Goal: Task Accomplishment & Management: Complete application form

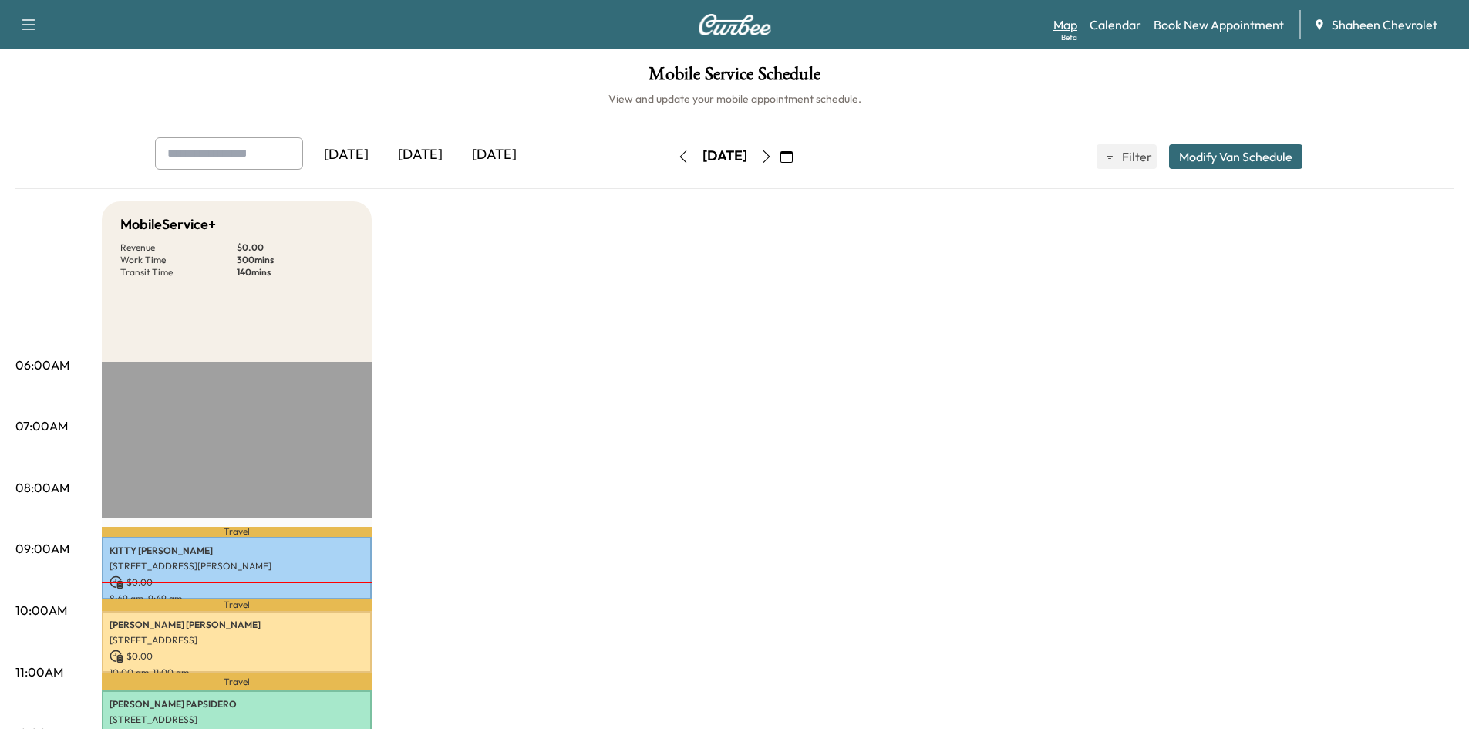
click at [1054, 25] on link "Map Beta" at bounding box center [1065, 24] width 24 height 19
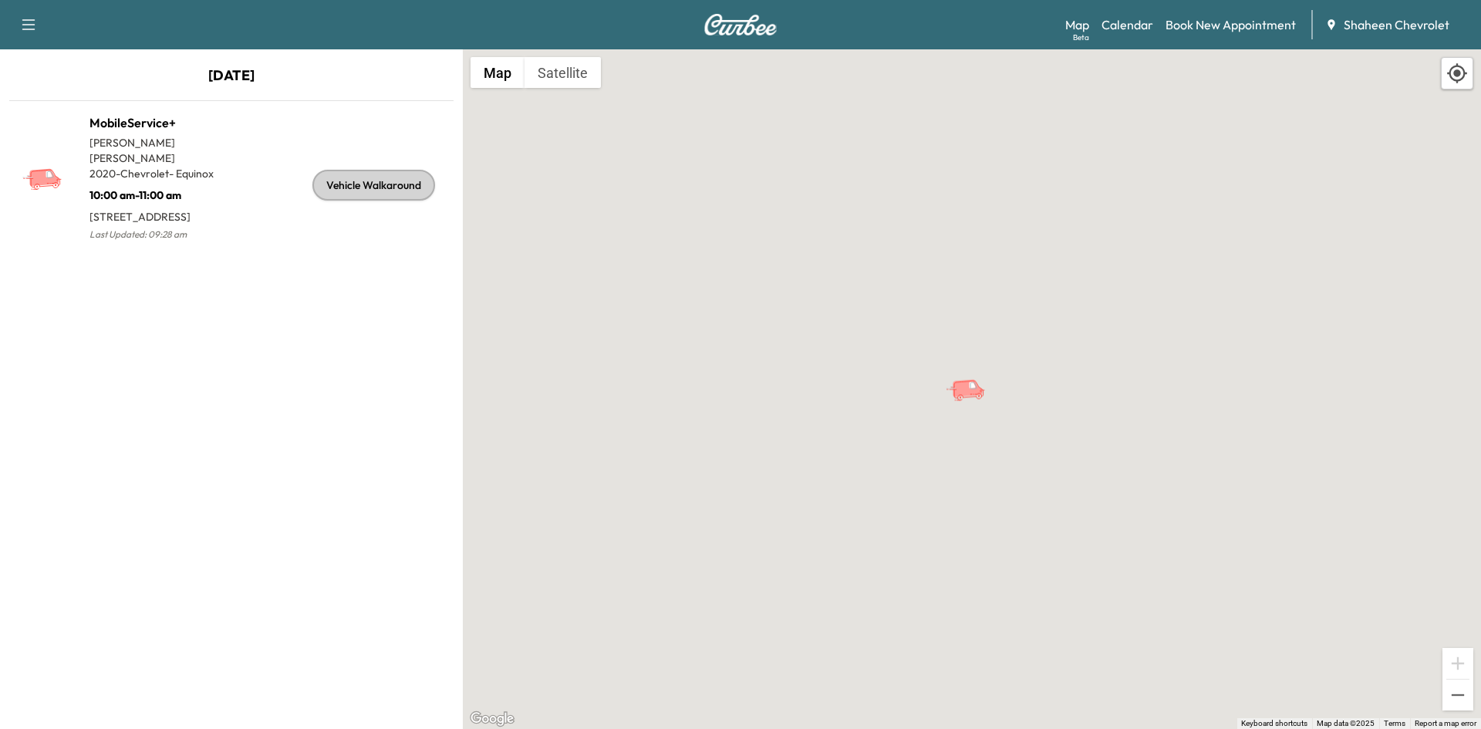
click at [633, 330] on div "To activate drag with keyboard, press Alt + Enter. Once in keyboard drag state,…" at bounding box center [972, 388] width 1018 height 679
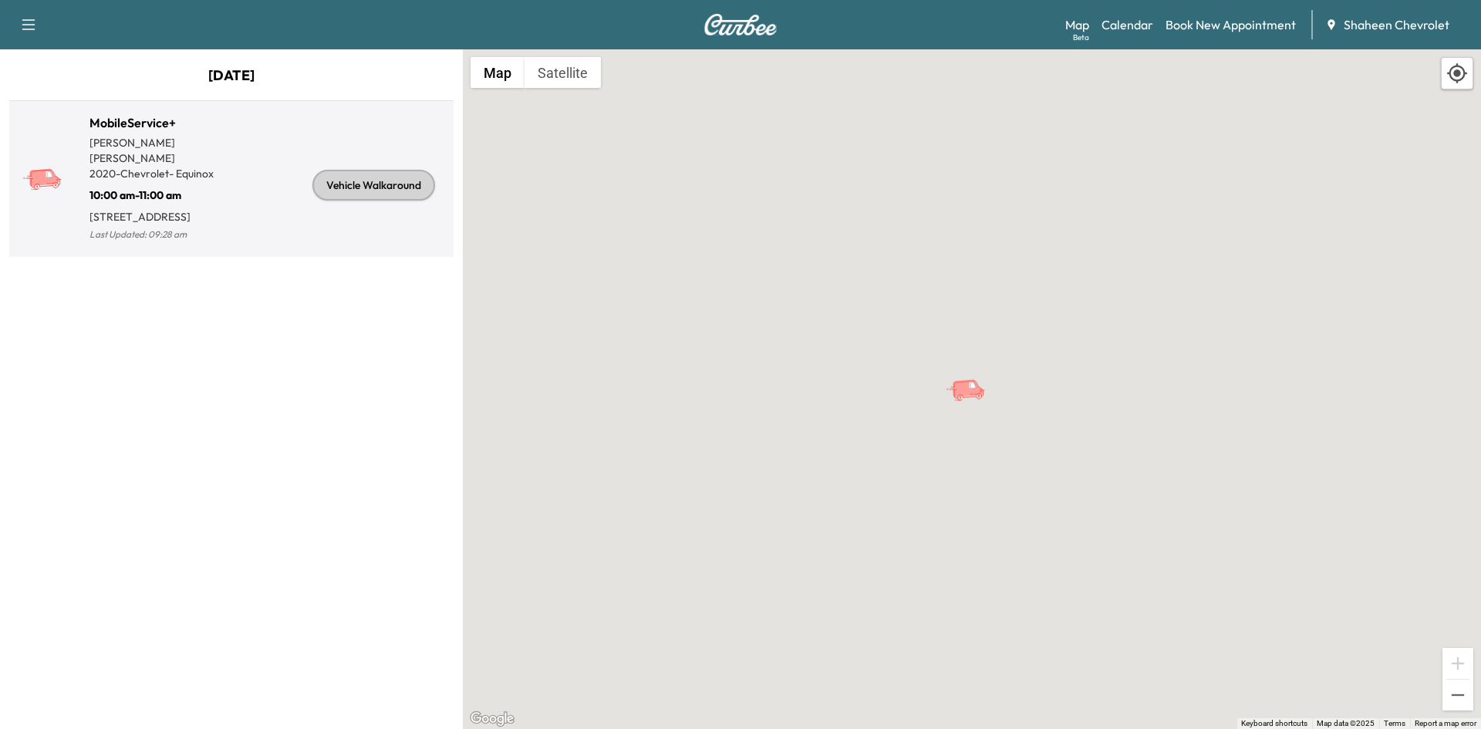
click at [388, 236] on div "Vehicle Walkaround" at bounding box center [339, 185] width 216 height 119
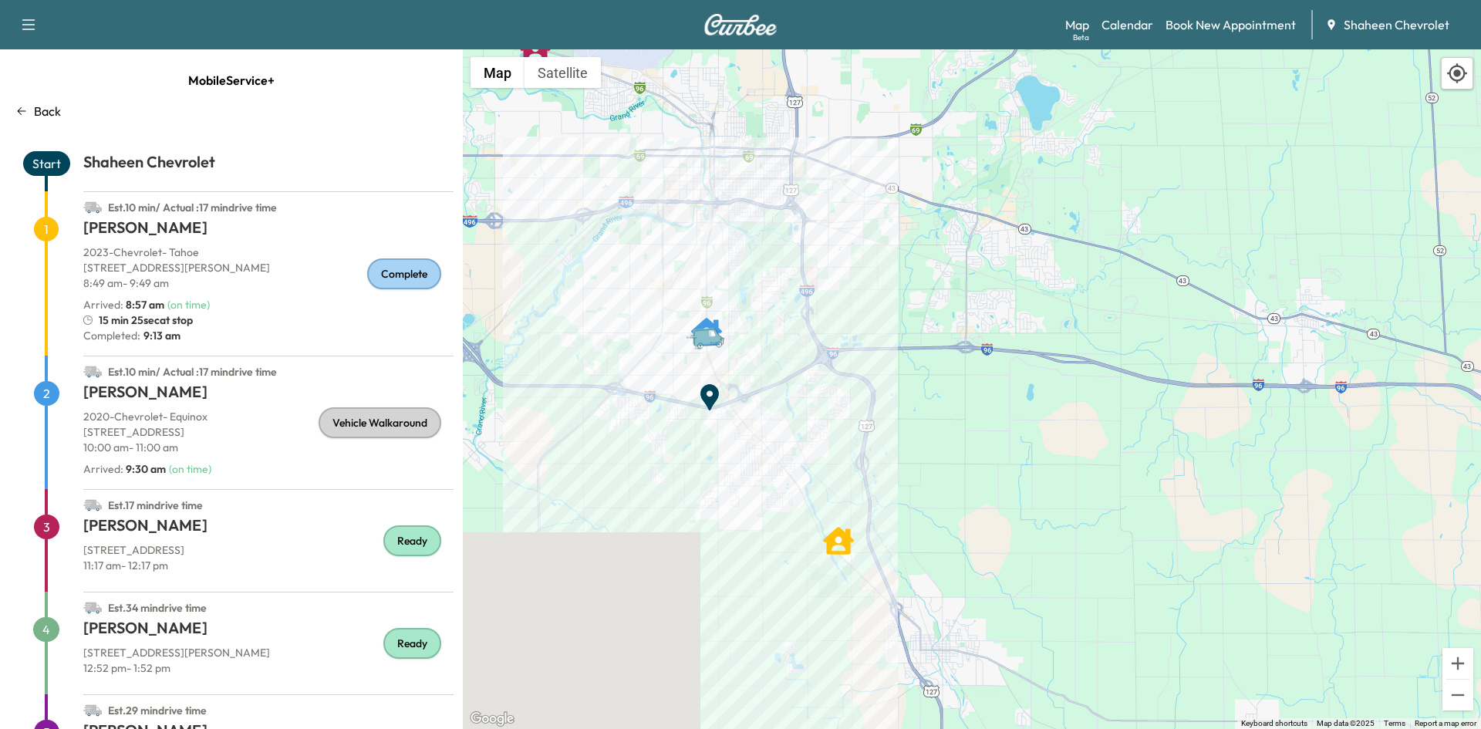
drag, startPoint x: 999, startPoint y: 538, endPoint x: 608, endPoint y: 448, distance: 402.0
click at [608, 448] on div "To activate drag with keyboard, press Alt + Enter. Once in keyboard drag state,…" at bounding box center [972, 388] width 1018 height 679
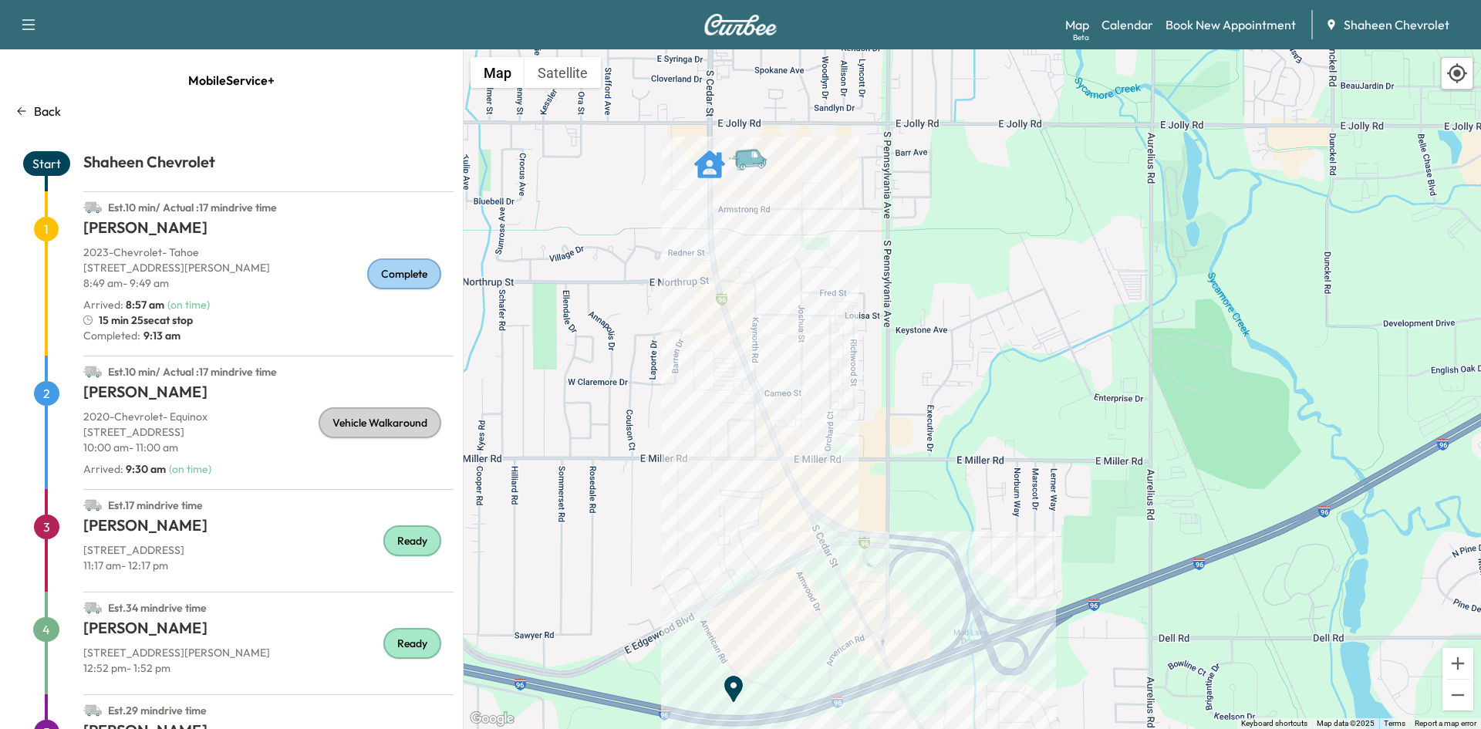
drag, startPoint x: 647, startPoint y: 258, endPoint x: 739, endPoint y: 451, distance: 213.5
click at [739, 451] on div "To activate drag with keyboard, press Alt + Enter. Once in keyboard drag state,…" at bounding box center [972, 388] width 1018 height 679
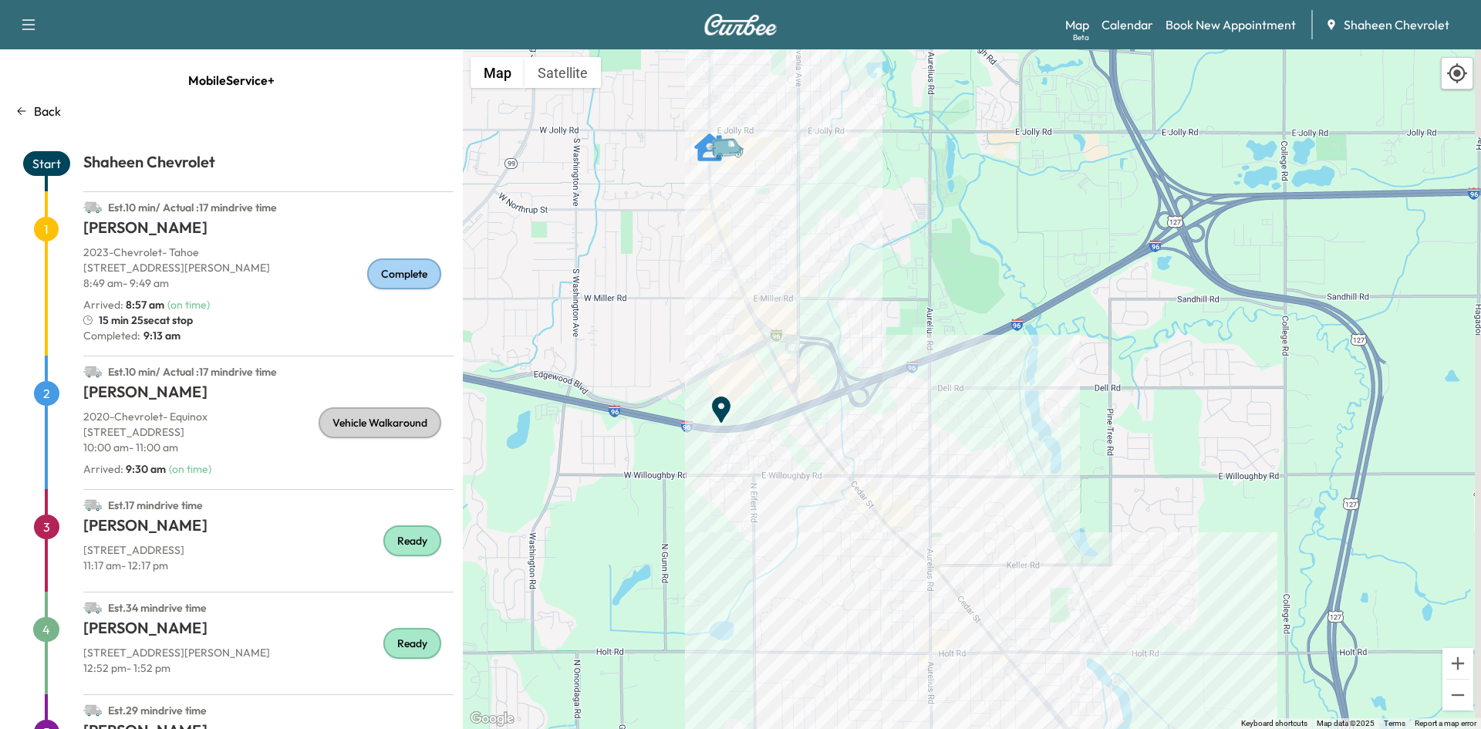
drag, startPoint x: 824, startPoint y: 399, endPoint x: 754, endPoint y: 259, distance: 156.2
click at [754, 259] on div "To activate drag with keyboard, press Alt + Enter. Once in keyboard drag state,…" at bounding box center [972, 388] width 1018 height 679
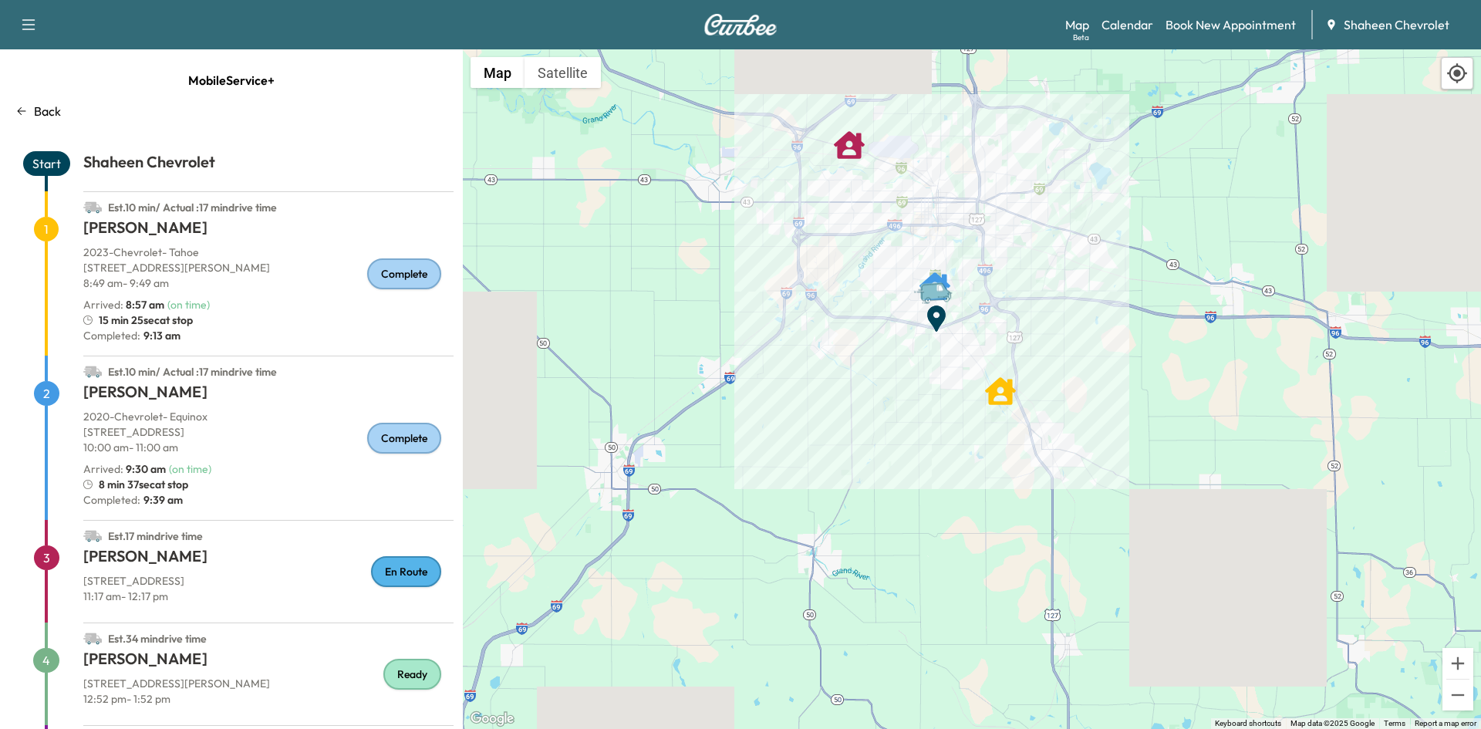
drag, startPoint x: 558, startPoint y: 353, endPoint x: 639, endPoint y: 349, distance: 81.1
click at [639, 349] on div "To activate drag with keyboard, press Alt + Enter. Once in keyboard drag state,…" at bounding box center [972, 388] width 1018 height 679
click at [296, 557] on h1 "[PERSON_NAME]" at bounding box center [268, 559] width 370 height 28
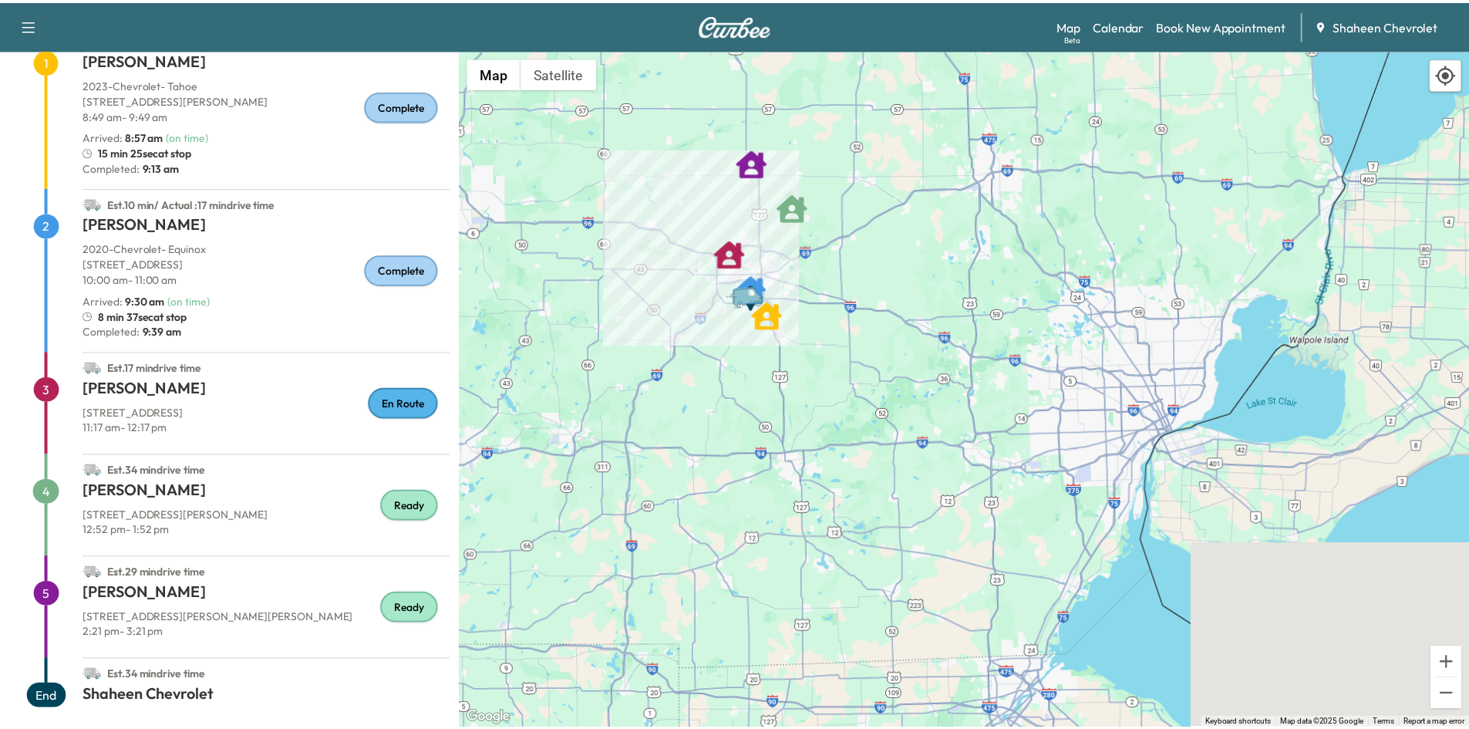
scroll to position [180, 0]
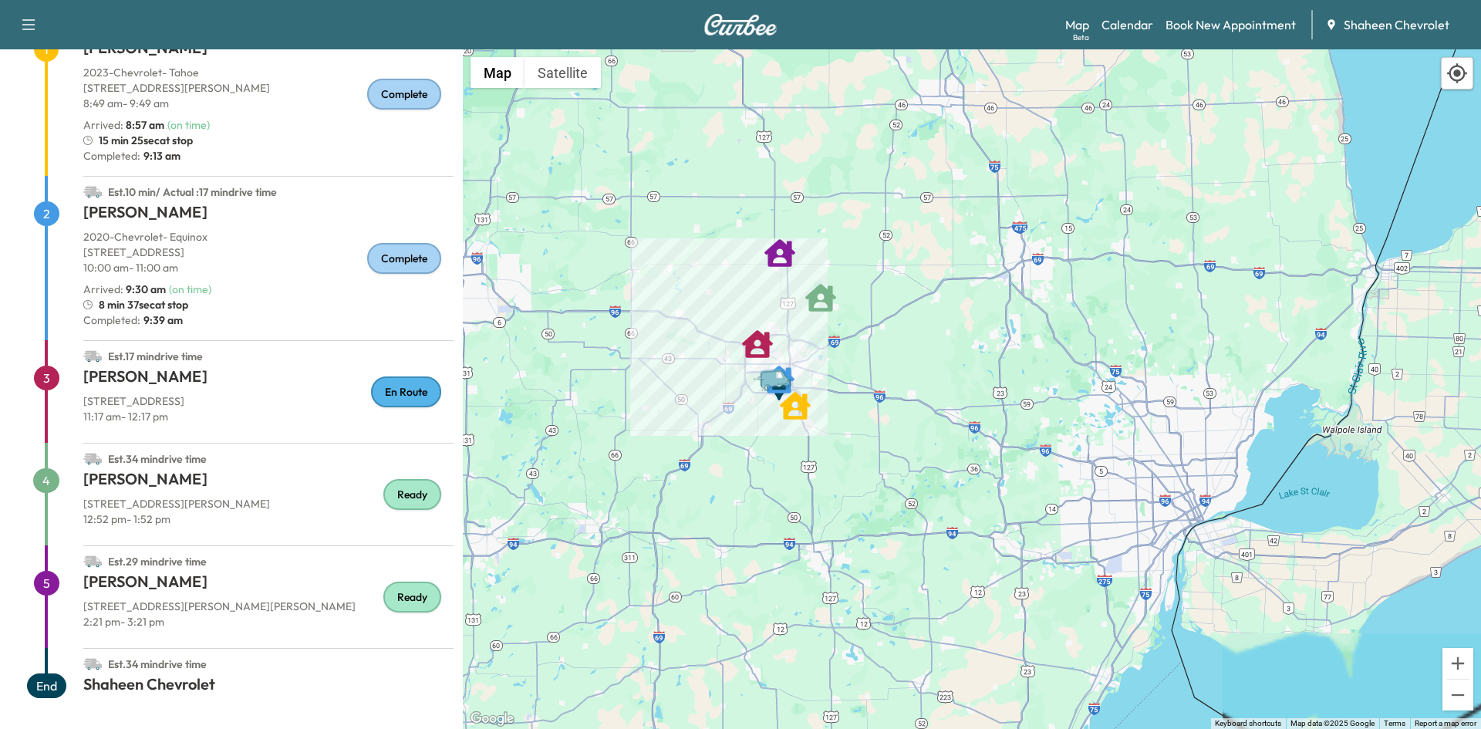
drag, startPoint x: 714, startPoint y: 415, endPoint x: 741, endPoint y: 506, distance: 94.9
click at [741, 506] on div "To activate drag with keyboard, press Alt + Enter. Once in keyboard drag state,…" at bounding box center [972, 388] width 1018 height 679
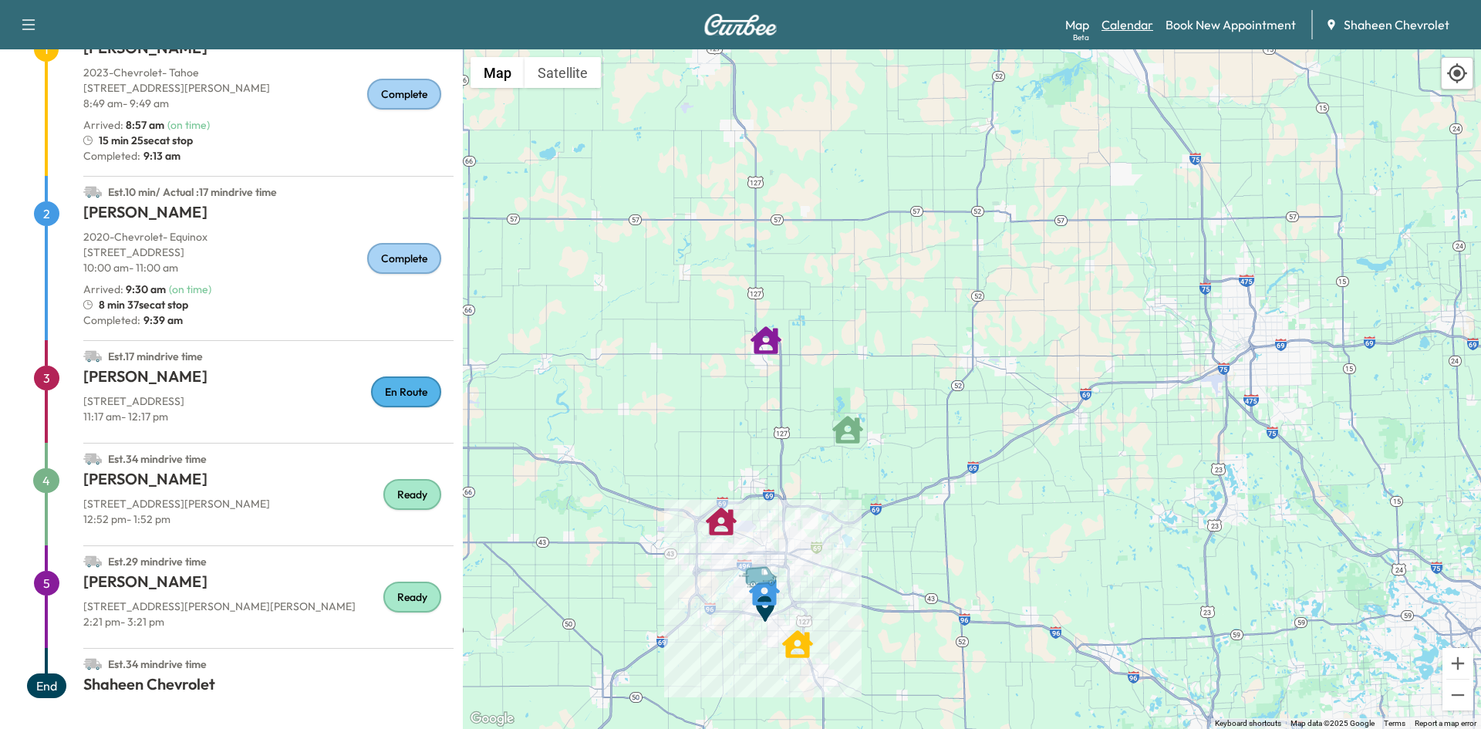
click at [1125, 22] on link "Calendar" at bounding box center [1127, 24] width 52 height 19
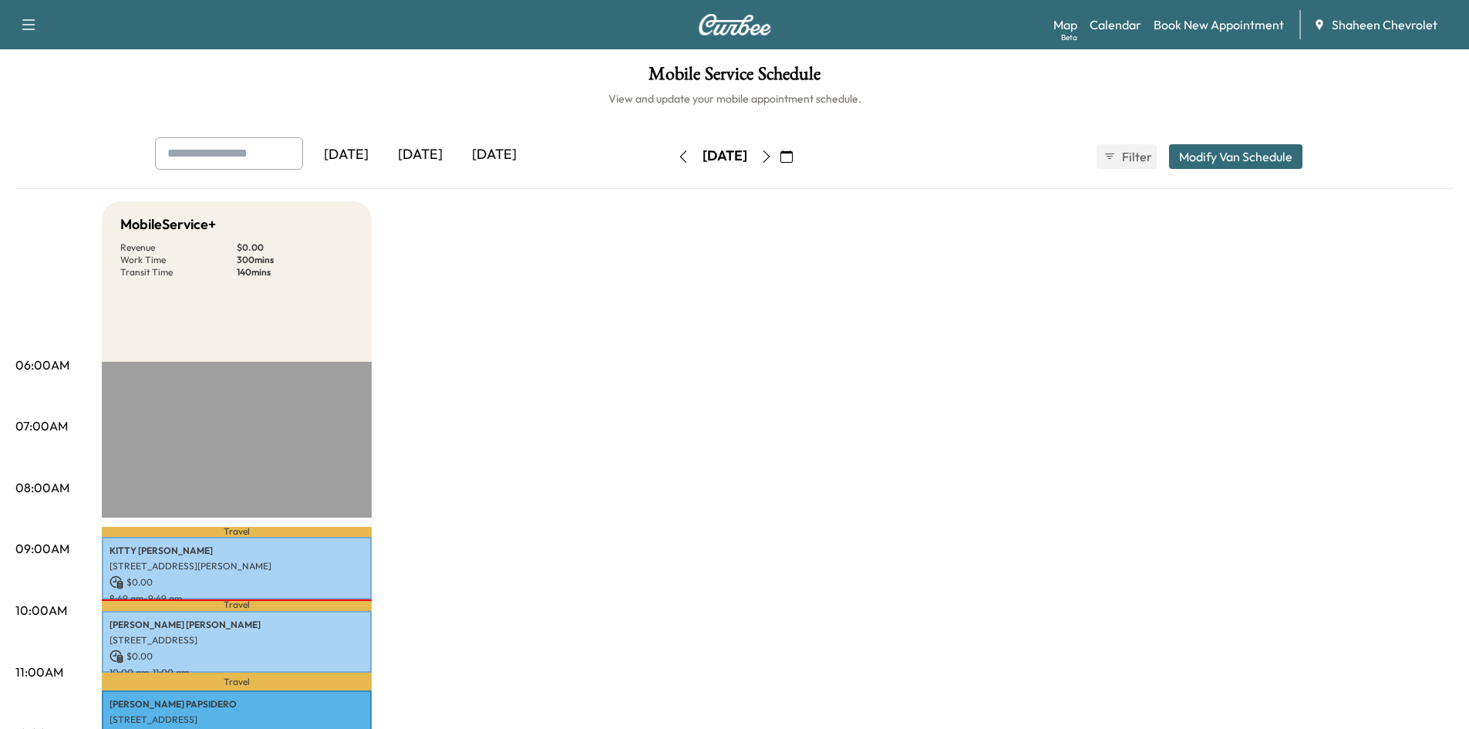
click at [773, 156] on icon "button" at bounding box center [766, 156] width 12 height 12
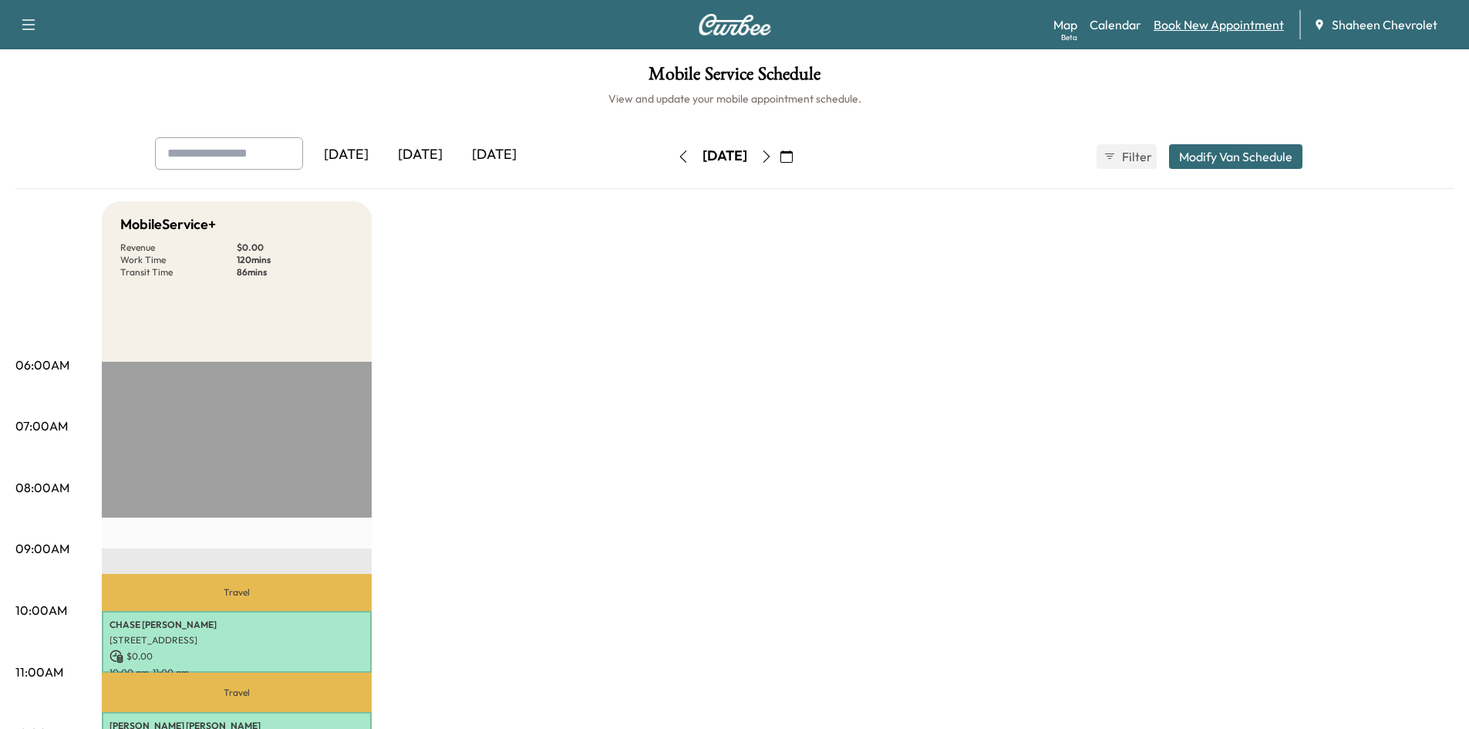
click at [1227, 32] on link "Book New Appointment" at bounding box center [1219, 24] width 130 height 19
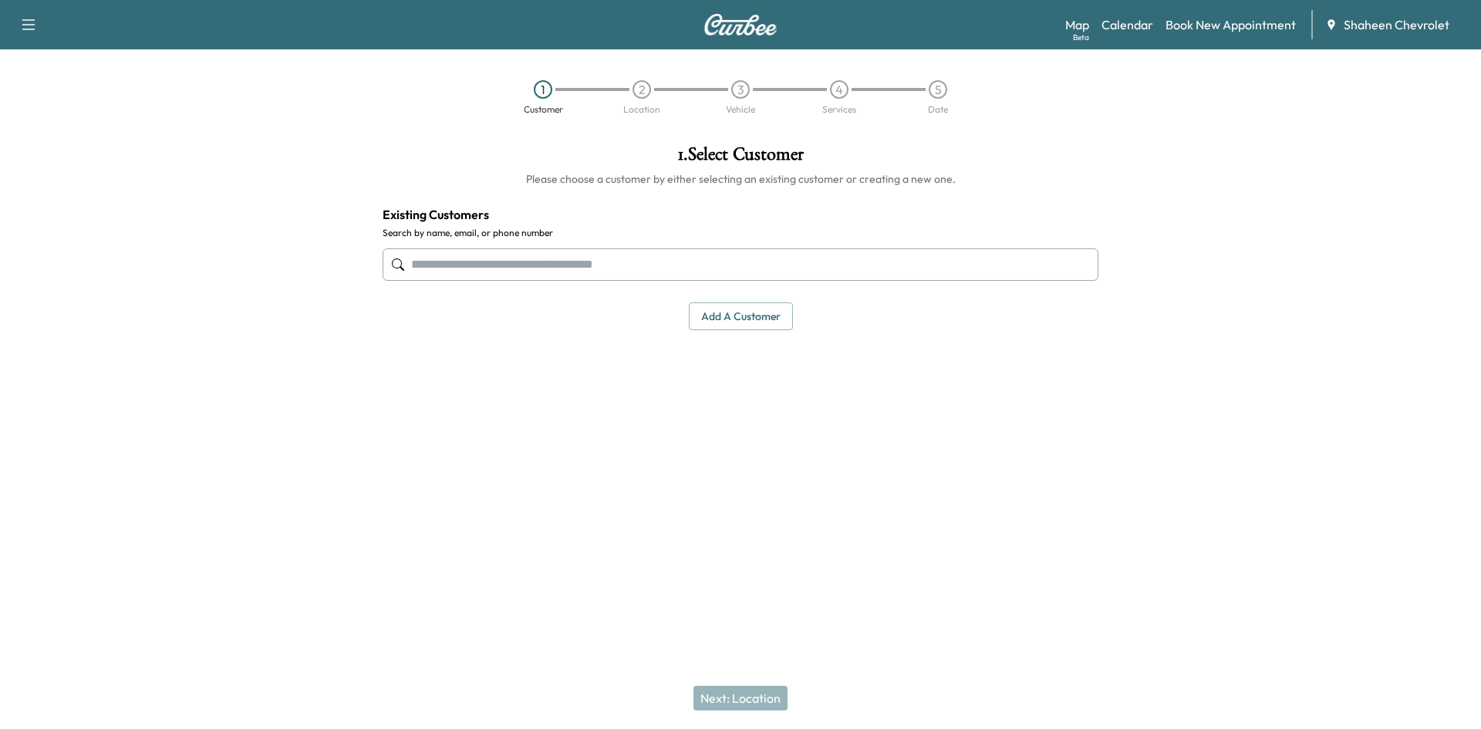
click at [574, 264] on input "text" at bounding box center [741, 264] width 716 height 32
click at [772, 315] on button "Add a customer" at bounding box center [741, 316] width 104 height 29
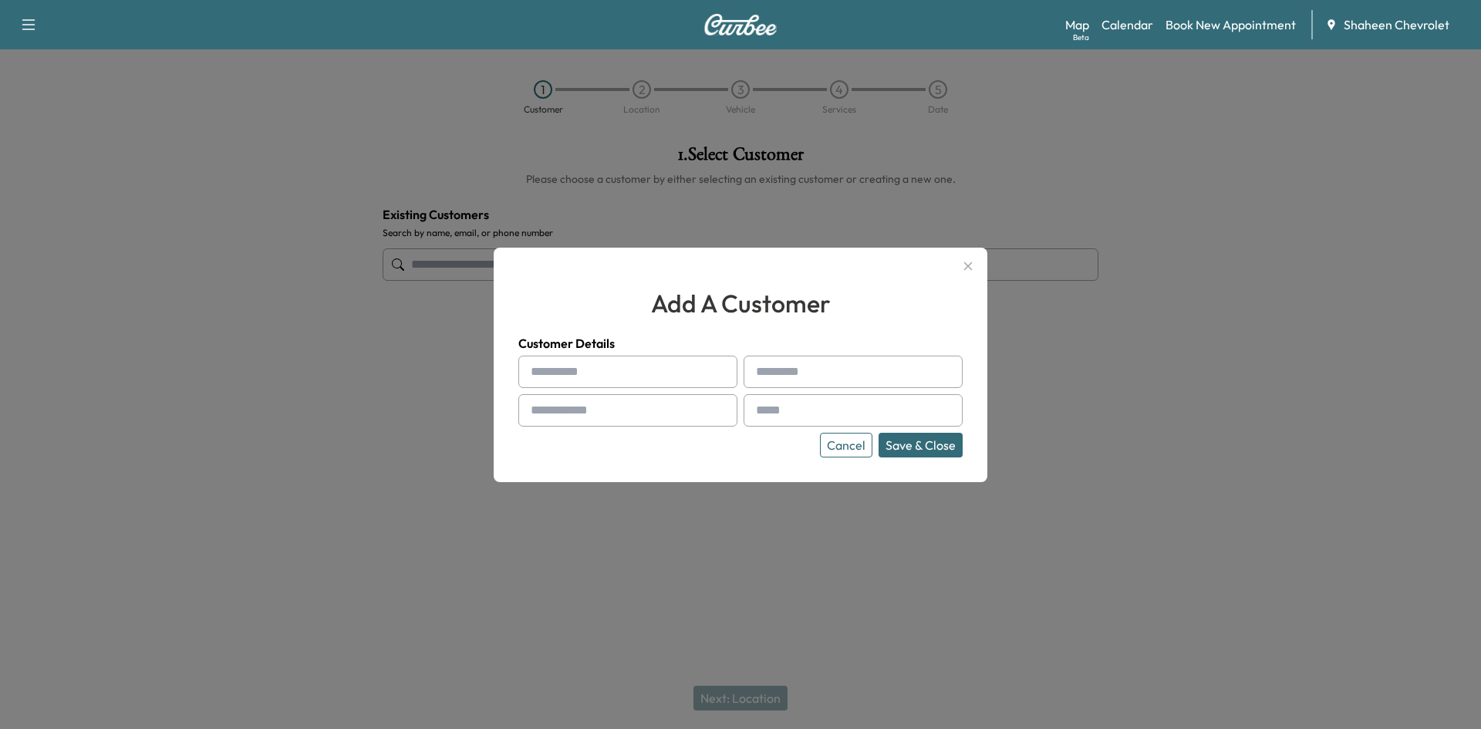
click at [609, 370] on input "text" at bounding box center [627, 372] width 219 height 32
click at [627, 374] on input "text" at bounding box center [627, 372] width 219 height 32
type input "*"
type input "******"
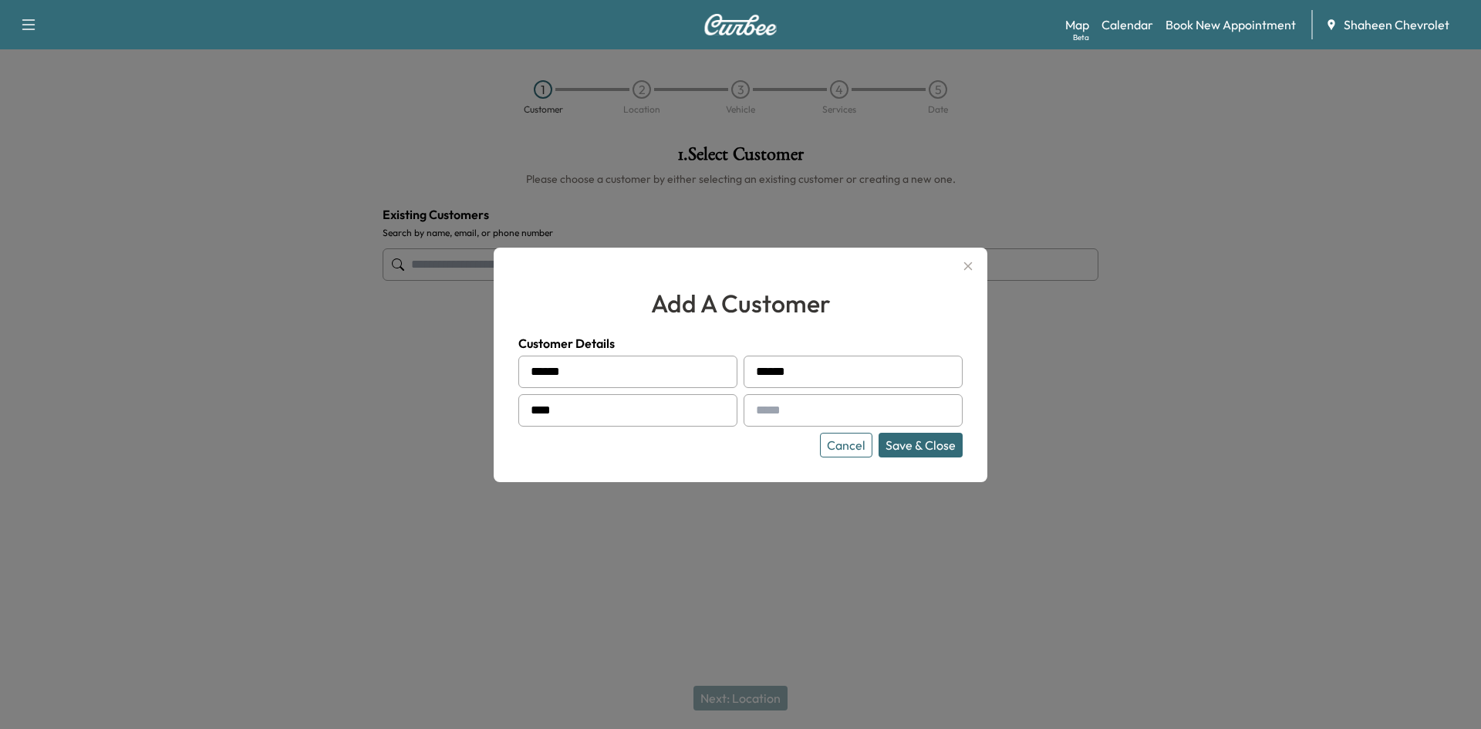
click at [681, 420] on input "****" at bounding box center [627, 410] width 219 height 32
type input "**********"
click at [794, 411] on input "**********" at bounding box center [852, 410] width 219 height 32
type input "**********"
click at [950, 450] on button "Save & Close" at bounding box center [920, 445] width 84 height 25
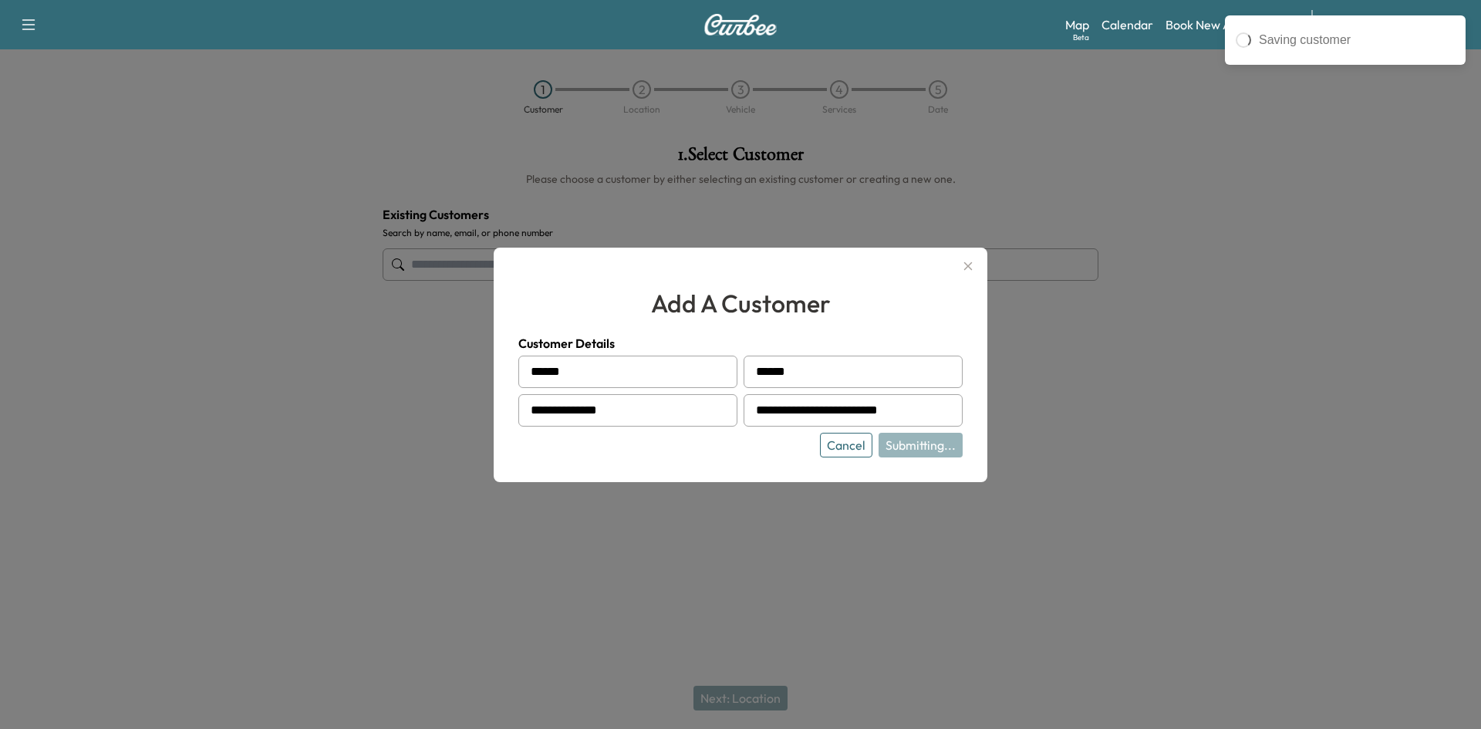
type input "**********"
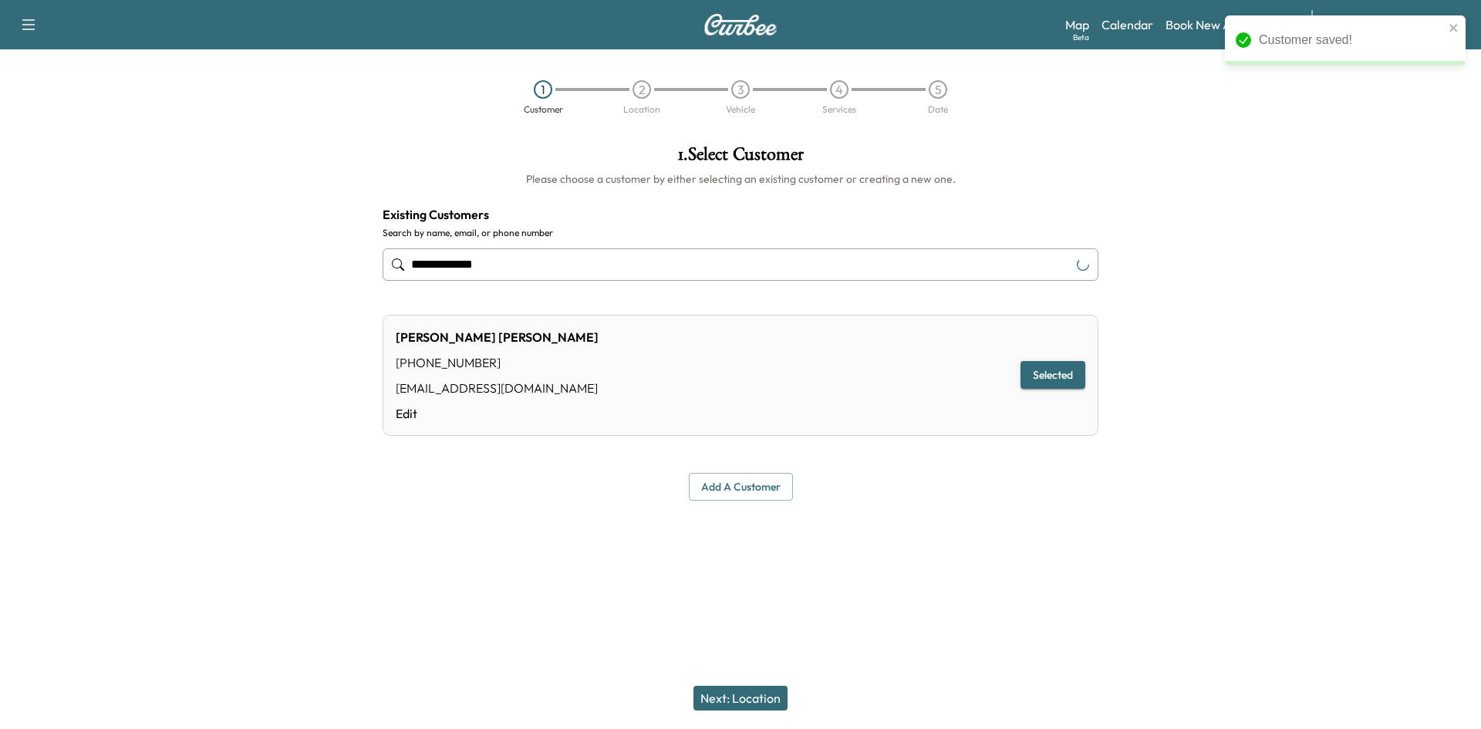
click at [737, 690] on button "Next: Location" at bounding box center [740, 698] width 94 height 25
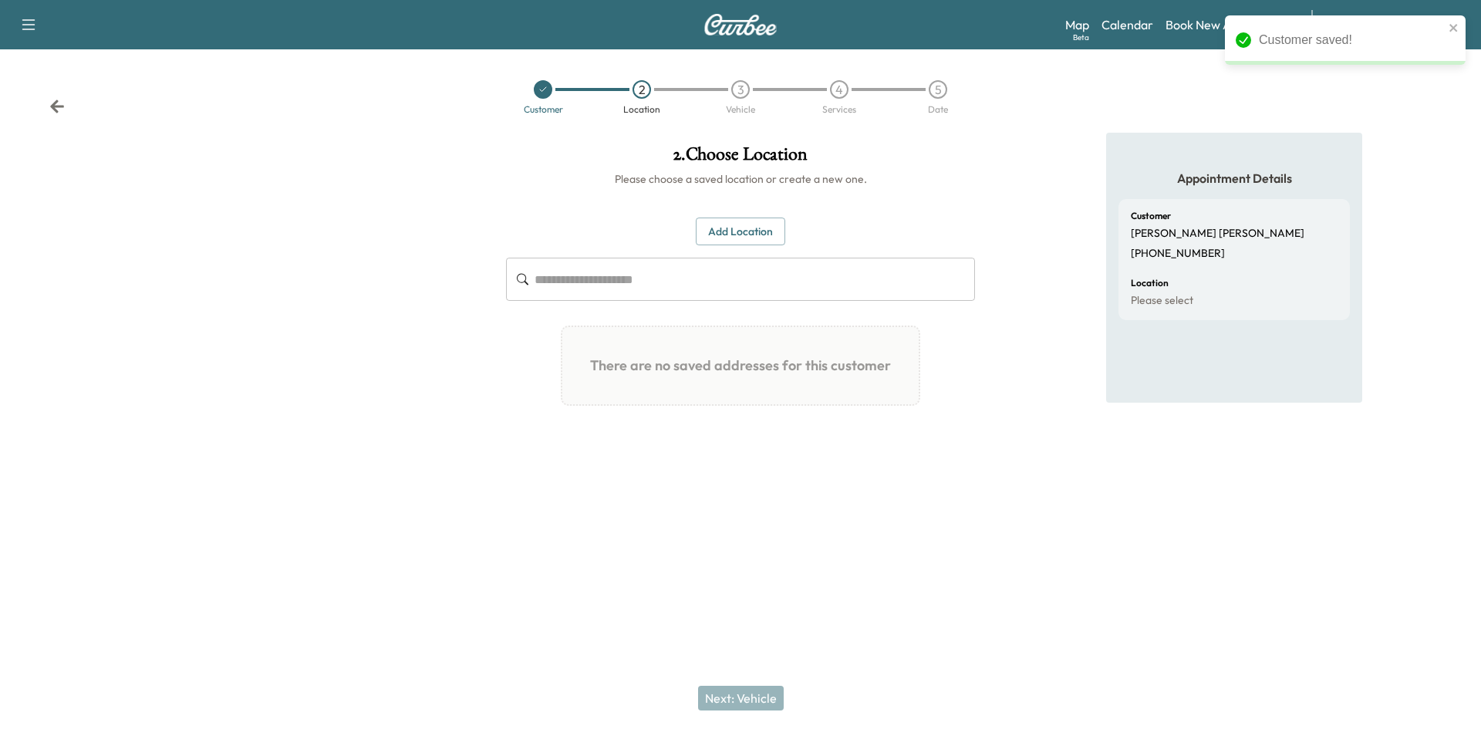
click at [760, 228] on button "Add Location" at bounding box center [740, 231] width 89 height 29
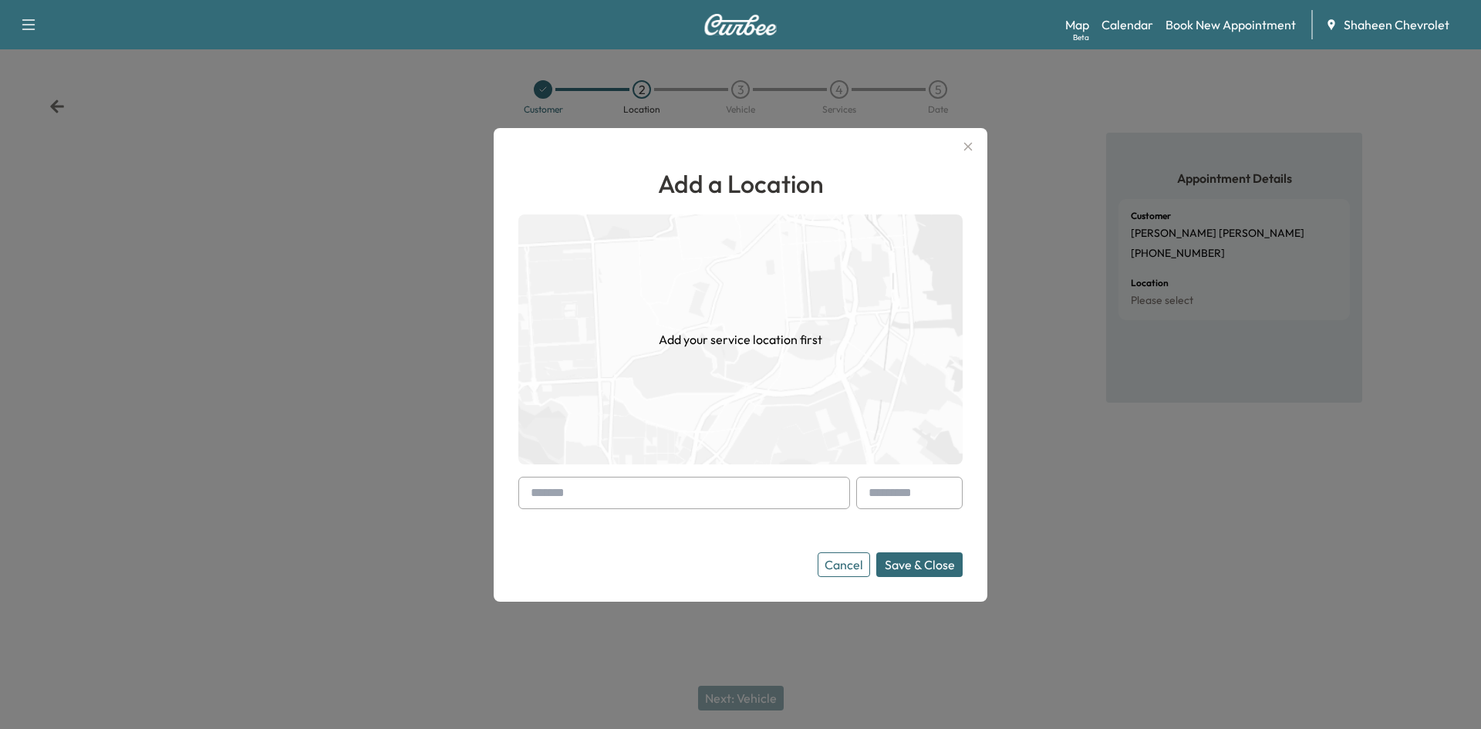
click at [649, 486] on input "text" at bounding box center [684, 493] width 332 height 32
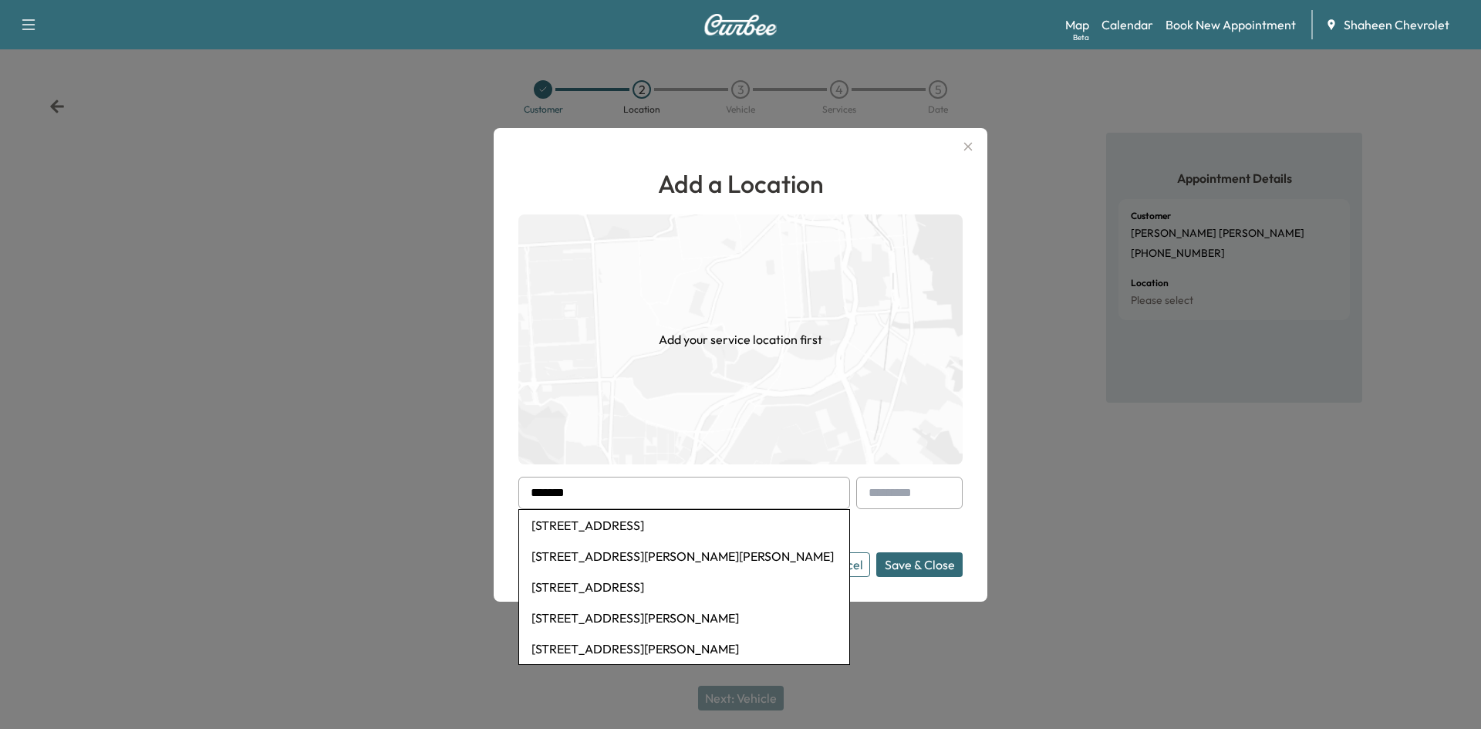
click at [654, 521] on li "[STREET_ADDRESS]" at bounding box center [684, 525] width 330 height 31
type input "**********"
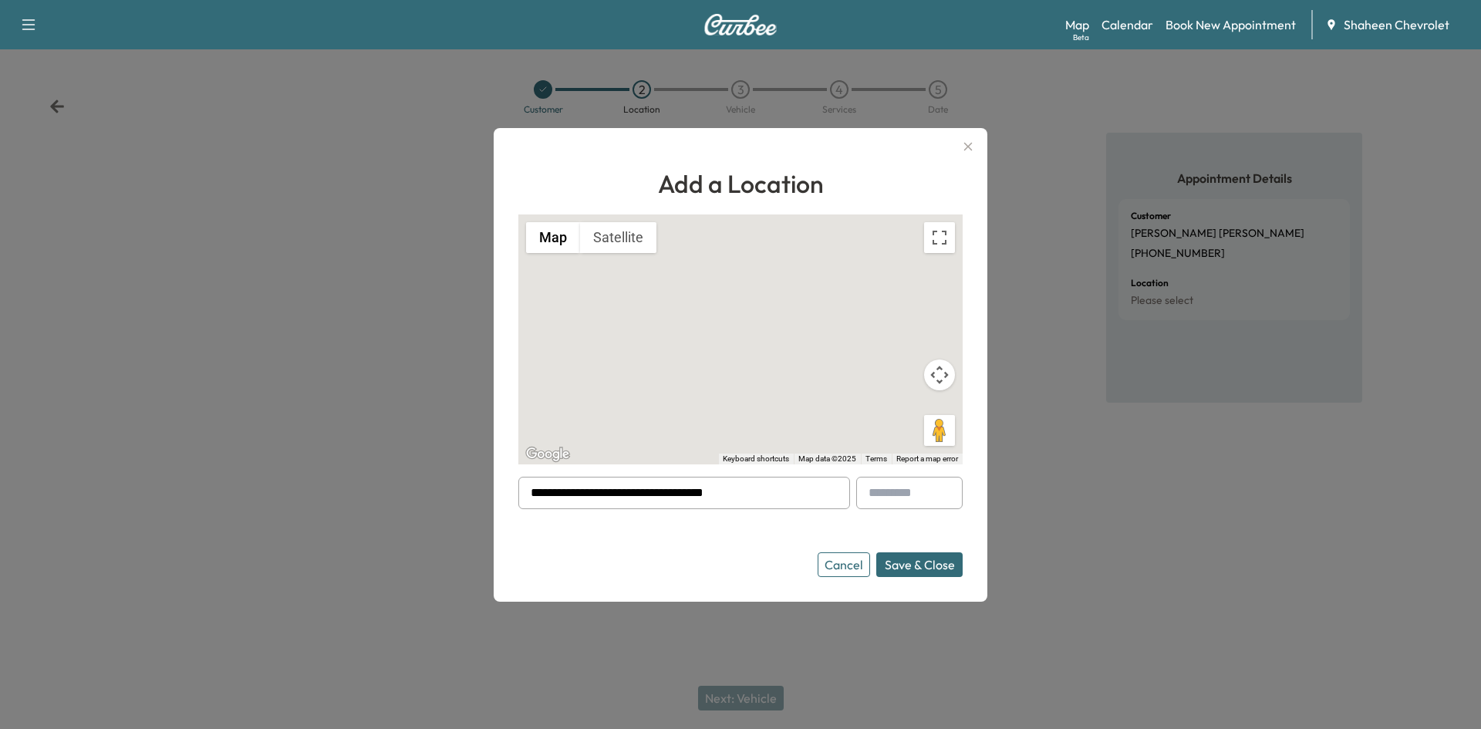
click at [919, 571] on button "Save & Close" at bounding box center [919, 564] width 86 height 25
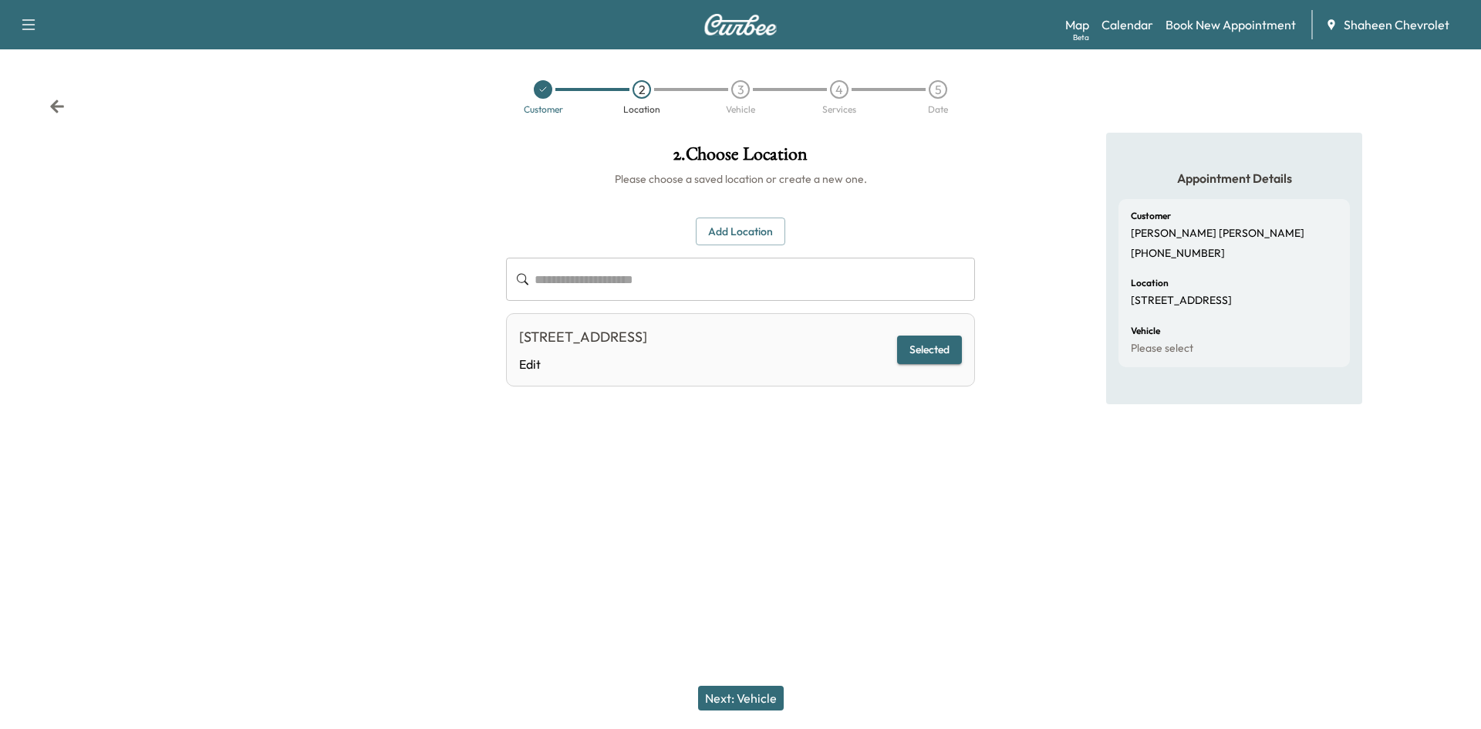
click at [744, 696] on button "Next: Vehicle" at bounding box center [741, 698] width 86 height 25
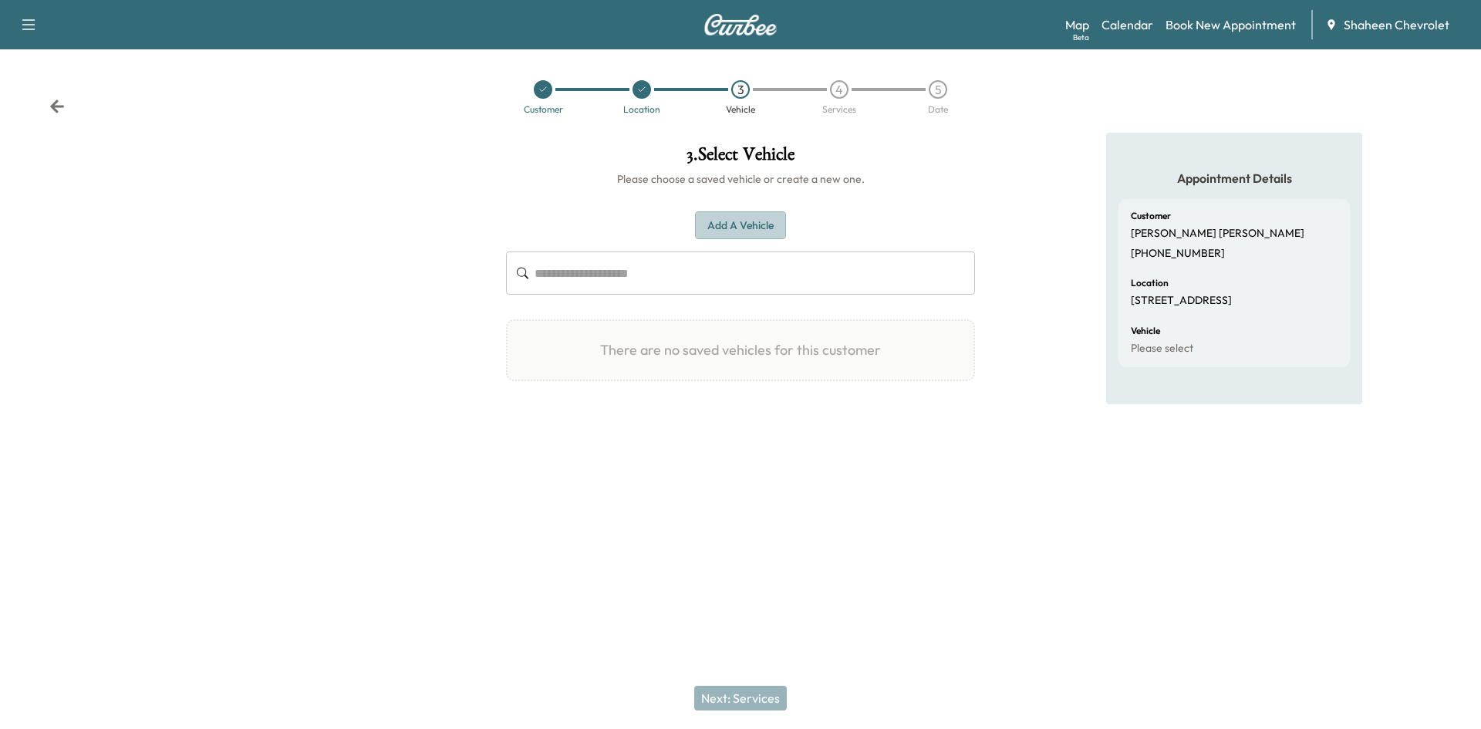
click at [725, 236] on button "Add a Vehicle" at bounding box center [740, 225] width 91 height 29
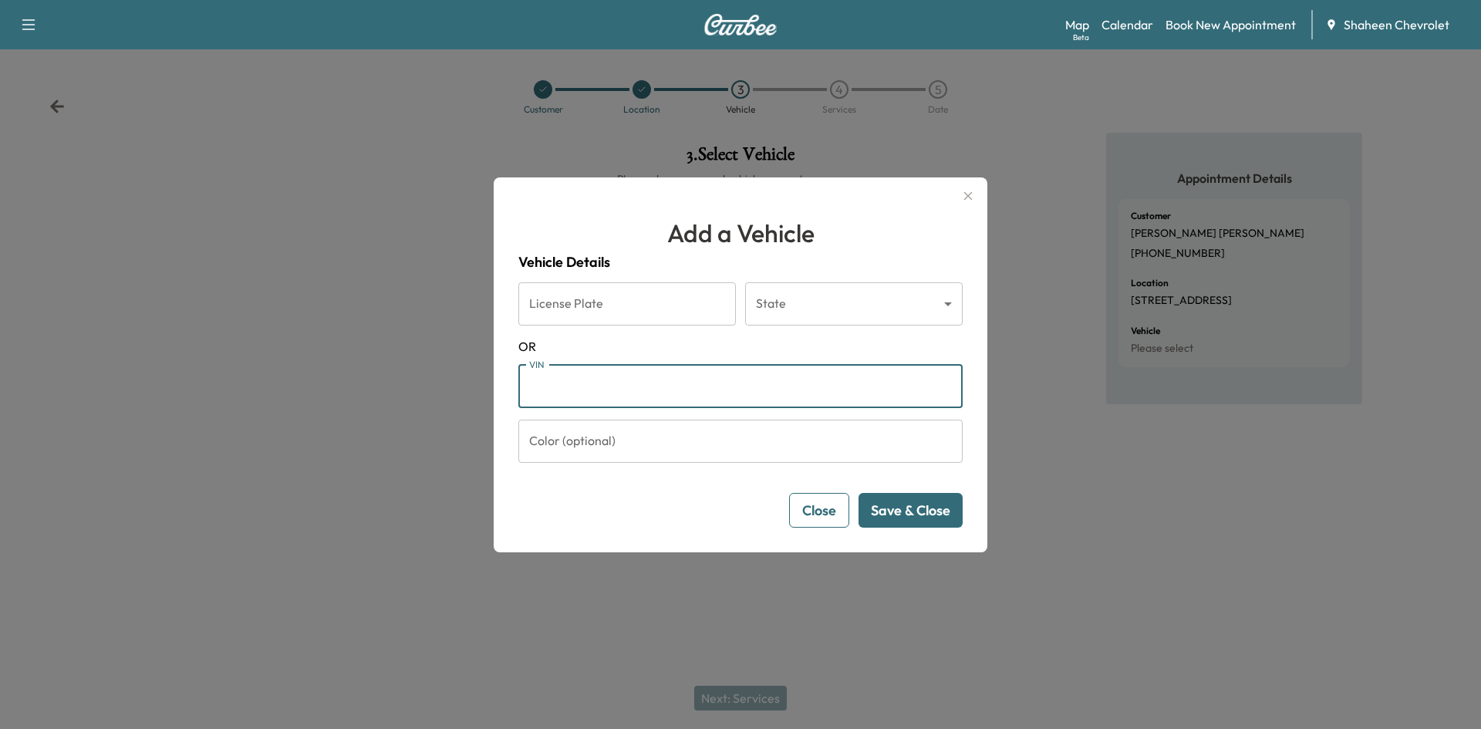
paste input "**********"
type input "**********"
click at [905, 511] on button "Save & Close" at bounding box center [910, 510] width 104 height 35
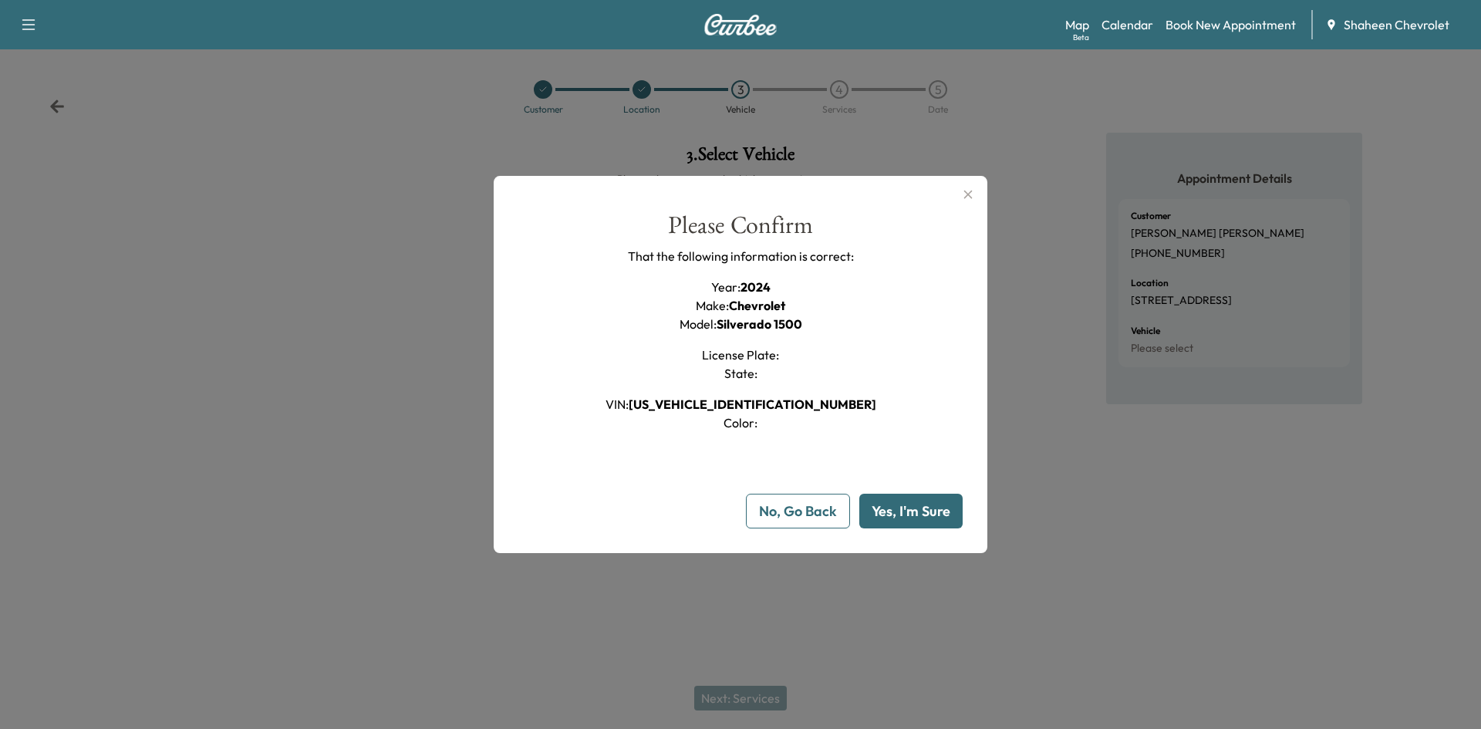
click at [905, 511] on button "Yes, I'm Sure" at bounding box center [910, 511] width 103 height 35
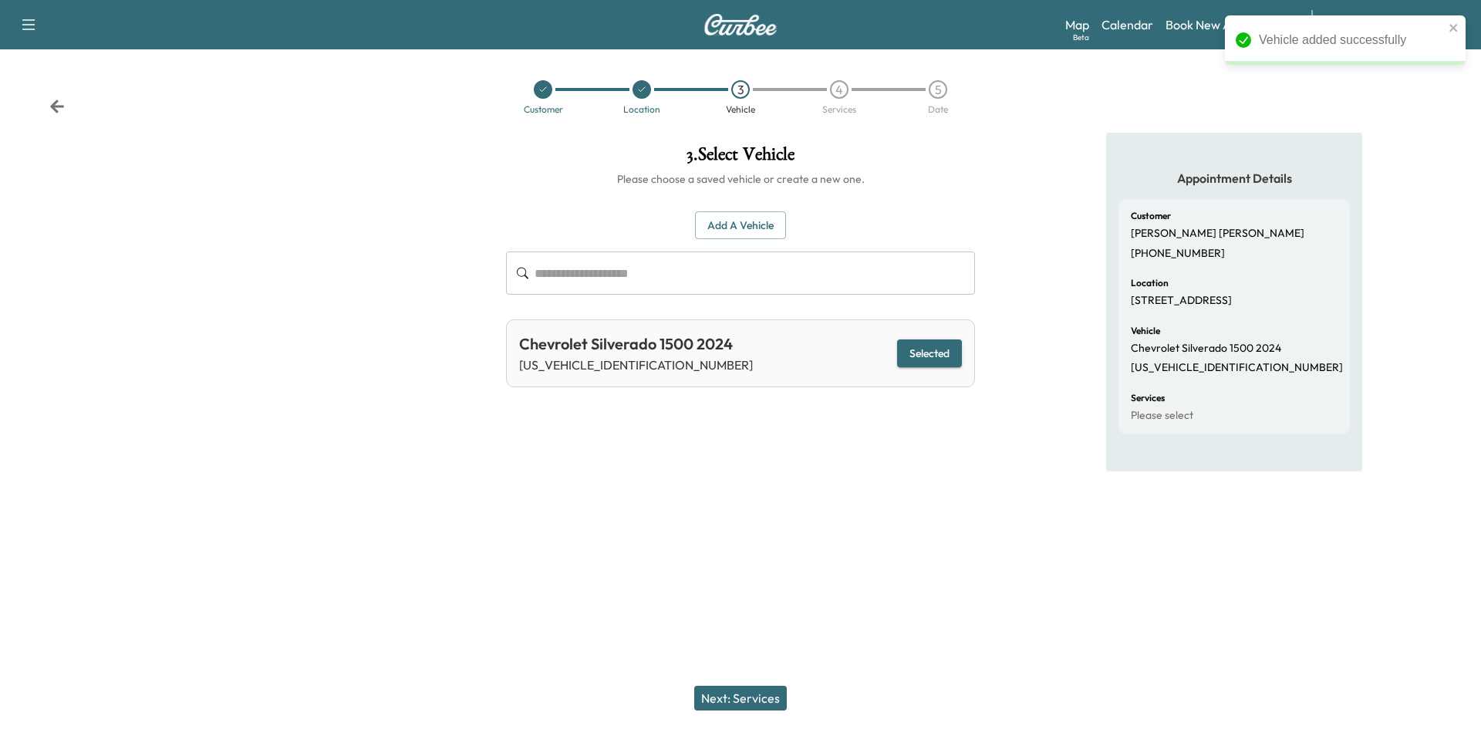
click at [771, 699] on button "Next: Services" at bounding box center [740, 698] width 93 height 25
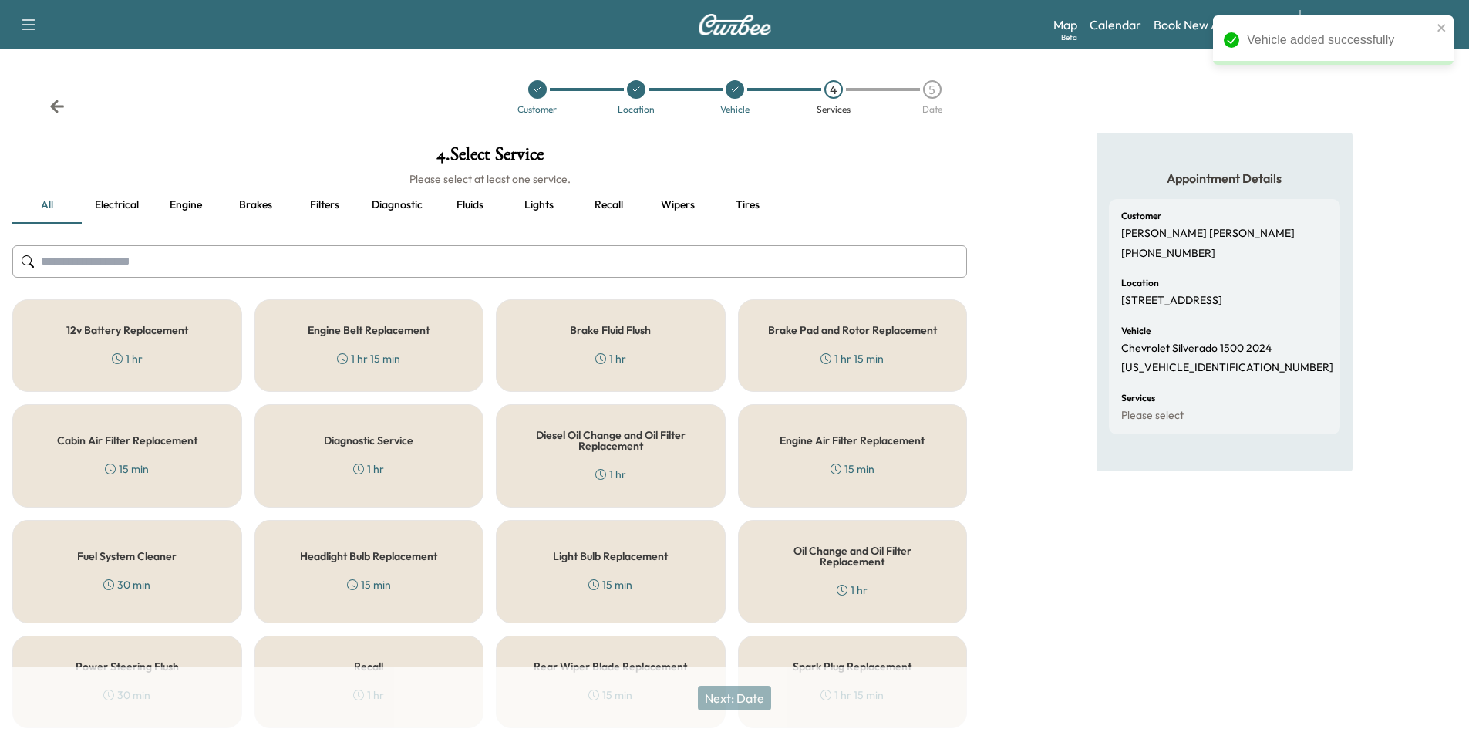
click at [302, 261] on input "text" at bounding box center [489, 261] width 955 height 32
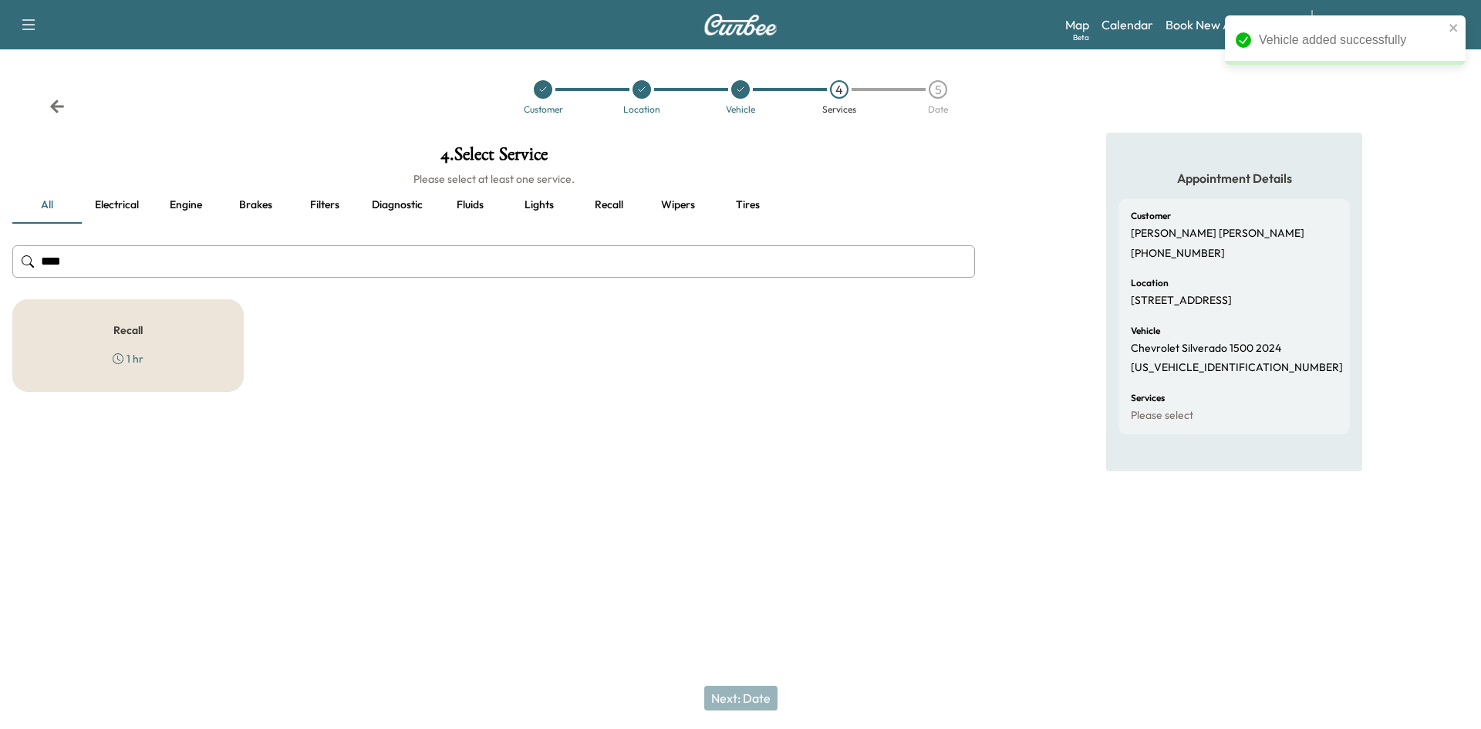
type input "****"
click at [184, 339] on div "Recall 1 hr" at bounding box center [127, 345] width 231 height 93
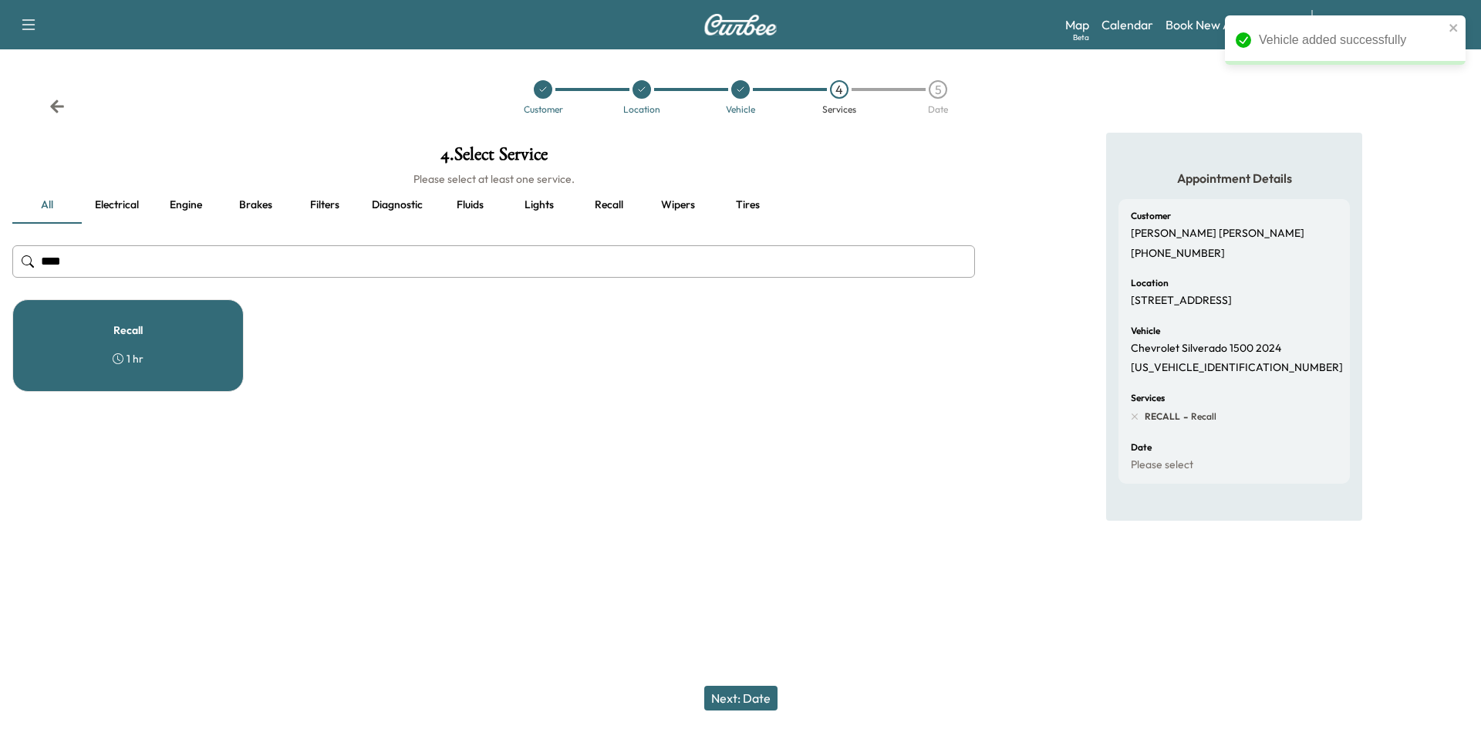
click at [745, 689] on button "Next: Date" at bounding box center [740, 698] width 73 height 25
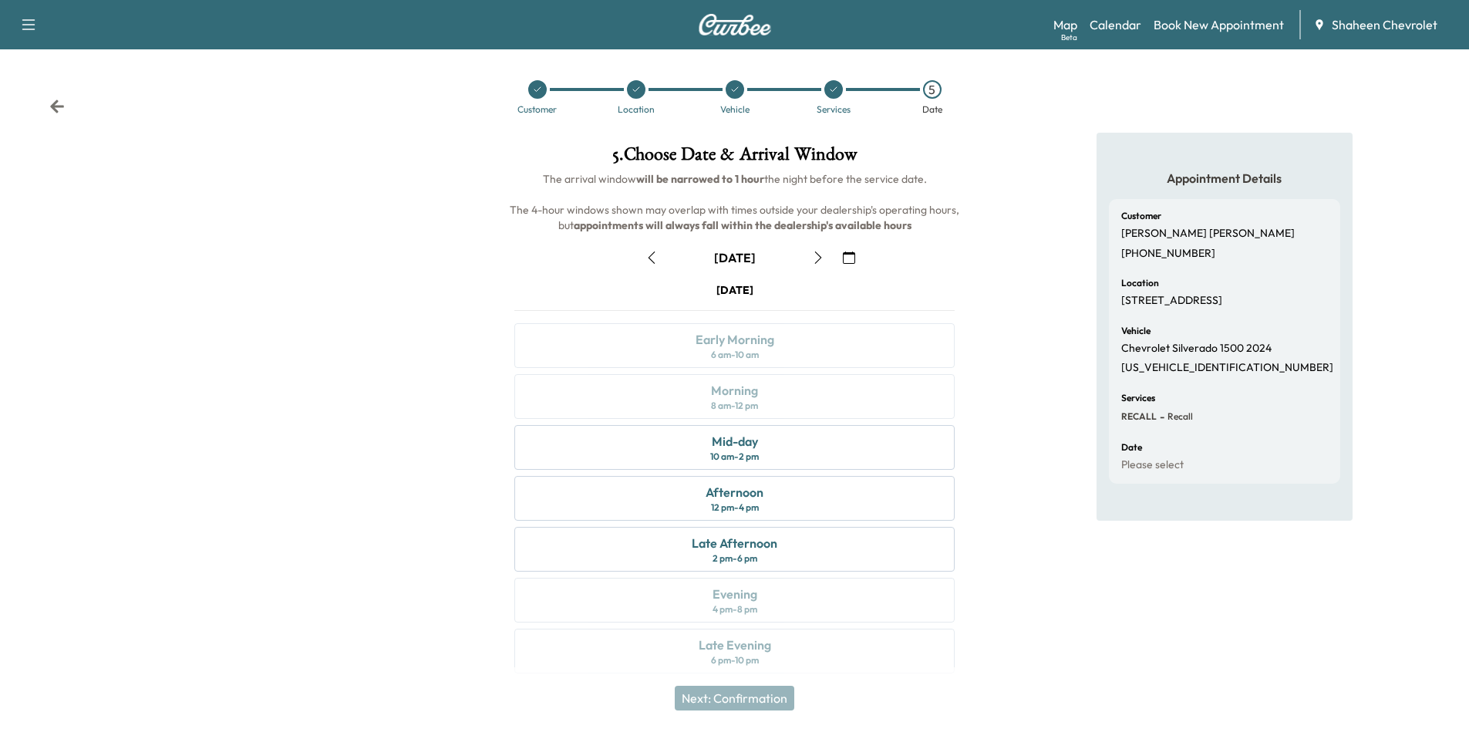
drag, startPoint x: 325, startPoint y: 229, endPoint x: 313, endPoint y: 235, distance: 13.8
click at [325, 229] on div at bounding box center [245, 412] width 490 height 559
click at [1109, 25] on link "Calendar" at bounding box center [1116, 24] width 52 height 19
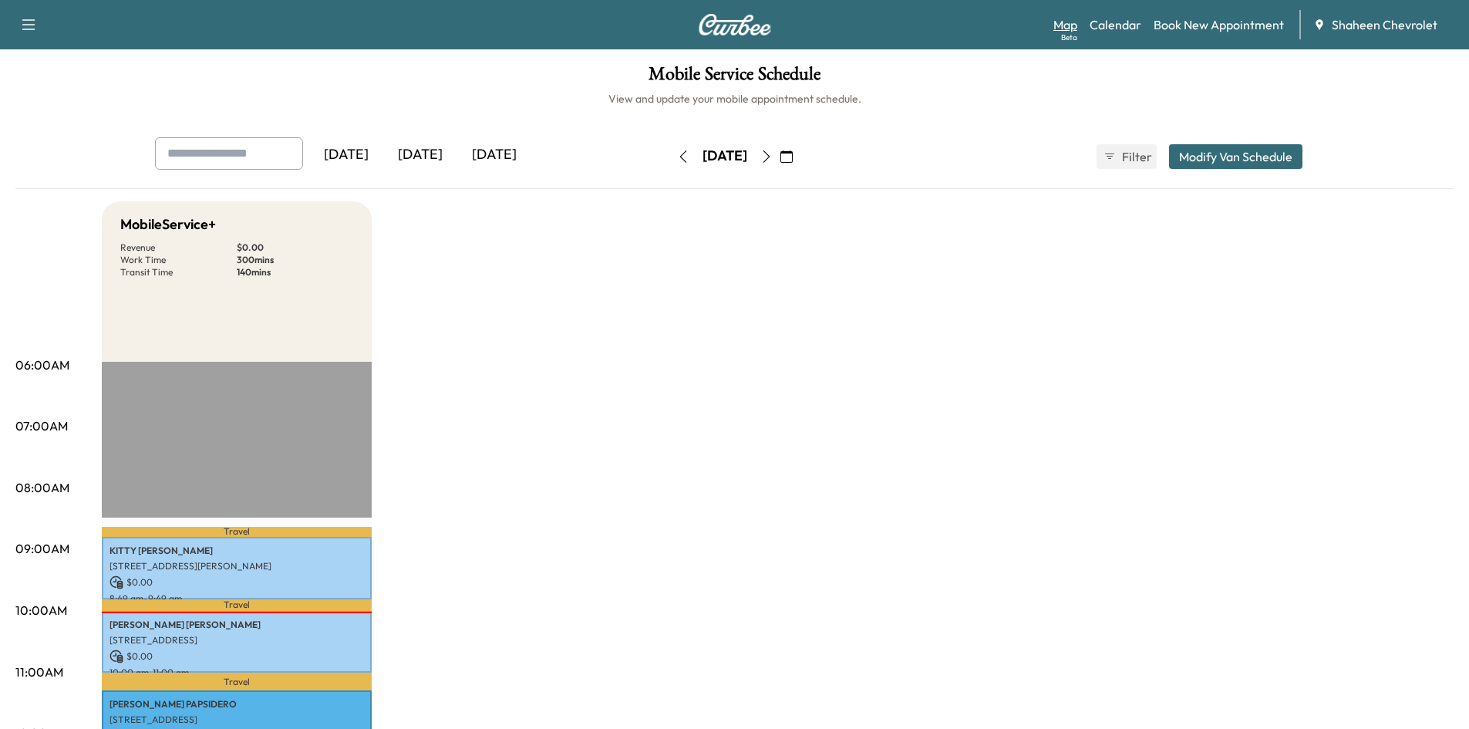
click at [1070, 23] on link "Map Beta" at bounding box center [1065, 24] width 24 height 19
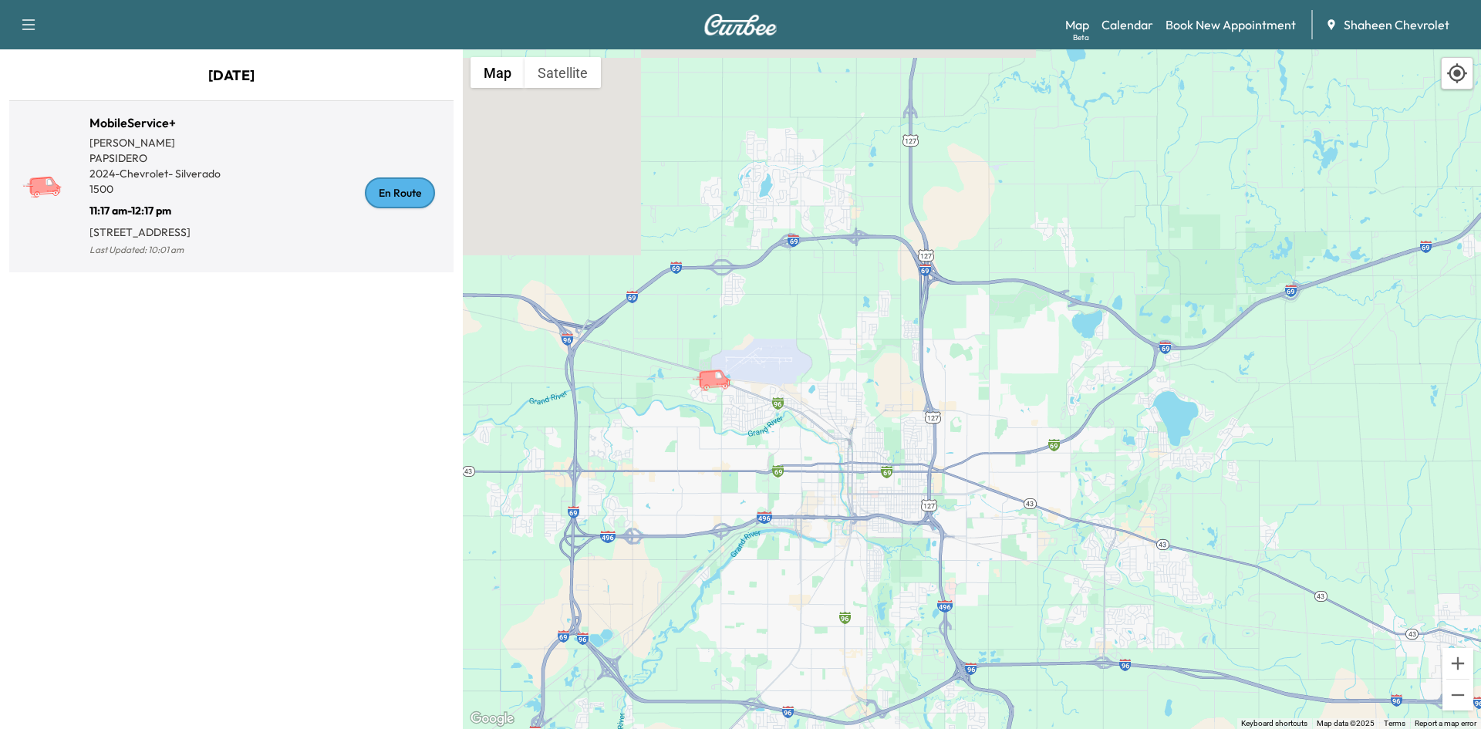
click at [322, 247] on div "En Route" at bounding box center [339, 193] width 216 height 134
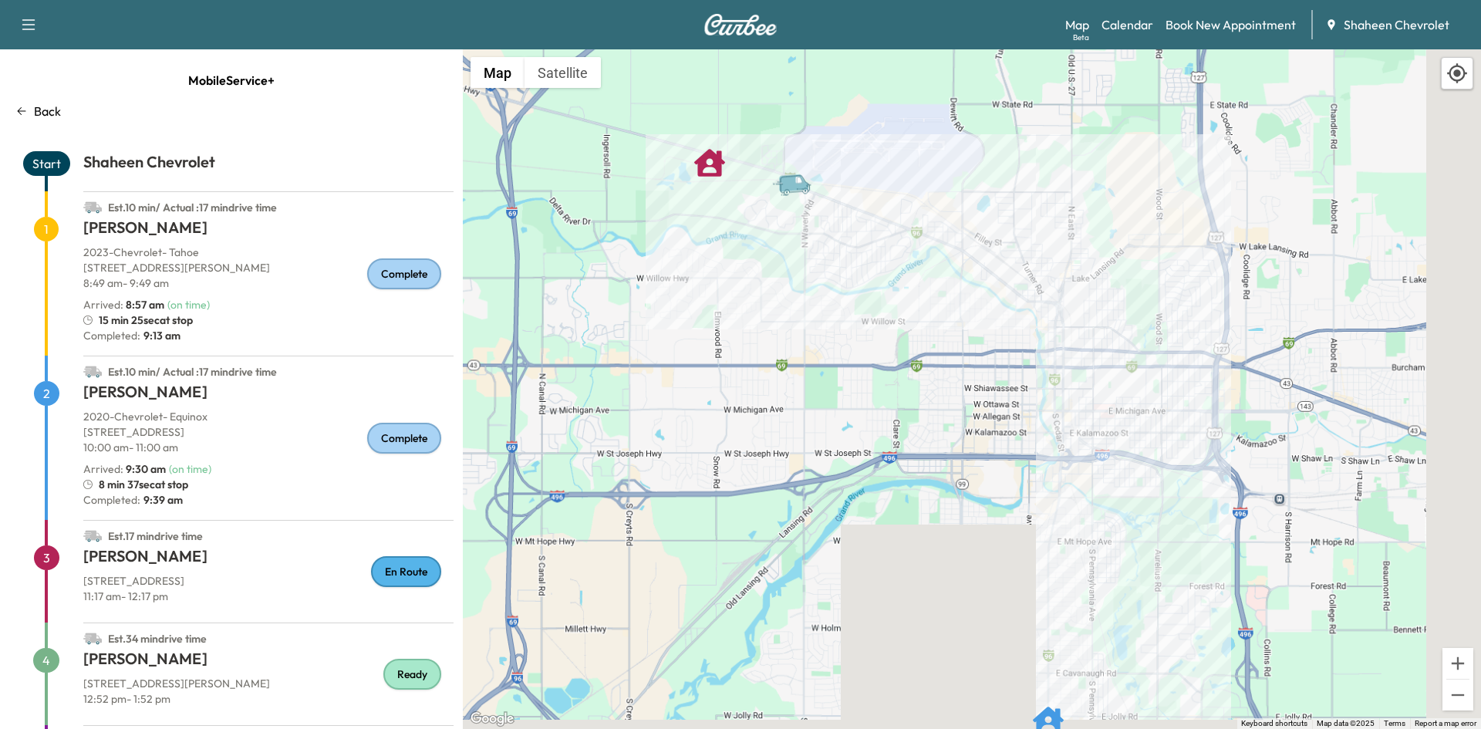
drag, startPoint x: 938, startPoint y: 444, endPoint x: 447, endPoint y: 52, distance: 628.3
click at [447, 52] on div "MobileService+ Back Start Shaheen Chevrolet Est. 10 min / Actual : 17 min drive…" at bounding box center [740, 388] width 1481 height 679
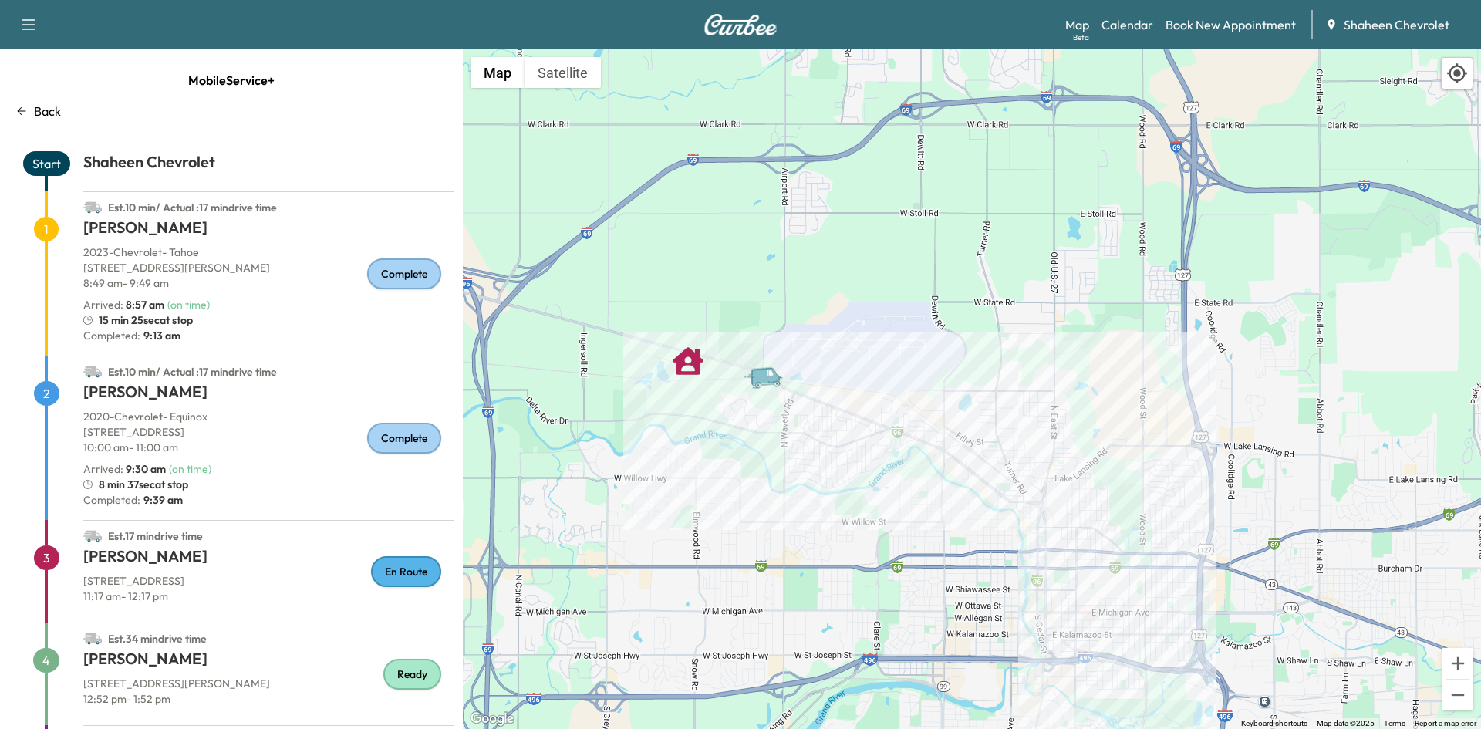
drag, startPoint x: 640, startPoint y: 208, endPoint x: 831, endPoint y: 489, distance: 339.7
click at [831, 489] on div "To activate drag with keyboard, press Alt + Enter. Once in keyboard drag state,…" at bounding box center [972, 388] width 1018 height 679
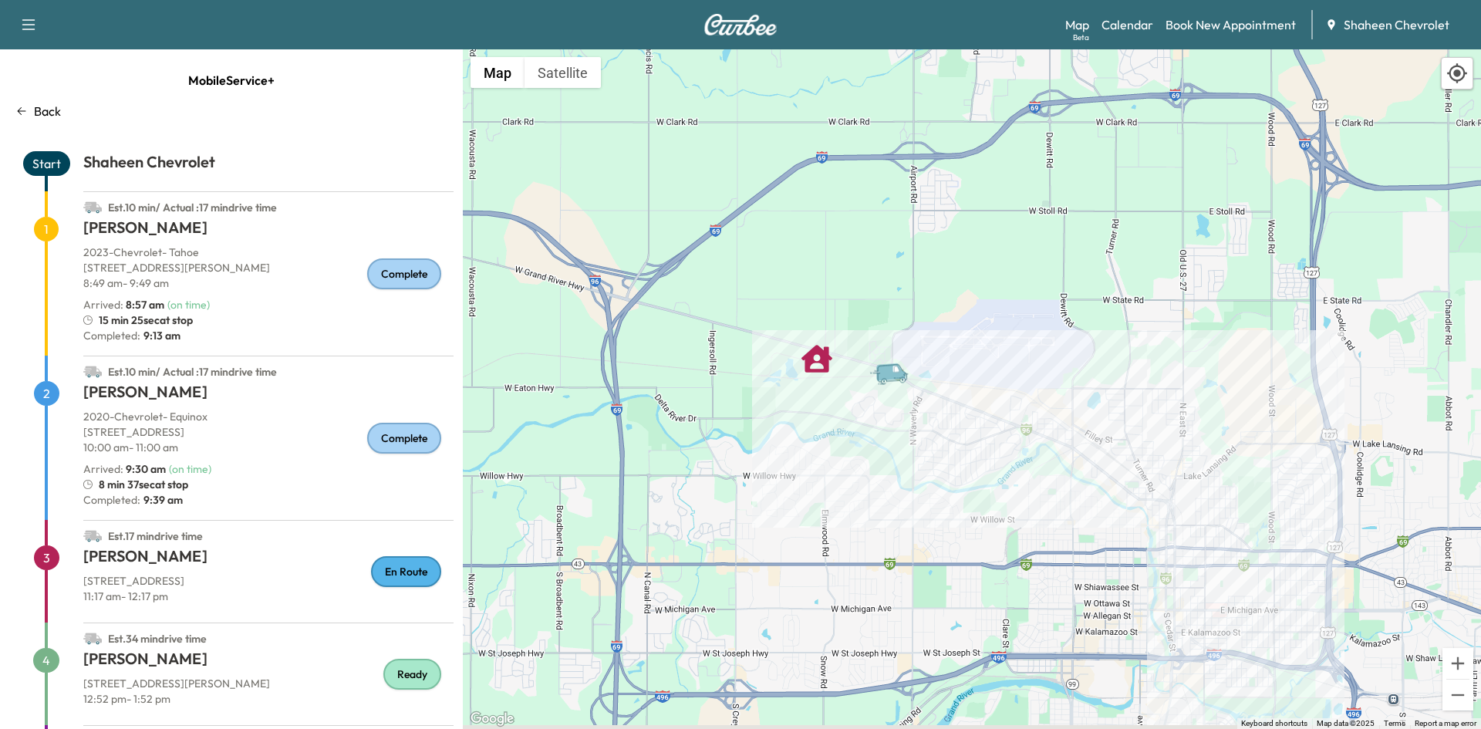
drag, startPoint x: 1019, startPoint y: 440, endPoint x: 896, endPoint y: 420, distance: 124.2
click at [898, 421] on div "To activate drag with keyboard, press Alt + Enter. Once in keyboard drag state,…" at bounding box center [972, 388] width 1018 height 679
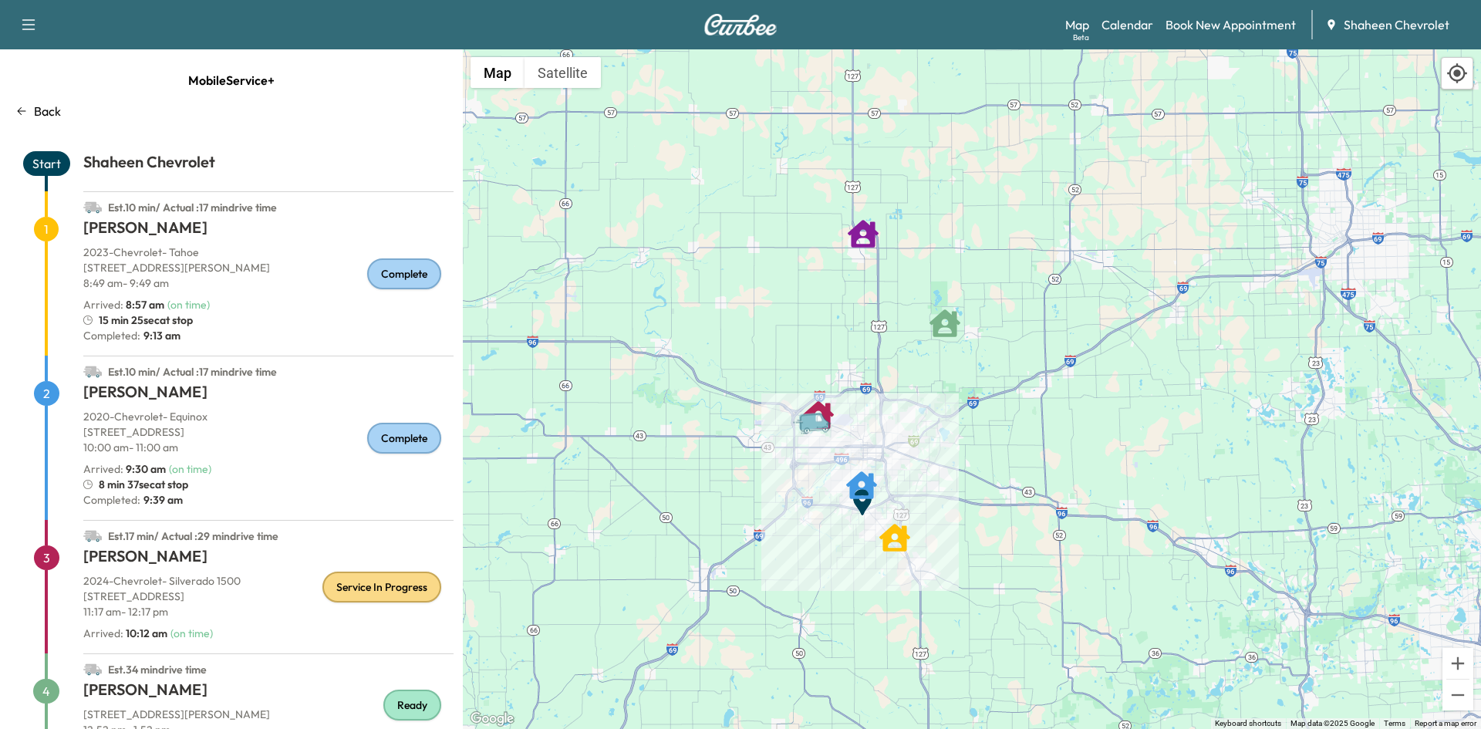
click at [219, 583] on p "2024 - Chevrolet - Silverado 1500" at bounding box center [268, 580] width 370 height 15
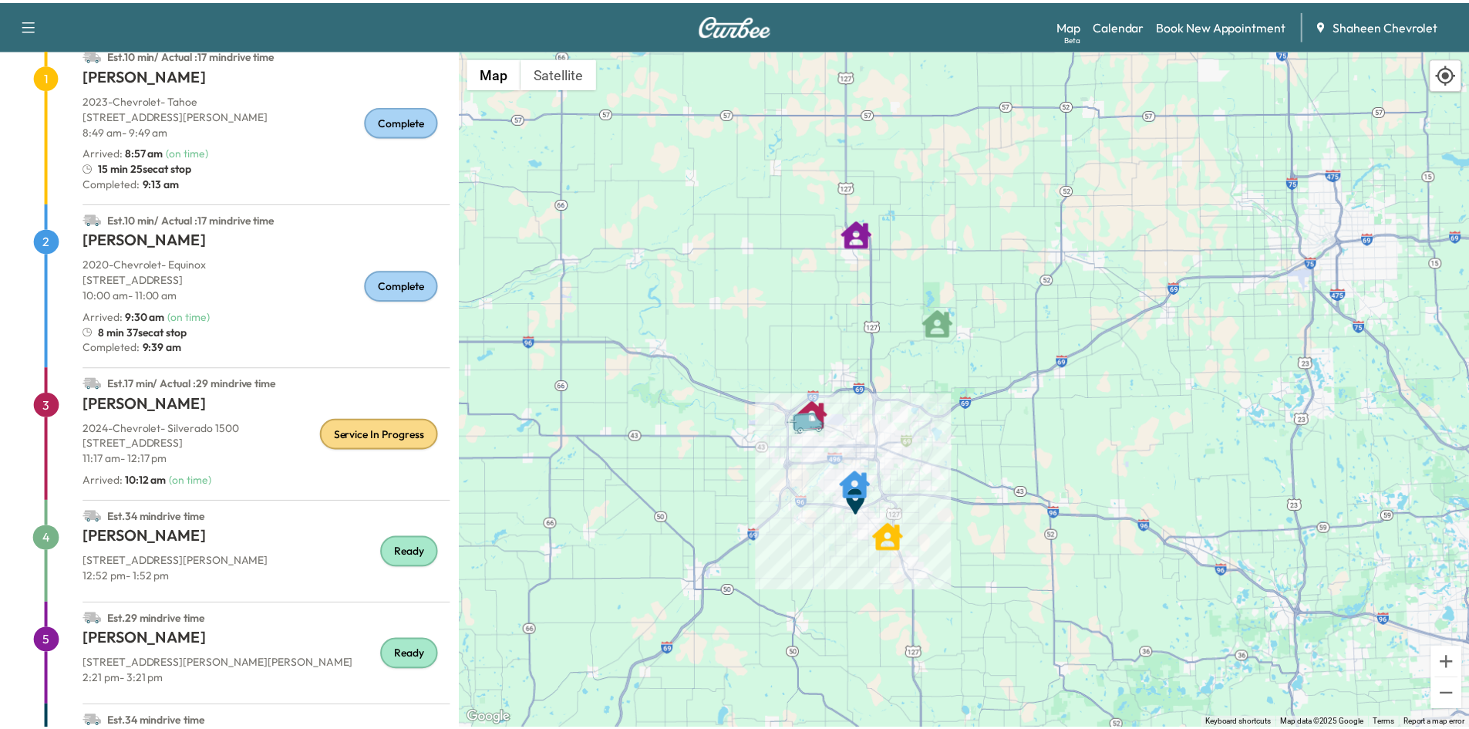
scroll to position [211, 0]
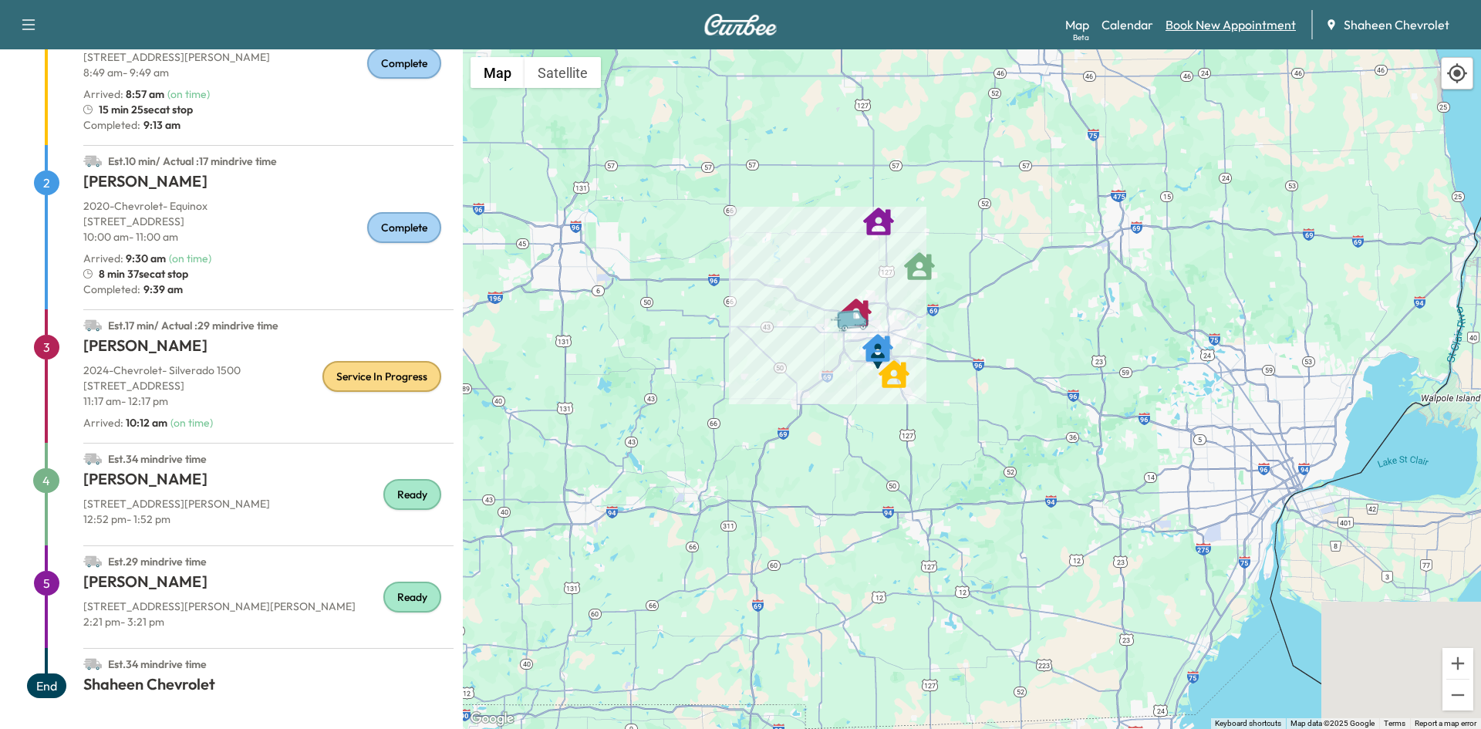
click at [1178, 19] on link "Book New Appointment" at bounding box center [1230, 24] width 130 height 19
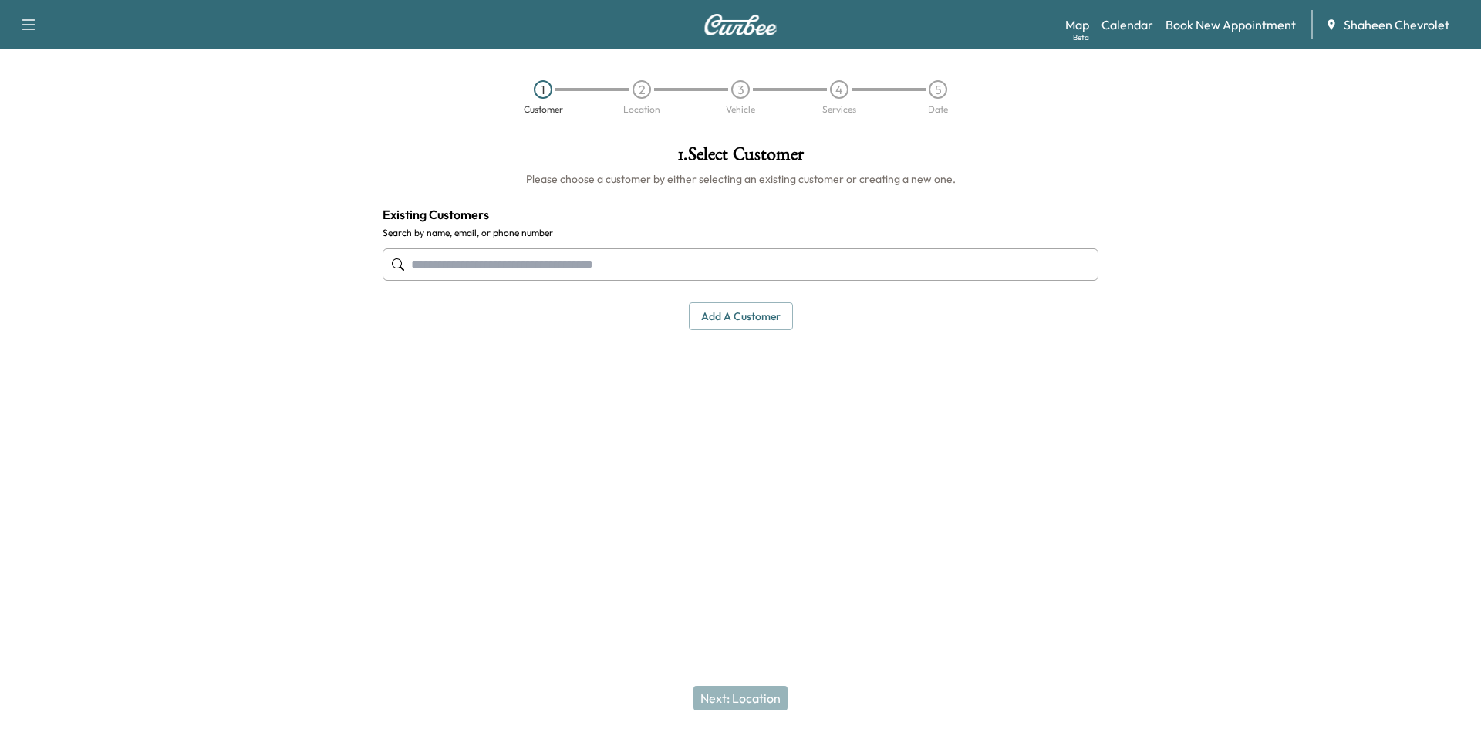
click at [578, 261] on input "text" at bounding box center [741, 264] width 716 height 32
type input "******"
click at [1145, 25] on link "Calendar" at bounding box center [1127, 24] width 52 height 19
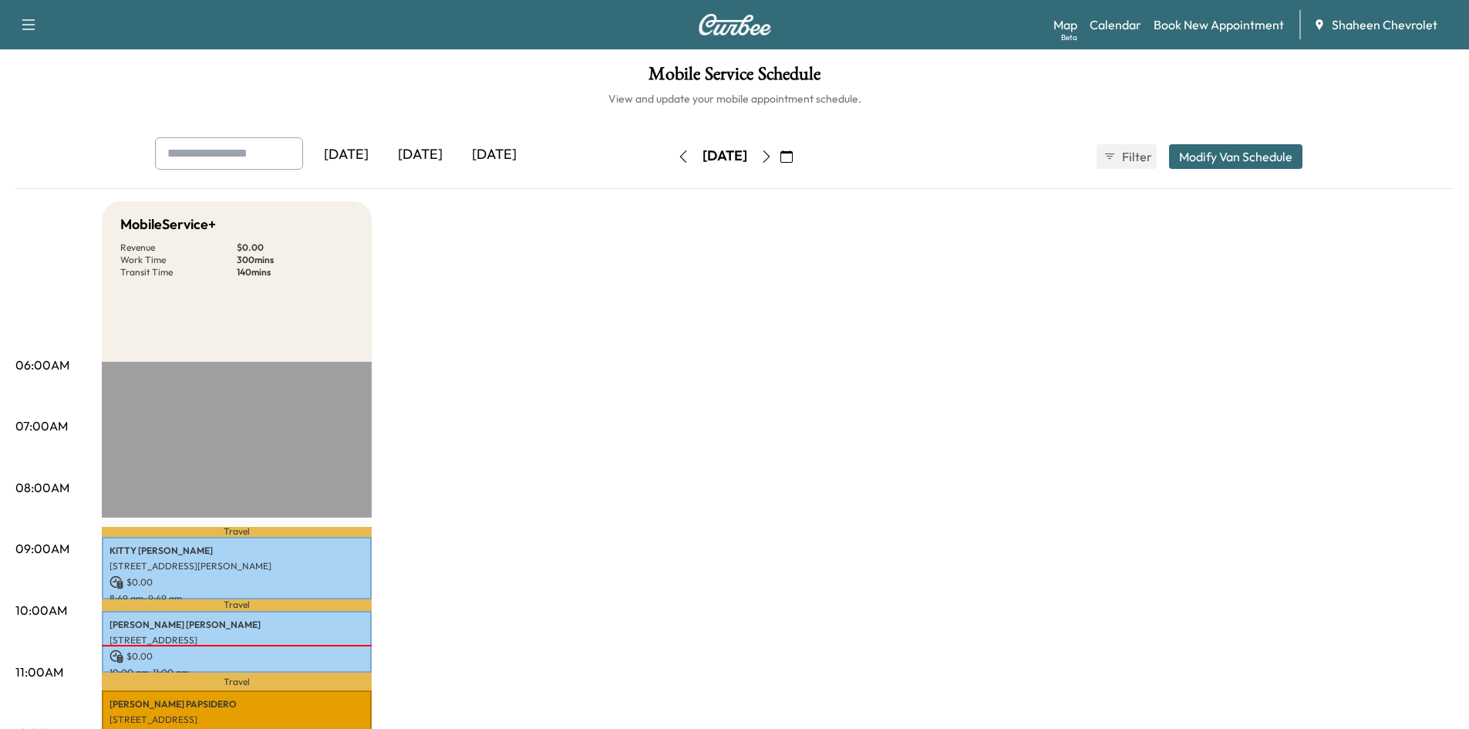
click at [770, 152] on icon "button" at bounding box center [766, 156] width 7 height 12
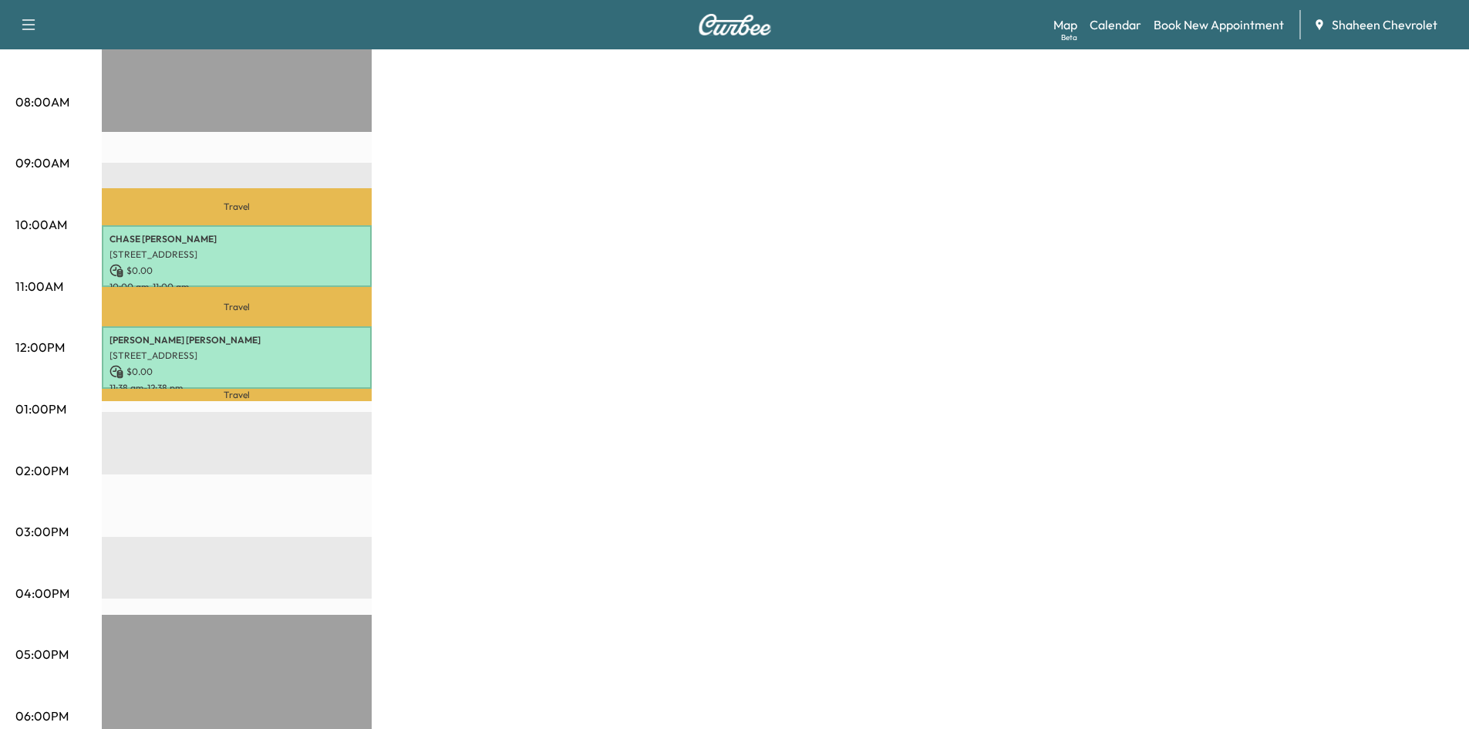
scroll to position [308, 0]
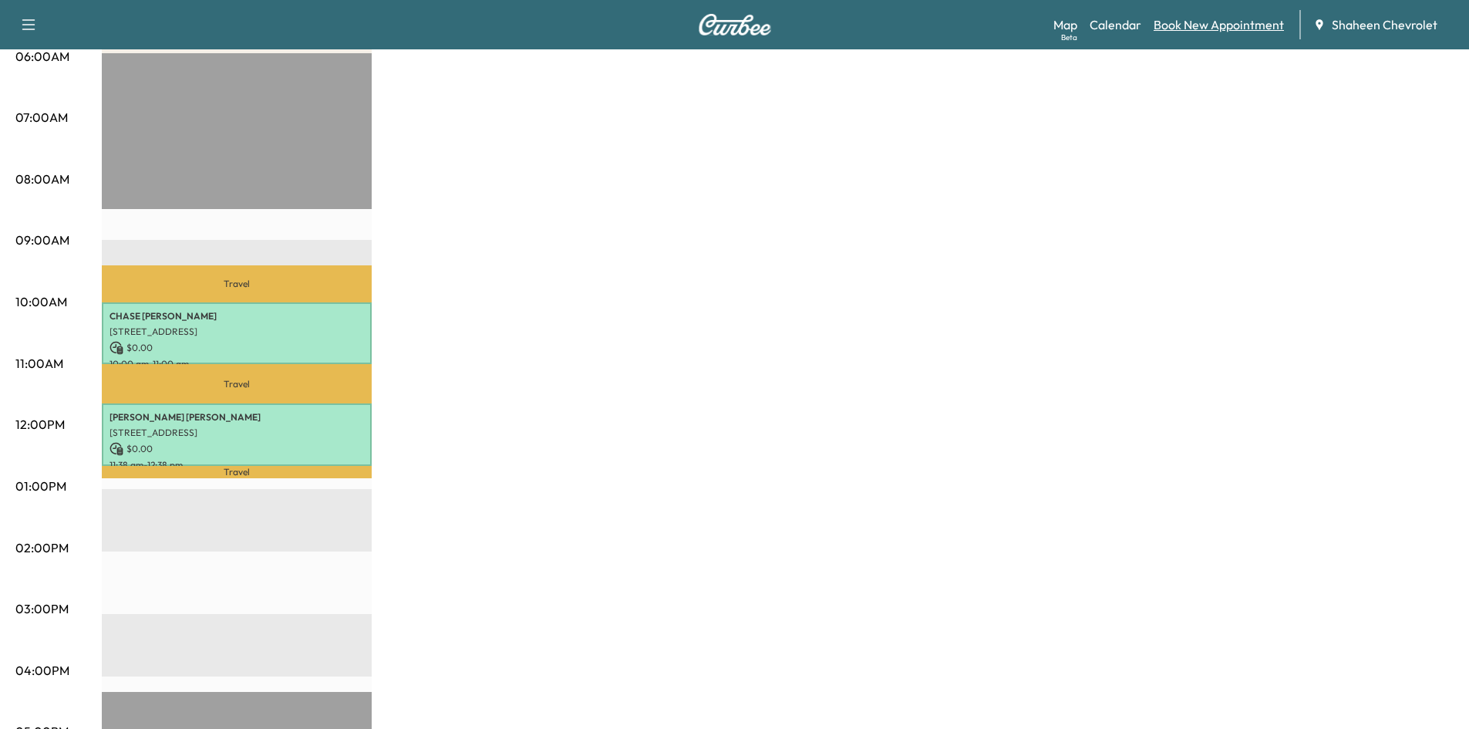
click at [1230, 29] on link "Book New Appointment" at bounding box center [1219, 24] width 130 height 19
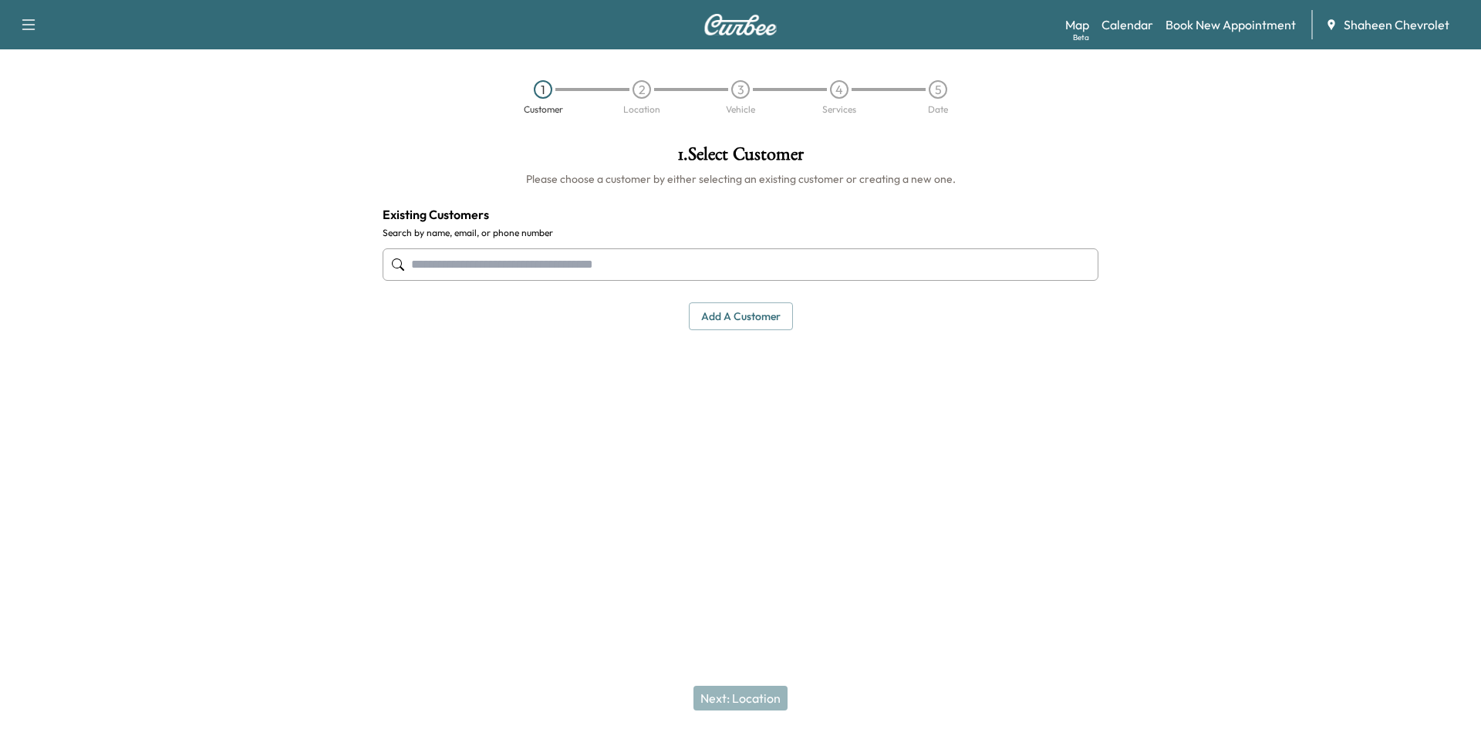
click at [640, 265] on input "text" at bounding box center [741, 264] width 716 height 32
click at [789, 317] on button "Add a customer" at bounding box center [741, 316] width 104 height 29
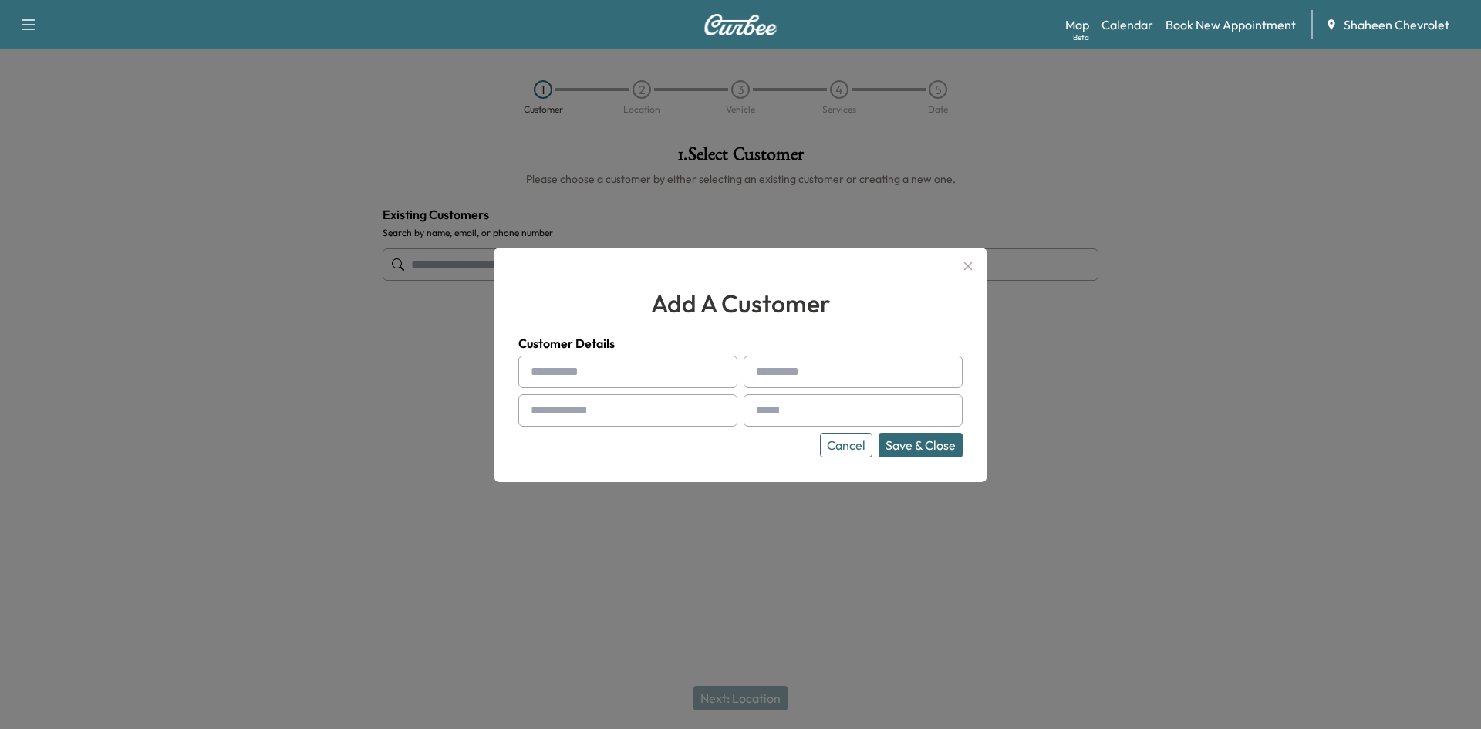
click at [592, 366] on input "text" at bounding box center [627, 372] width 219 height 32
type input "*"
type input "****"
type input "*"
type input "******"
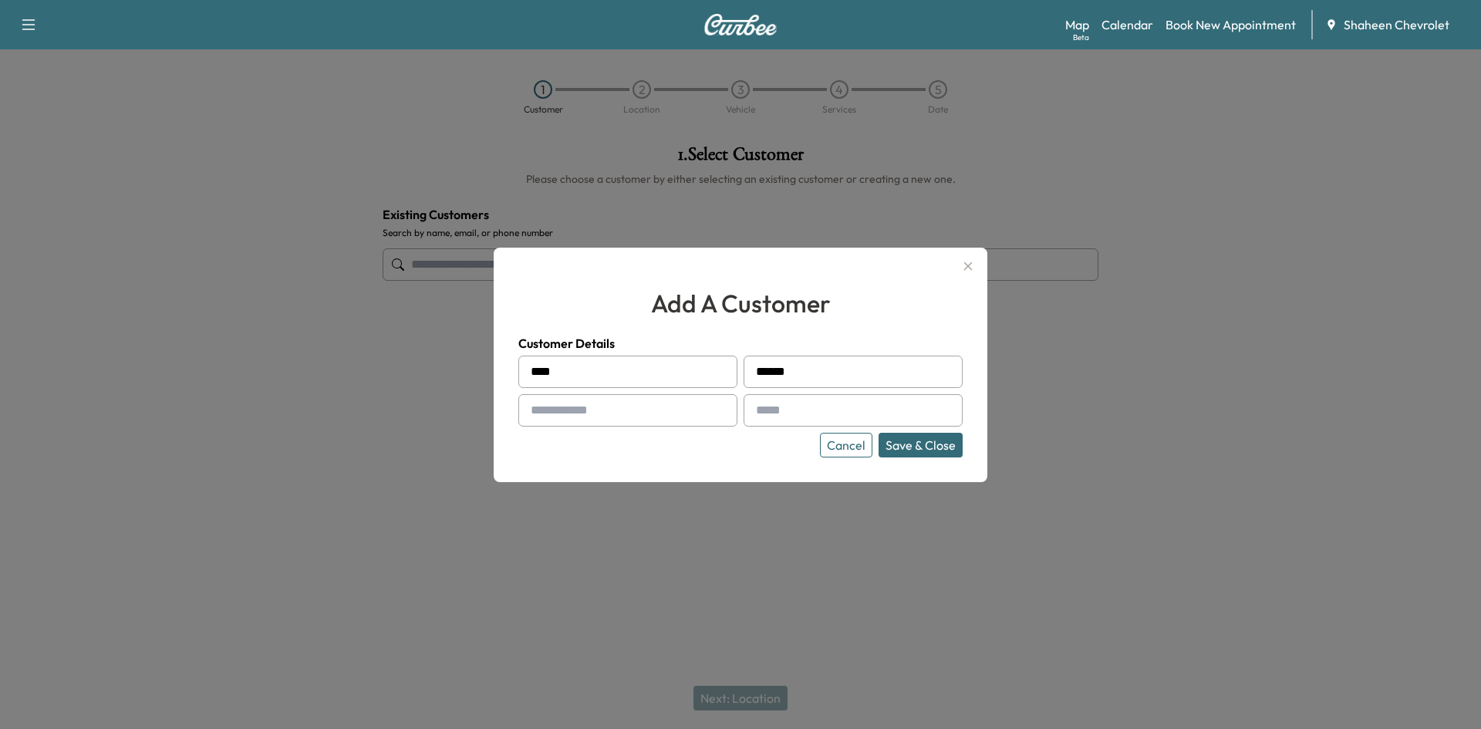
click at [589, 415] on input "text" at bounding box center [627, 410] width 219 height 32
type input "**********"
click at [813, 411] on input "text" at bounding box center [852, 410] width 219 height 32
type input "**********"
click at [922, 440] on button "Save & Close" at bounding box center [920, 445] width 84 height 25
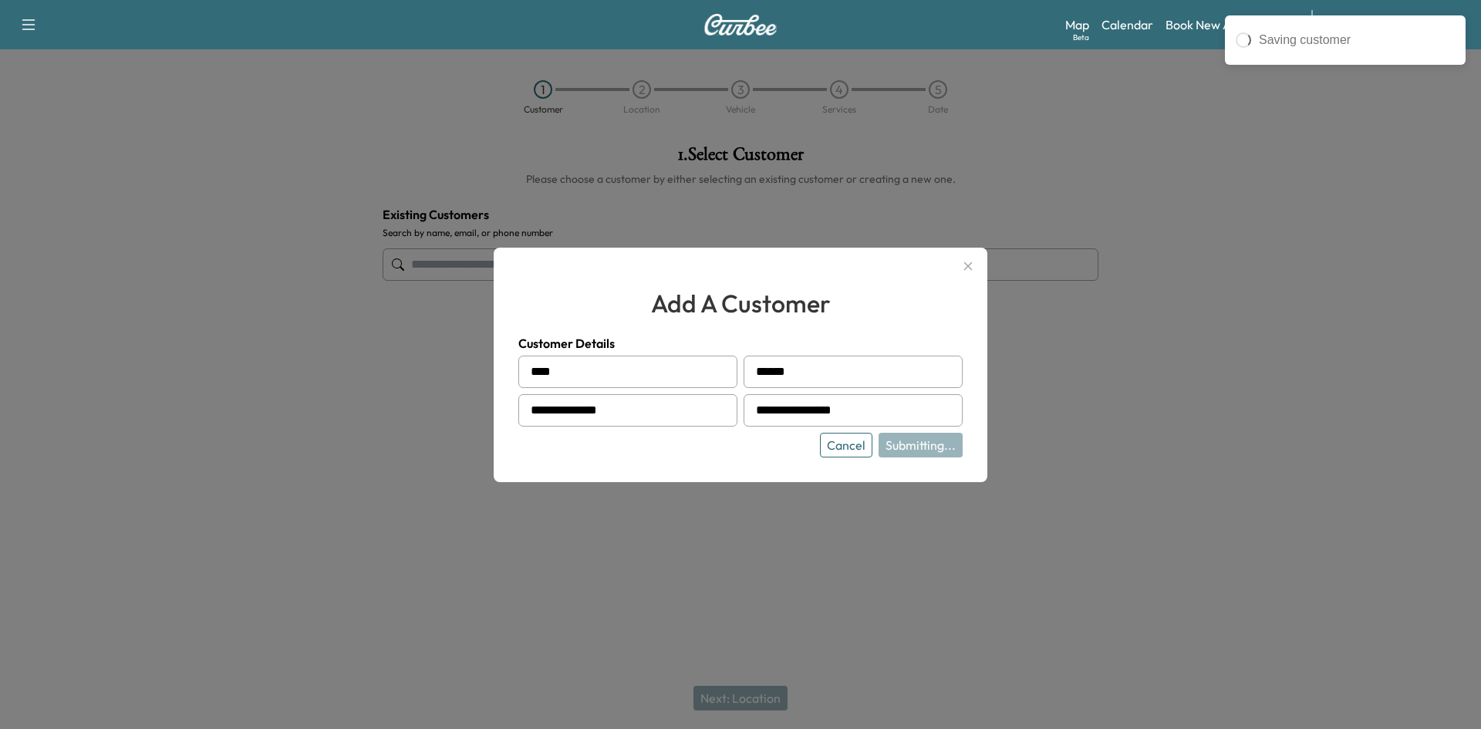
type input "**********"
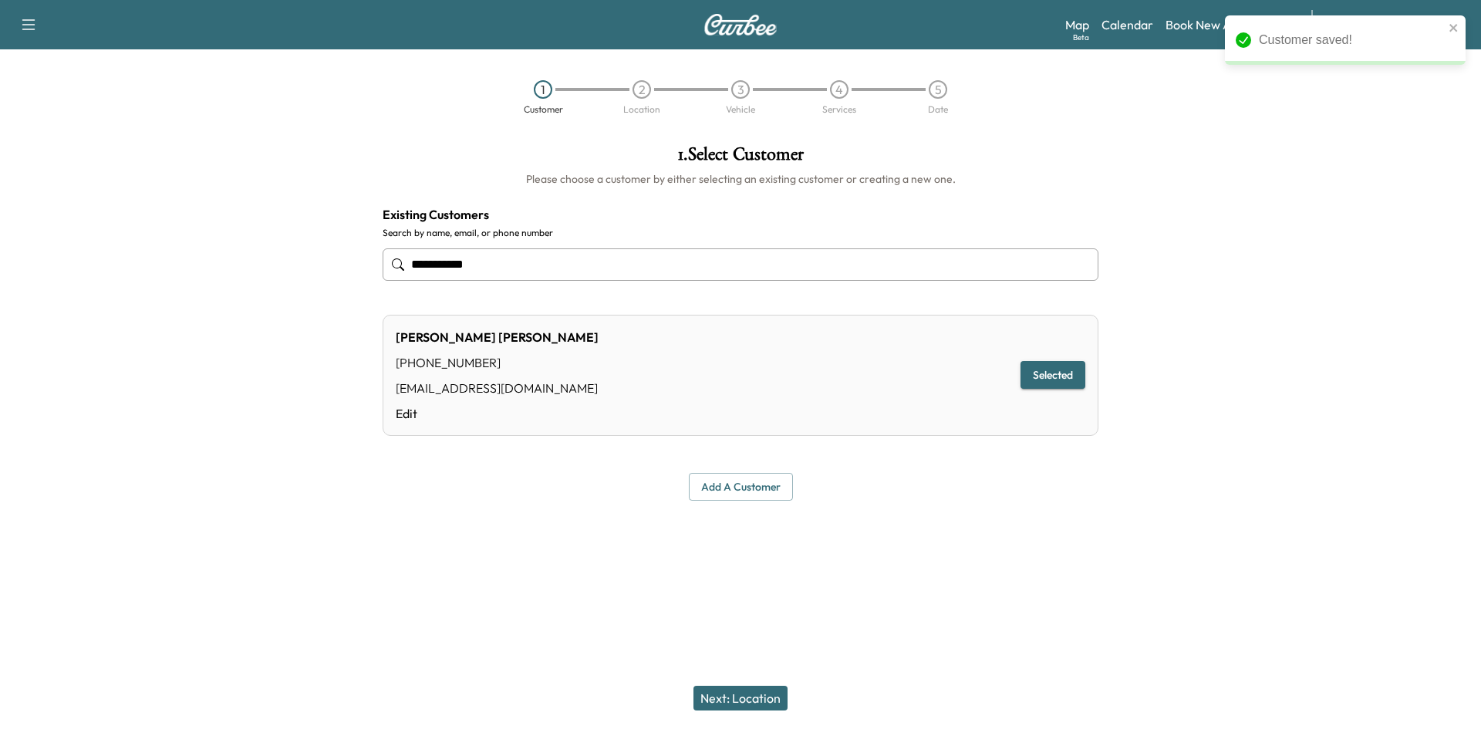
click at [760, 689] on button "Next: Location" at bounding box center [740, 698] width 94 height 25
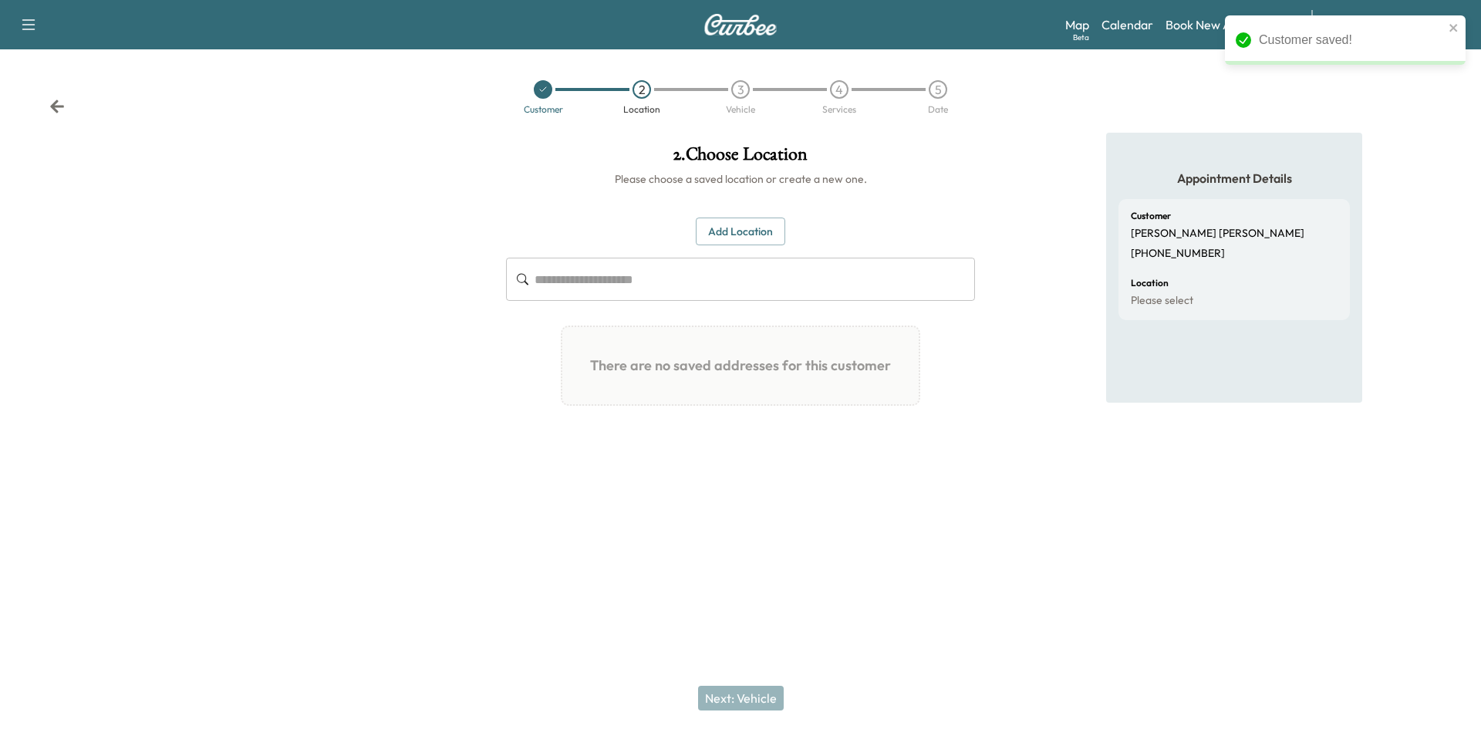
click at [694, 265] on input "text" at bounding box center [754, 279] width 440 height 43
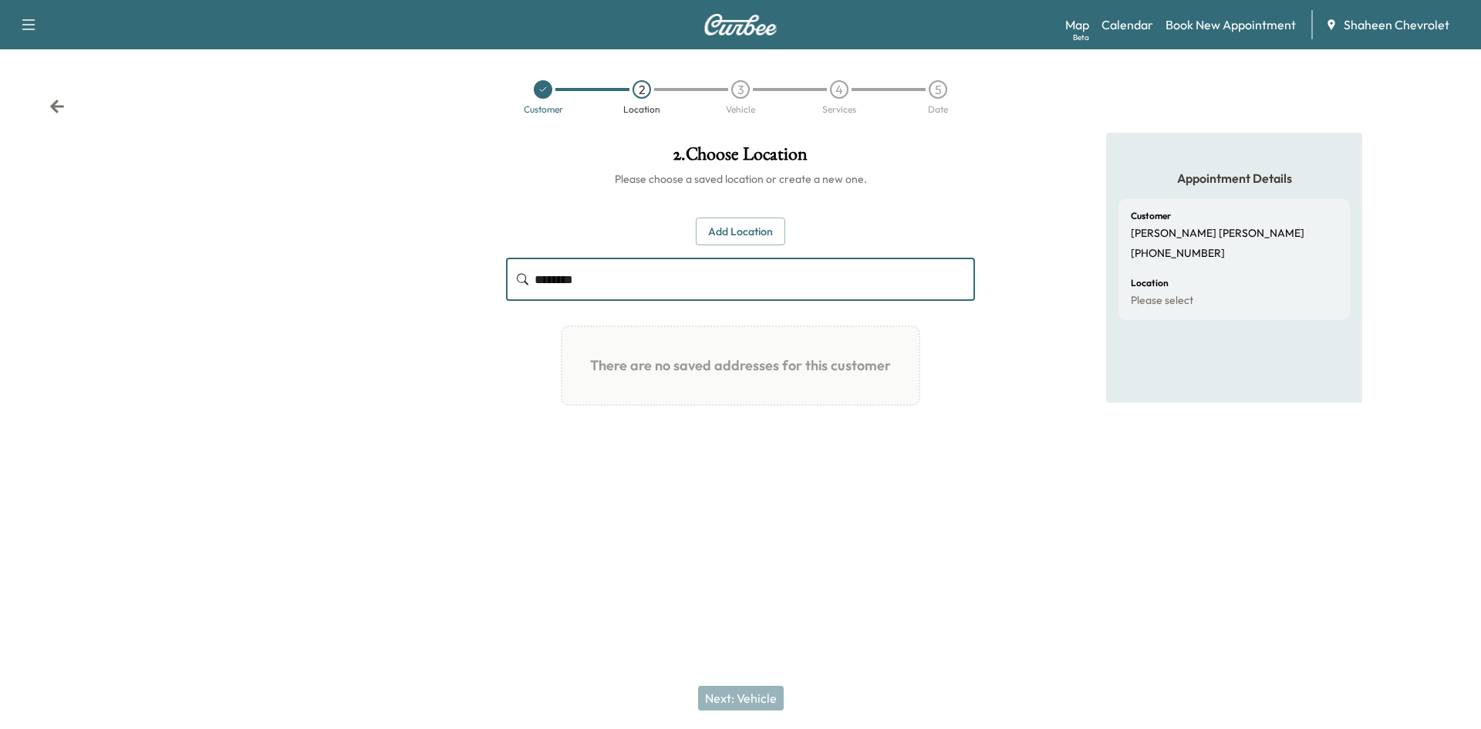
type input "********"
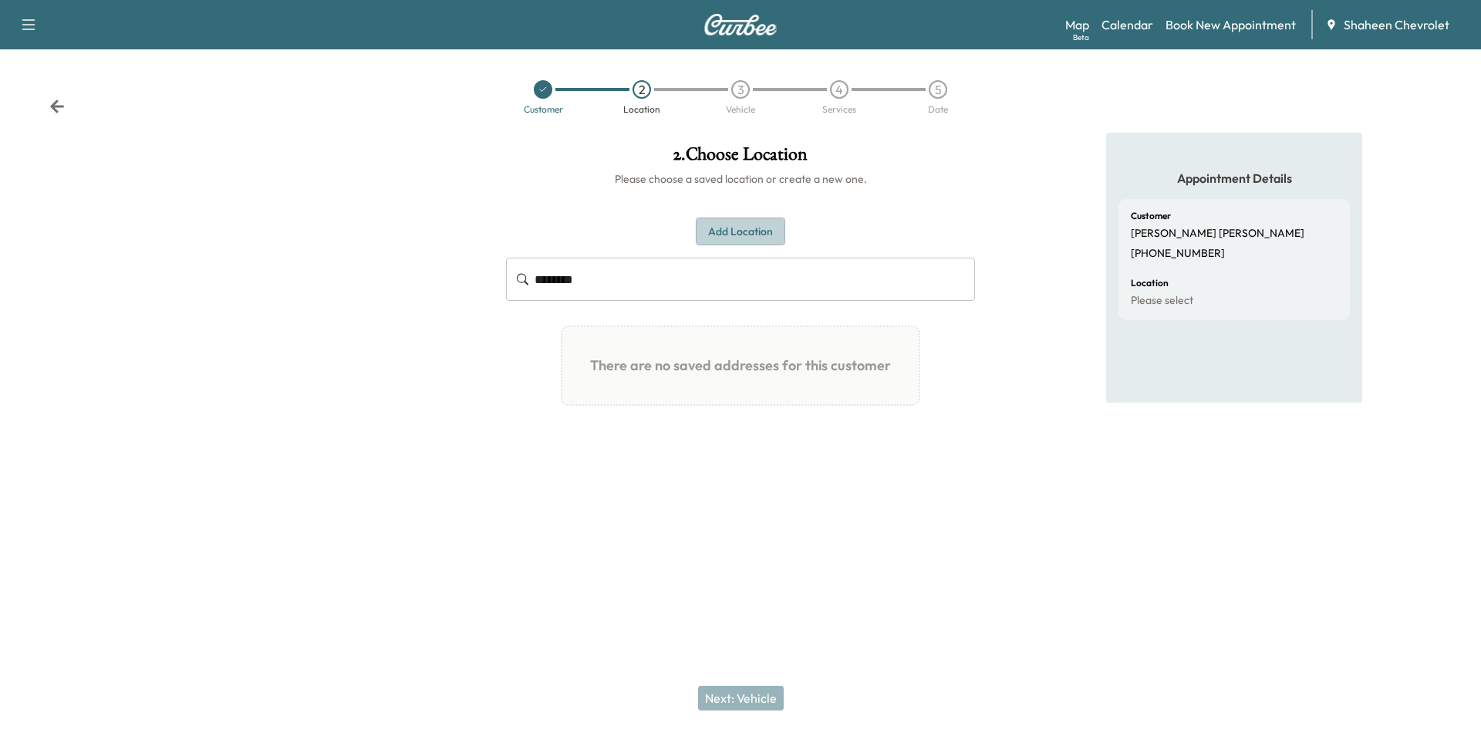
click at [721, 223] on button "Add Location" at bounding box center [740, 231] width 89 height 29
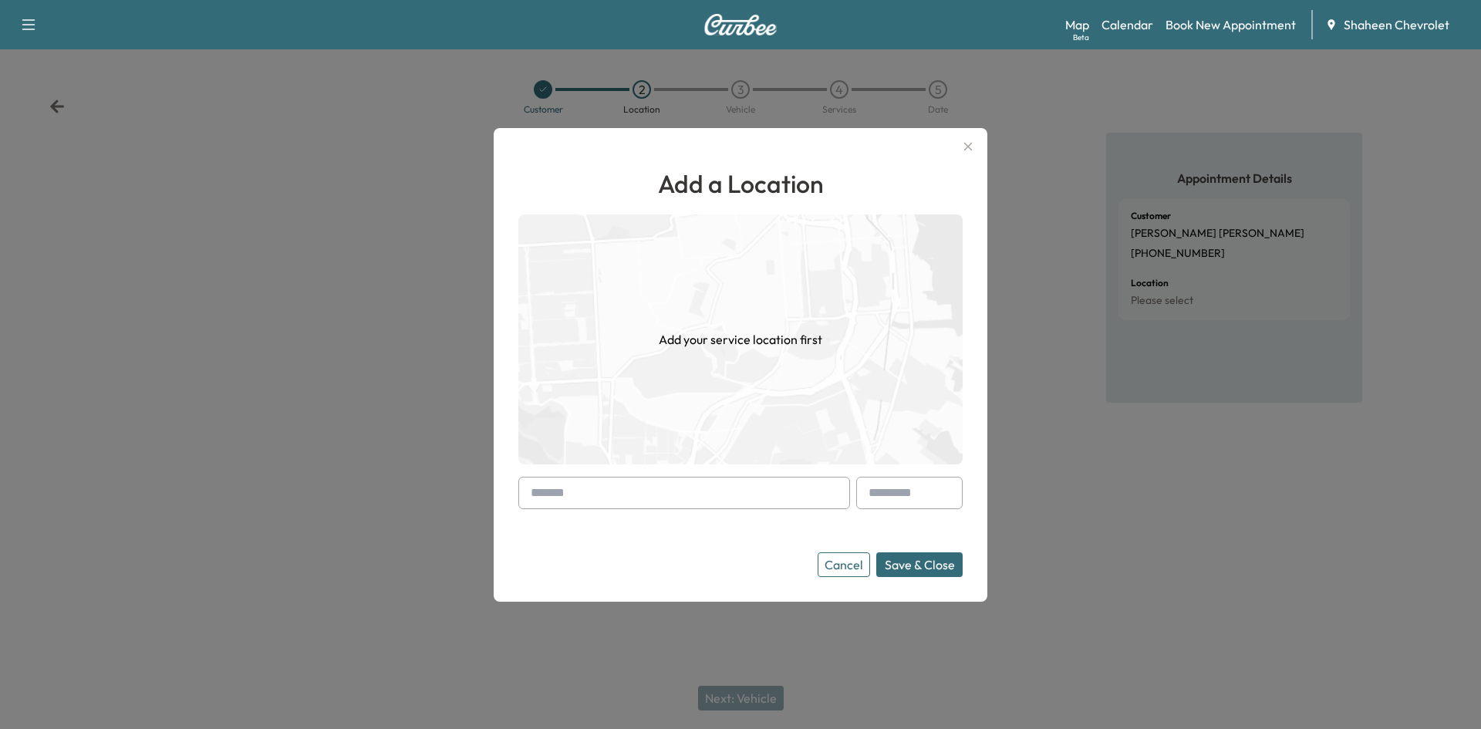
click at [640, 485] on input "text" at bounding box center [684, 493] width 332 height 32
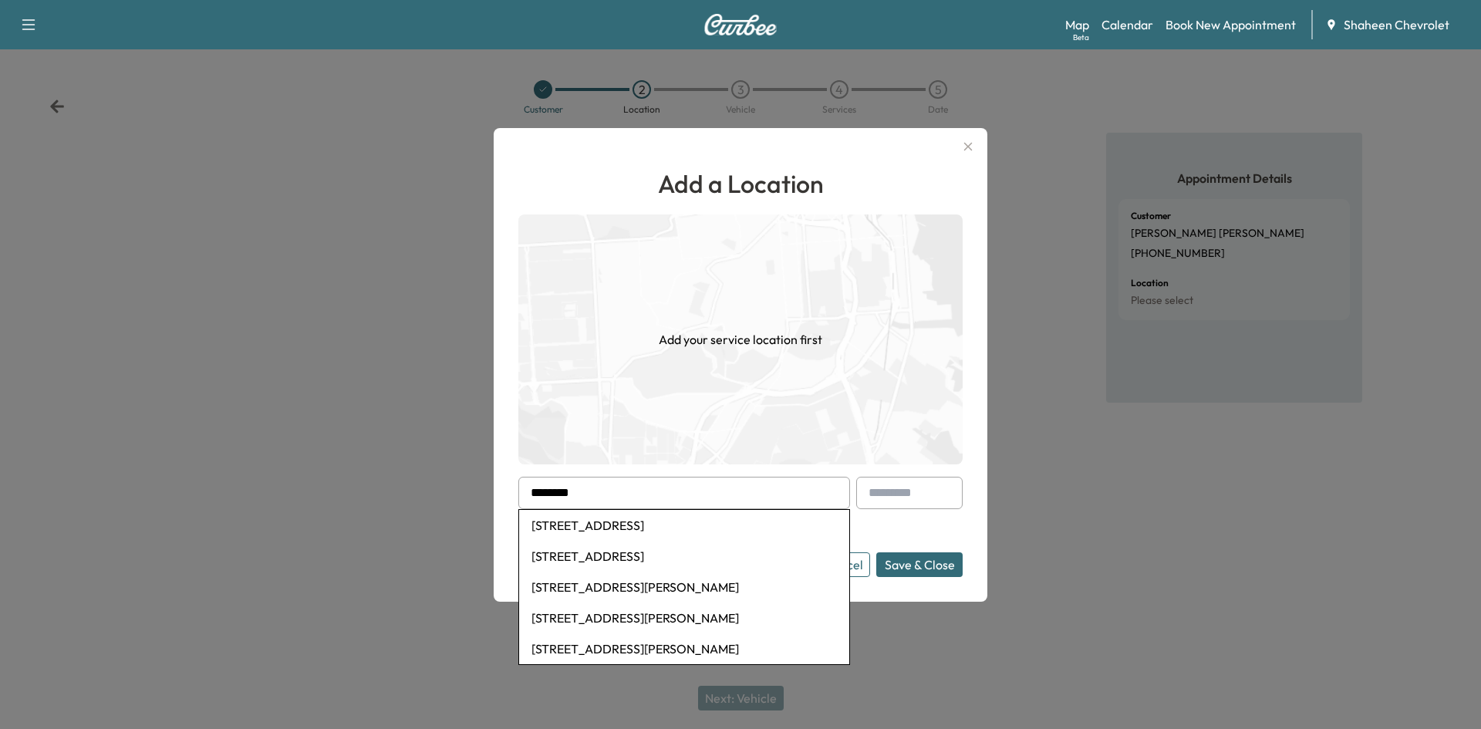
click at [648, 522] on li "[STREET_ADDRESS]" at bounding box center [684, 525] width 330 height 31
type input "**********"
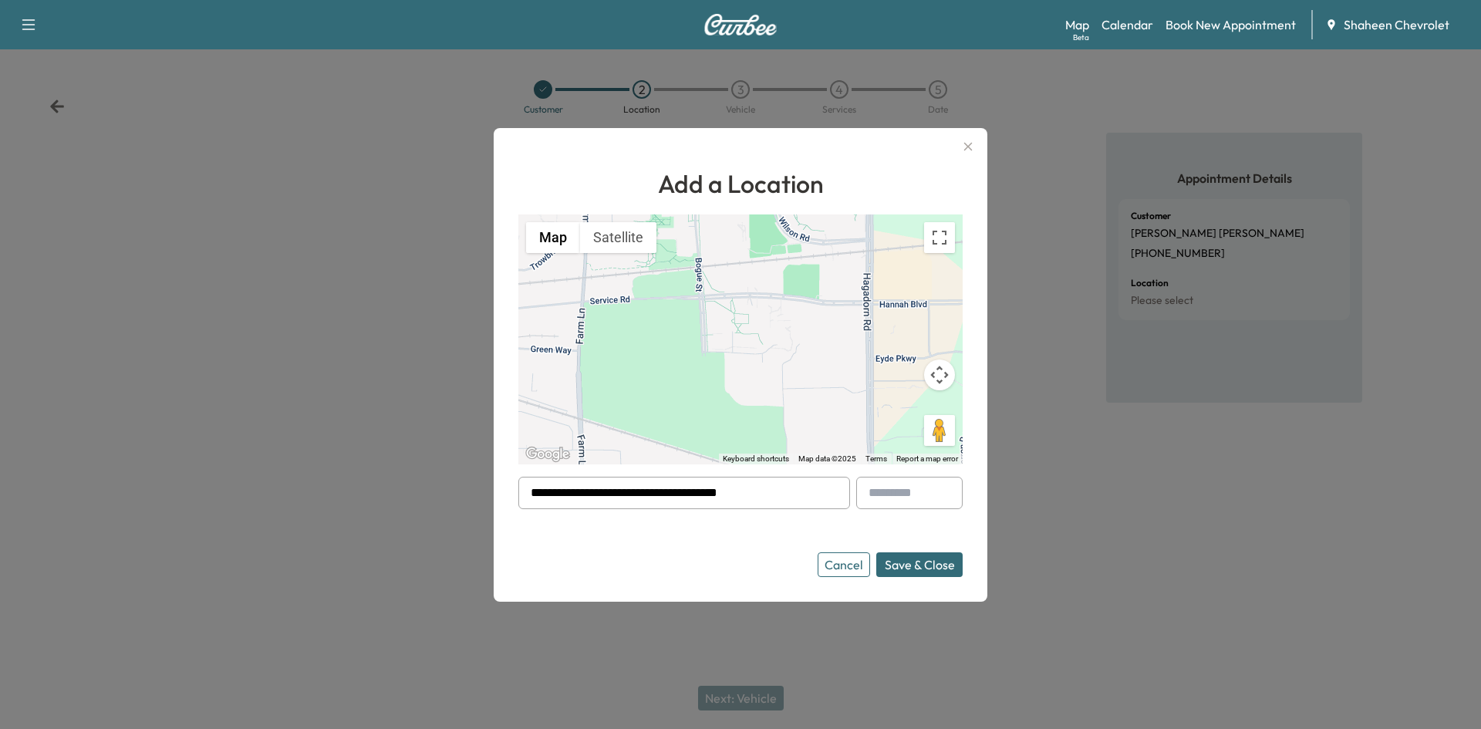
click at [898, 561] on button "Save & Close" at bounding box center [919, 564] width 86 height 25
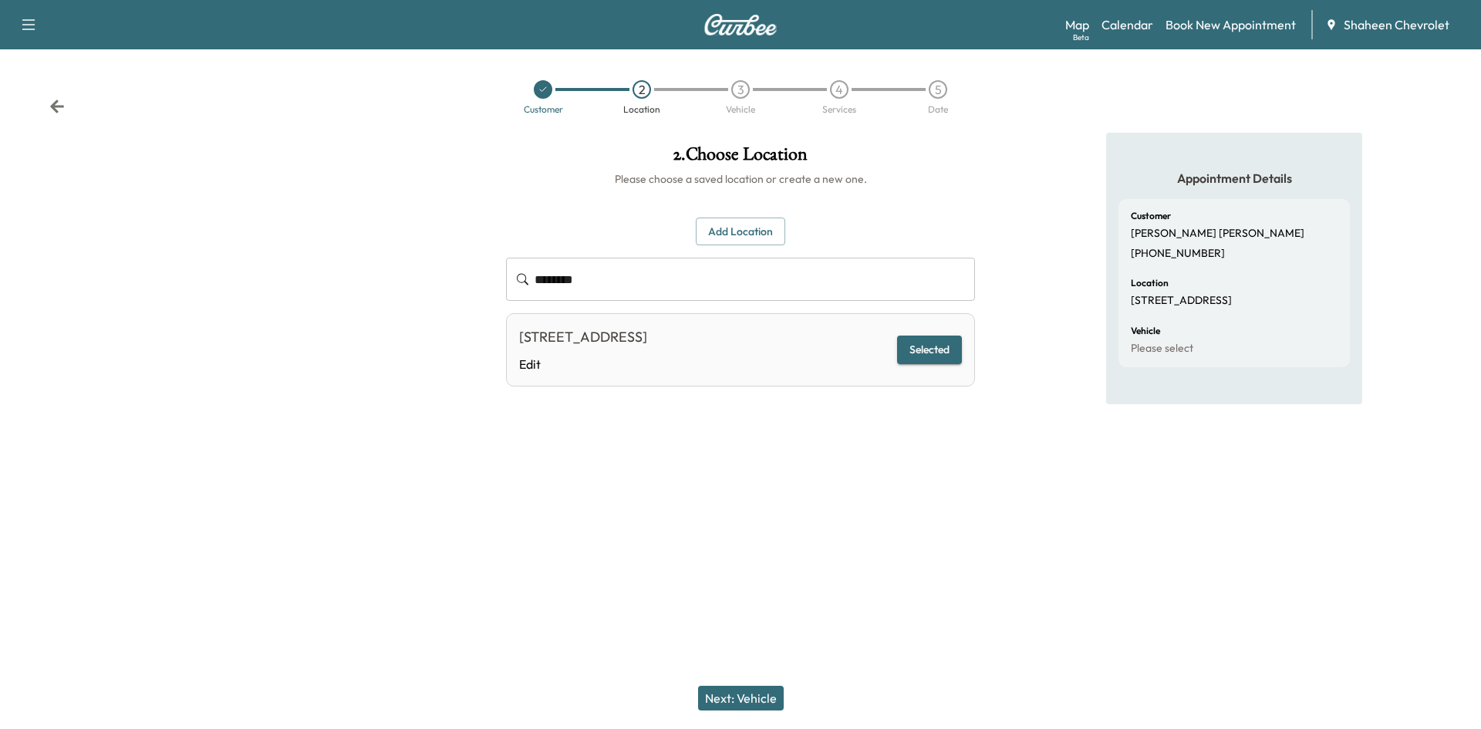
click at [753, 690] on button "Next: Vehicle" at bounding box center [741, 698] width 86 height 25
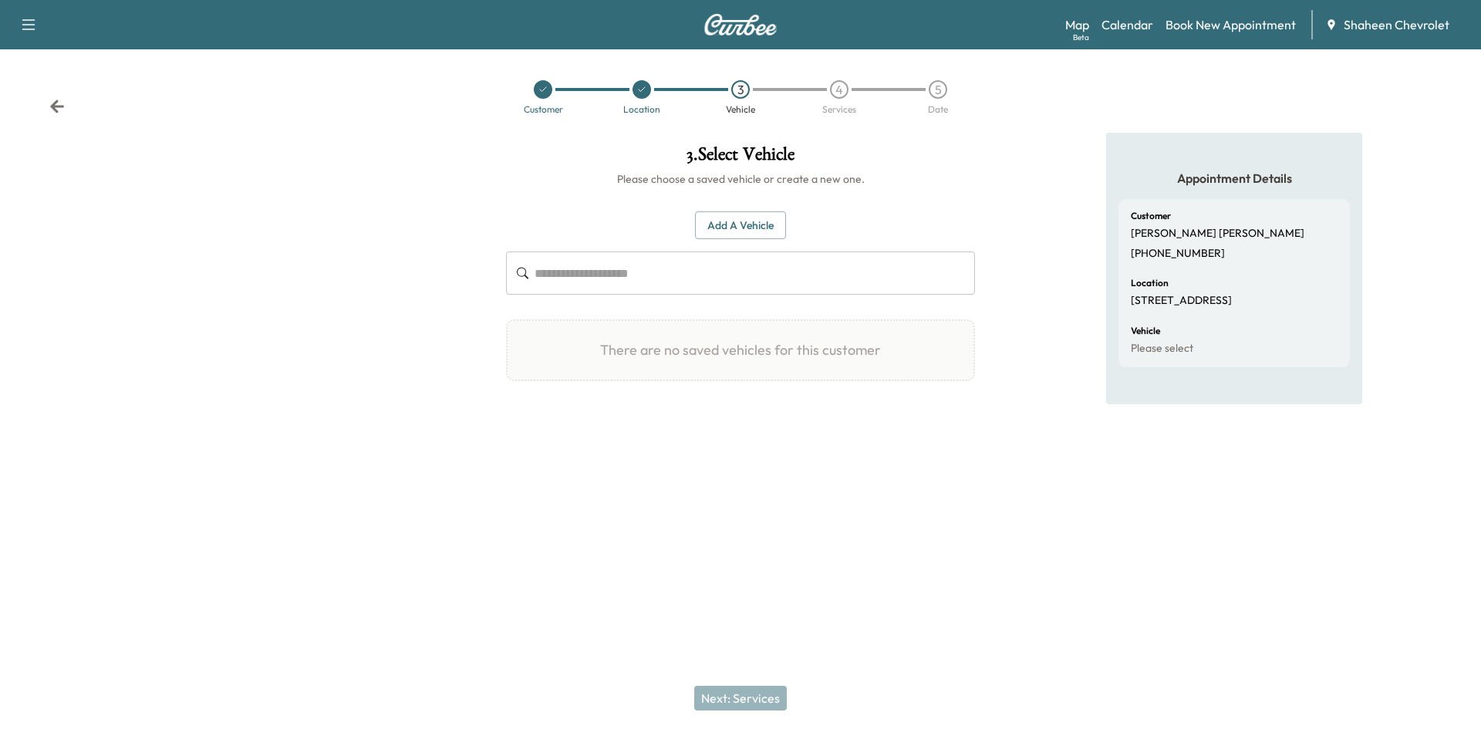
click at [747, 231] on button "Add a Vehicle" at bounding box center [740, 225] width 91 height 29
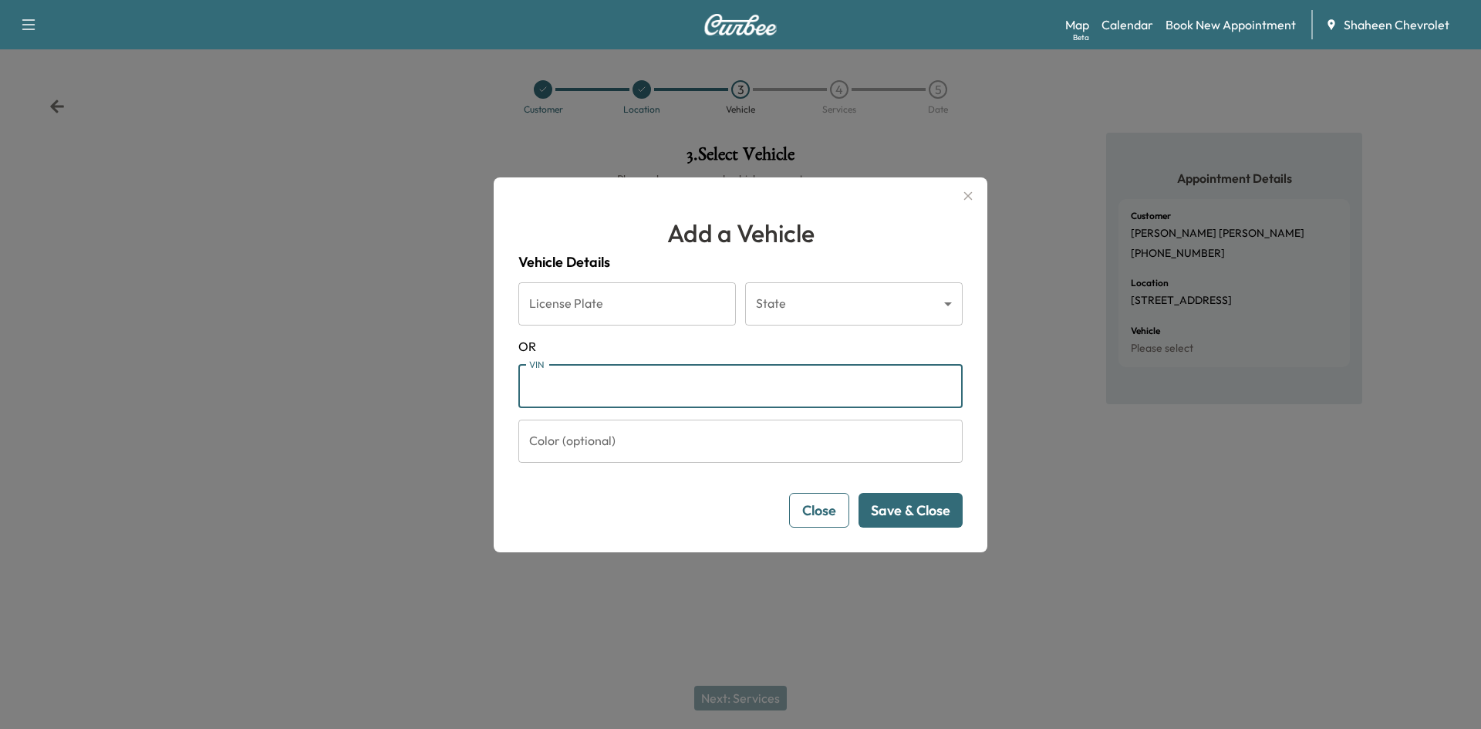
paste input "**********"
type input "**********"
click at [910, 514] on button "Save & Close" at bounding box center [910, 510] width 104 height 35
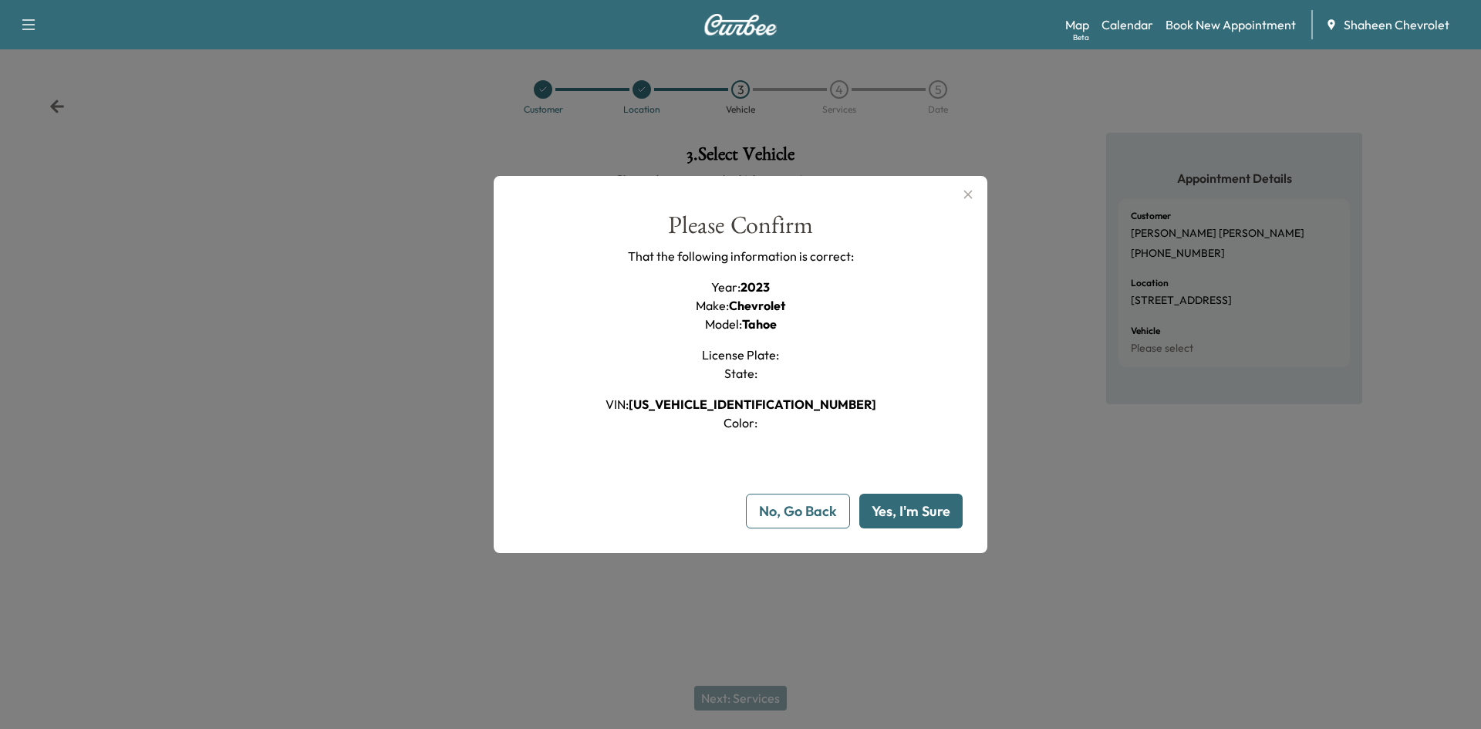
click at [898, 519] on button "Yes, I'm Sure" at bounding box center [910, 511] width 103 height 35
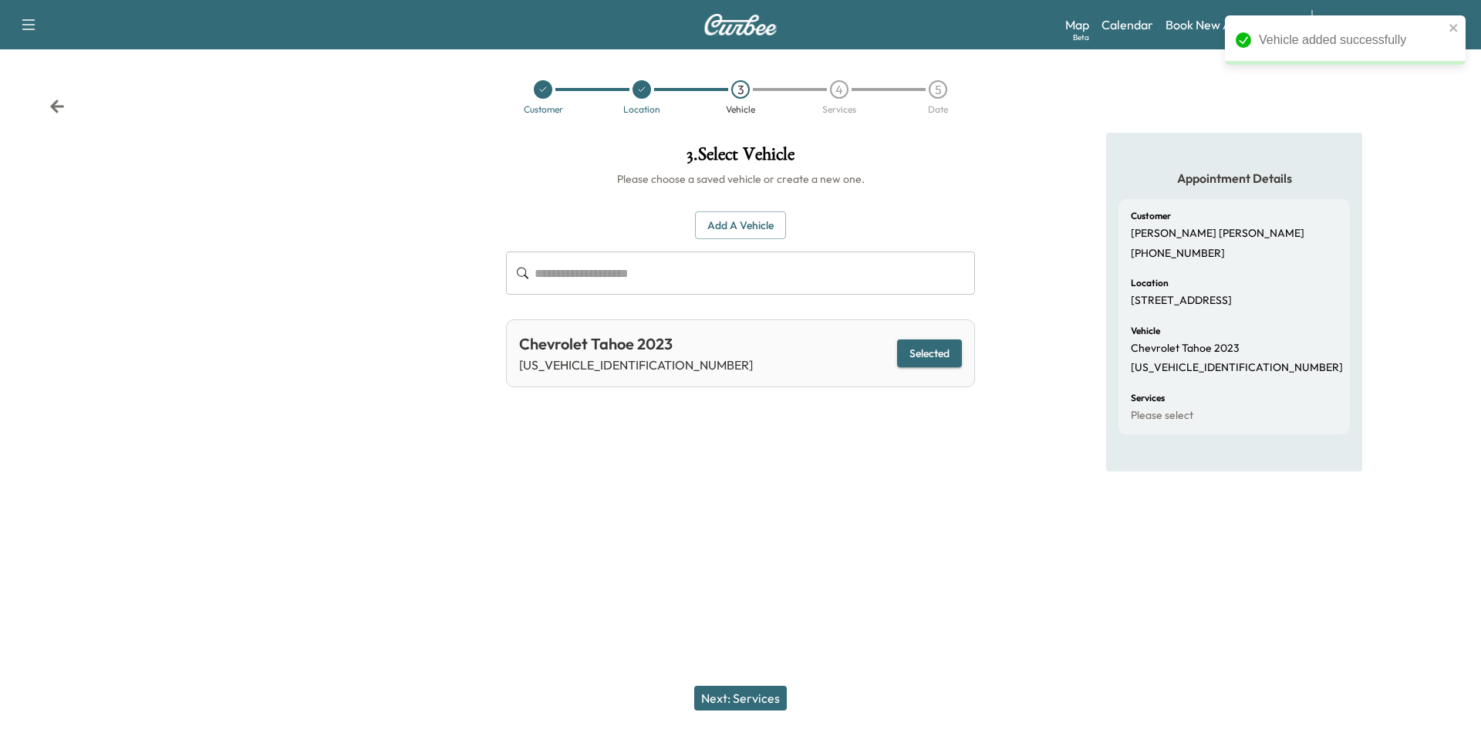
click at [719, 687] on button "Next: Services" at bounding box center [740, 698] width 93 height 25
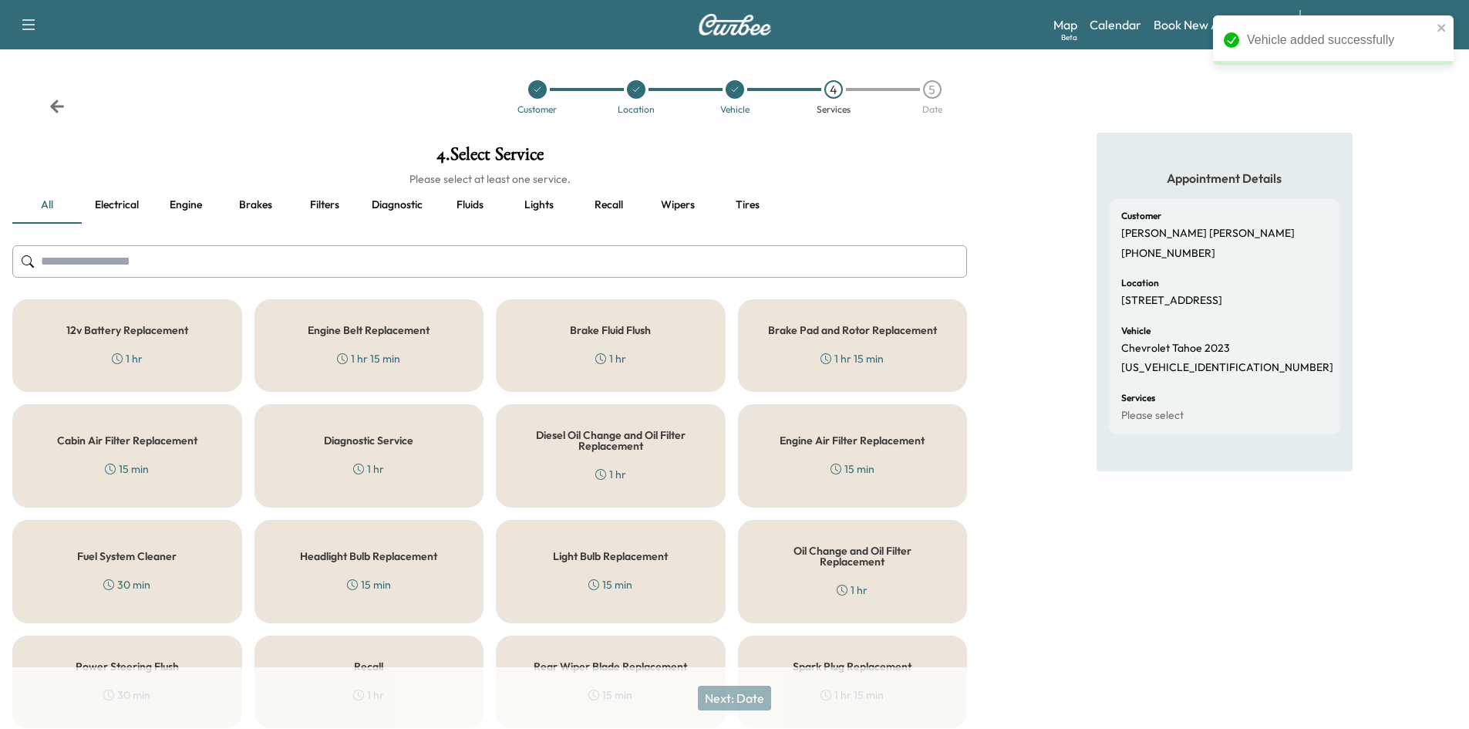
click at [264, 268] on input "text" at bounding box center [489, 261] width 955 height 32
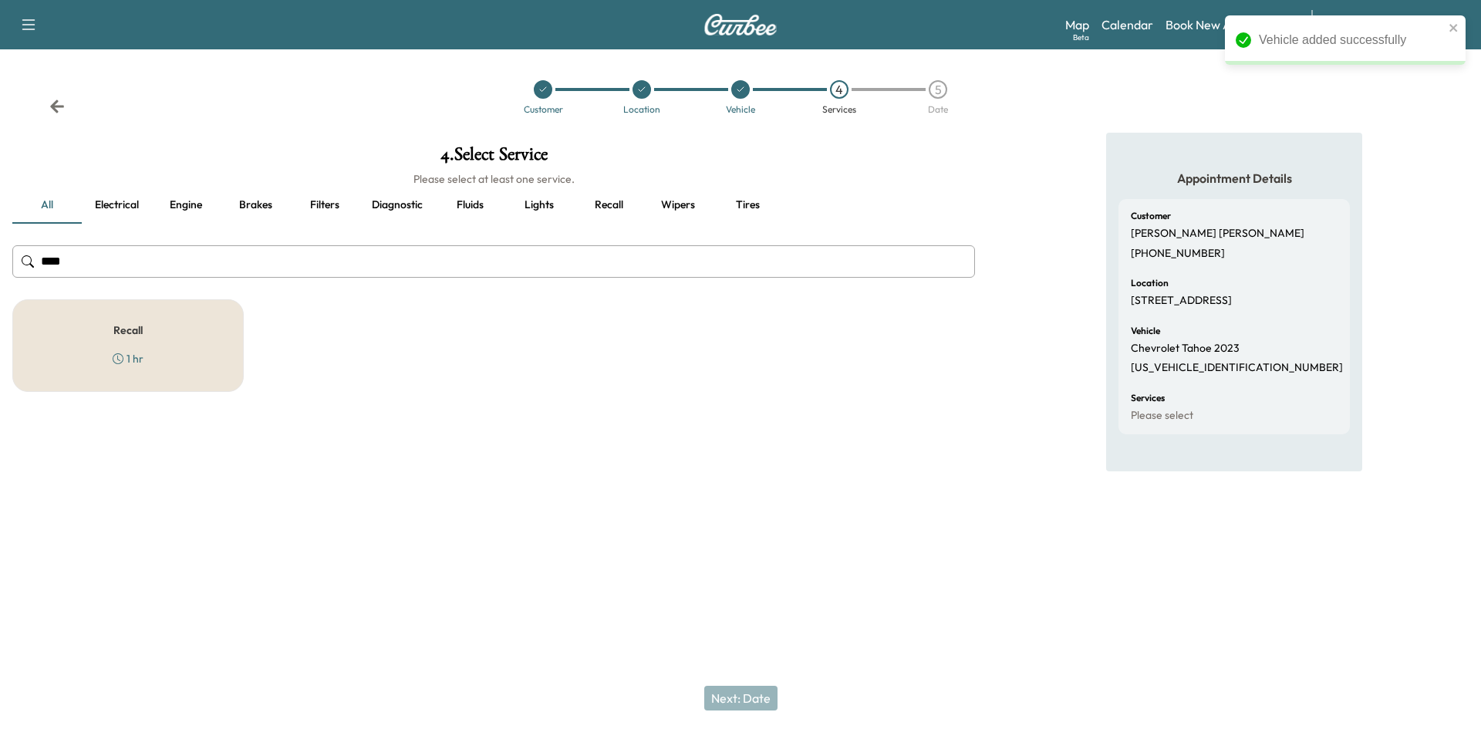
type input "****"
click at [197, 343] on div "Recall 1 hr" at bounding box center [127, 345] width 231 height 93
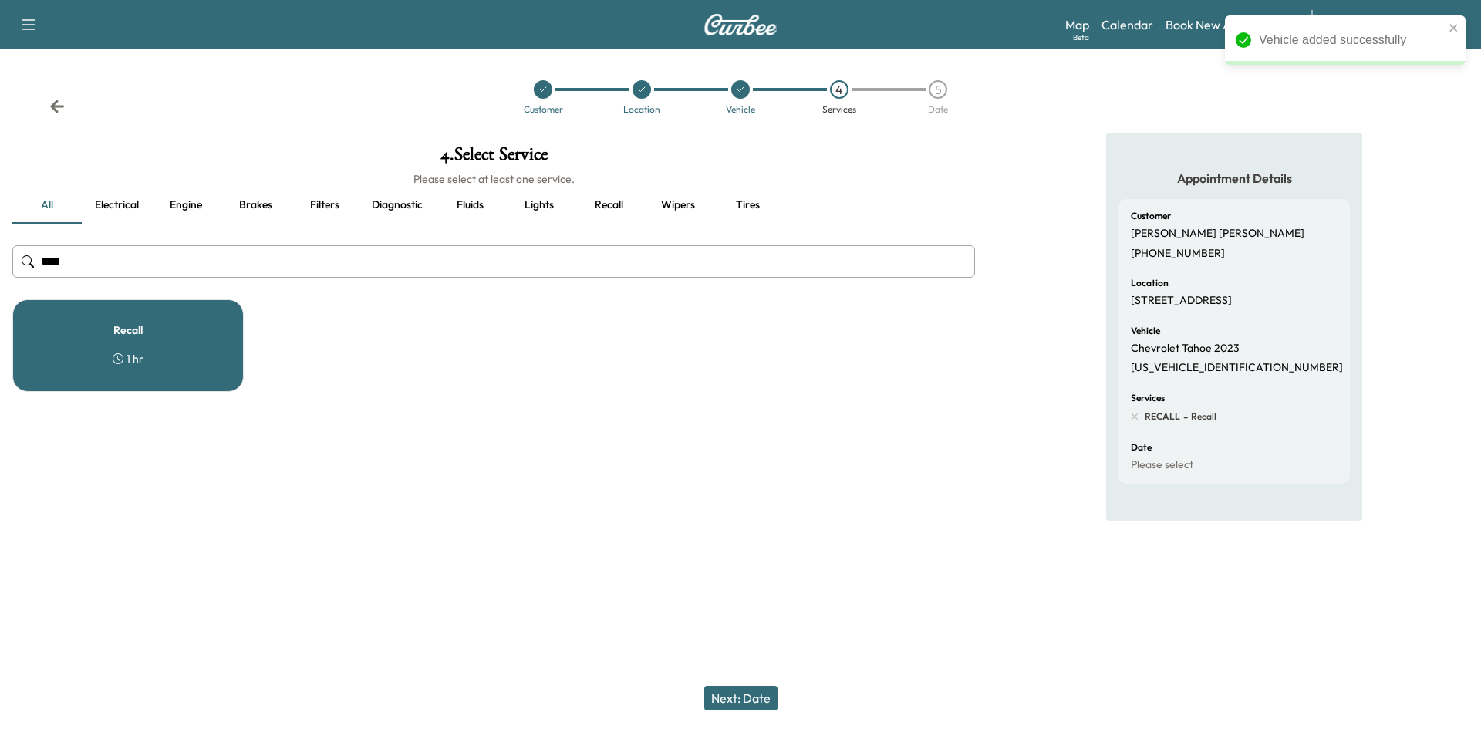
click at [748, 697] on button "Next: Date" at bounding box center [740, 698] width 73 height 25
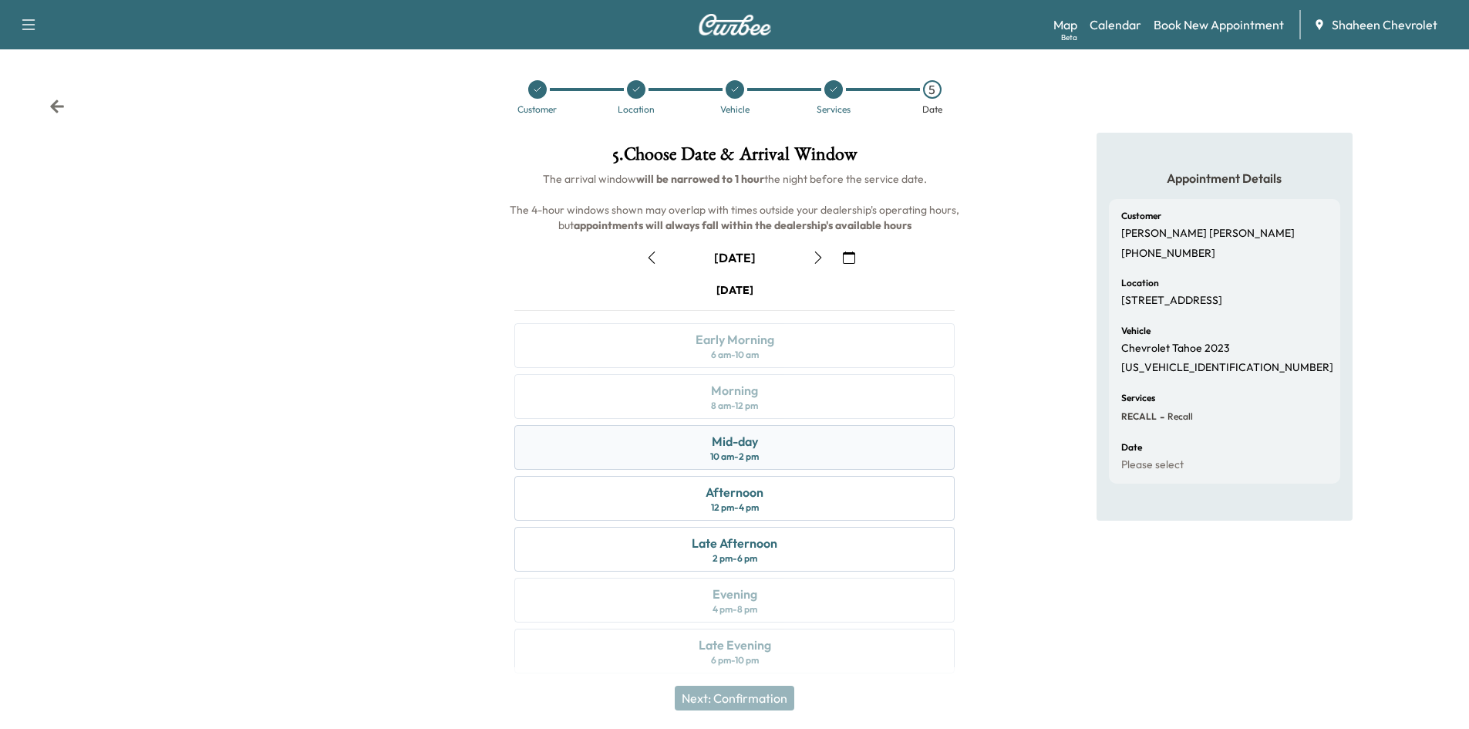
click at [788, 437] on div "Mid-day 10 am - 2 pm" at bounding box center [734, 447] width 440 height 45
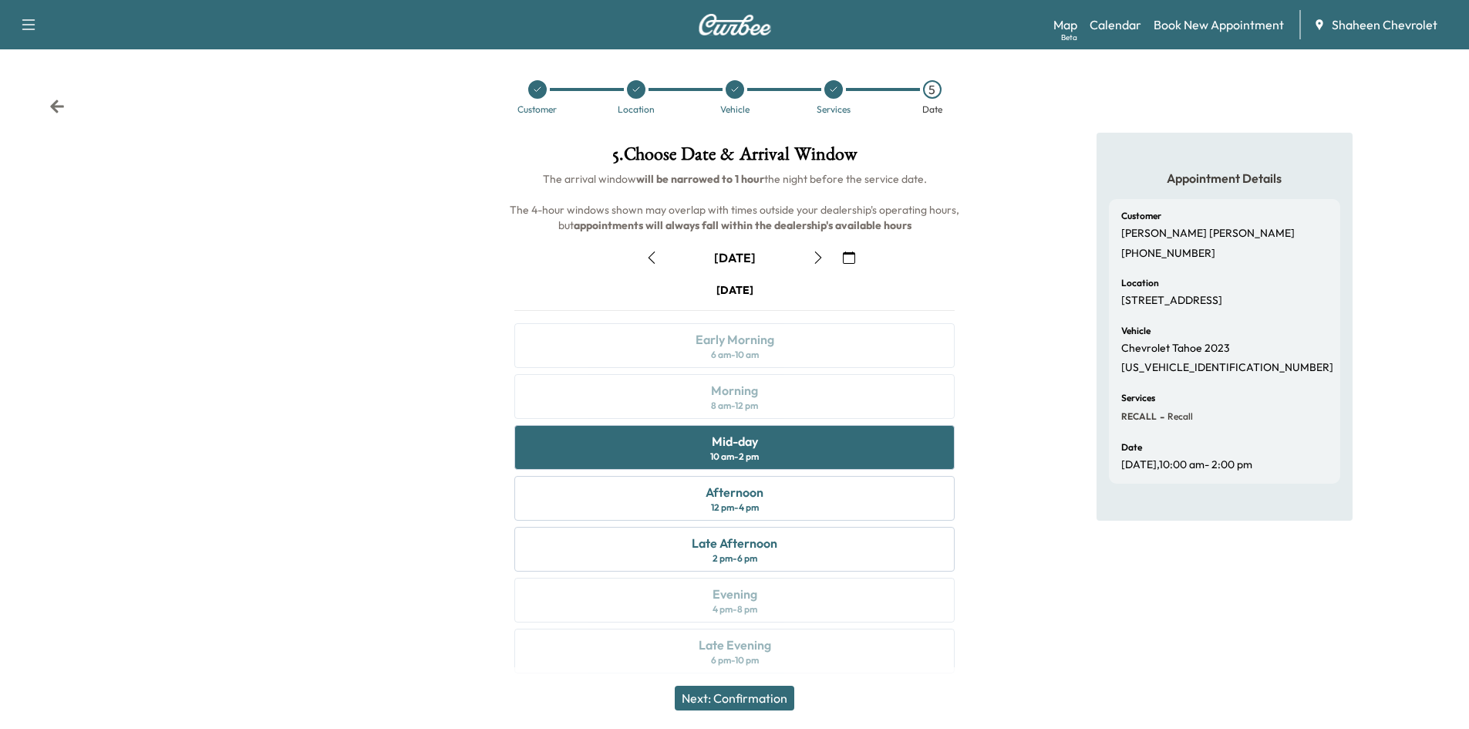
click at [766, 696] on button "Next: Confirmation" at bounding box center [735, 698] width 120 height 25
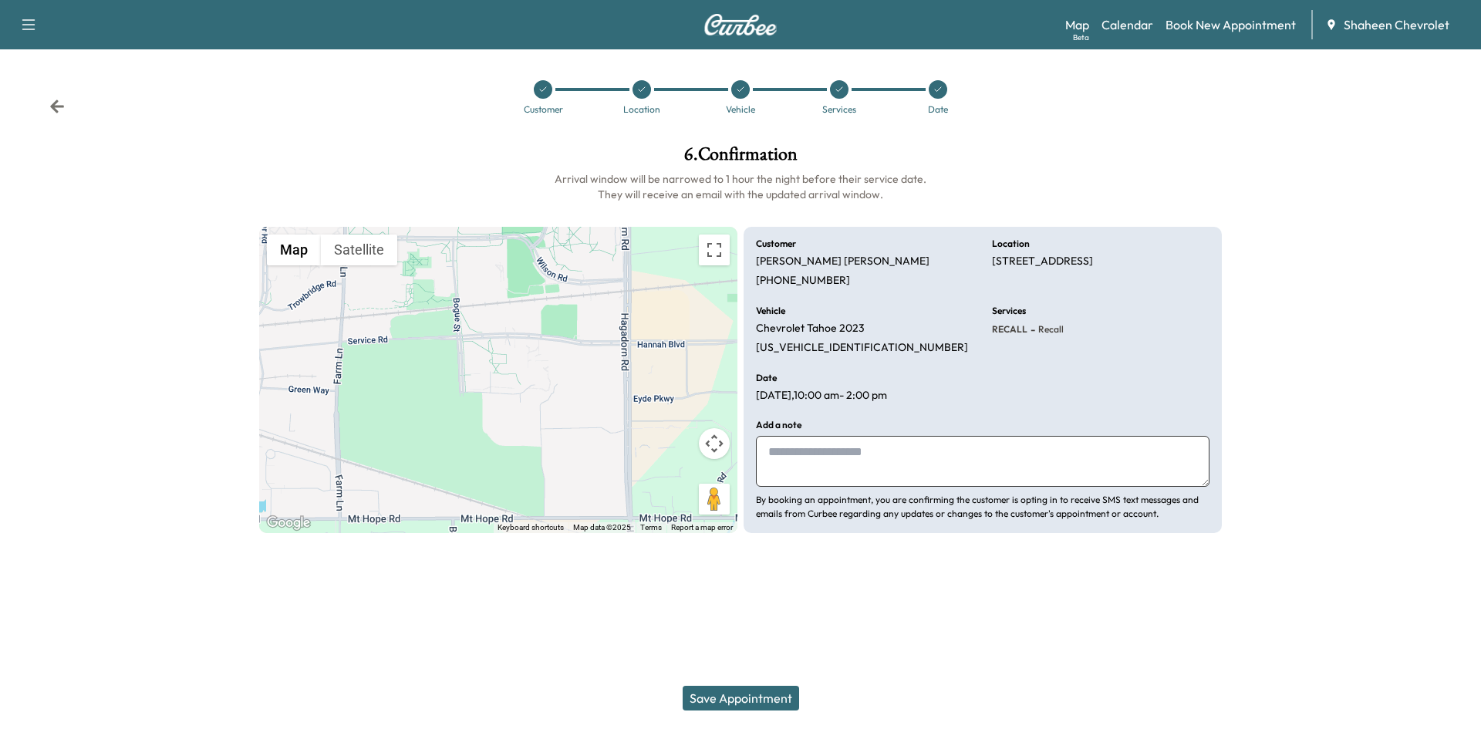
click at [823, 453] on textarea at bounding box center [982, 461] width 453 height 51
type textarea "*"
type textarea "**********"
click at [753, 699] on button "Save Appointment" at bounding box center [741, 698] width 116 height 25
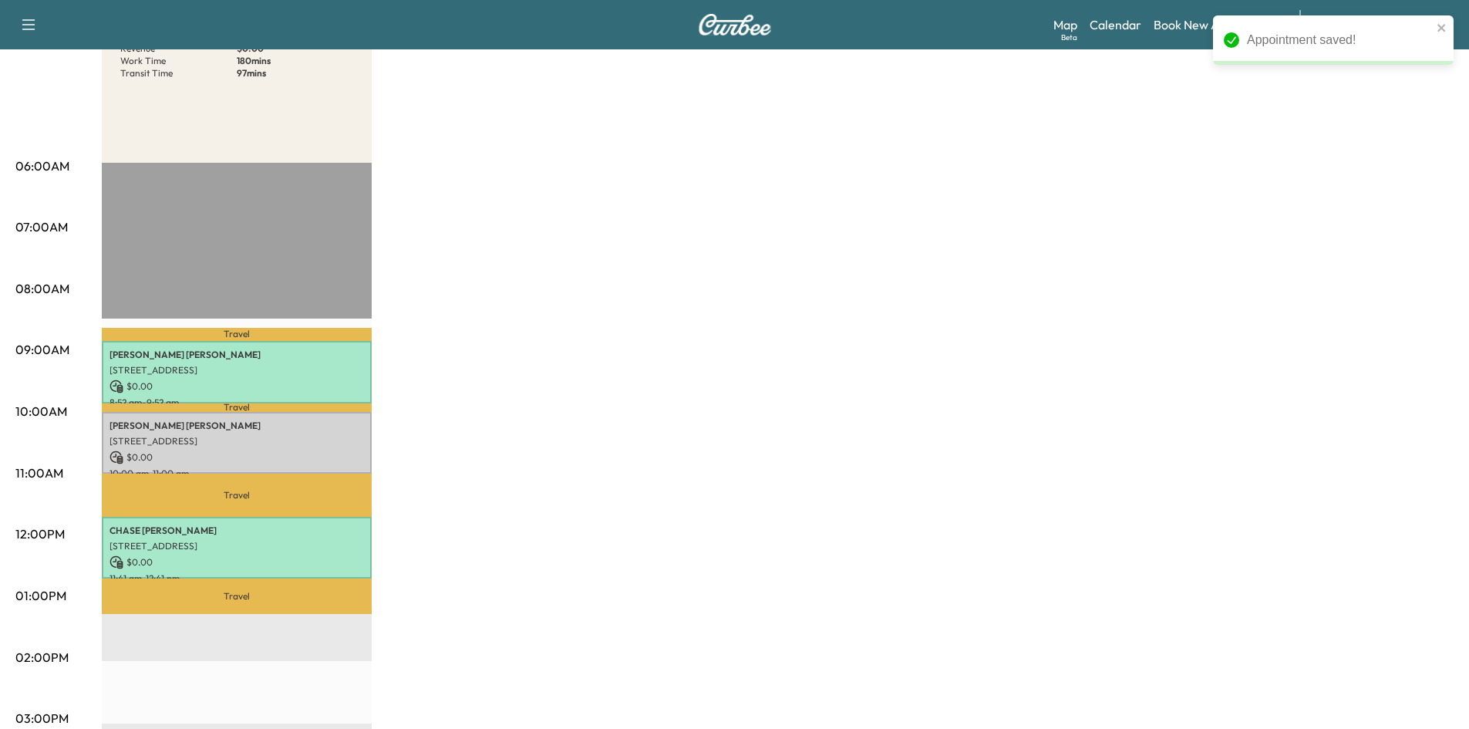
scroll to position [231, 0]
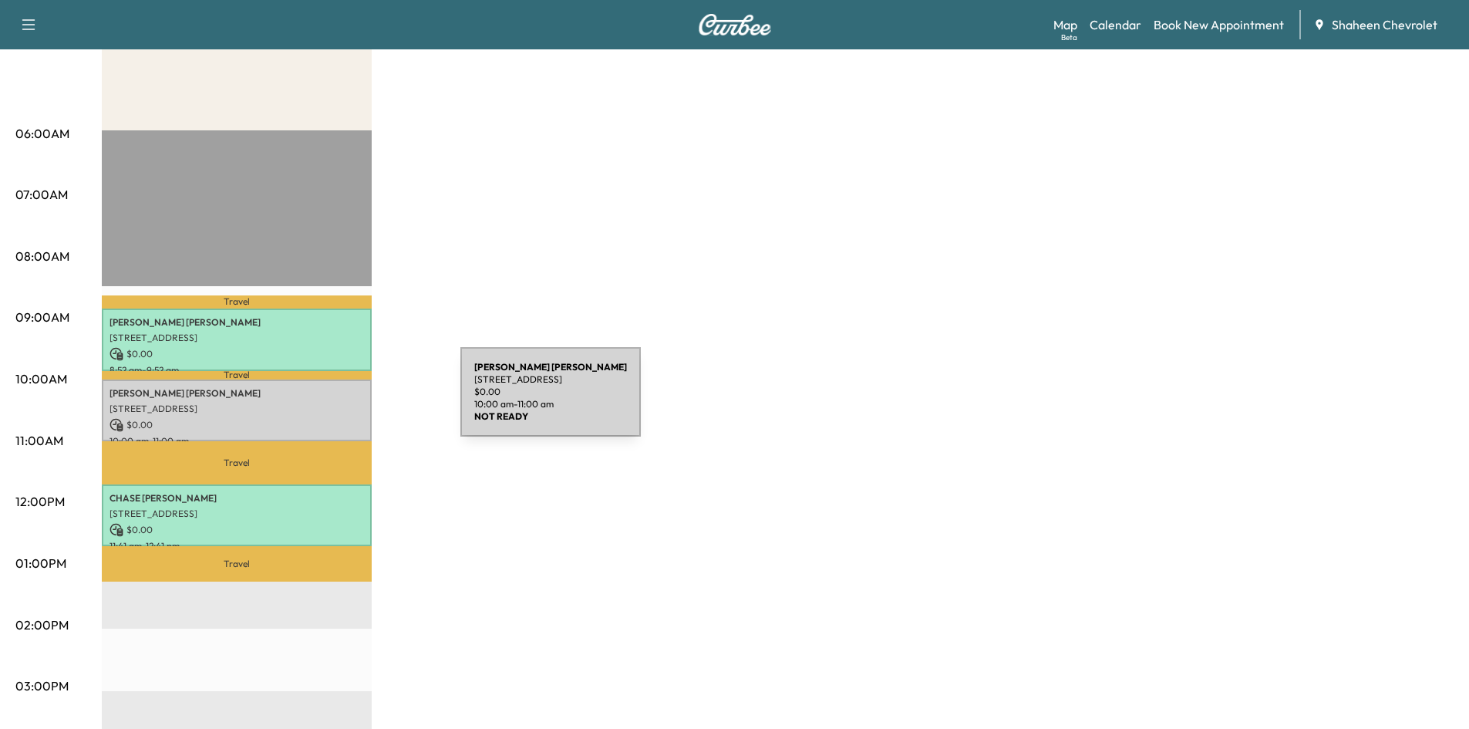
click at [345, 403] on p "[STREET_ADDRESS]" at bounding box center [237, 409] width 254 height 12
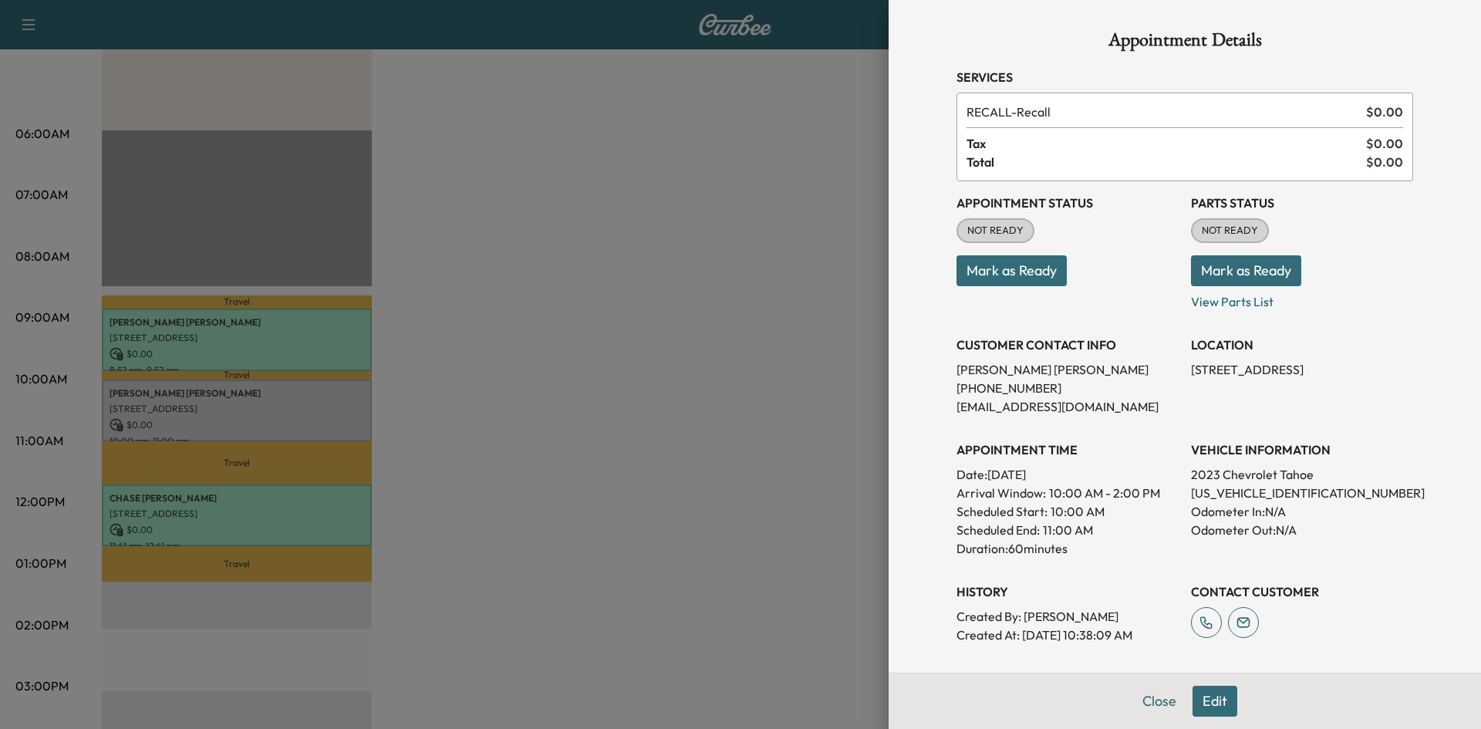
click at [1018, 267] on button "Mark as Ready" at bounding box center [1011, 270] width 110 height 31
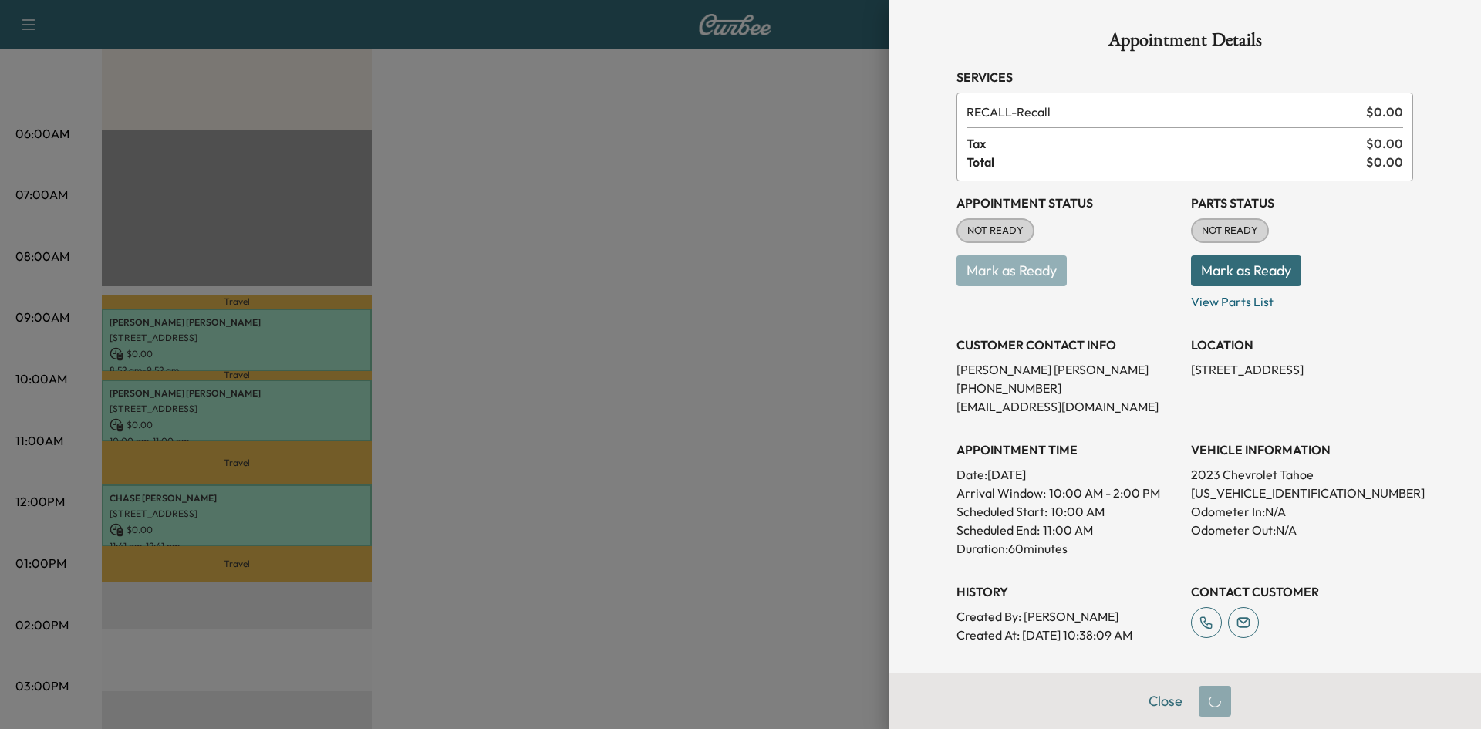
click at [1219, 269] on button "Mark as Ready" at bounding box center [1246, 270] width 110 height 31
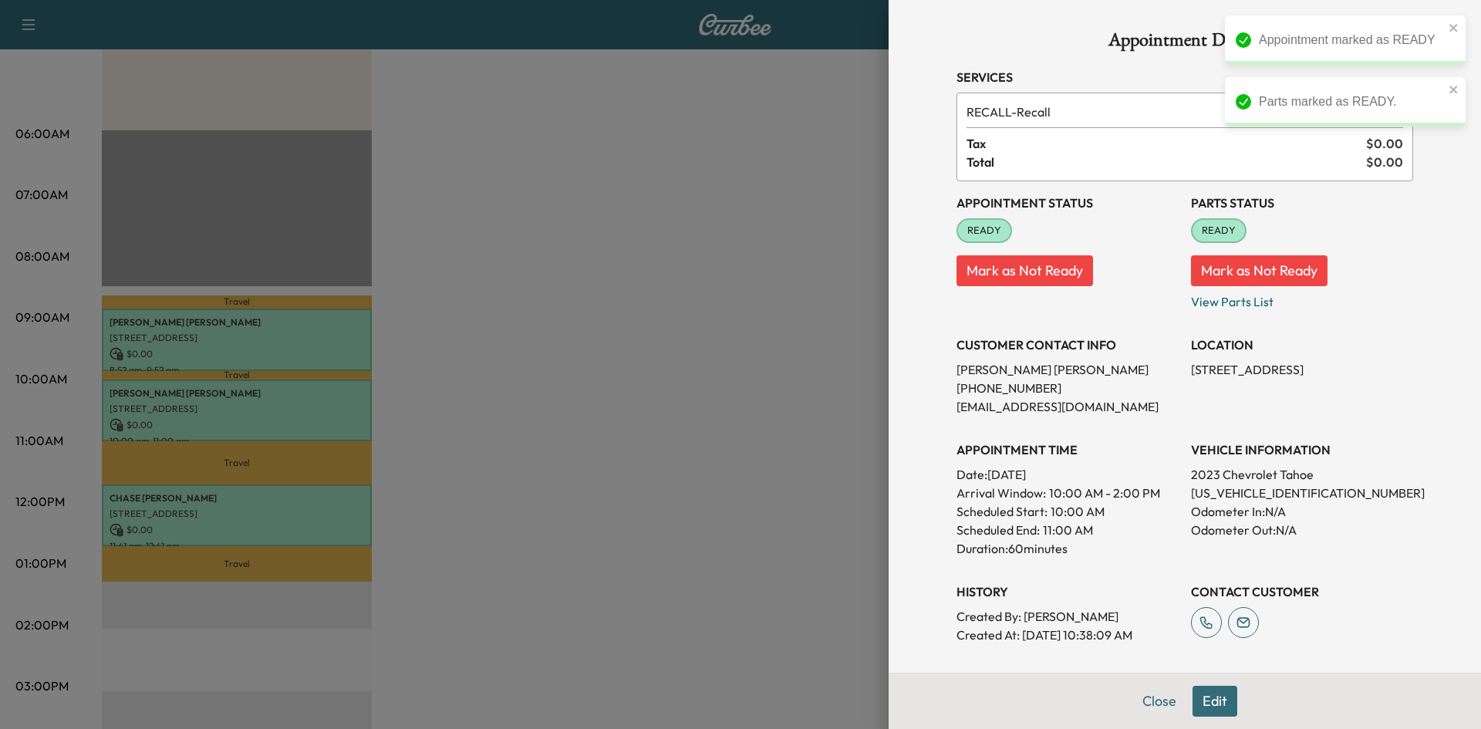
click at [666, 335] on div at bounding box center [740, 364] width 1481 height 729
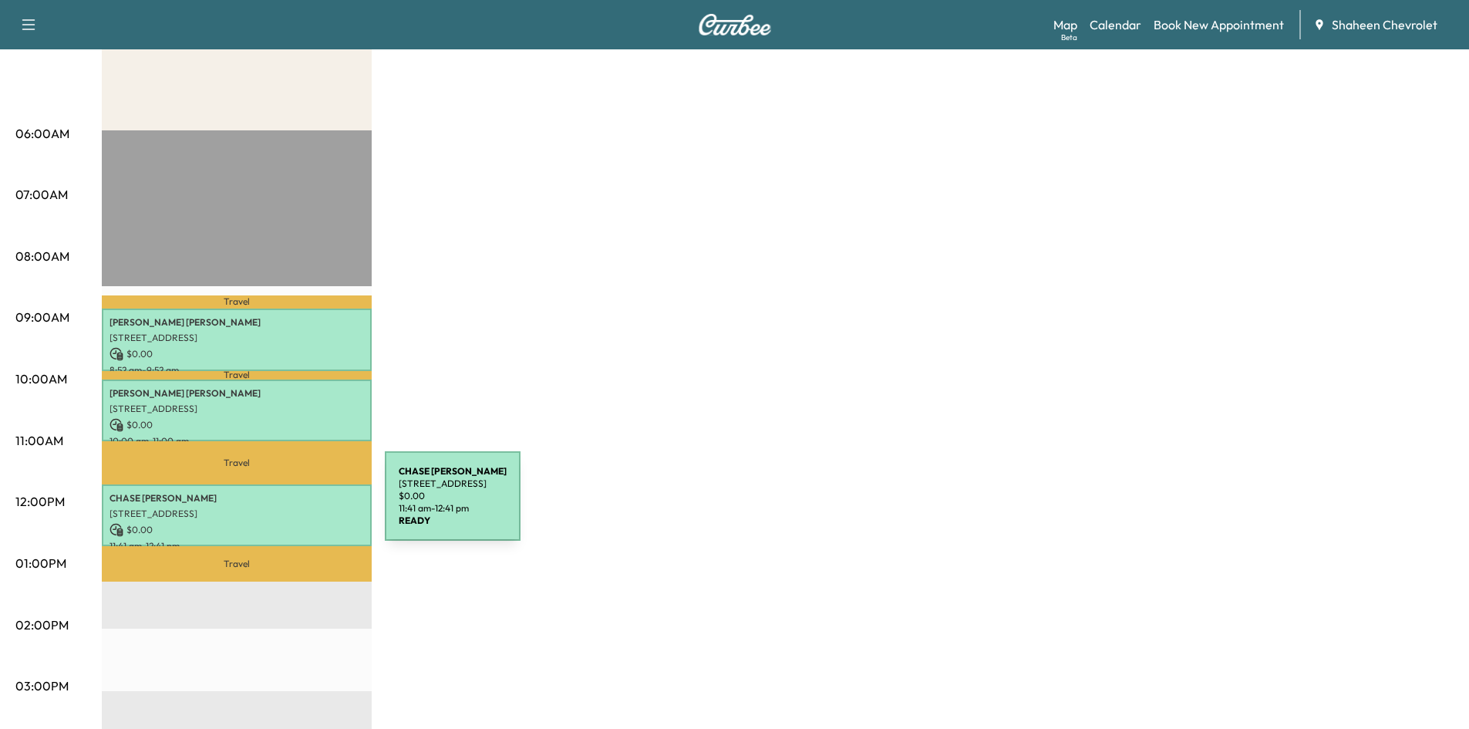
click at [269, 507] on p "[STREET_ADDRESS]" at bounding box center [237, 513] width 254 height 12
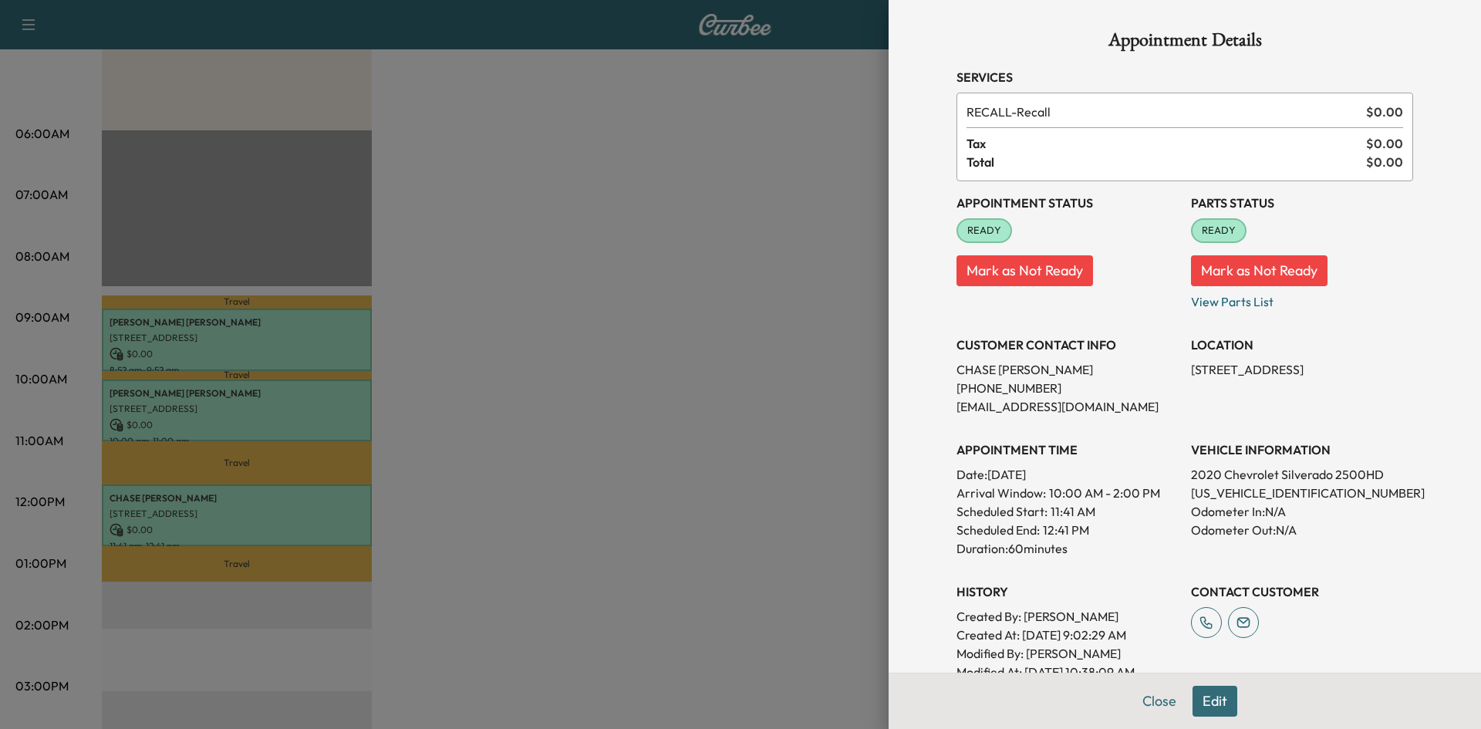
click at [644, 403] on div at bounding box center [740, 364] width 1481 height 729
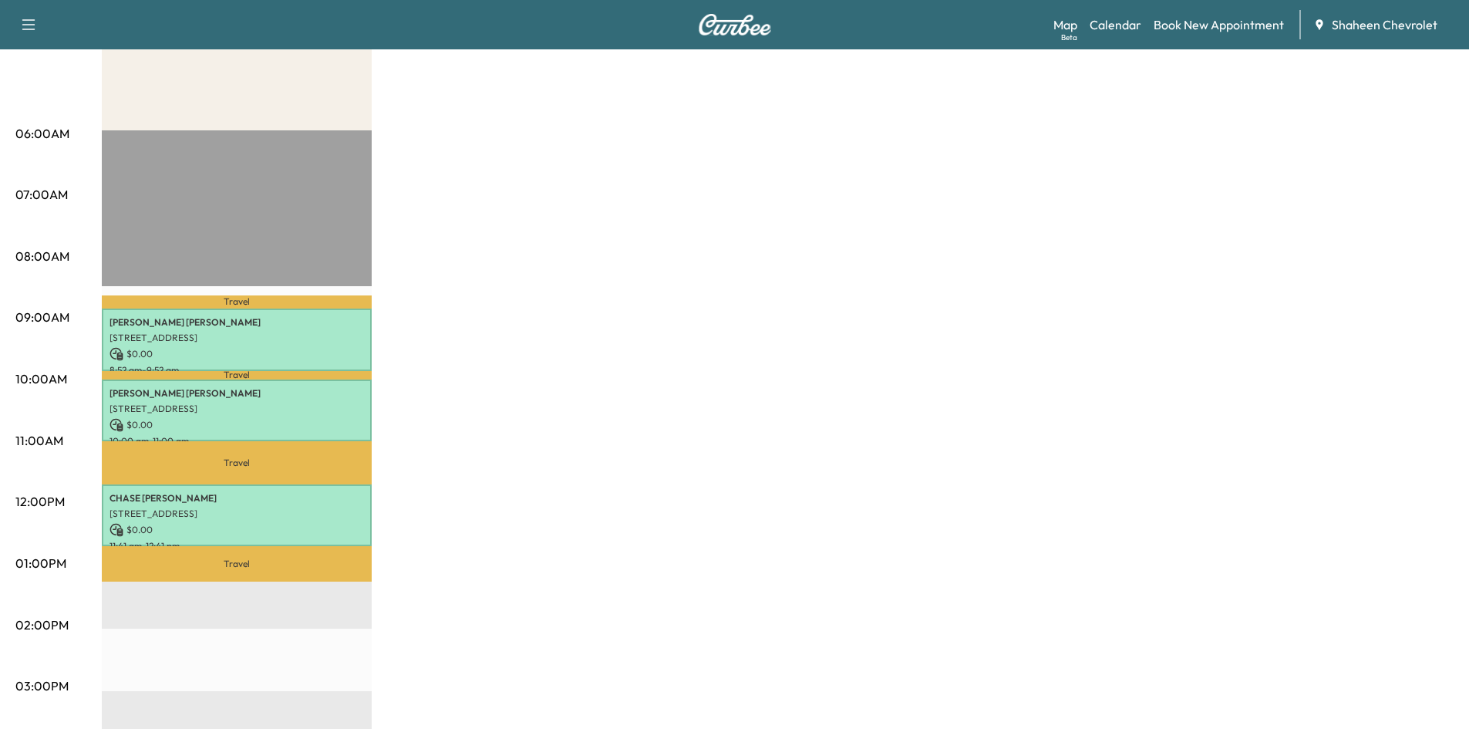
click at [790, 703] on div "MobileService+ Revenue $ 0.00 Work Time 180 mins Transit Time 97 mins Travel [P…" at bounding box center [778, 548] width 1352 height 1157
click at [1130, 23] on link "Calendar" at bounding box center [1116, 24] width 52 height 19
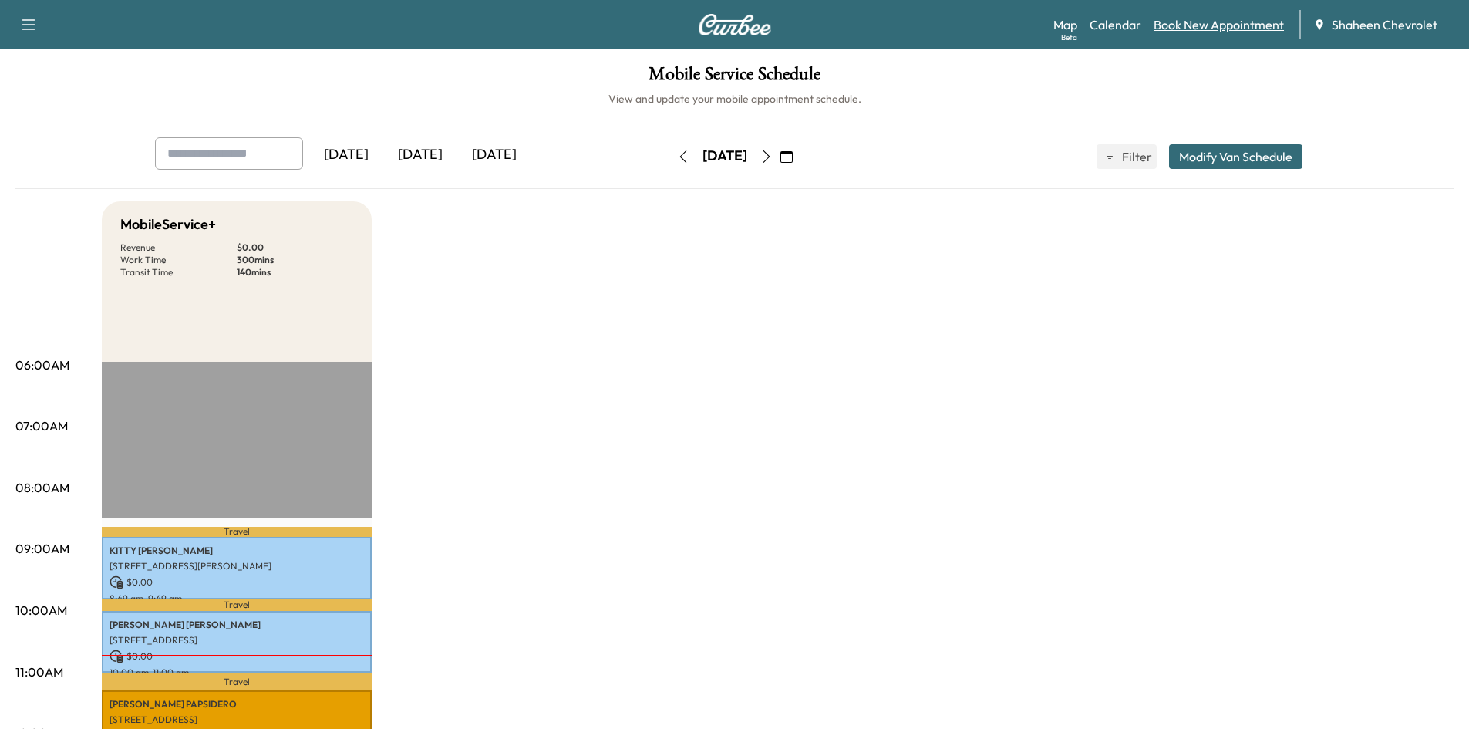
click at [1212, 25] on link "Book New Appointment" at bounding box center [1219, 24] width 130 height 19
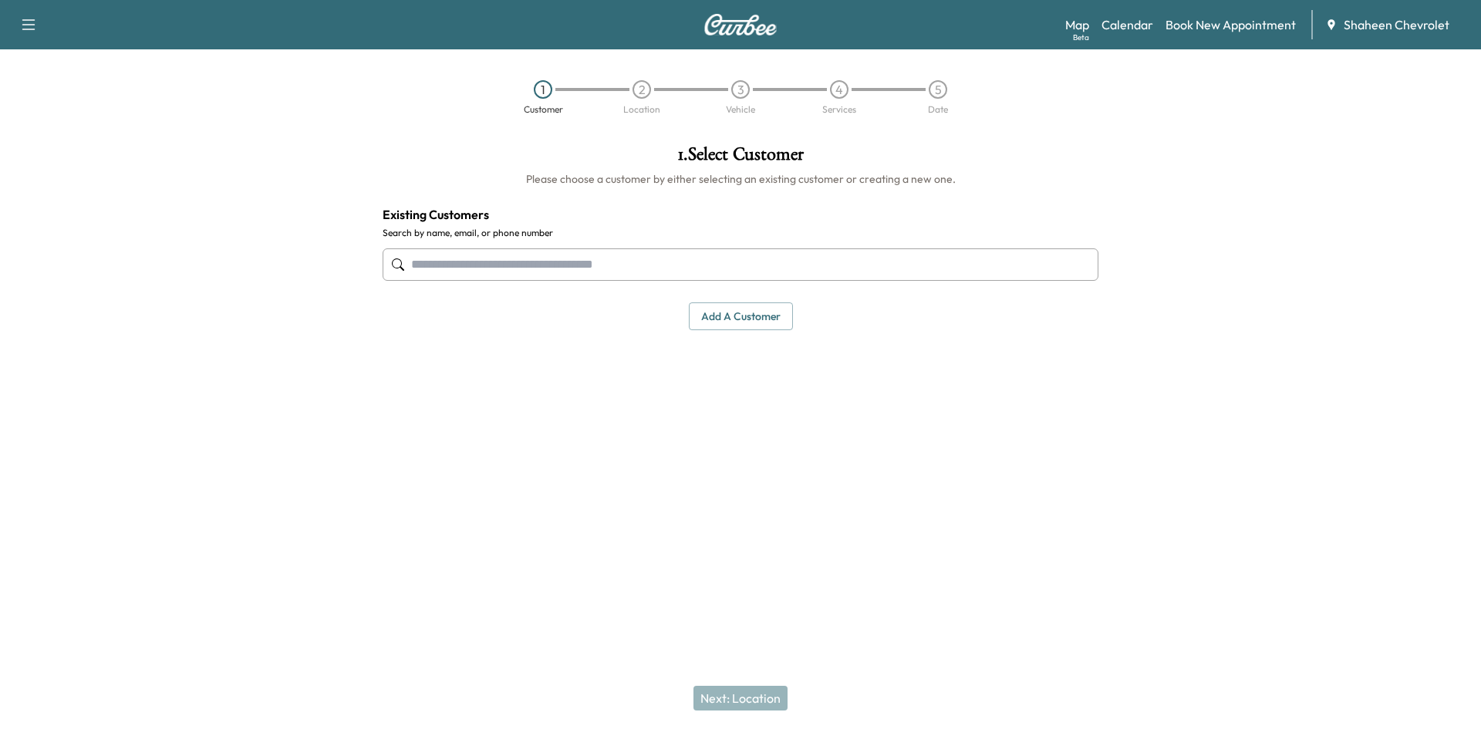
click at [630, 264] on input "text" at bounding box center [741, 264] width 716 height 32
click at [739, 323] on button "Add a customer" at bounding box center [741, 316] width 104 height 29
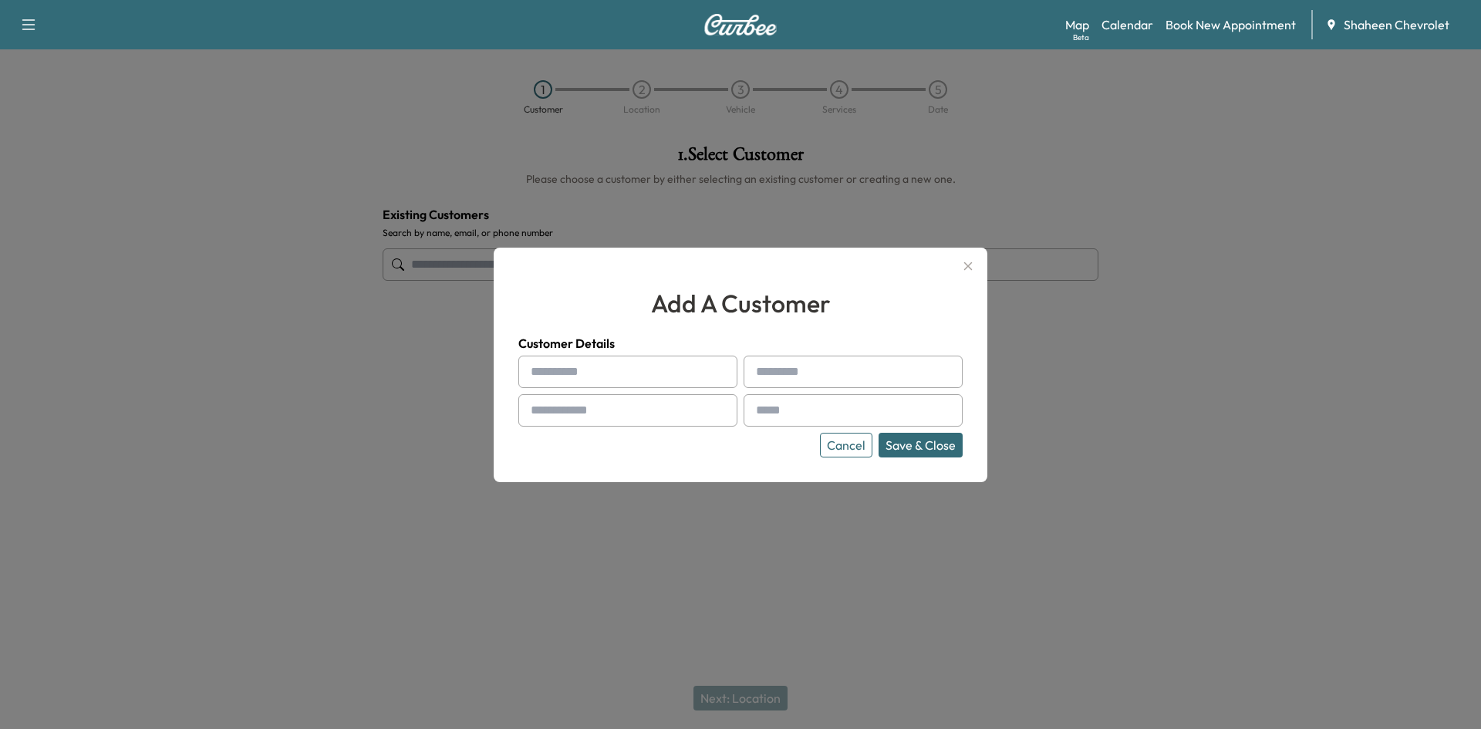
click at [589, 369] on input "text" at bounding box center [627, 372] width 219 height 32
type input "****"
type input "*****"
type input "**********"
click at [790, 413] on input "text" at bounding box center [852, 410] width 219 height 32
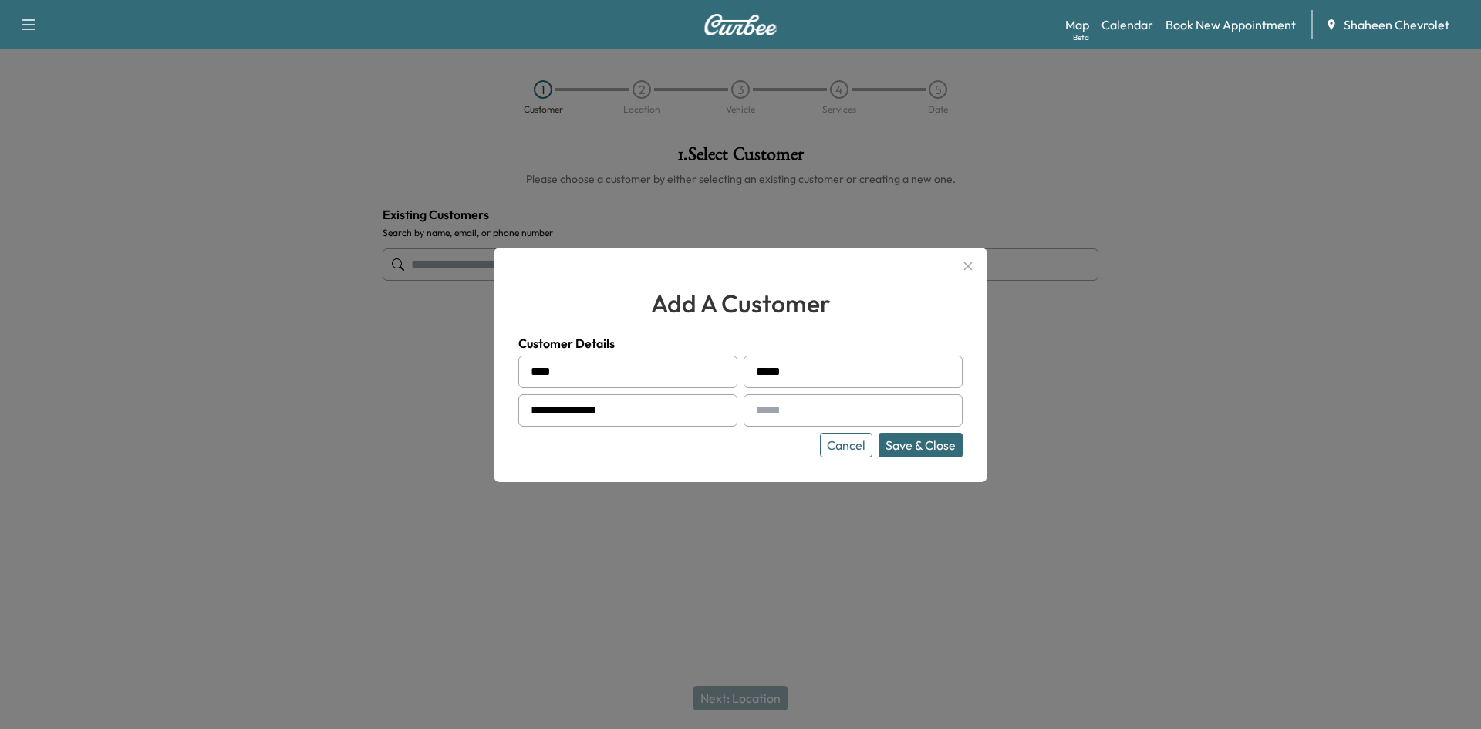
click at [834, 399] on input "text" at bounding box center [852, 410] width 219 height 32
click at [858, 398] on input "**********" at bounding box center [852, 410] width 219 height 32
type input "**********"
click at [908, 440] on button "Save & Close" at bounding box center [920, 445] width 84 height 25
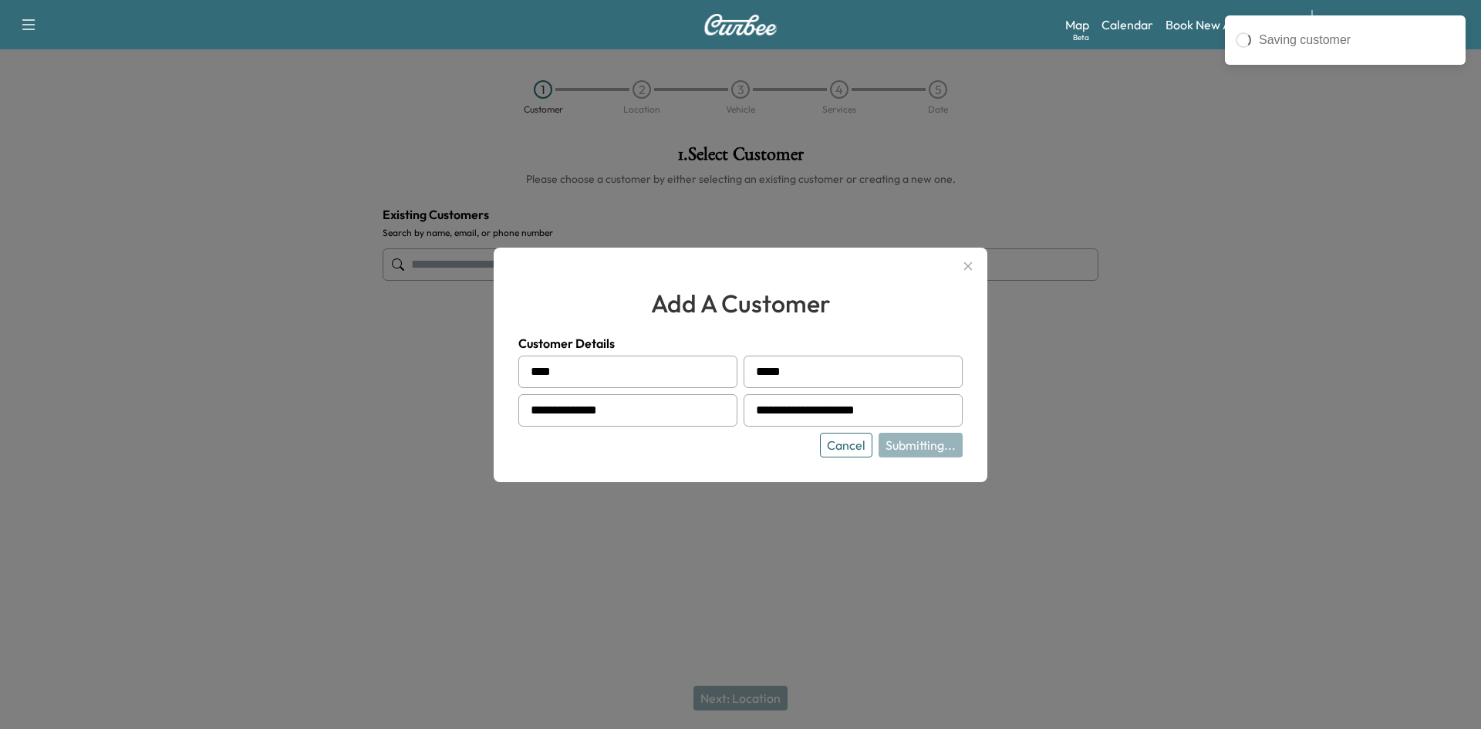
type input "**********"
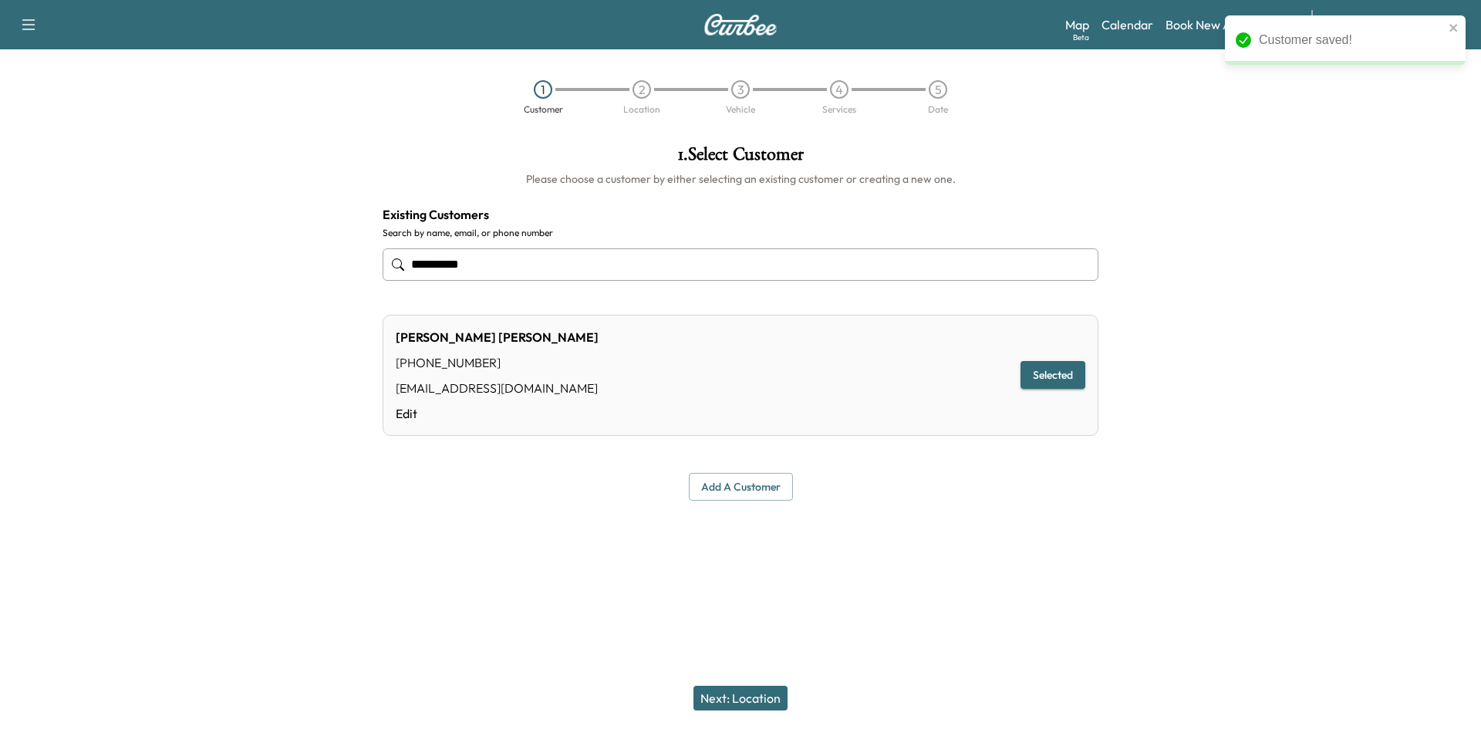
click at [753, 698] on button "Next: Location" at bounding box center [740, 698] width 94 height 25
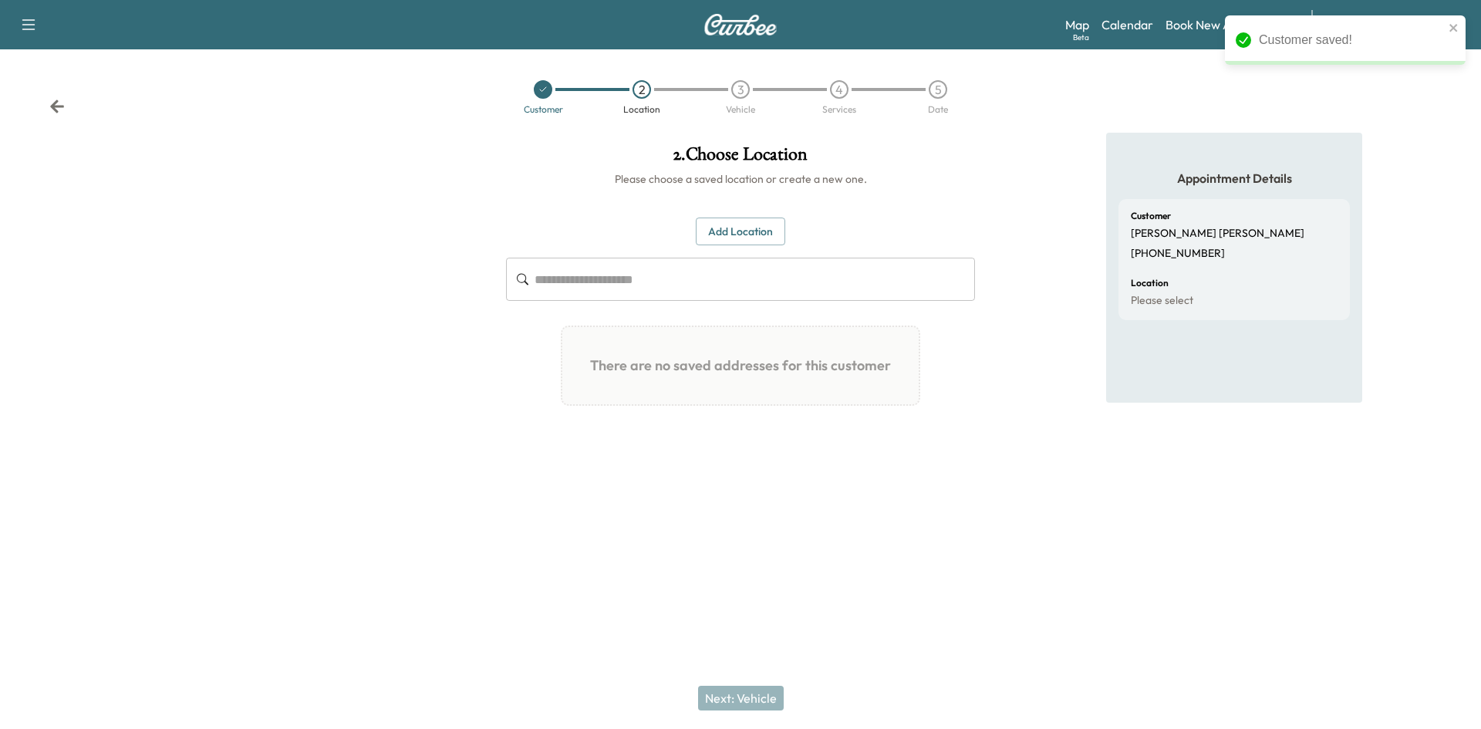
click at [735, 229] on button "Add Location" at bounding box center [740, 231] width 89 height 29
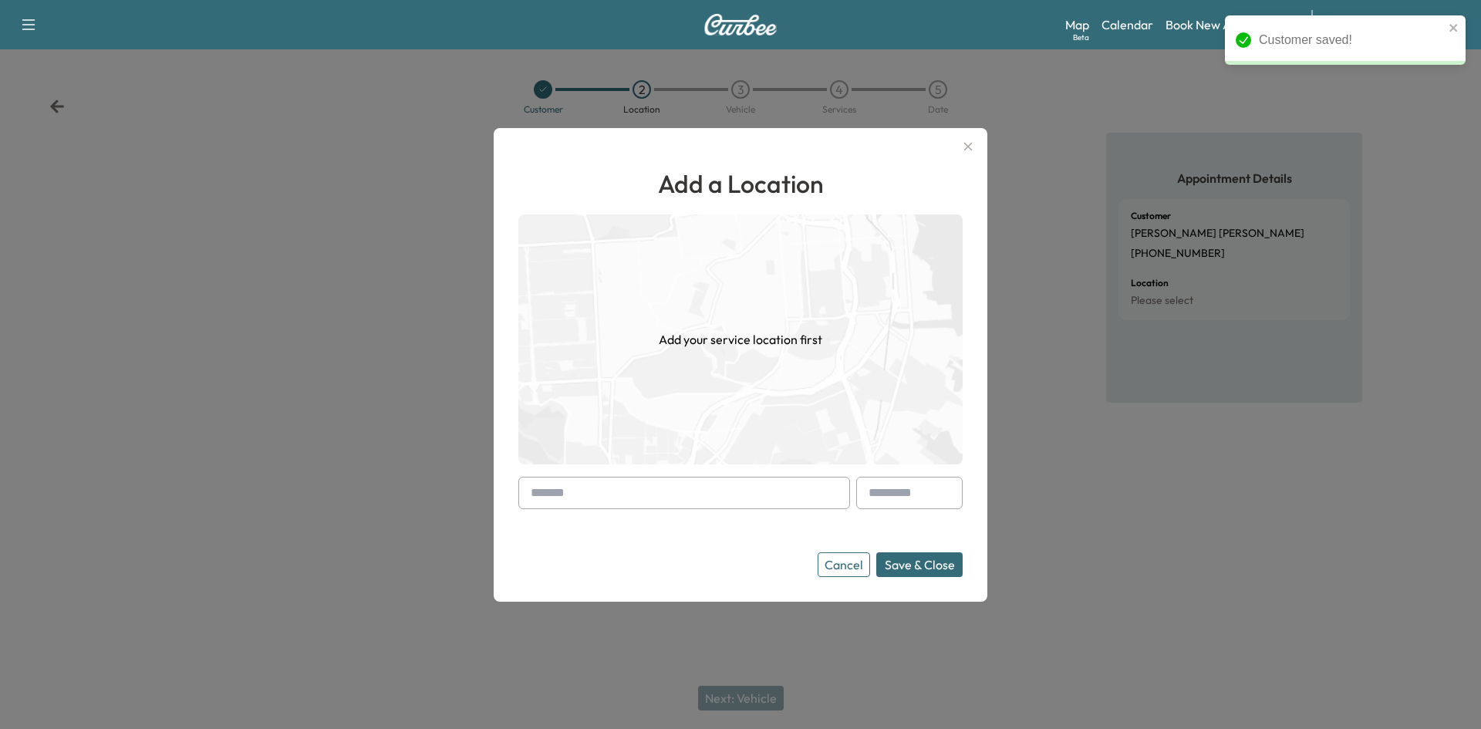
click at [595, 482] on input "text" at bounding box center [684, 493] width 332 height 32
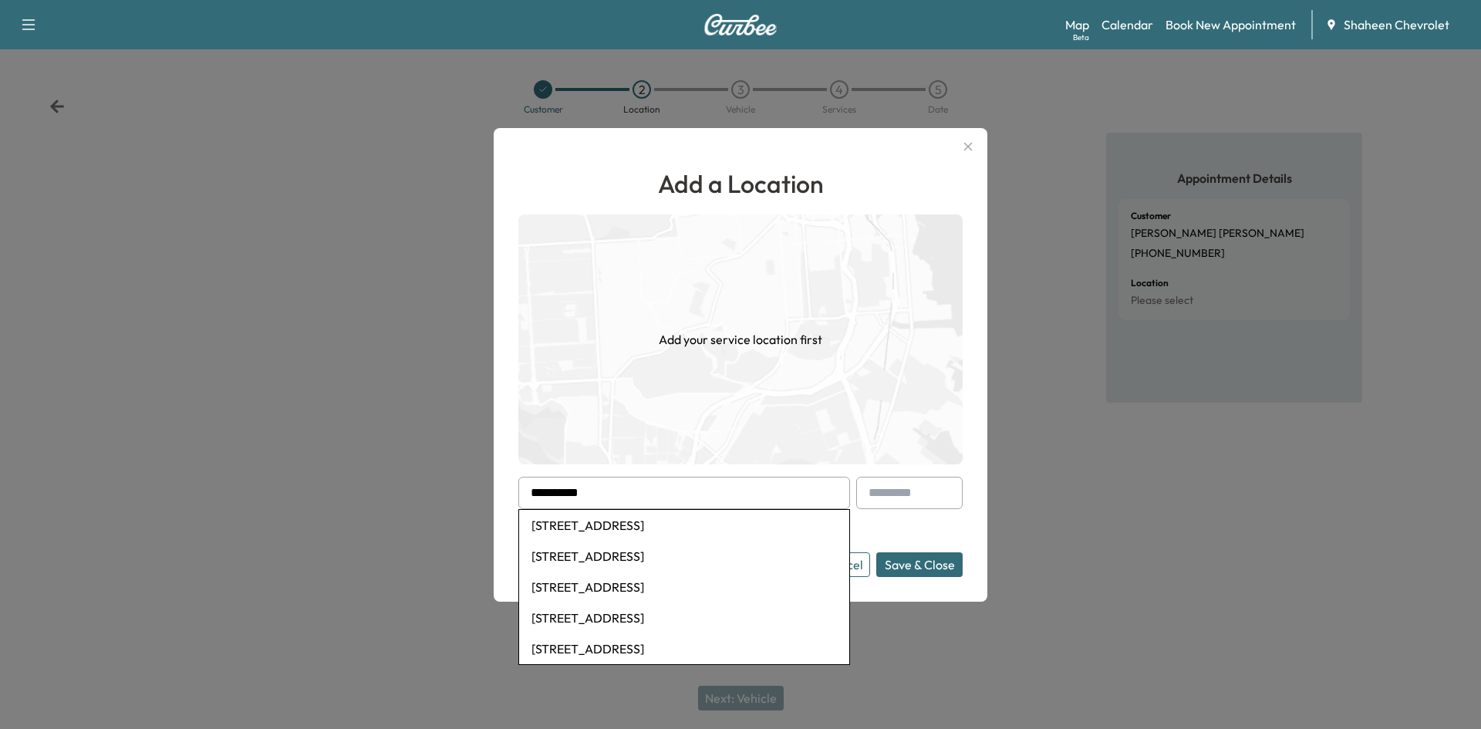
click at [617, 584] on li "[STREET_ADDRESS]" at bounding box center [684, 586] width 330 height 31
type input "**********"
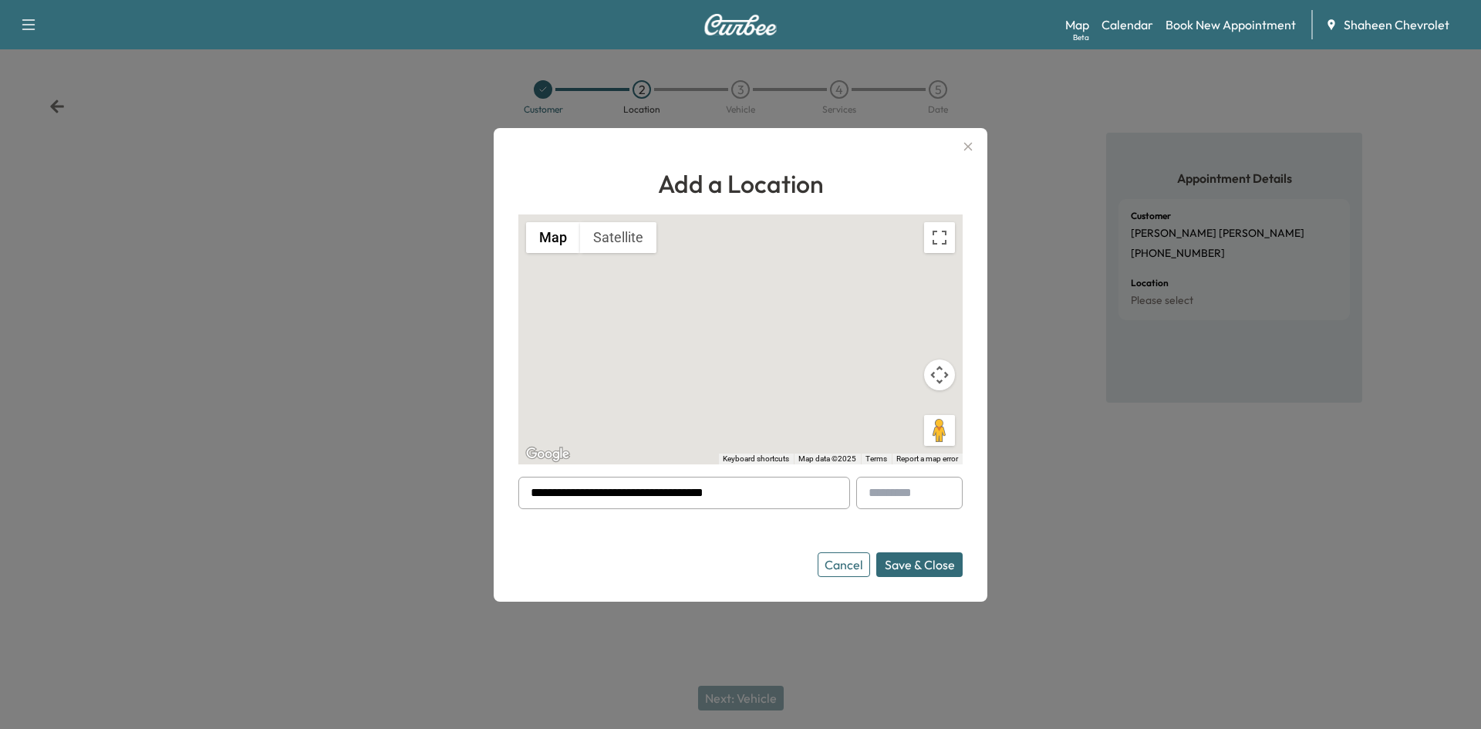
click at [432, 352] on div at bounding box center [740, 364] width 1481 height 729
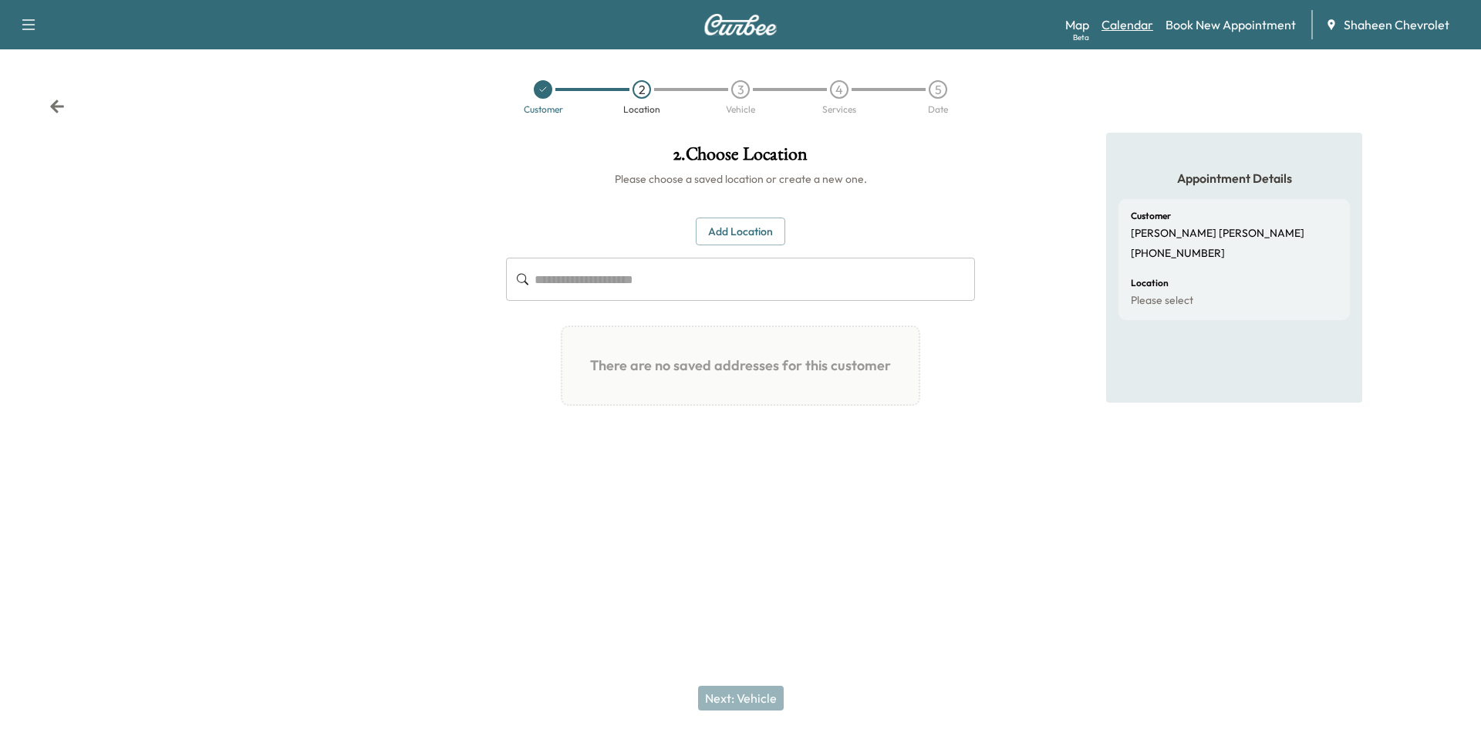
click at [1114, 25] on link "Calendar" at bounding box center [1127, 24] width 52 height 19
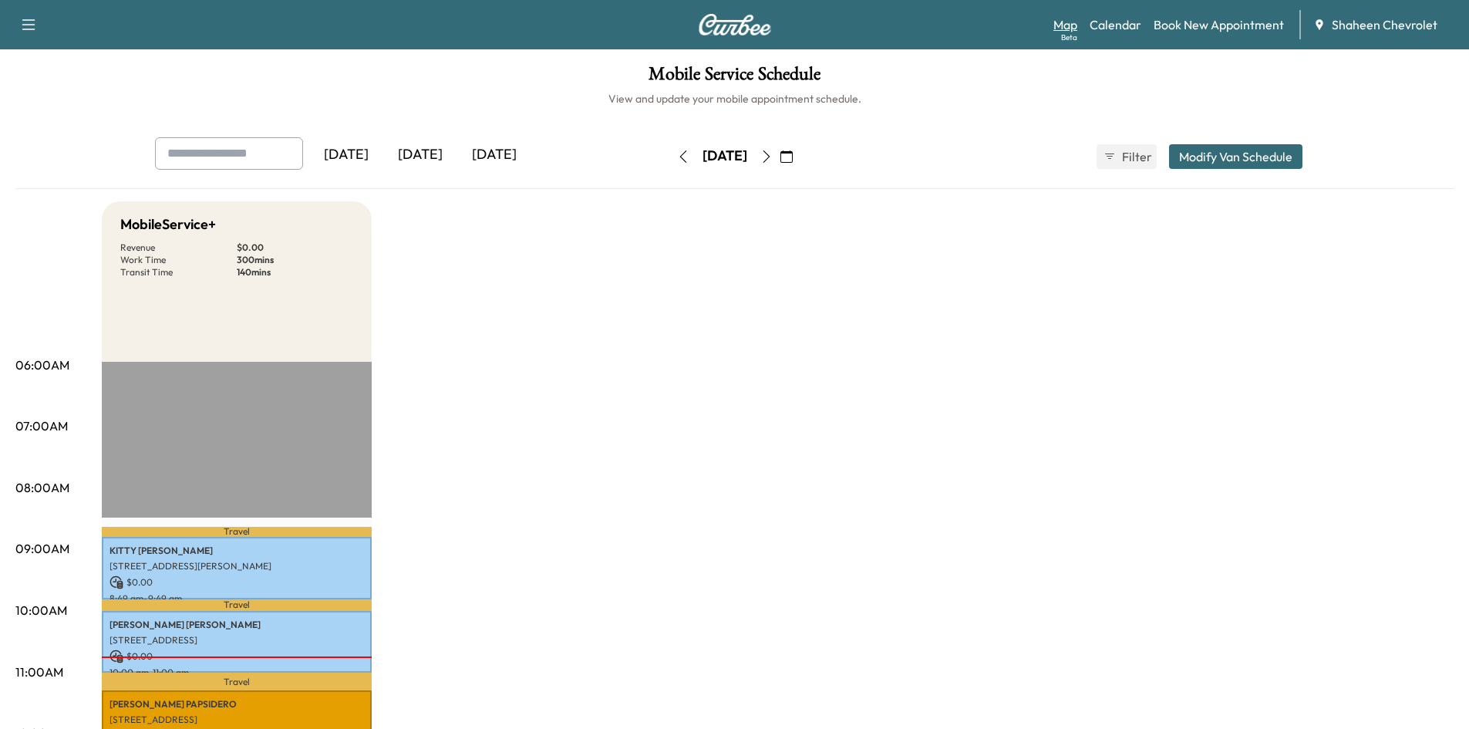
click at [1070, 24] on link "Map Beta" at bounding box center [1065, 24] width 24 height 19
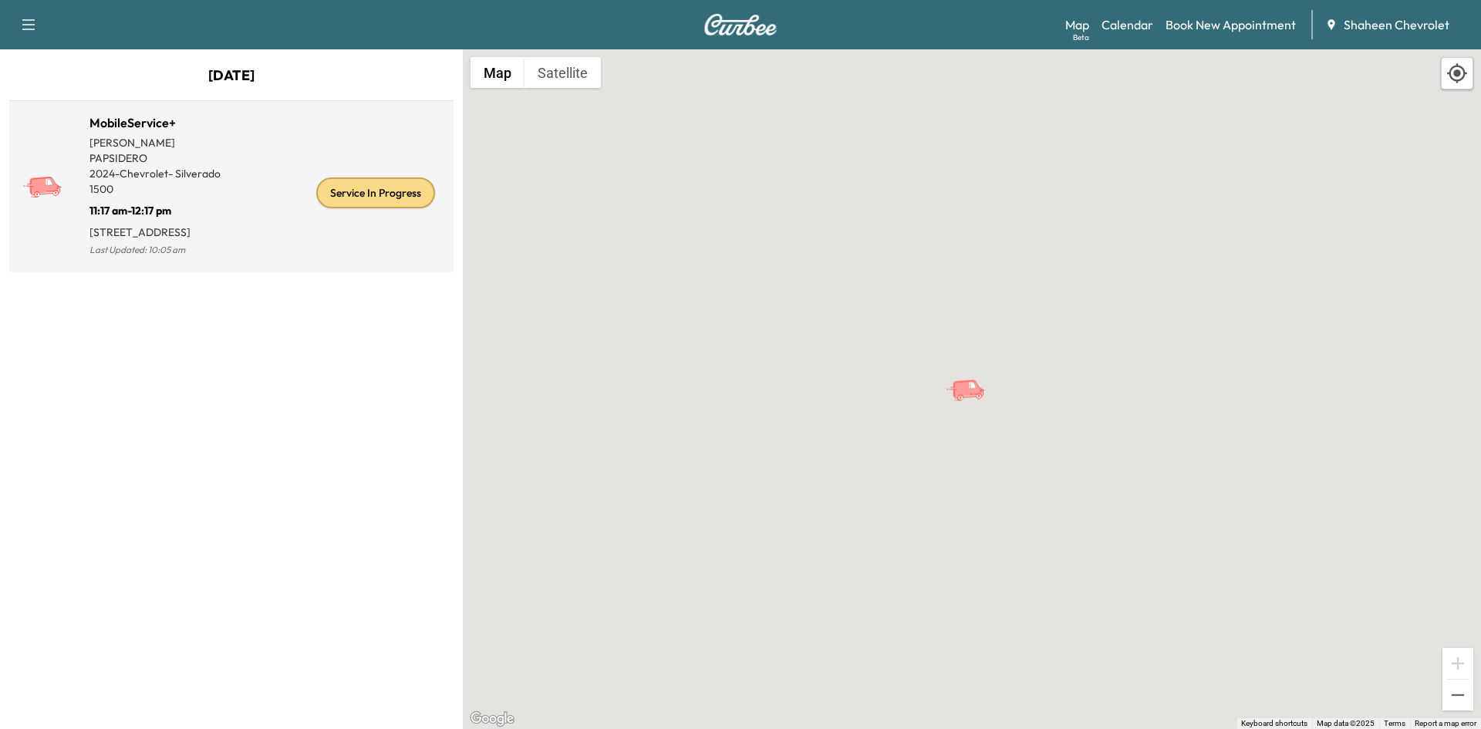
click at [299, 238] on div "Service In Progress" at bounding box center [339, 193] width 216 height 134
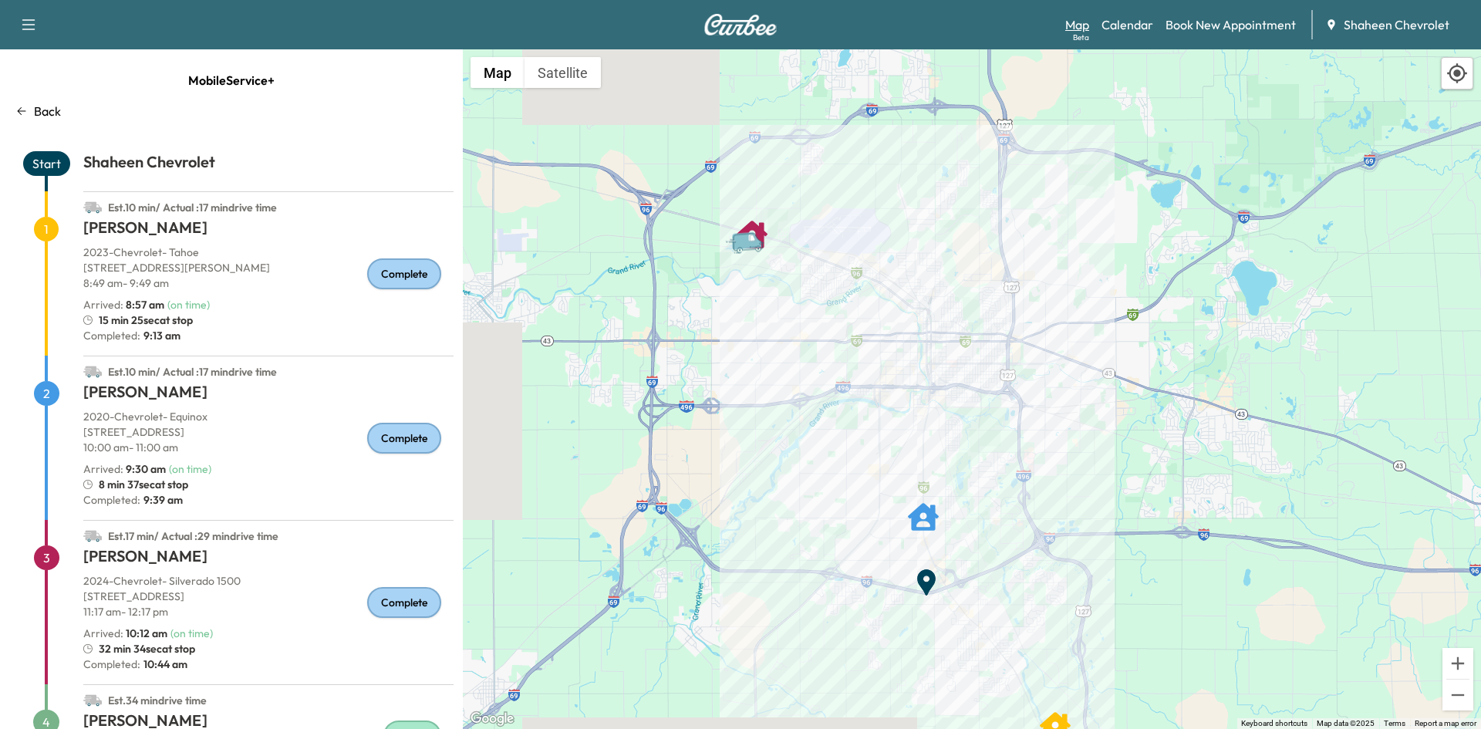
click at [1080, 27] on link "Map Beta" at bounding box center [1077, 24] width 24 height 19
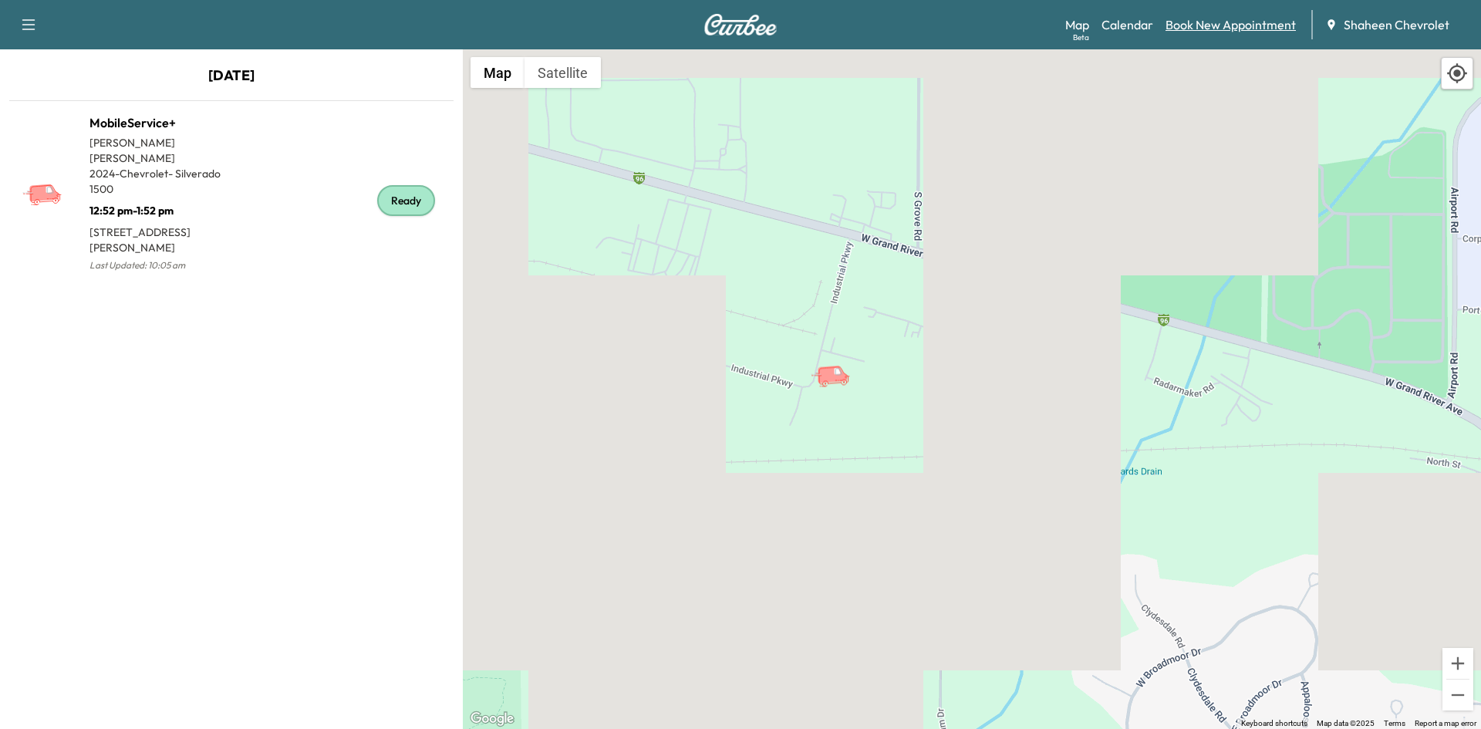
click at [1181, 20] on link "Book New Appointment" at bounding box center [1230, 24] width 130 height 19
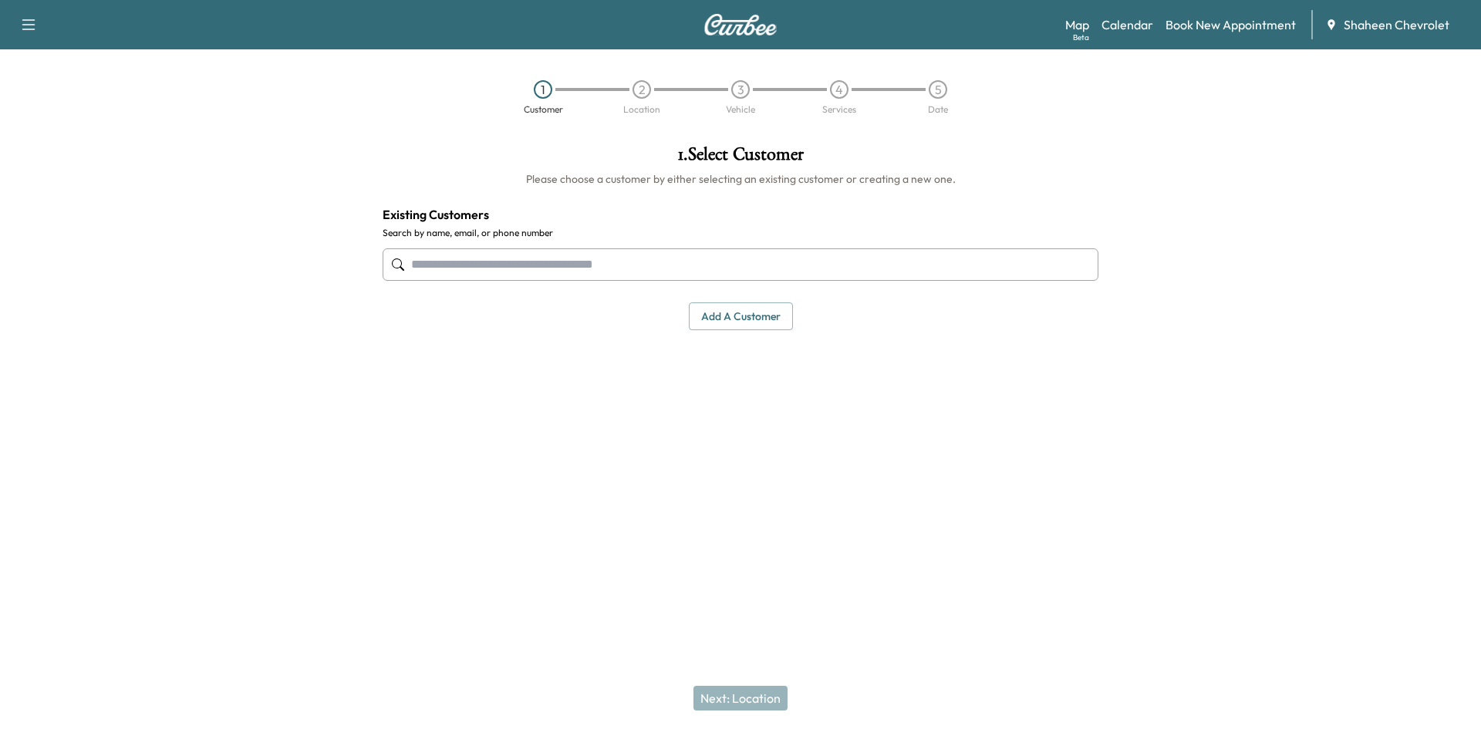
click at [743, 312] on button "Add a customer" at bounding box center [741, 316] width 104 height 29
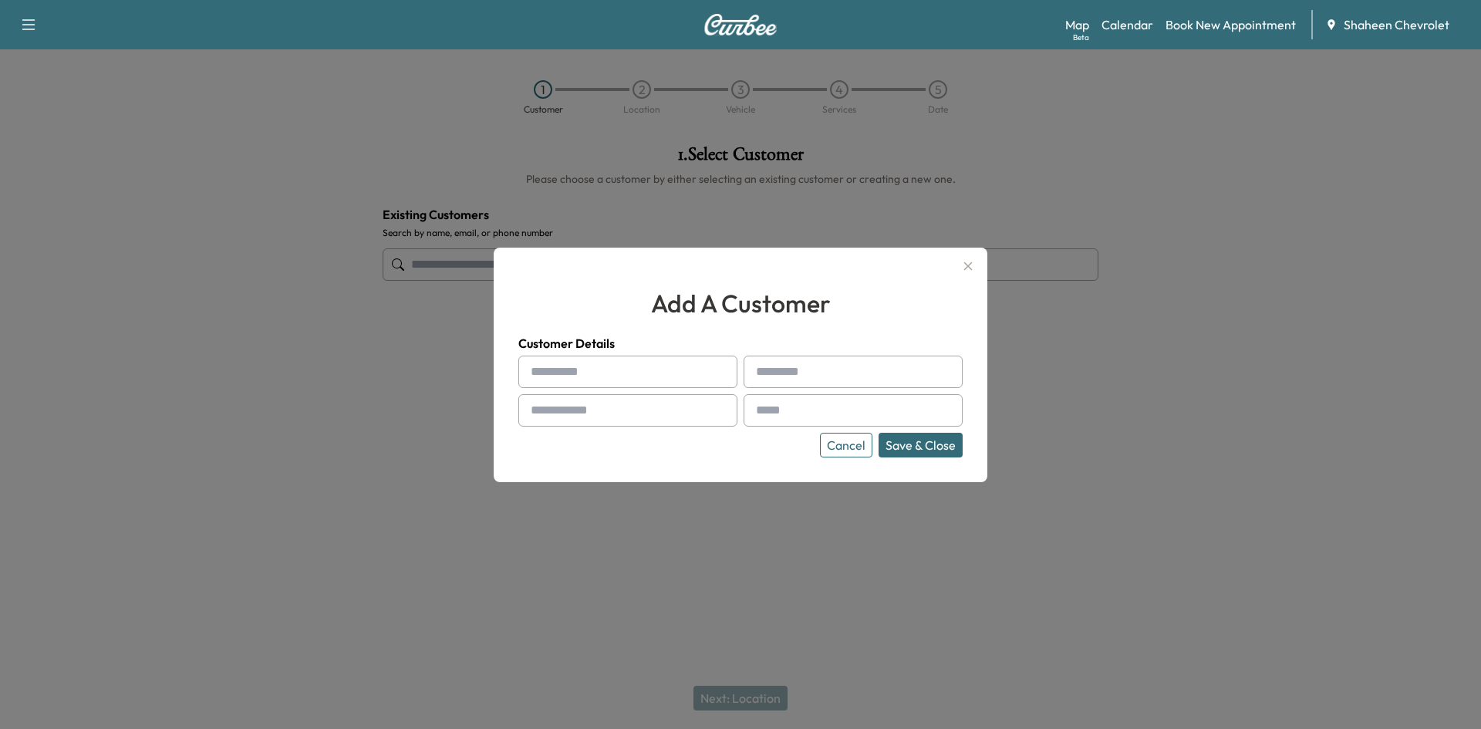
click at [614, 364] on input "text" at bounding box center [627, 372] width 219 height 32
type input "*******"
type input "****"
click at [635, 415] on input "text" at bounding box center [627, 410] width 219 height 32
type input "**********"
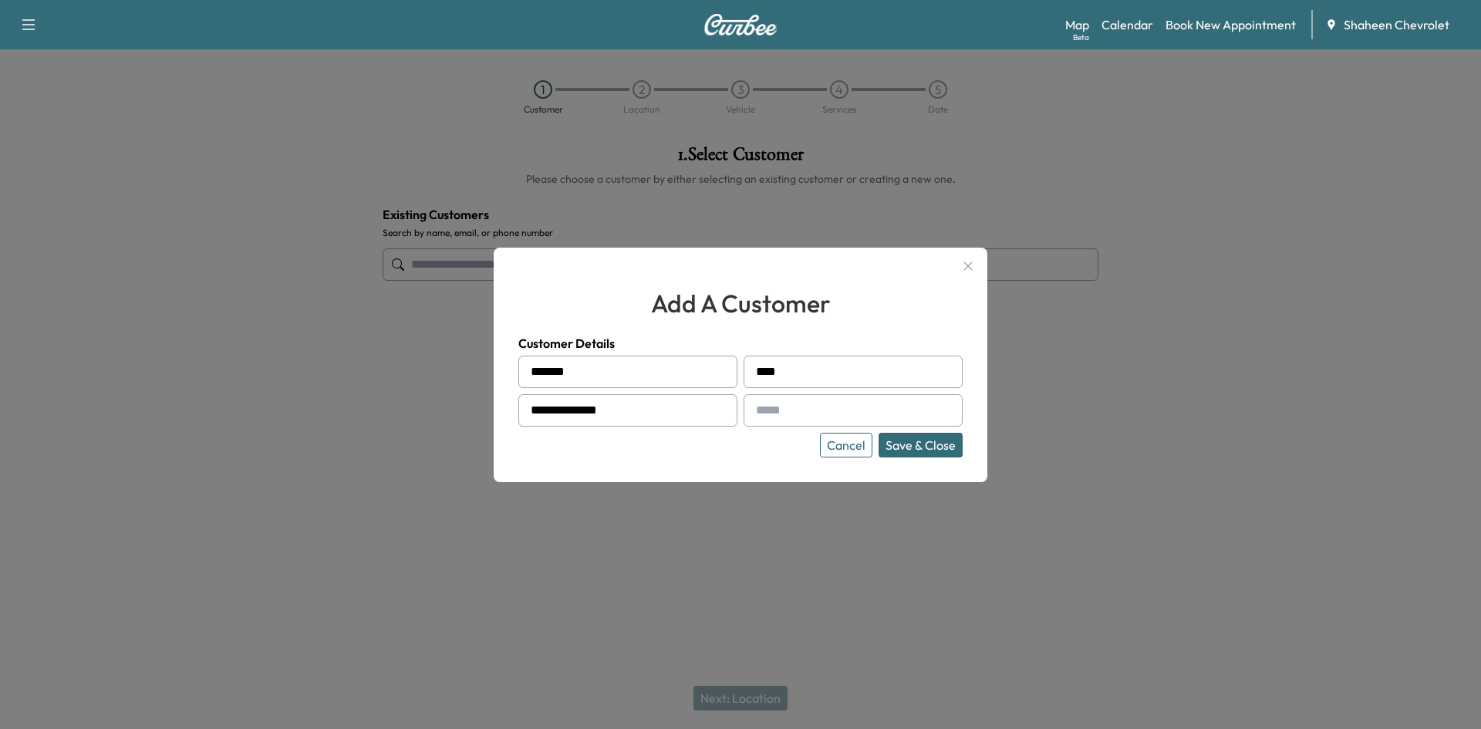
click at [858, 416] on input "text" at bounding box center [852, 410] width 219 height 32
type input "**********"
click at [935, 449] on button "Save & Close" at bounding box center [920, 445] width 84 height 25
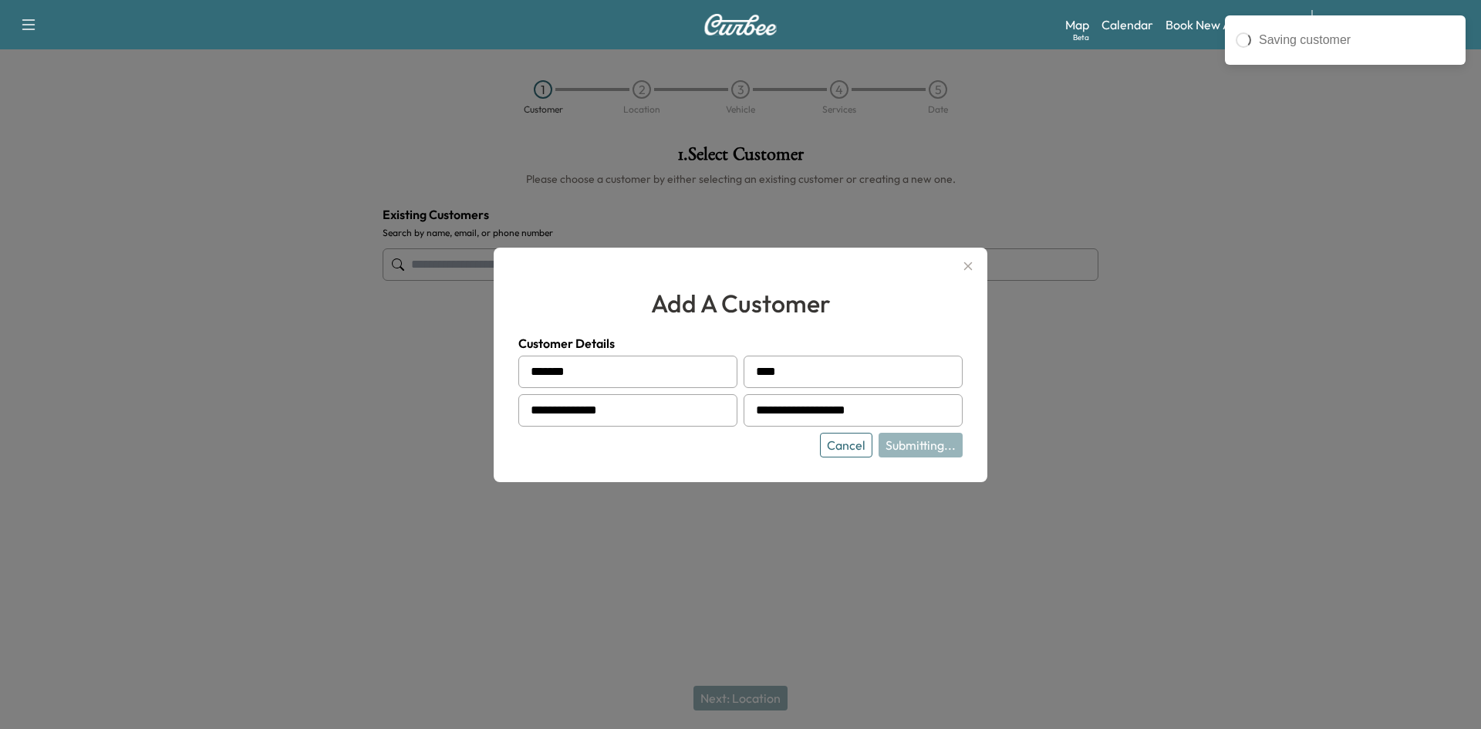
type input "**********"
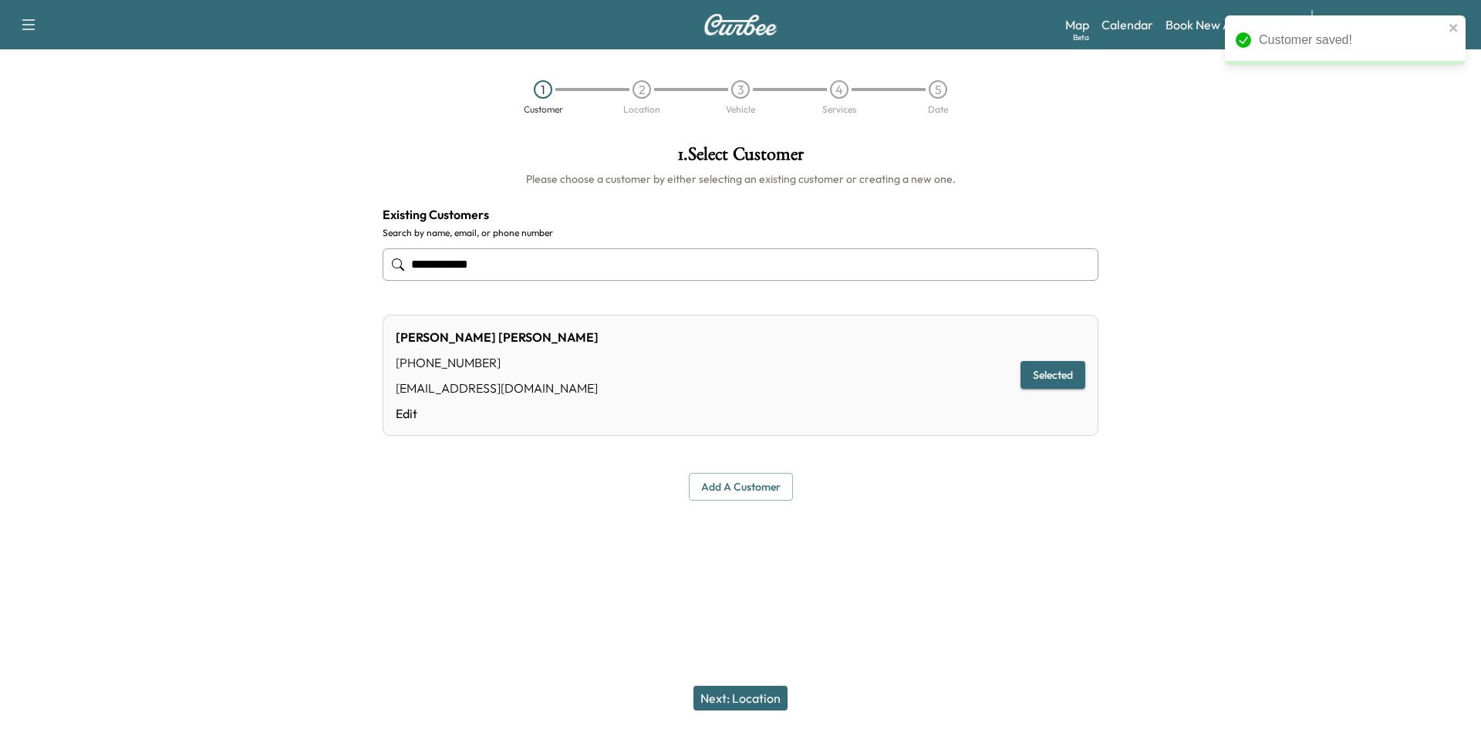
click at [740, 700] on button "Next: Location" at bounding box center [740, 698] width 94 height 25
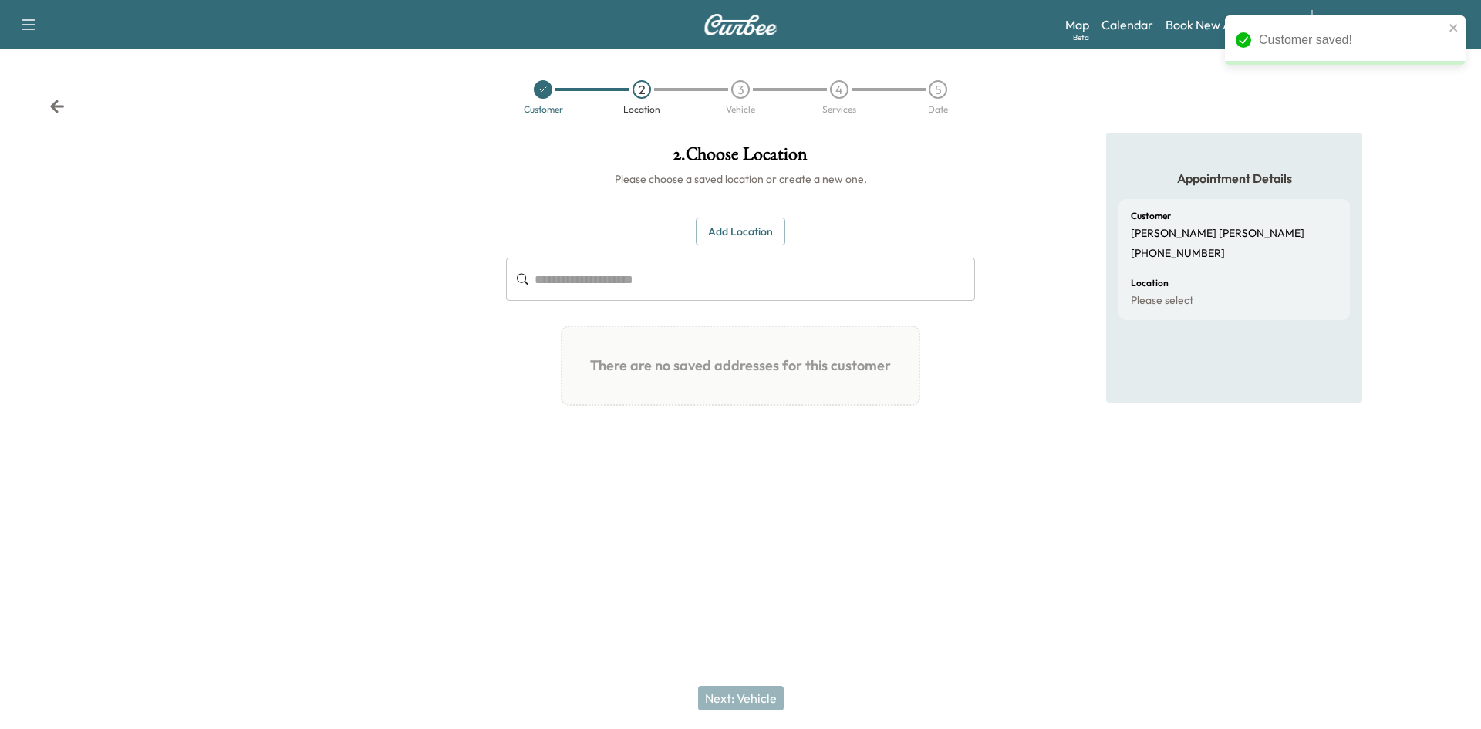
click at [742, 227] on button "Add Location" at bounding box center [740, 231] width 89 height 29
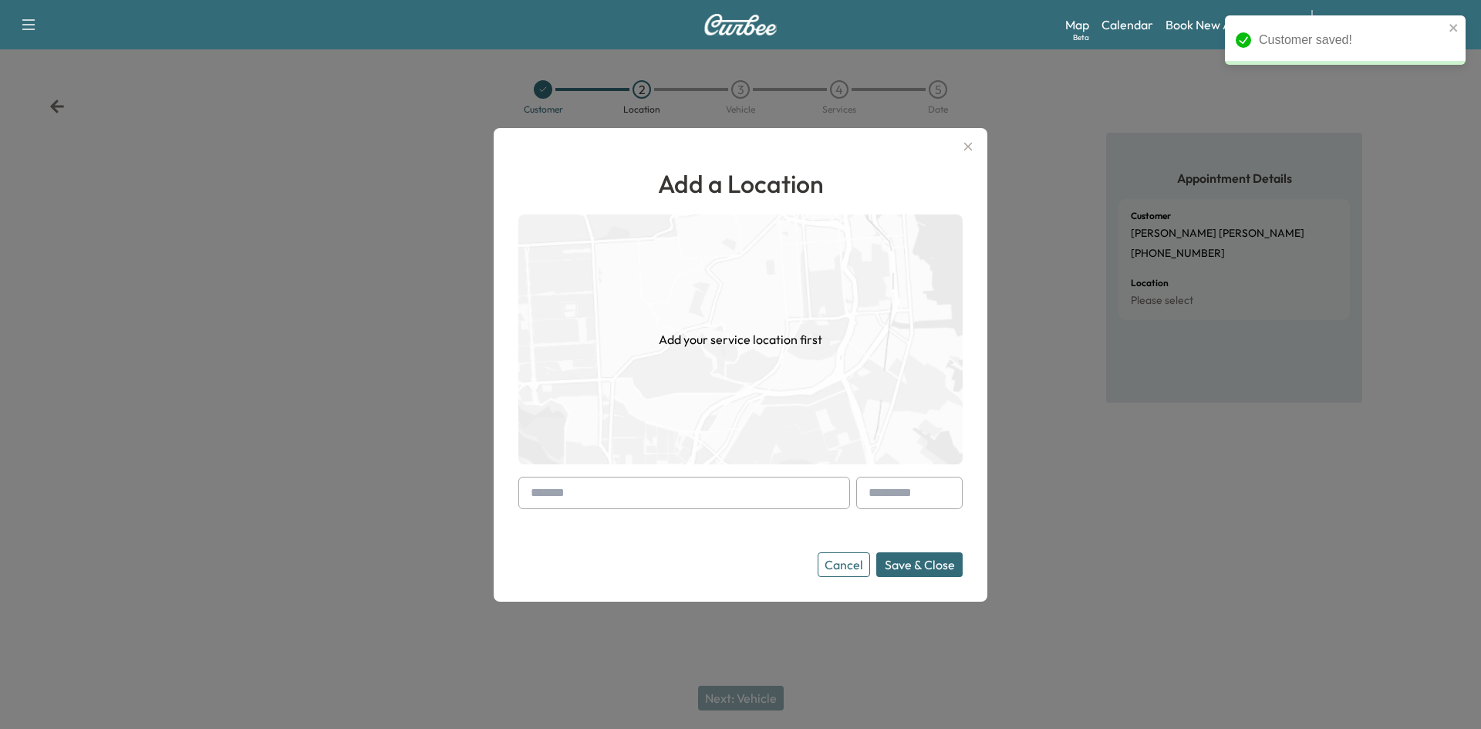
click at [666, 500] on input "text" at bounding box center [684, 493] width 332 height 32
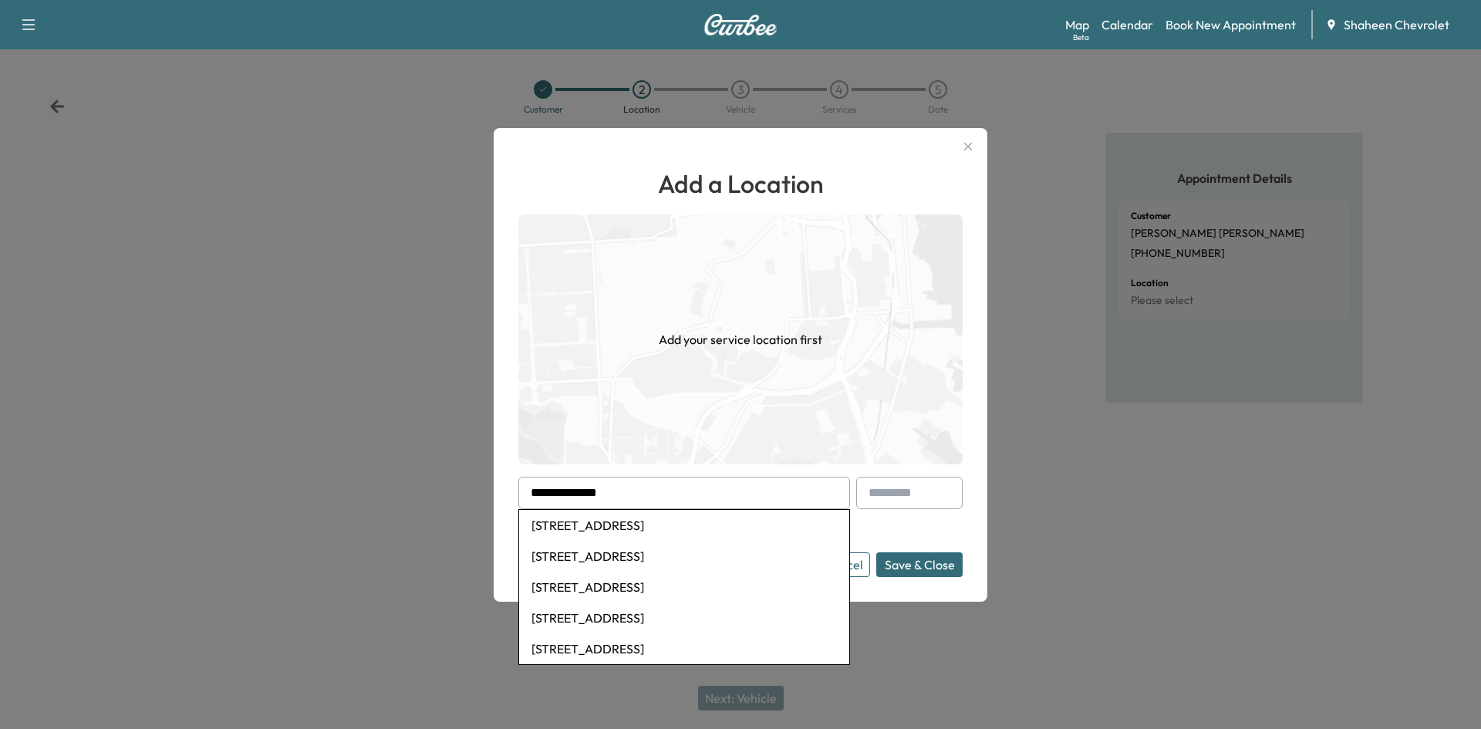
click at [646, 525] on li "[STREET_ADDRESS]" at bounding box center [684, 525] width 330 height 31
type input "**********"
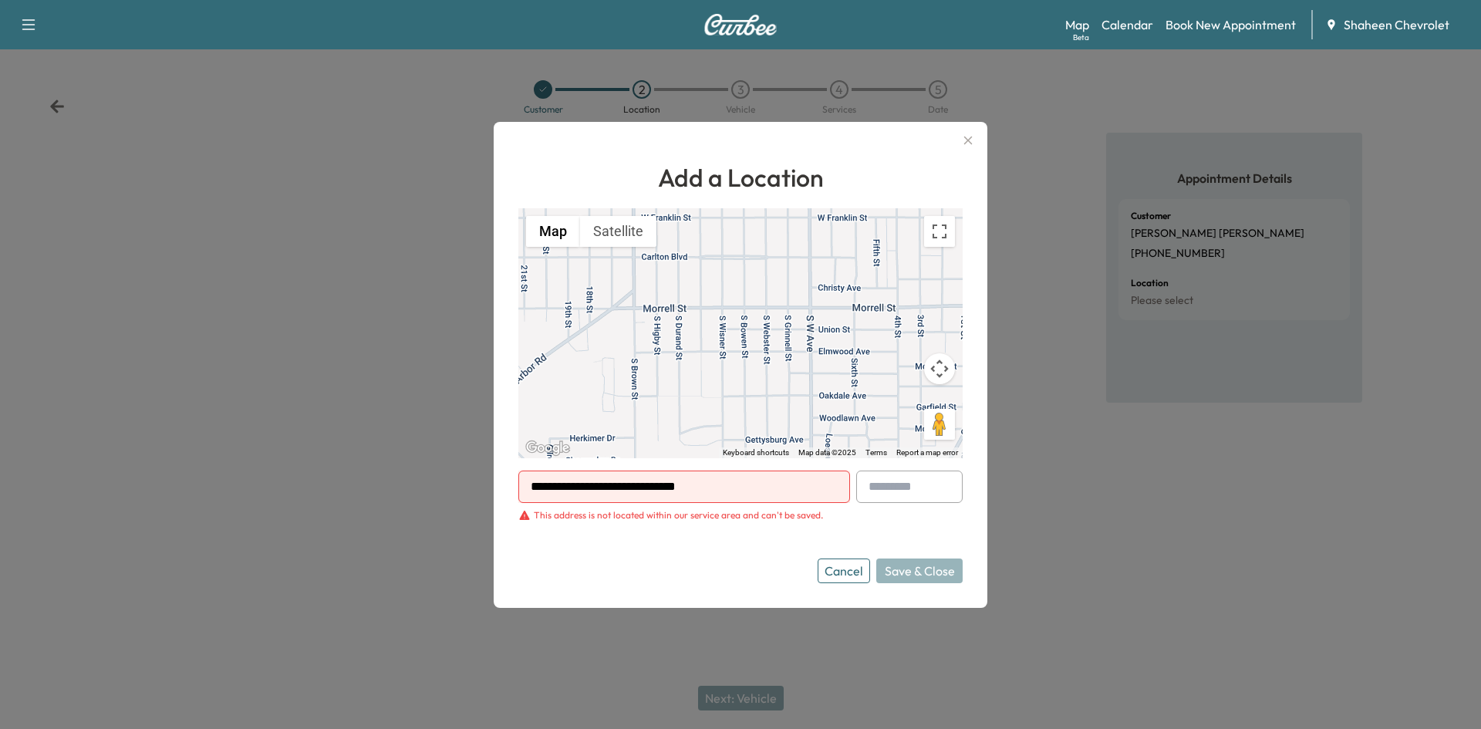
click at [329, 437] on div at bounding box center [740, 364] width 1481 height 729
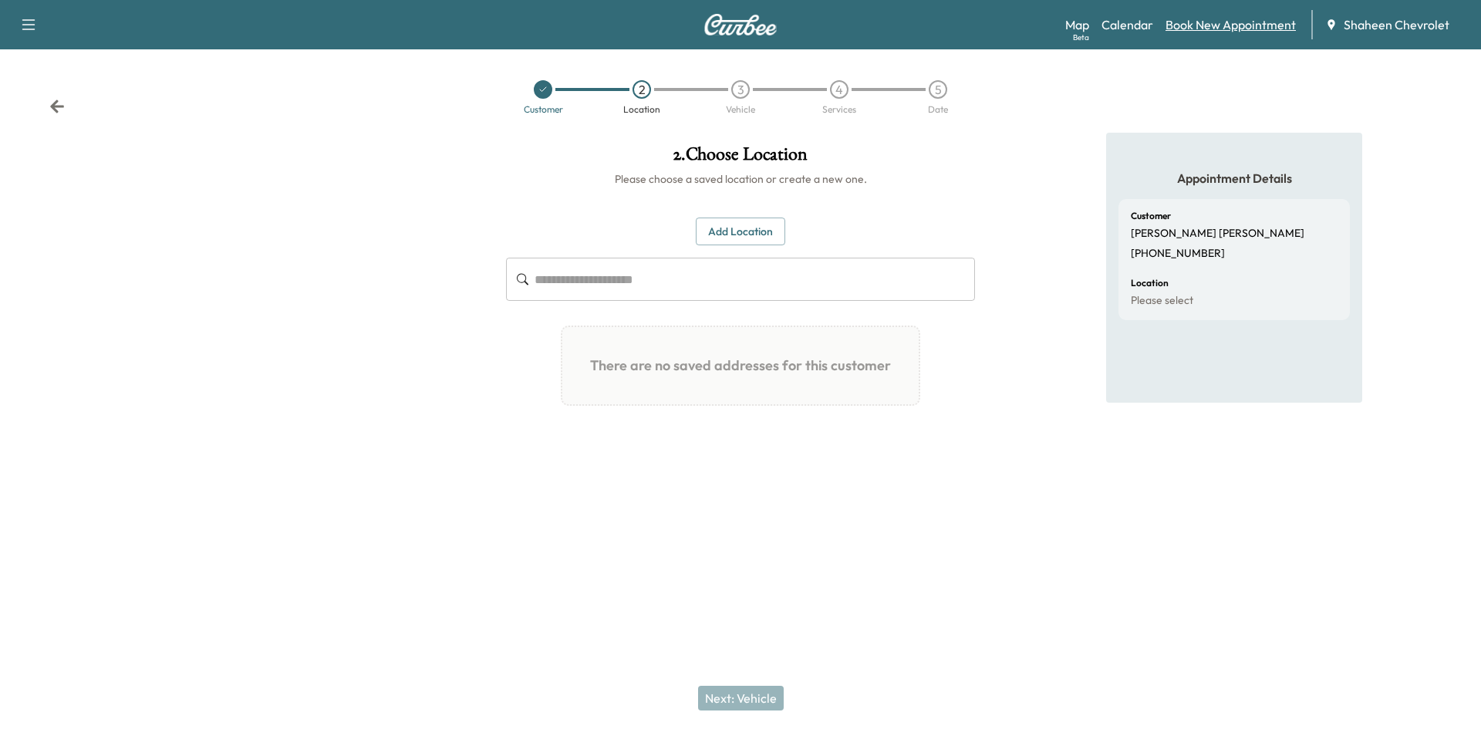
click at [1187, 22] on link "Book New Appointment" at bounding box center [1230, 24] width 130 height 19
click at [1136, 19] on link "Calendar" at bounding box center [1127, 24] width 52 height 19
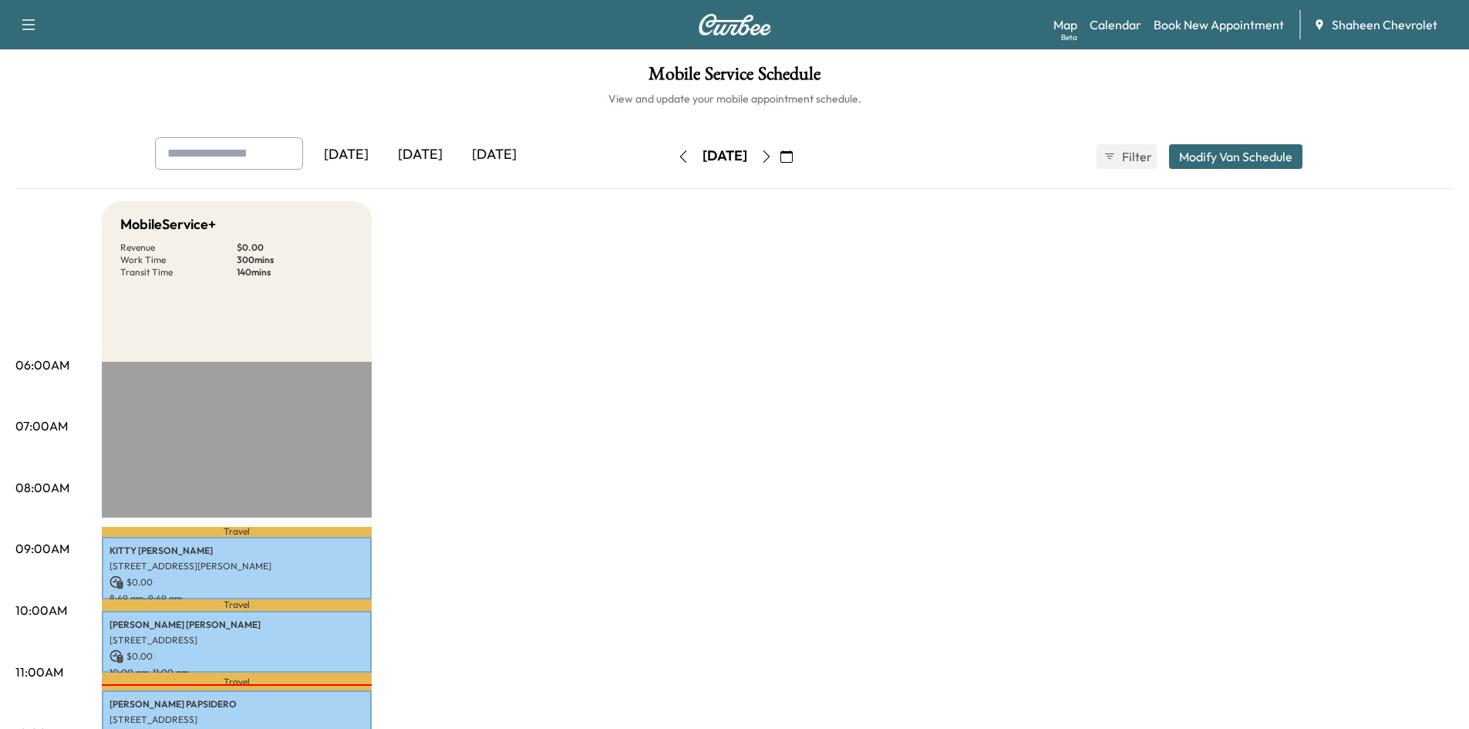
click at [773, 158] on icon "button" at bounding box center [766, 156] width 12 height 12
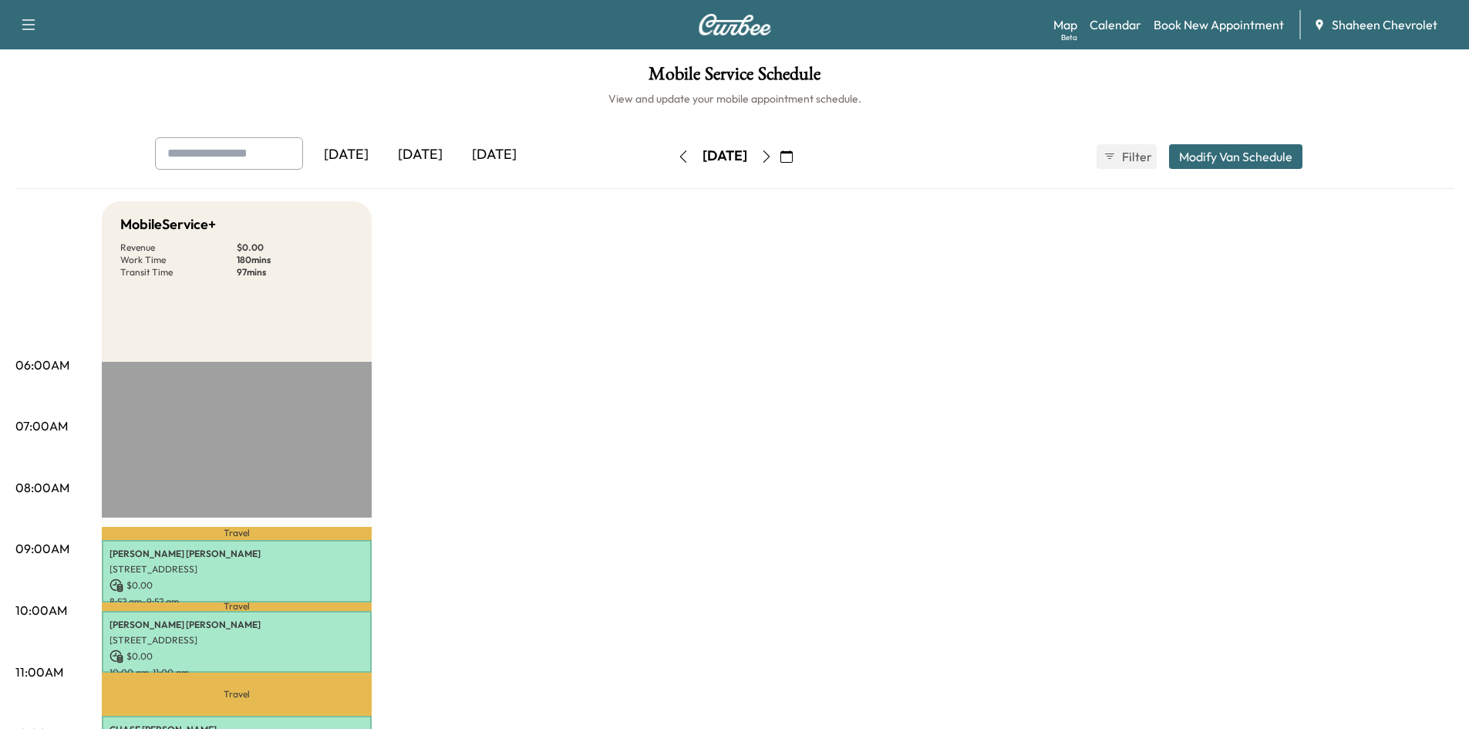
click at [773, 160] on icon "button" at bounding box center [766, 156] width 12 height 12
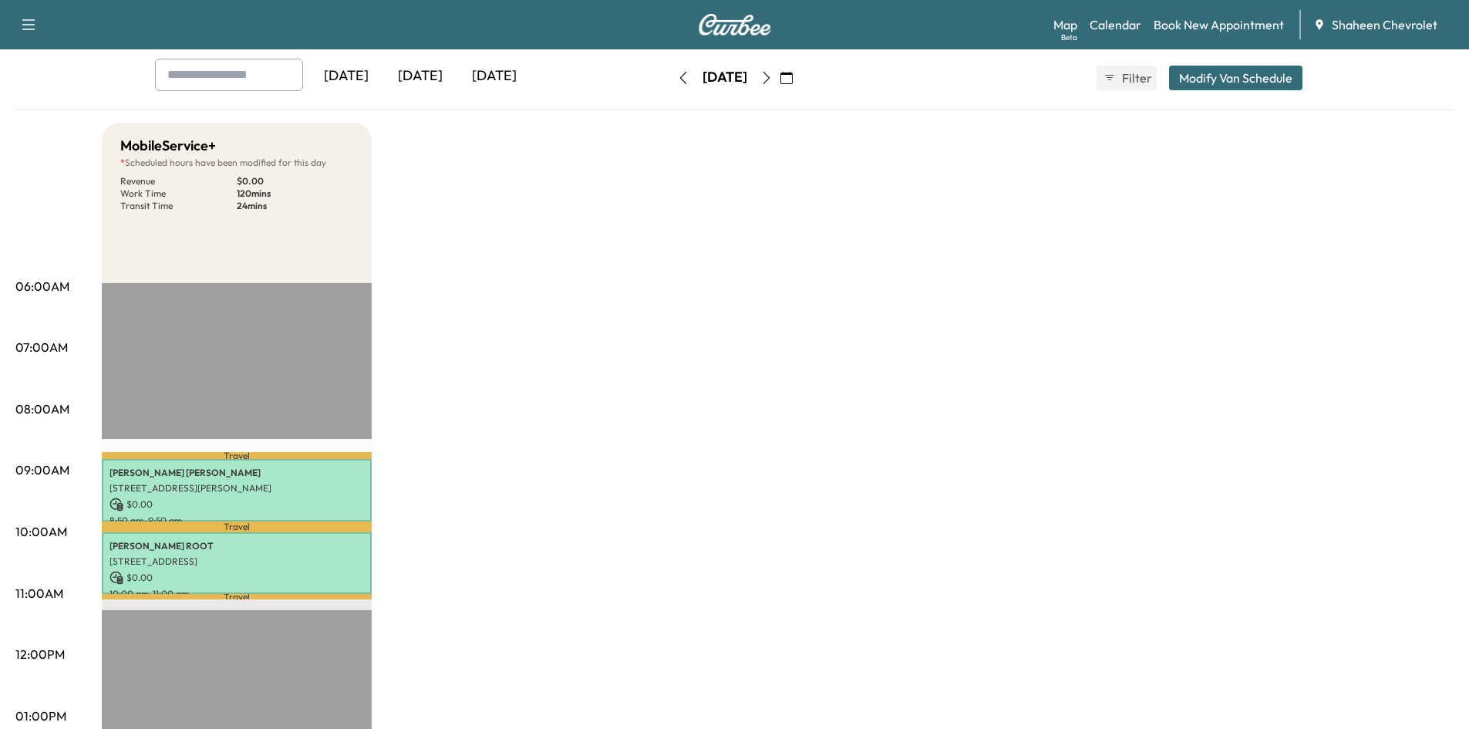
scroll to position [77, 0]
click at [677, 82] on icon "button" at bounding box center [683, 79] width 12 height 12
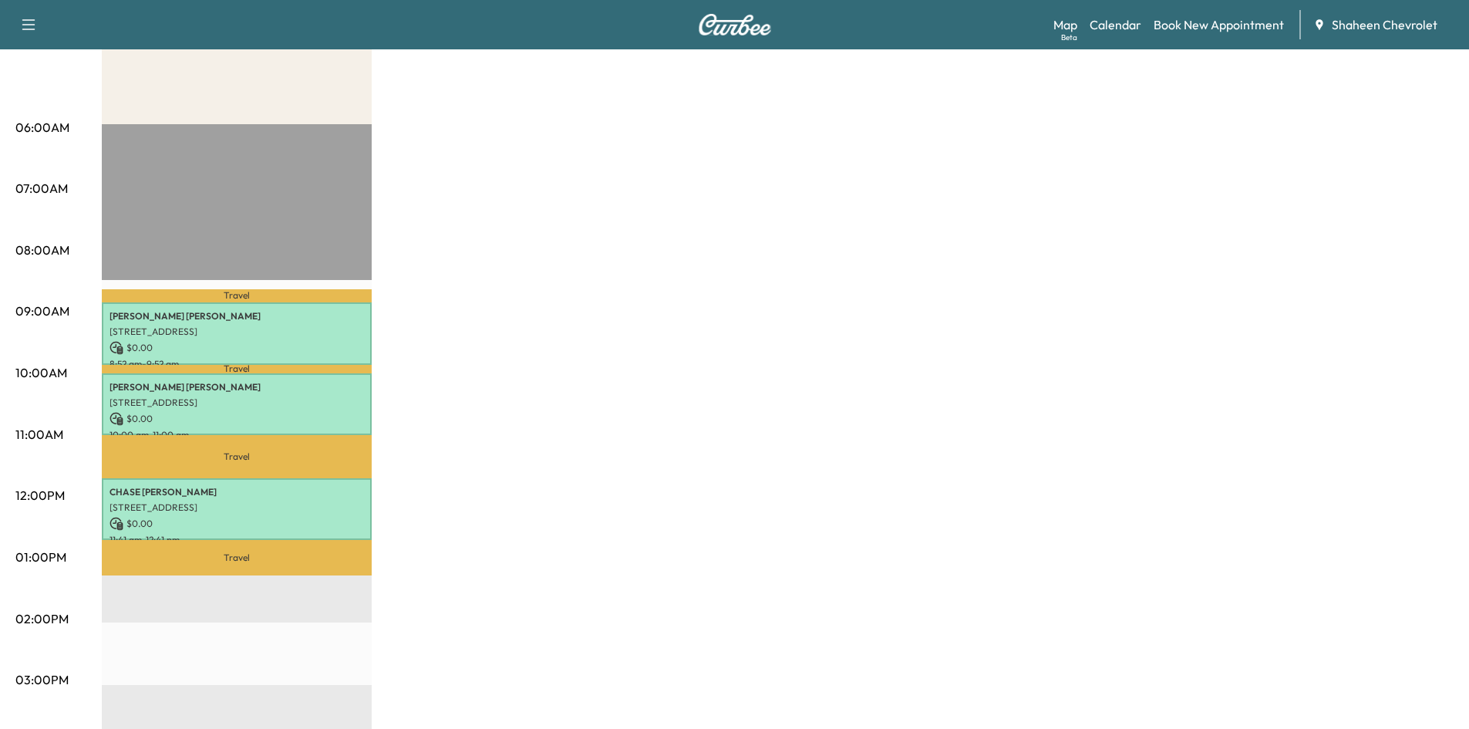
scroll to position [231, 0]
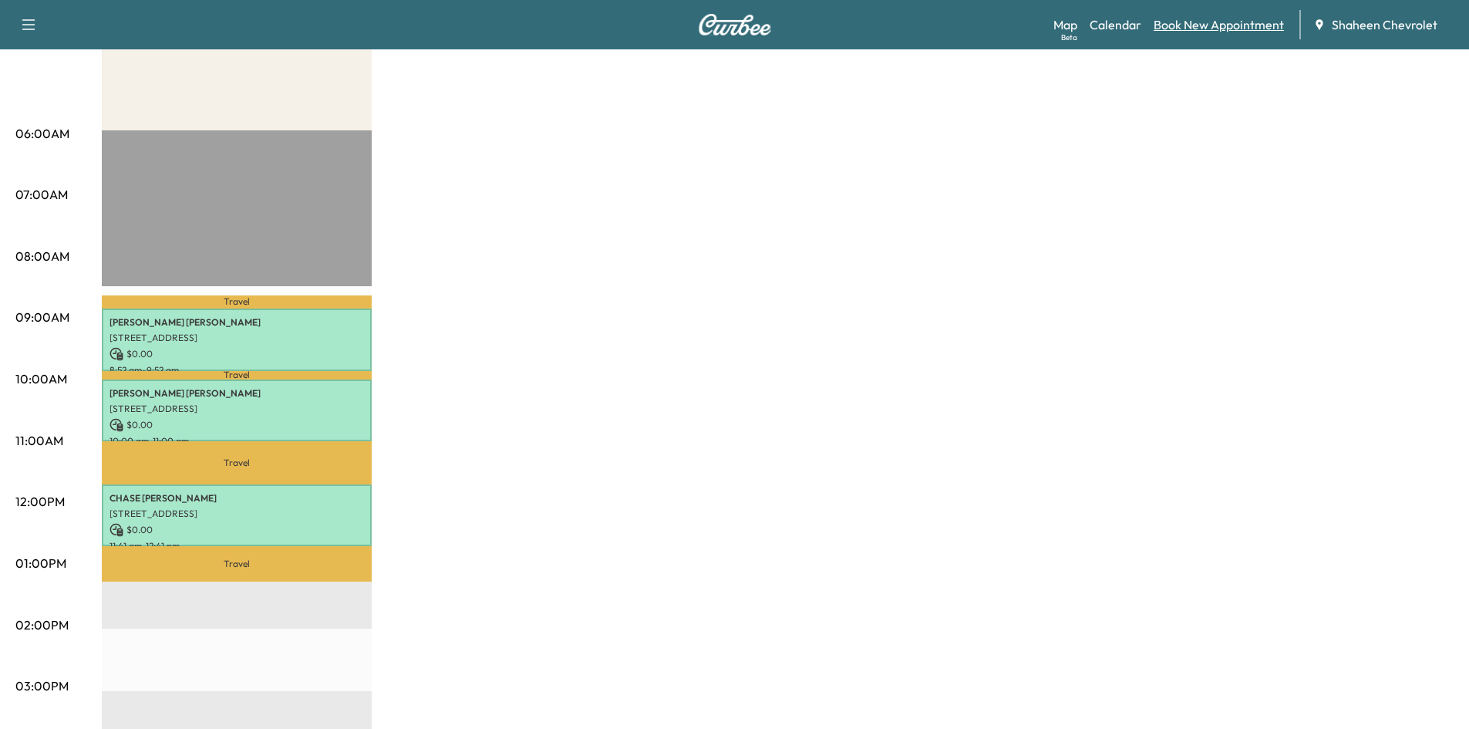
click at [1195, 29] on link "Book New Appointment" at bounding box center [1219, 24] width 130 height 19
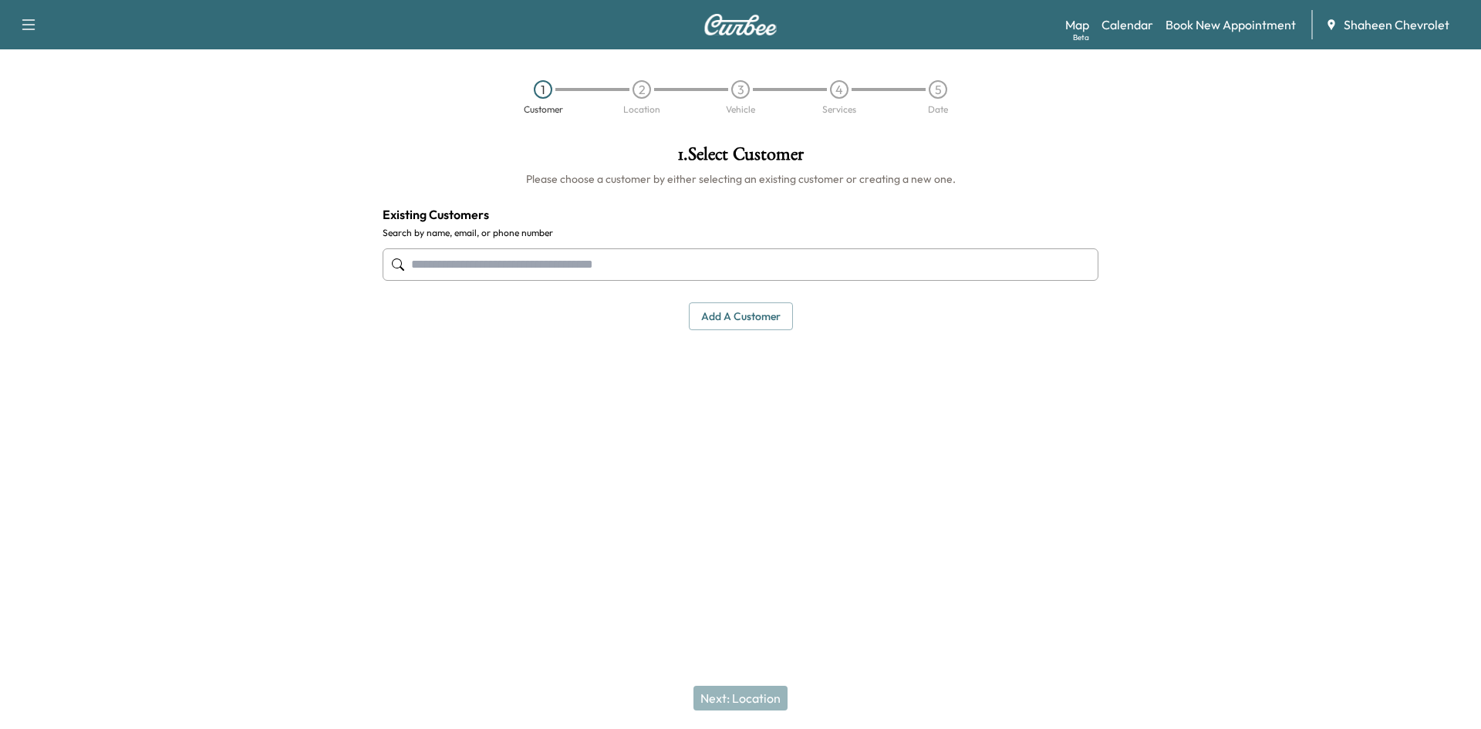
click at [760, 322] on button "Add a customer" at bounding box center [741, 316] width 104 height 29
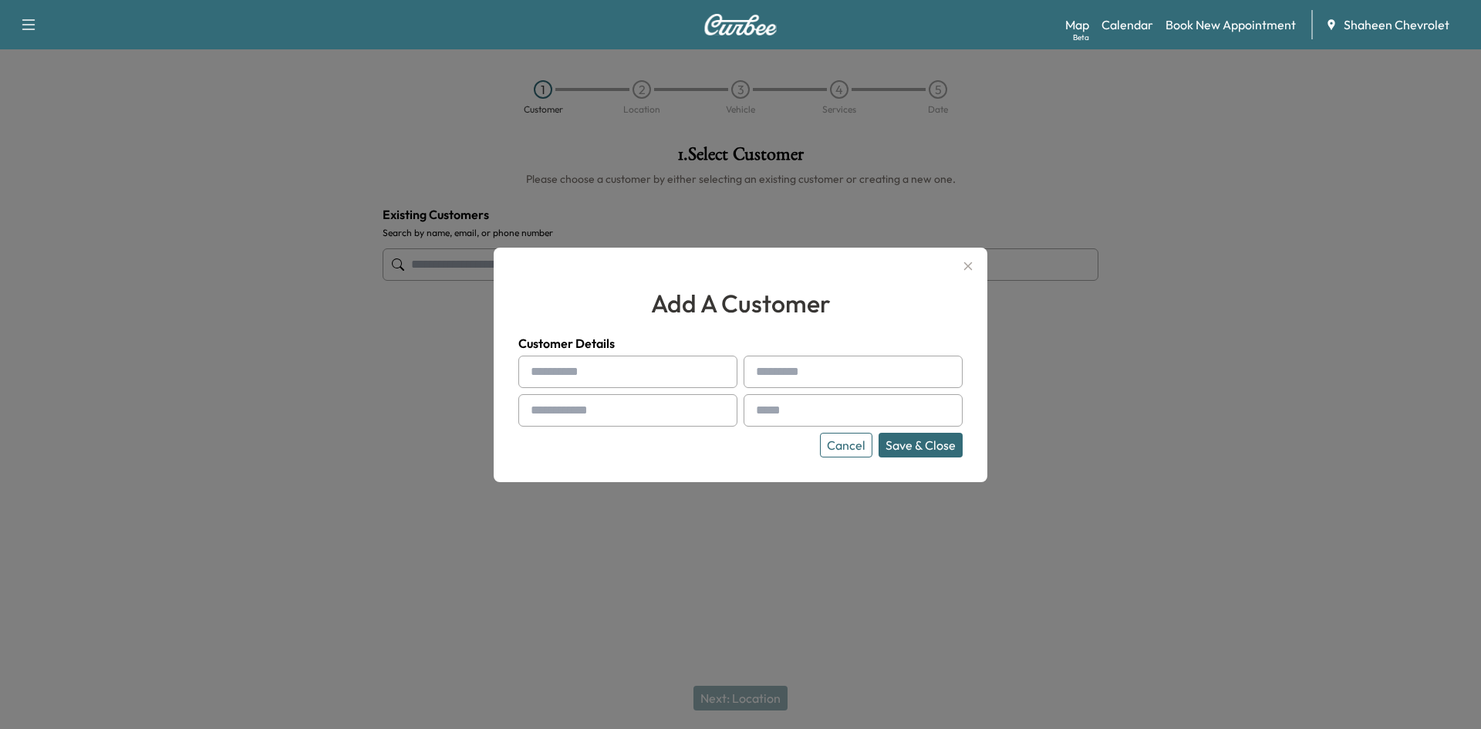
click at [604, 379] on input "text" at bounding box center [627, 372] width 219 height 32
click at [604, 379] on input "*****" at bounding box center [627, 372] width 219 height 32
click at [608, 378] on input "*****" at bounding box center [627, 372] width 219 height 32
type input "*****"
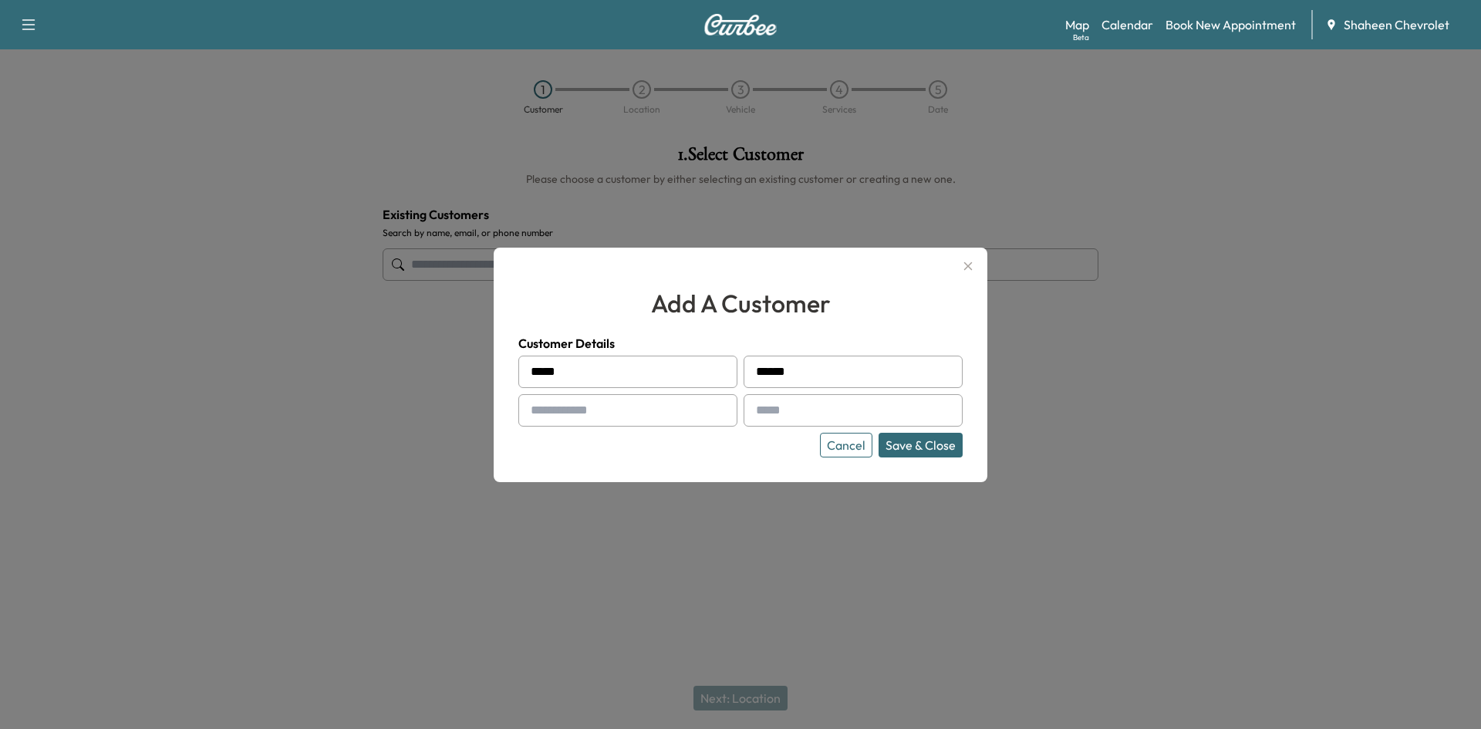
type input "******"
click at [588, 403] on input "text" at bounding box center [627, 410] width 219 height 32
type input "**********"
click at [806, 396] on input "text" at bounding box center [852, 410] width 219 height 32
type input "**********"
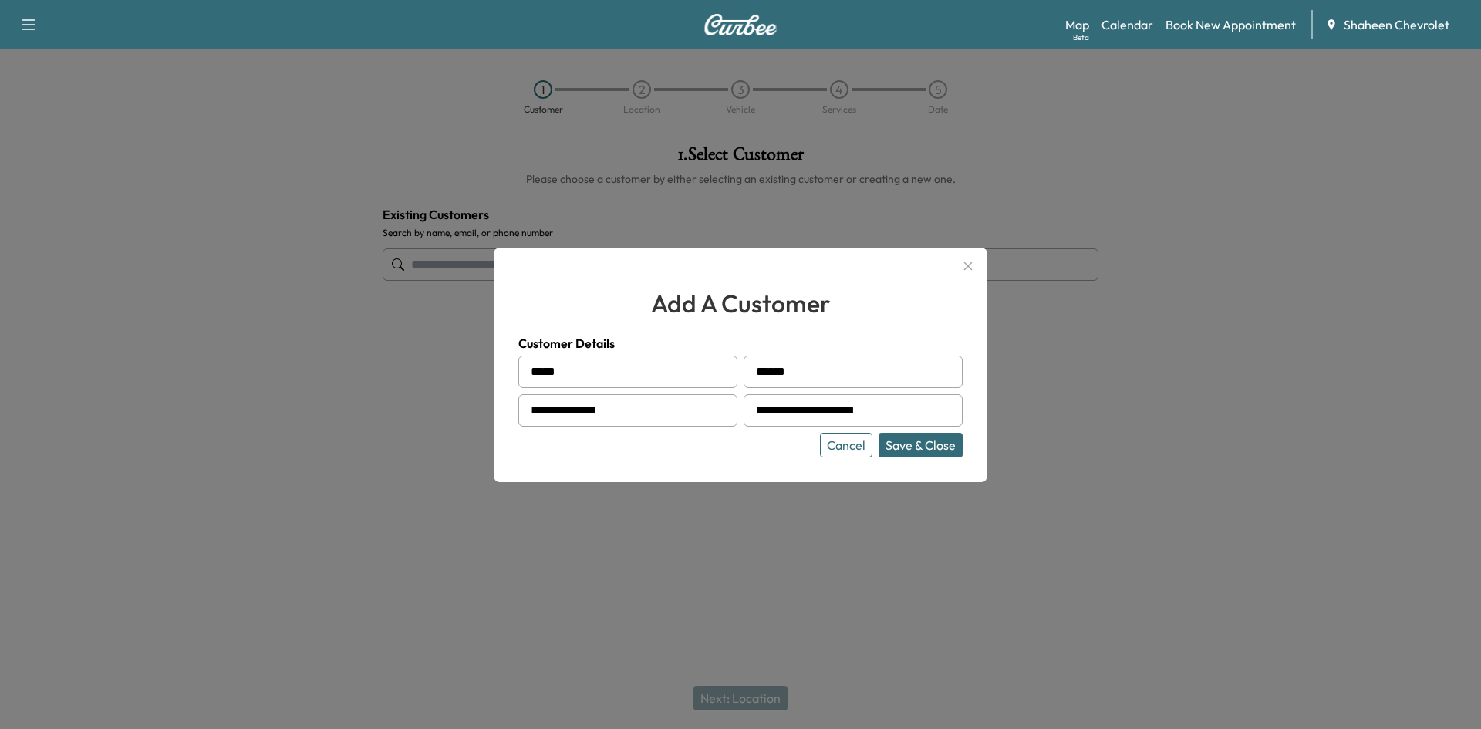
click at [911, 440] on button "Save & Close" at bounding box center [920, 445] width 84 height 25
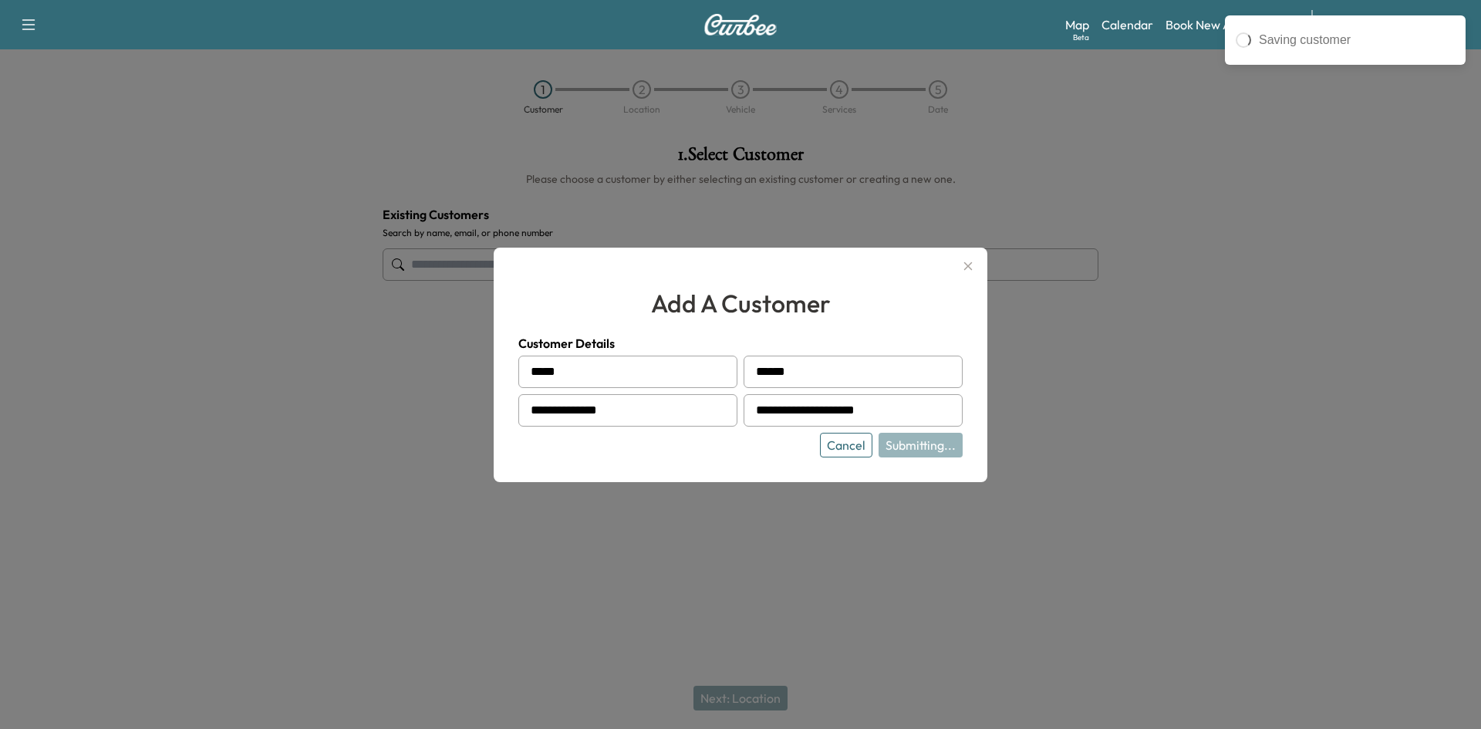
type input "**********"
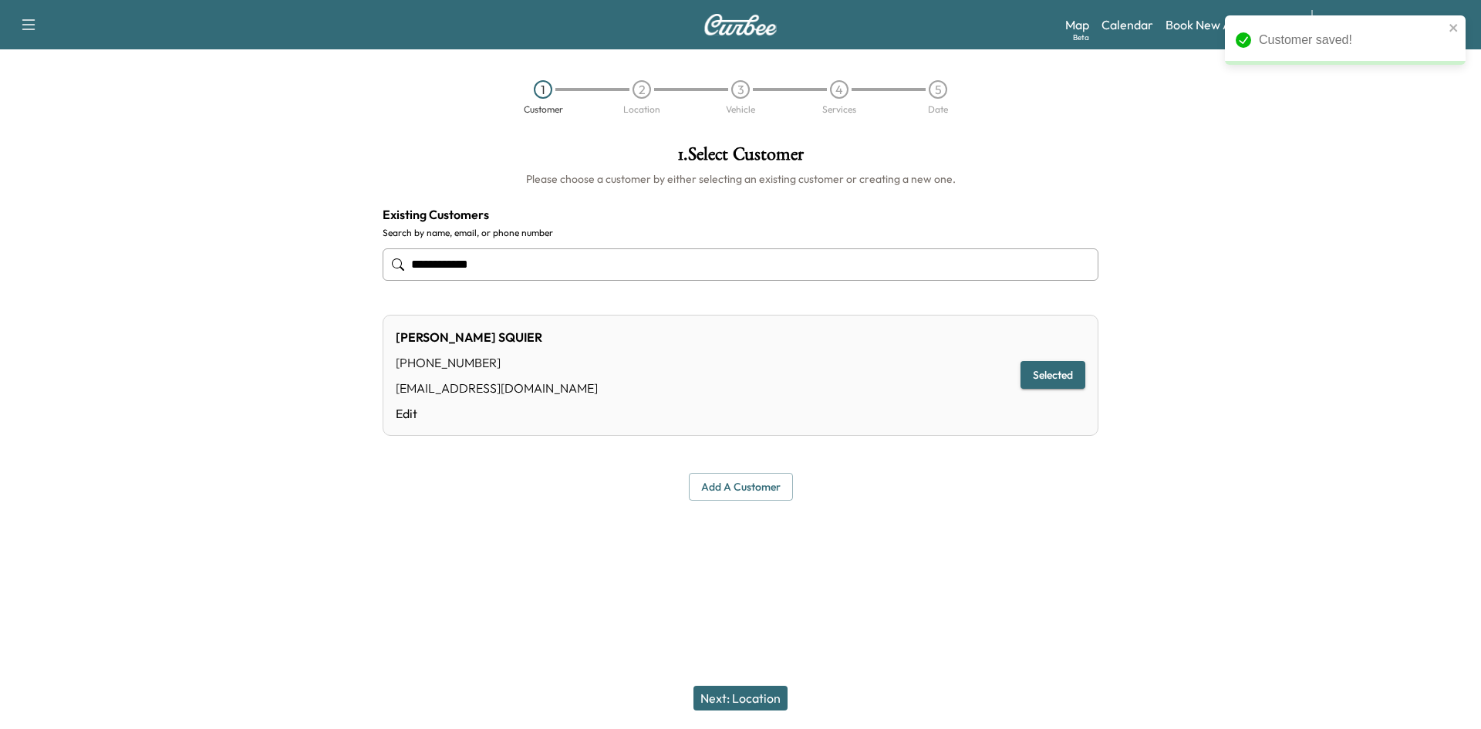
click at [751, 696] on button "Next: Location" at bounding box center [740, 698] width 94 height 25
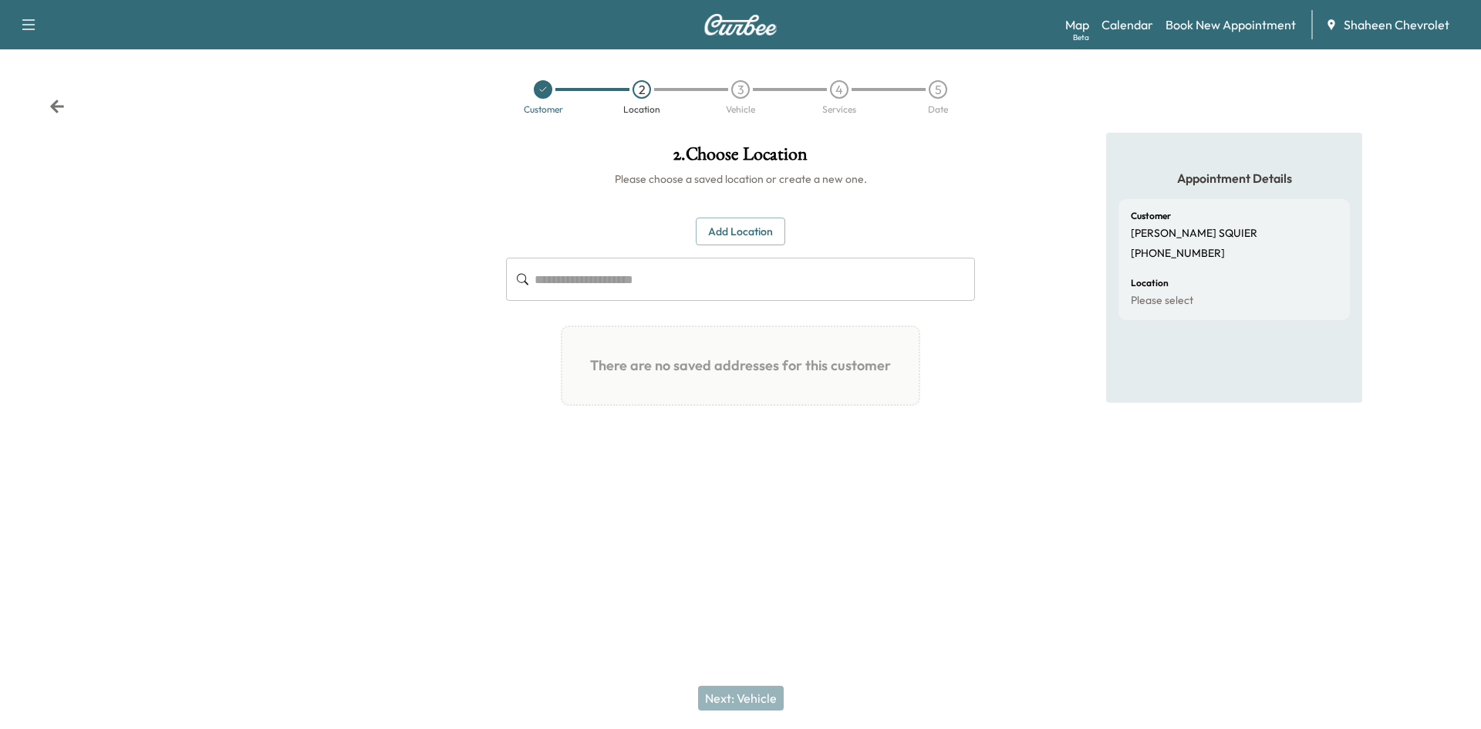
click at [720, 232] on button "Add Location" at bounding box center [740, 231] width 89 height 29
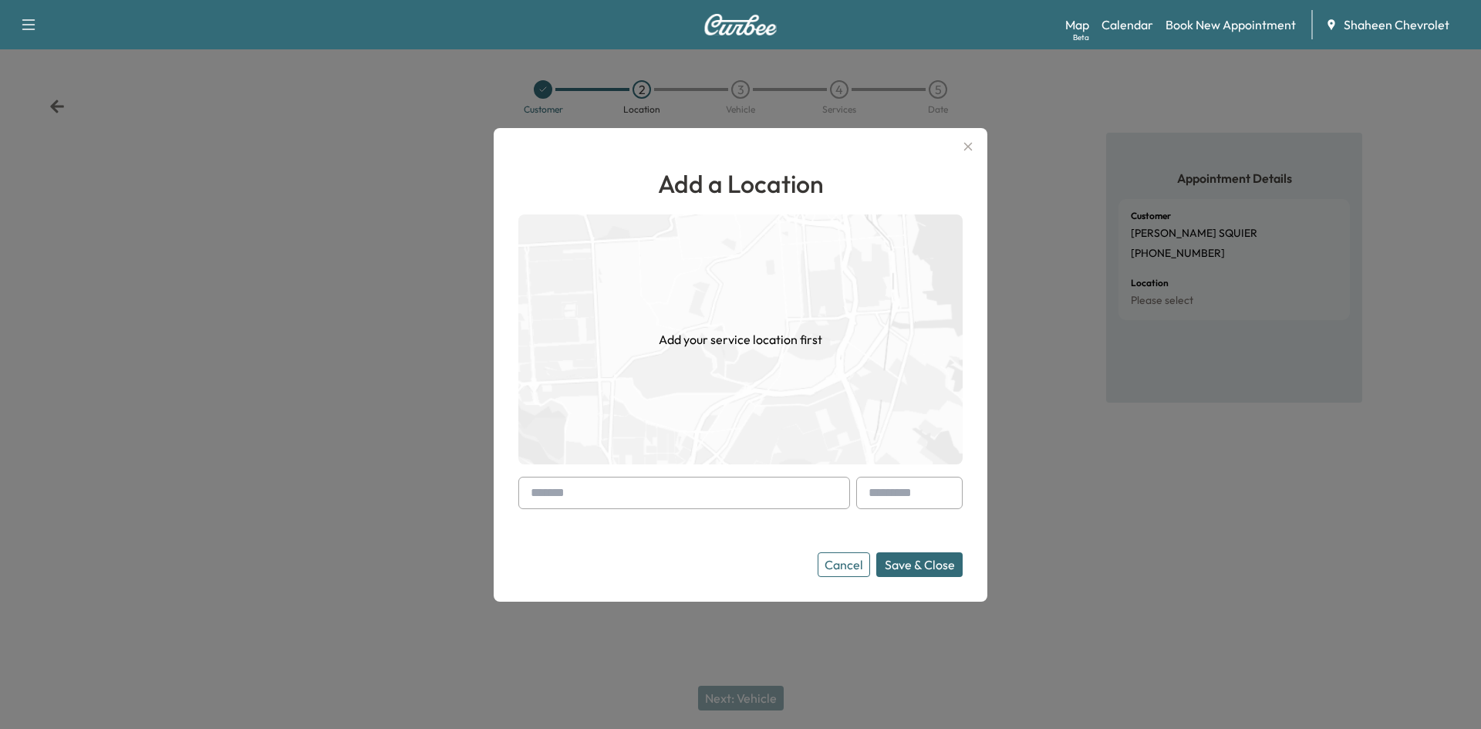
click at [620, 488] on input "text" at bounding box center [684, 493] width 332 height 32
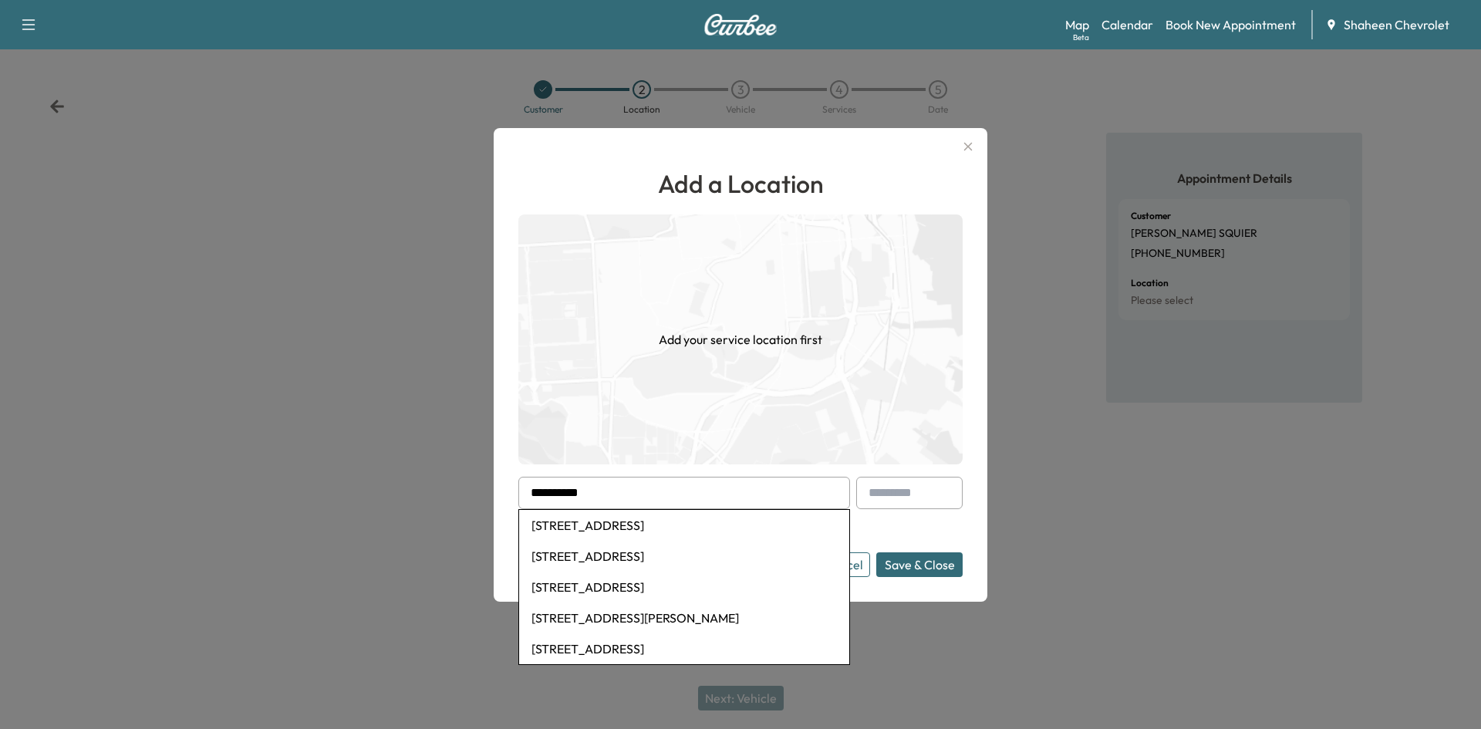
click at [692, 524] on li "[STREET_ADDRESS]" at bounding box center [684, 525] width 330 height 31
type input "**********"
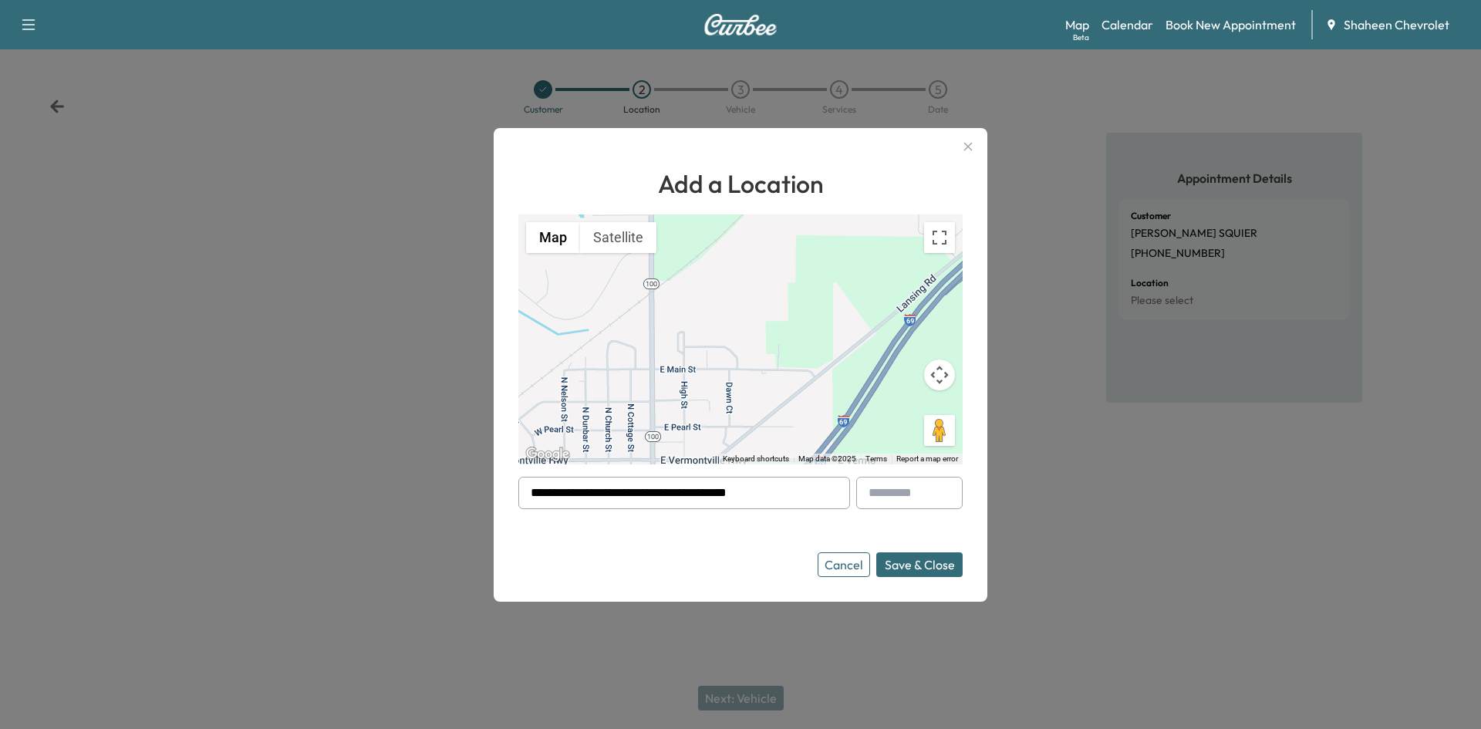
click at [923, 567] on button "Save & Close" at bounding box center [919, 564] width 86 height 25
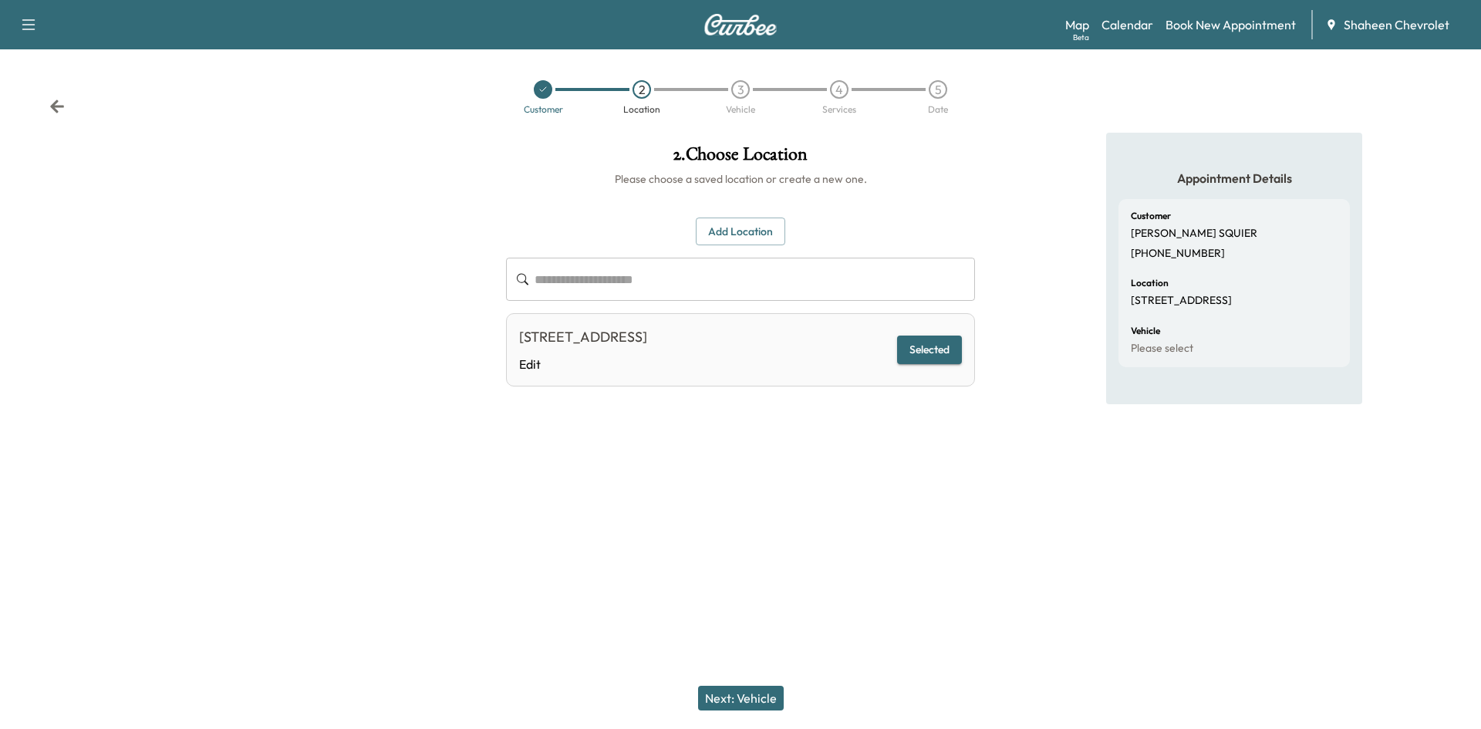
click at [743, 686] on button "Next: Vehicle" at bounding box center [741, 698] width 86 height 25
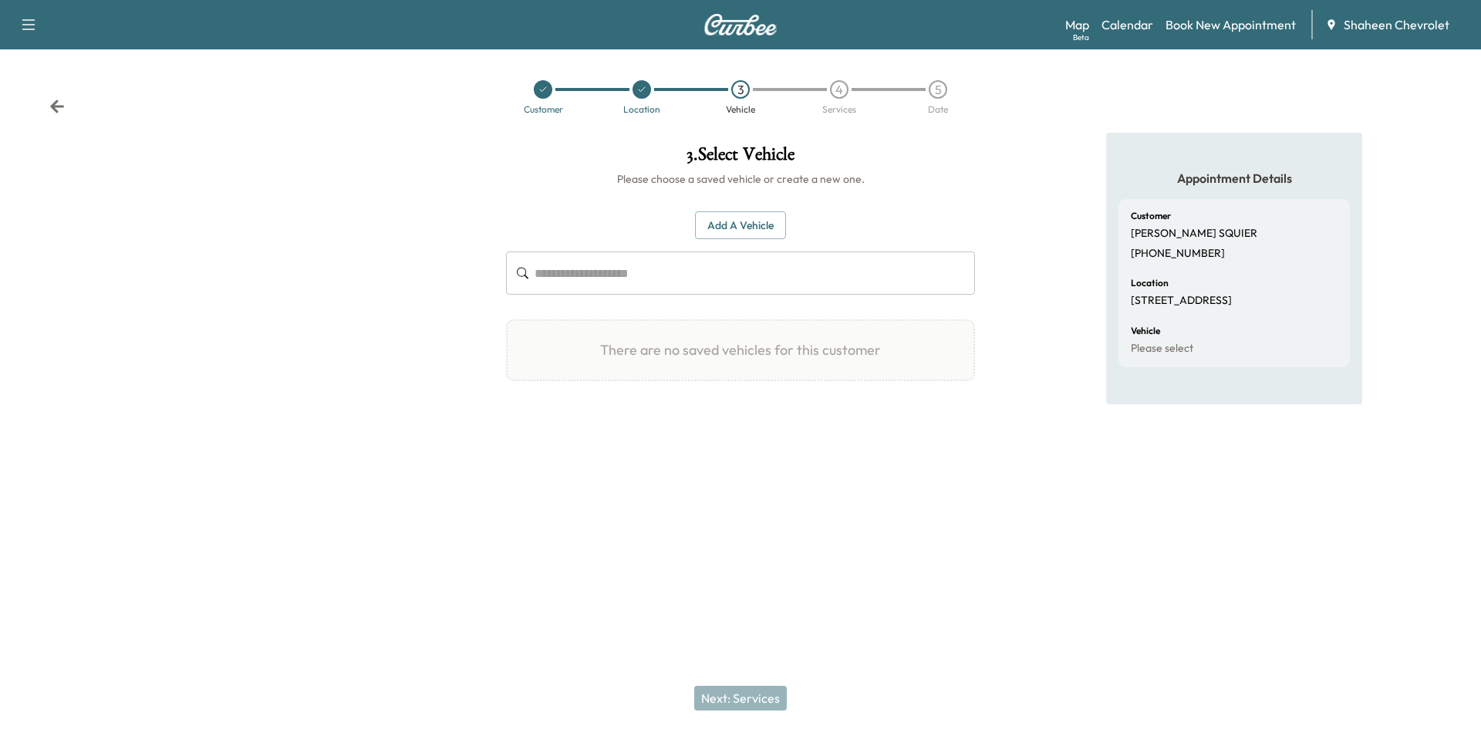
click at [760, 230] on button "Add a Vehicle" at bounding box center [740, 225] width 91 height 29
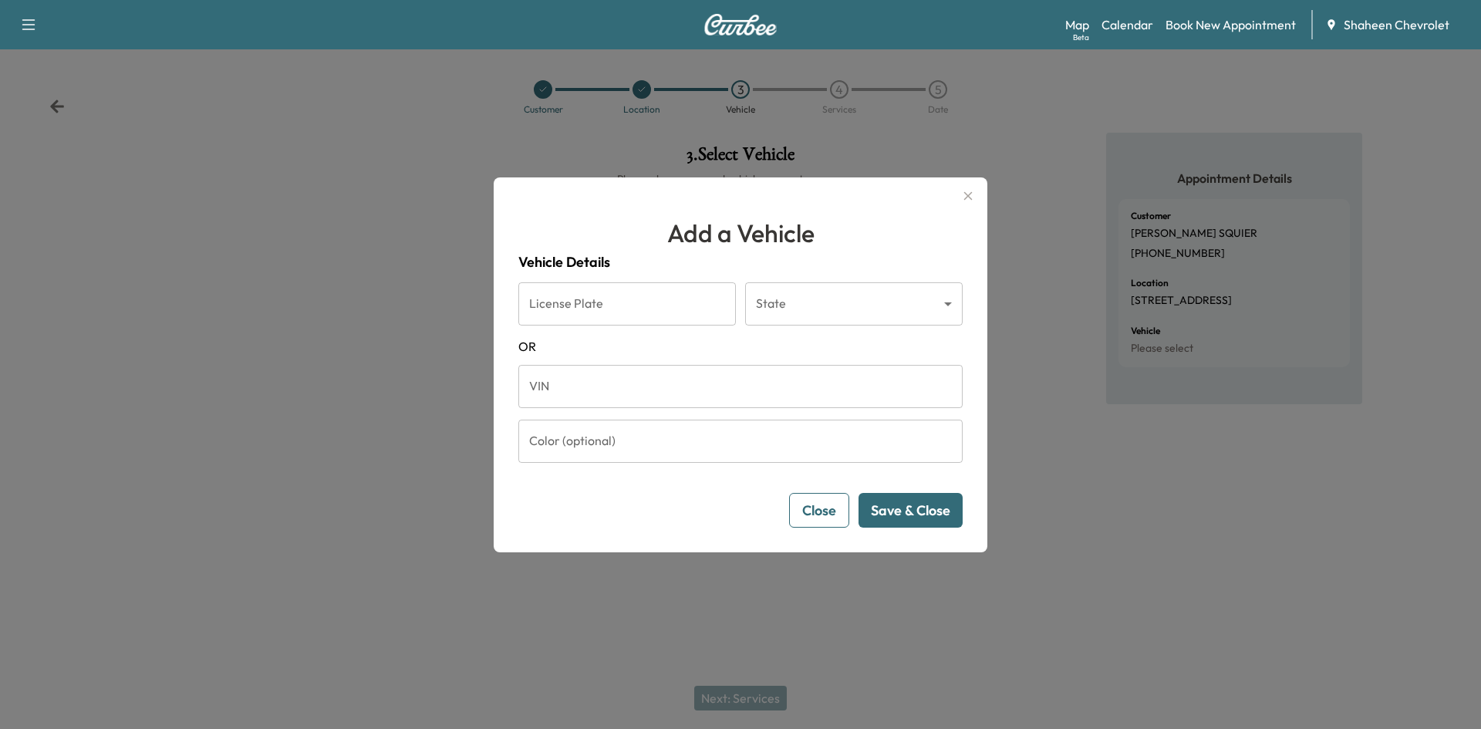
click at [721, 386] on input "VIN" at bounding box center [740, 386] width 444 height 43
paste input "**********"
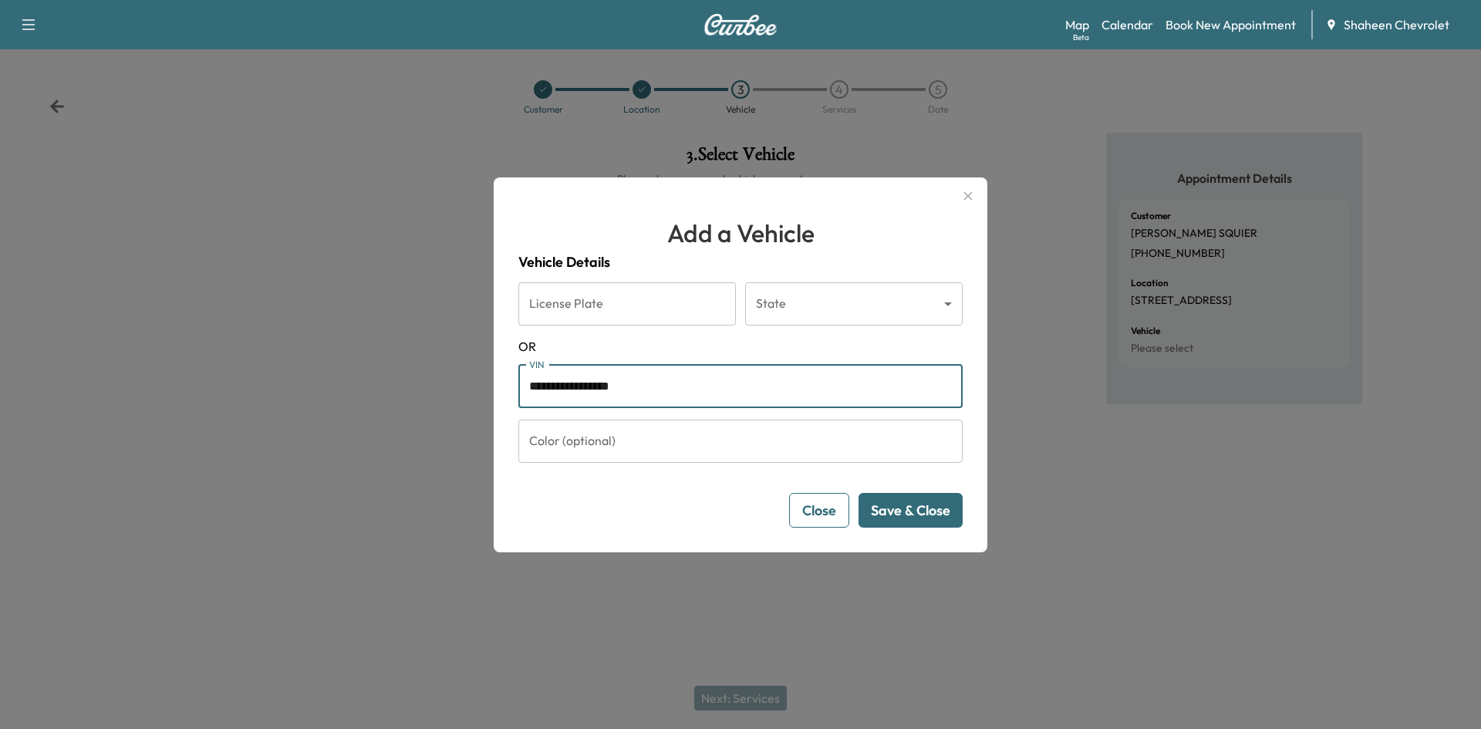
type input "**********"
click at [918, 510] on button "Save & Close" at bounding box center [910, 510] width 104 height 35
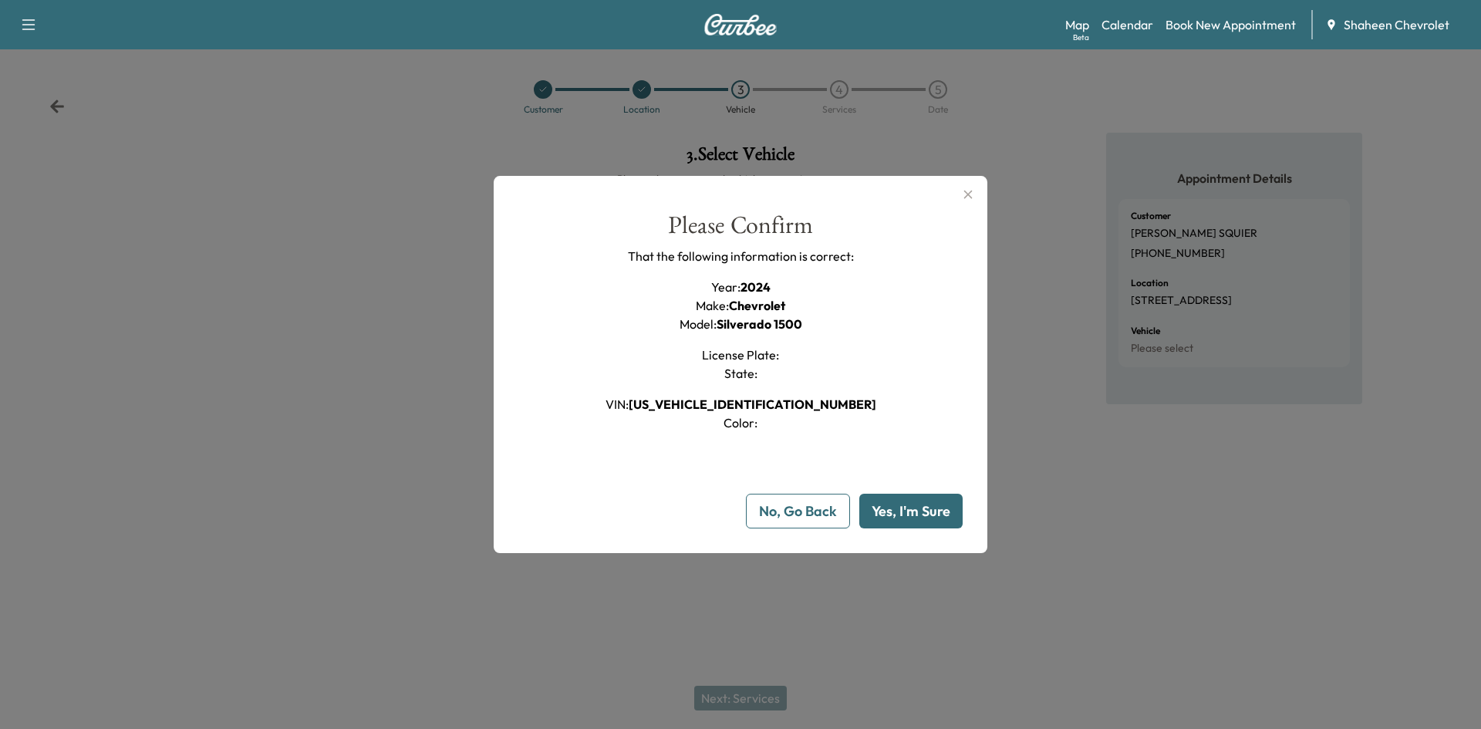
click at [918, 512] on button "Yes, I'm Sure" at bounding box center [910, 511] width 103 height 35
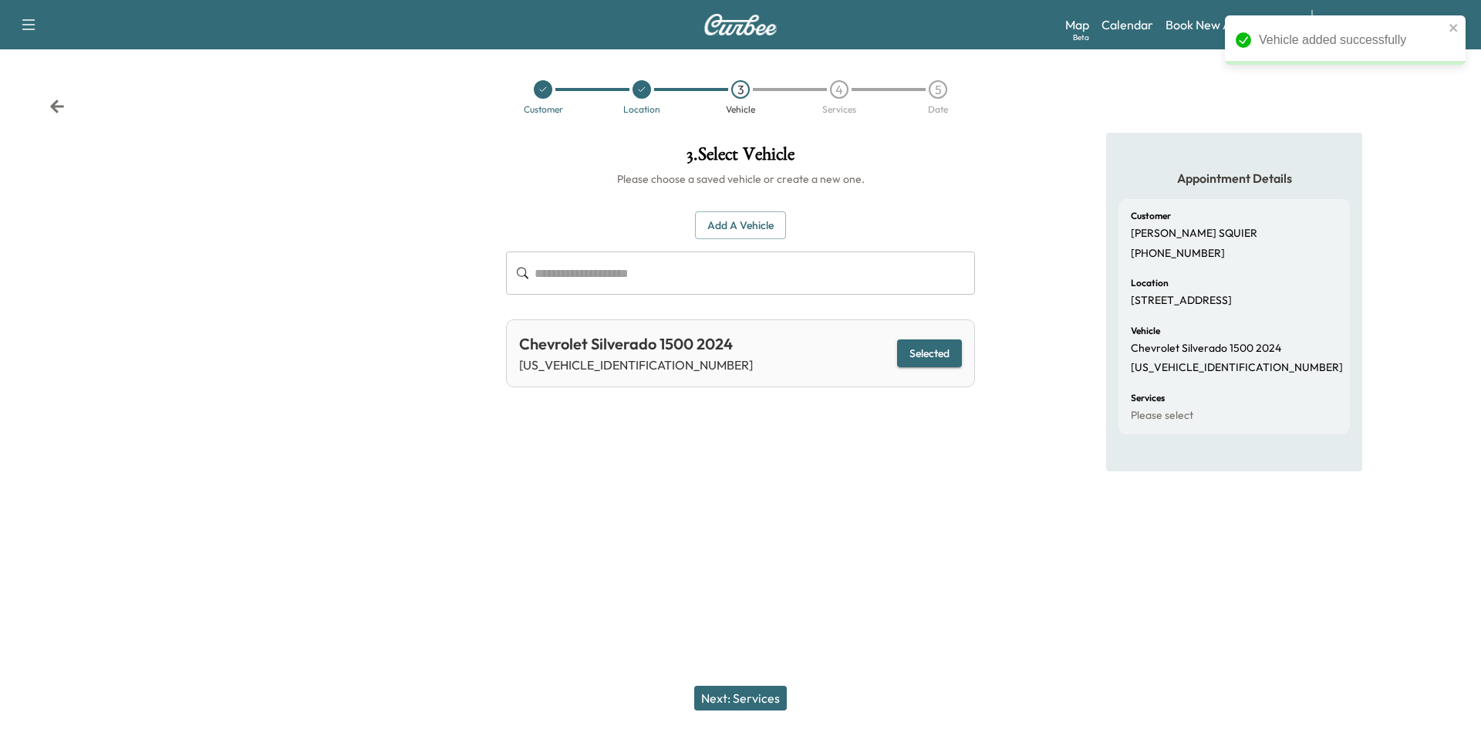
click at [736, 689] on button "Next: Services" at bounding box center [740, 698] width 93 height 25
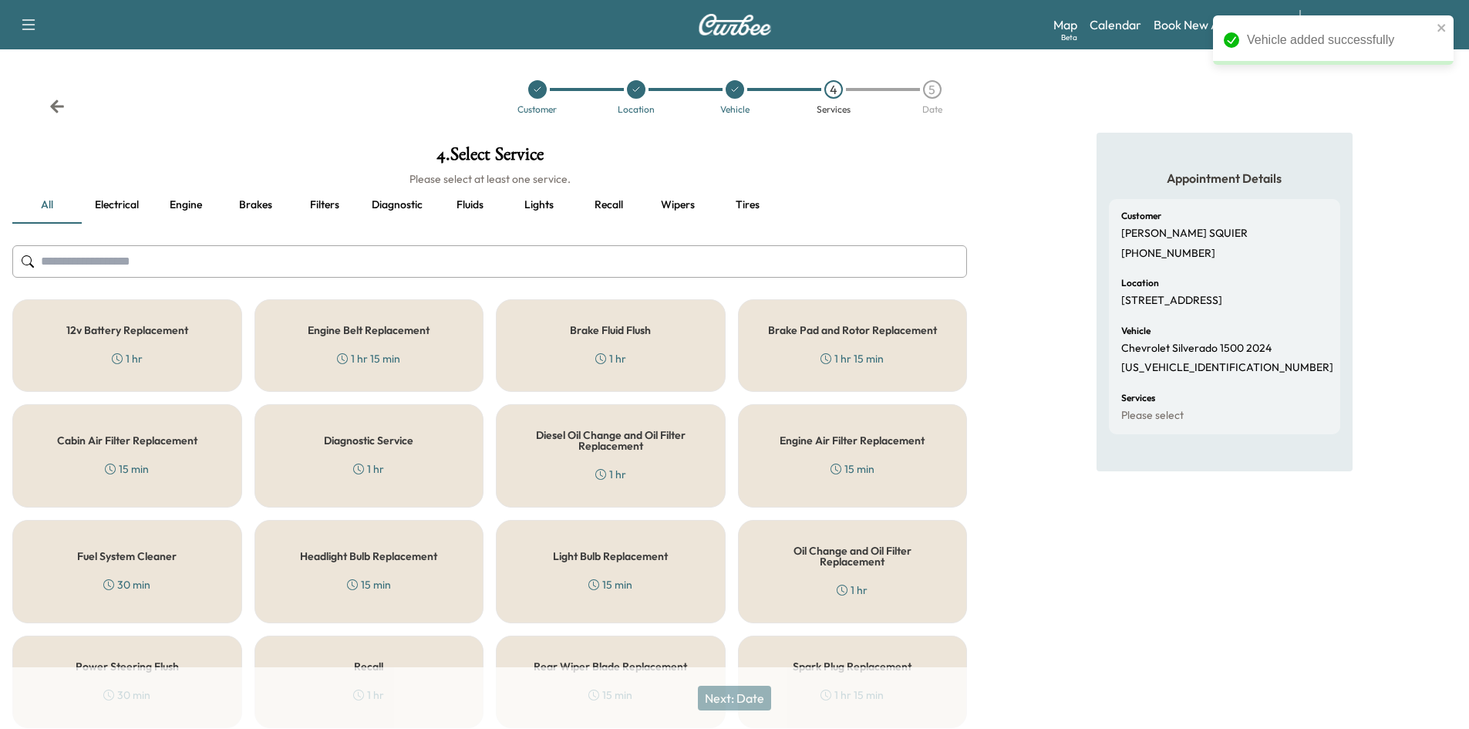
click at [228, 268] on input "text" at bounding box center [489, 261] width 955 height 32
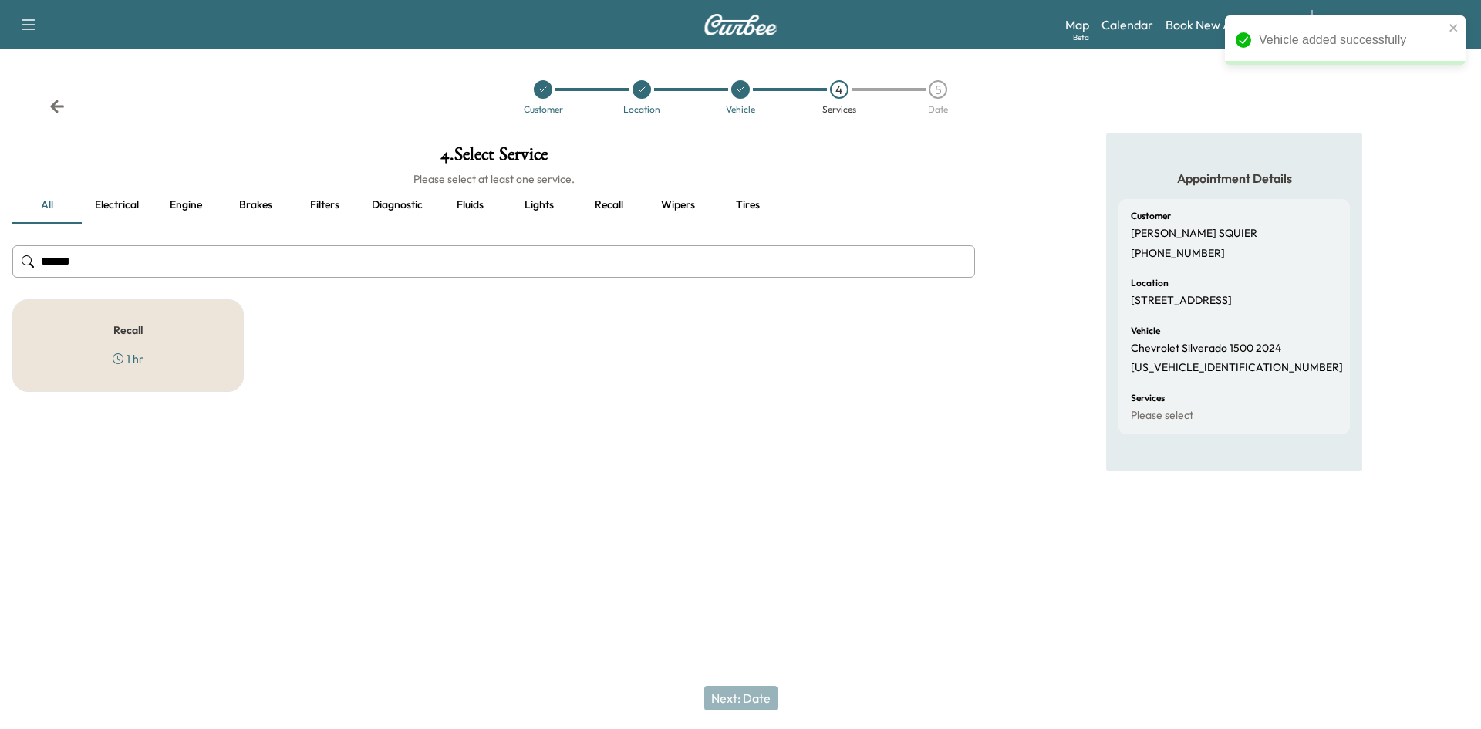
type input "******"
click at [232, 325] on div "Recall 1 hr" at bounding box center [127, 345] width 231 height 93
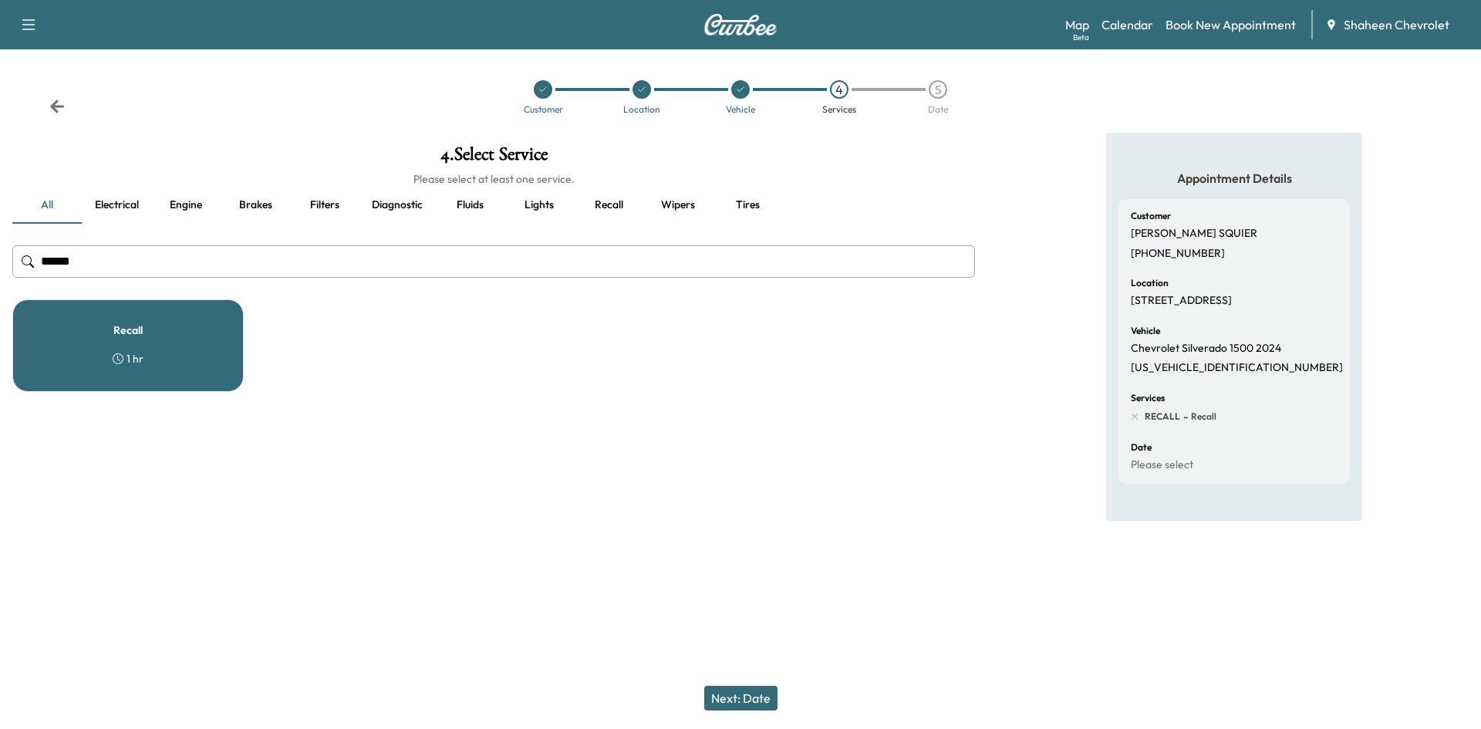
click at [738, 701] on button "Next: Date" at bounding box center [740, 698] width 73 height 25
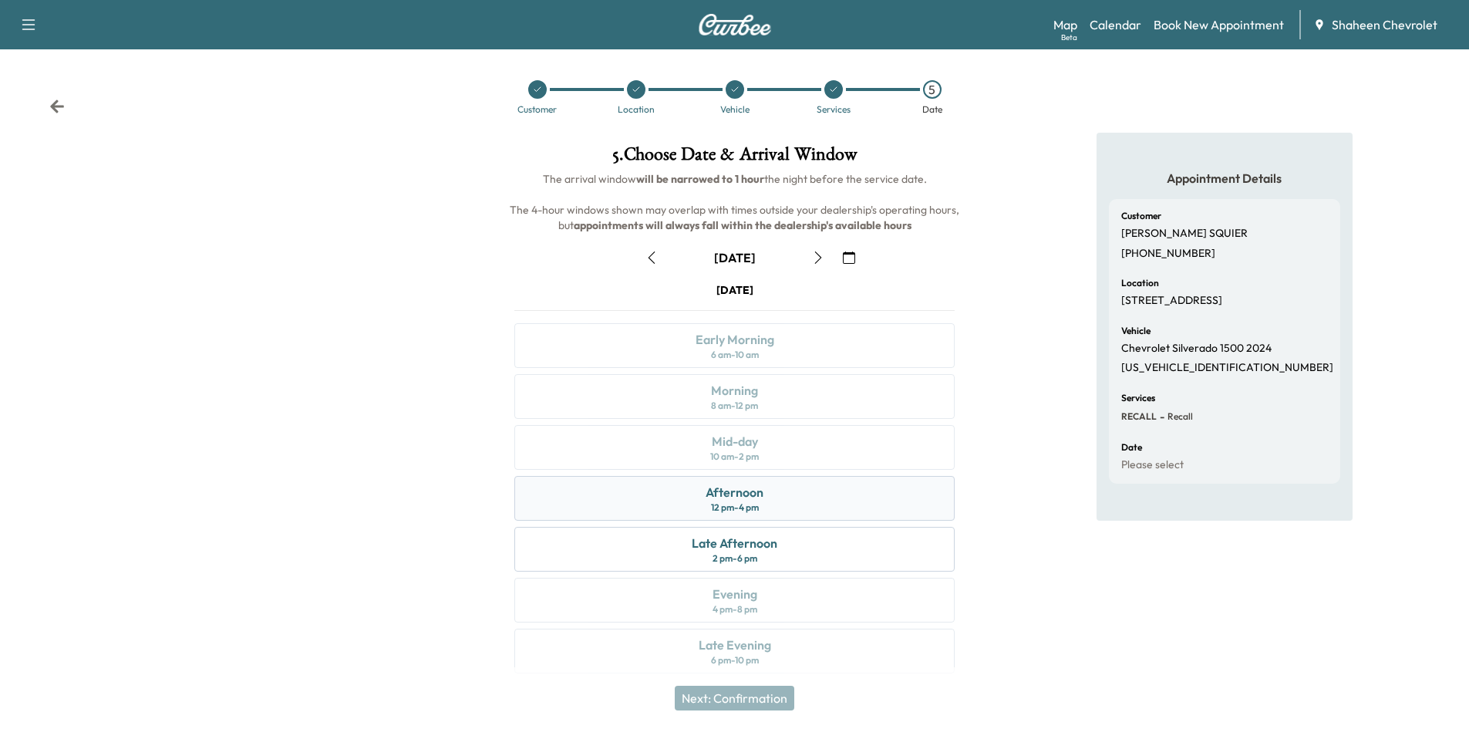
click at [802, 504] on div "Afternoon 12 pm - 4 pm" at bounding box center [734, 498] width 440 height 45
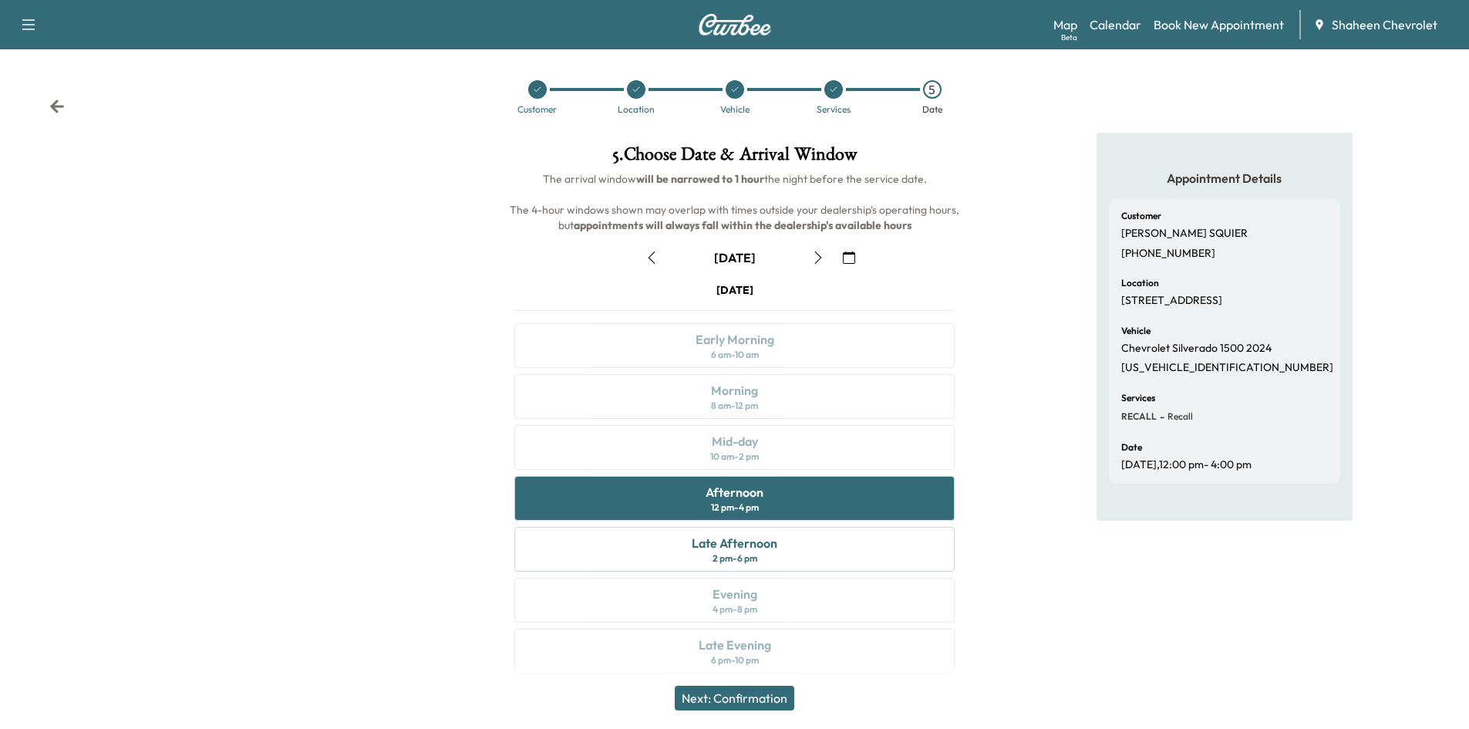
click at [777, 699] on button "Next: Confirmation" at bounding box center [735, 698] width 120 height 25
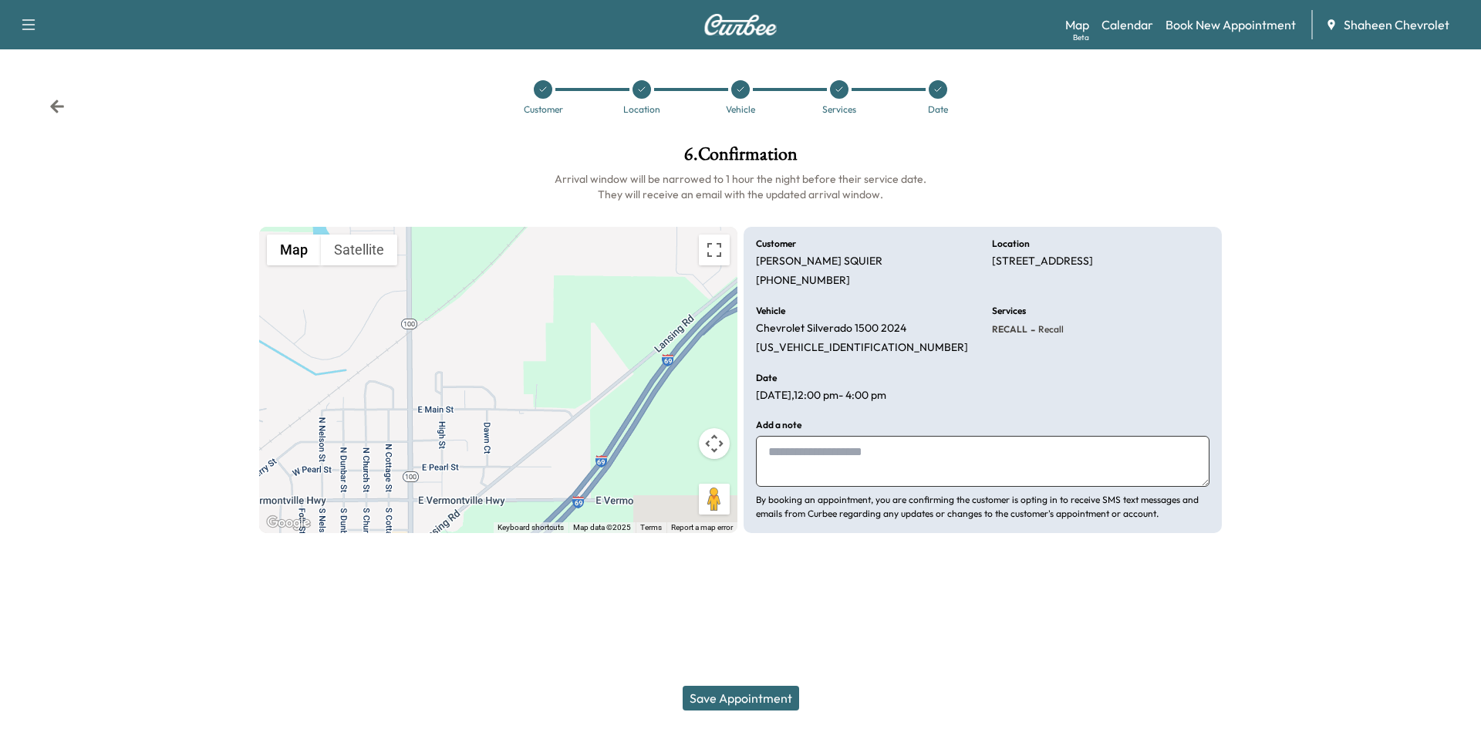
click at [802, 453] on textarea at bounding box center [982, 461] width 453 height 51
type textarea "**********"
click at [766, 691] on button "Save Appointment" at bounding box center [741, 698] width 116 height 25
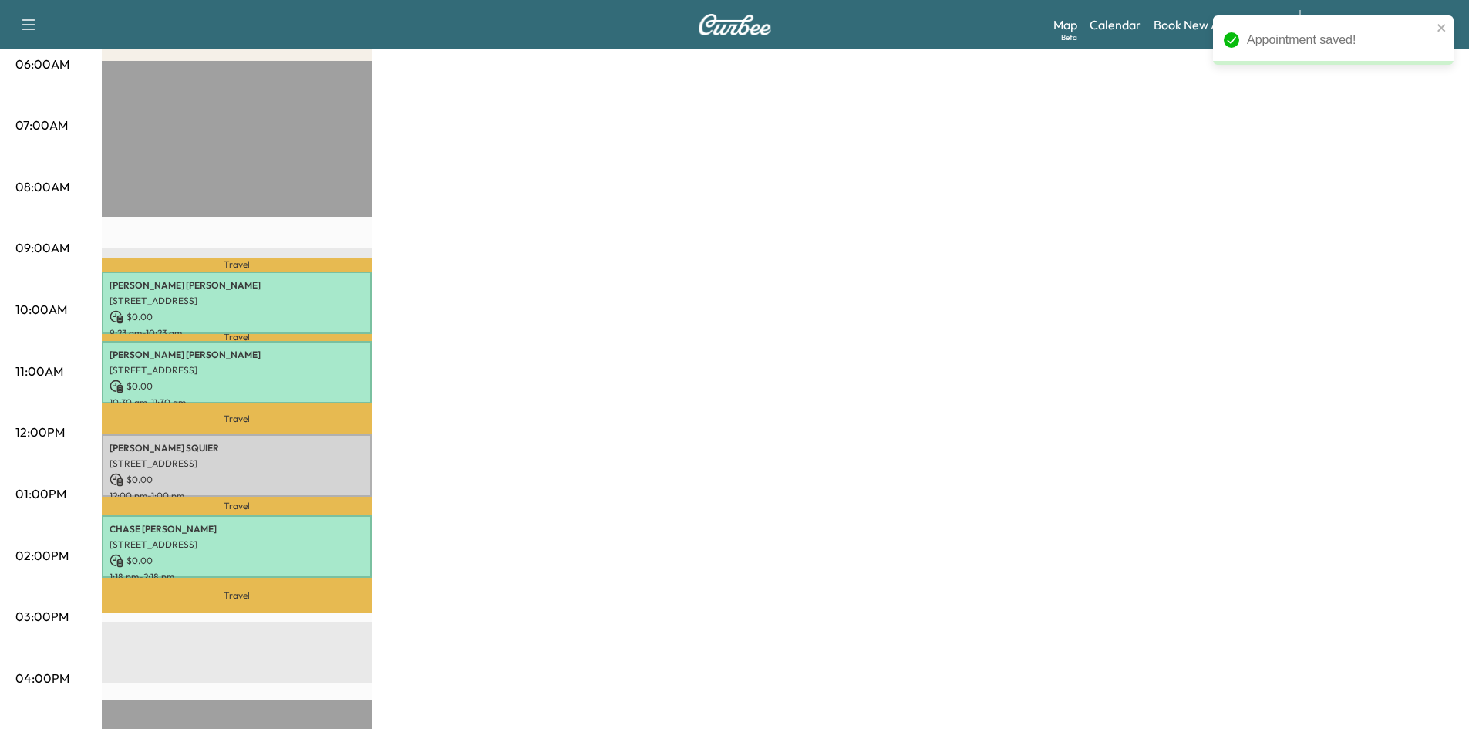
scroll to position [308, 0]
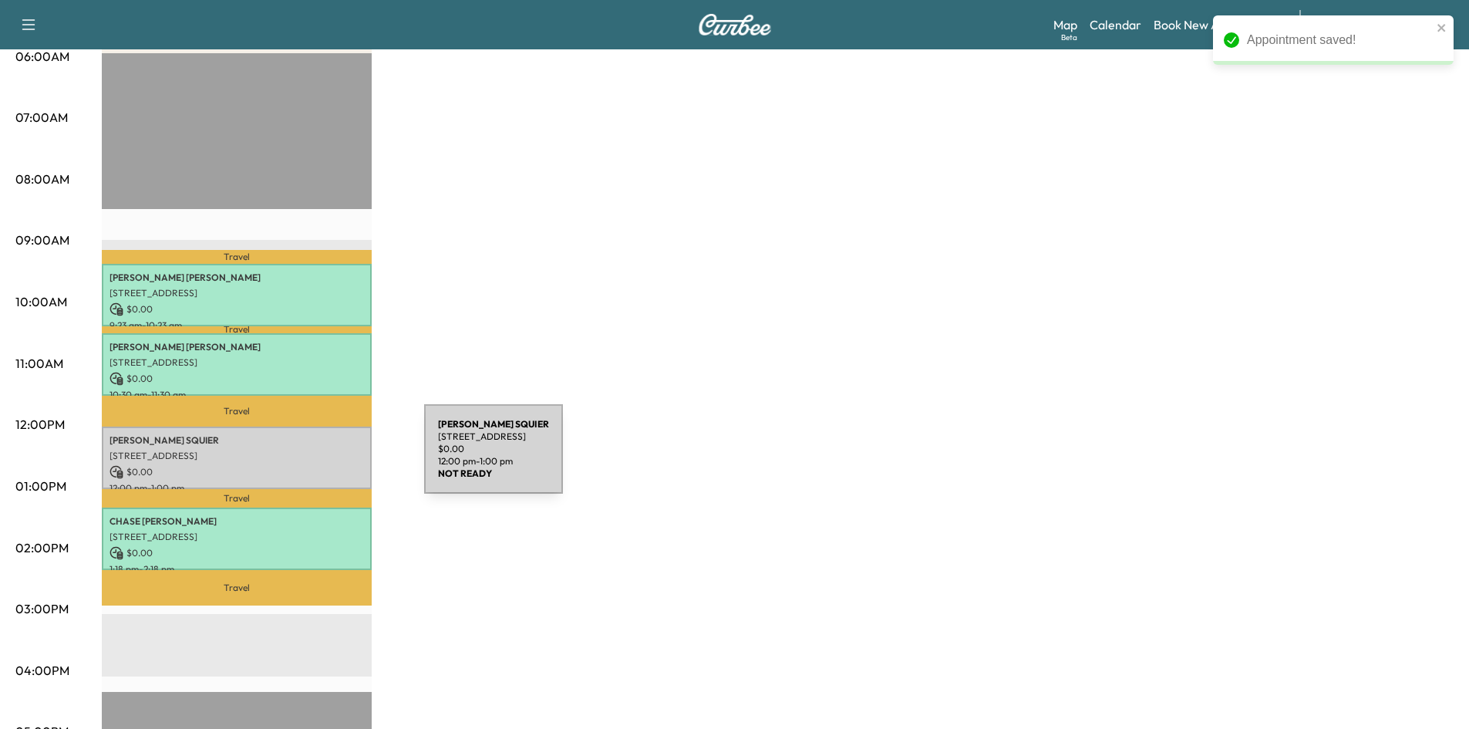
click at [308, 453] on p "[STREET_ADDRESS]" at bounding box center [237, 456] width 254 height 12
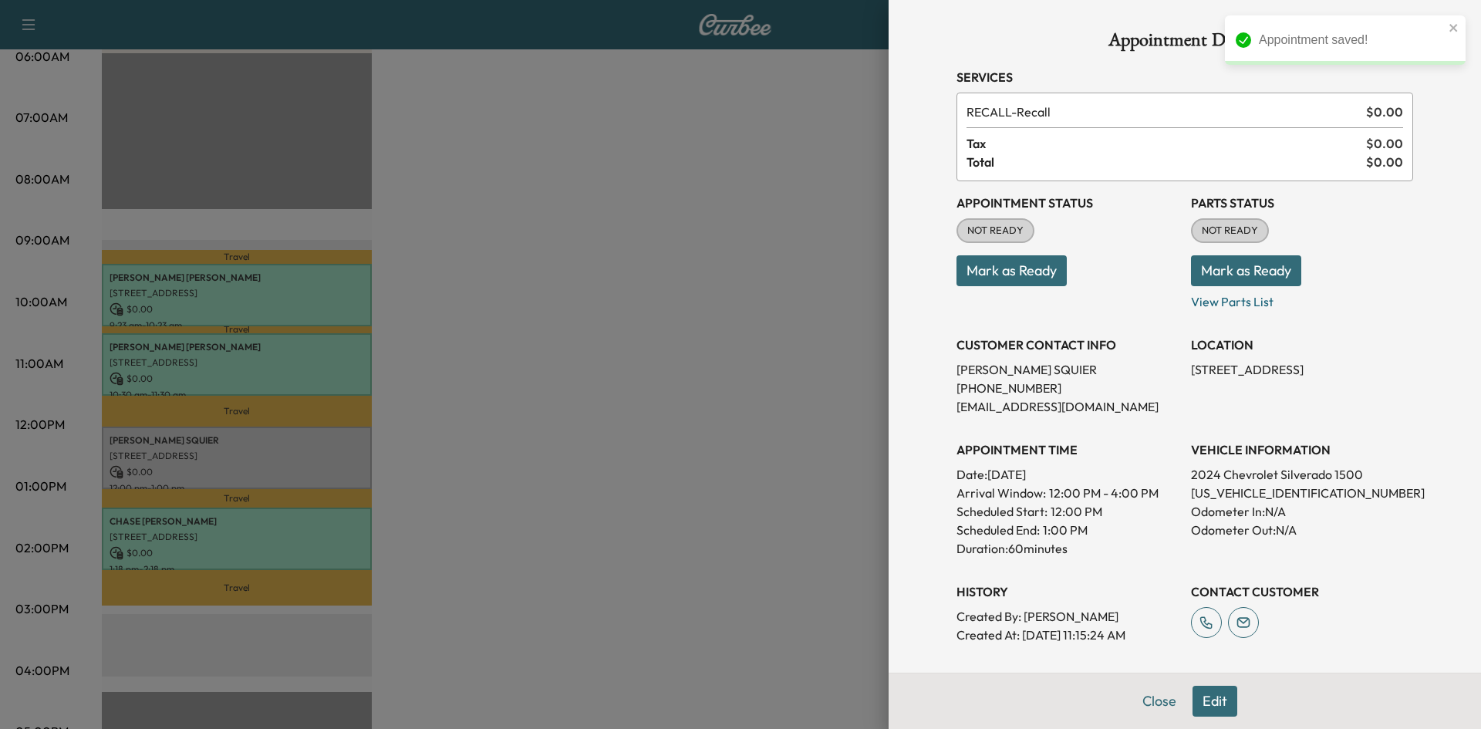
click at [1018, 260] on button "Mark as Ready" at bounding box center [1011, 270] width 110 height 31
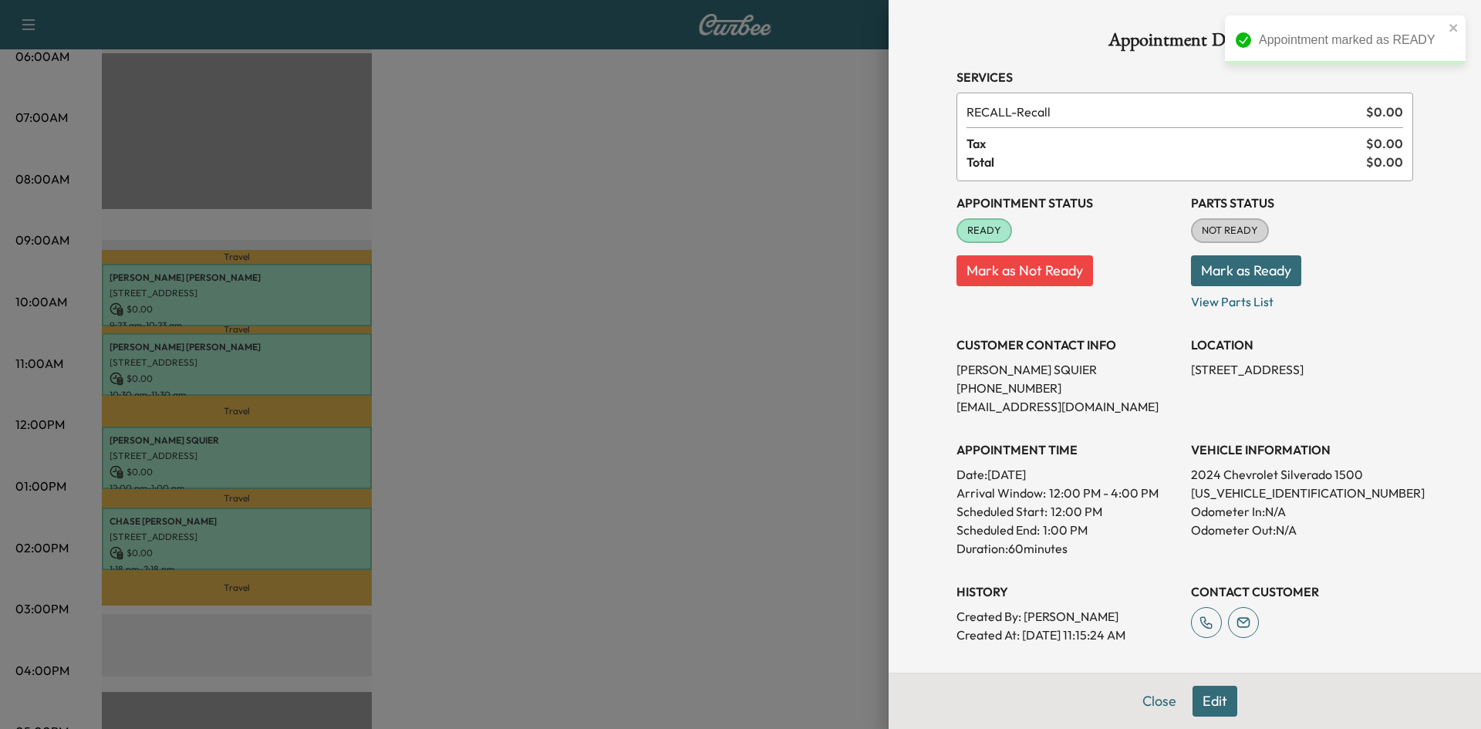
click at [1254, 269] on button "Mark as Ready" at bounding box center [1246, 270] width 110 height 31
drag, startPoint x: 591, startPoint y: 237, endPoint x: 618, endPoint y: 244, distance: 28.1
click at [610, 243] on div at bounding box center [740, 364] width 1481 height 729
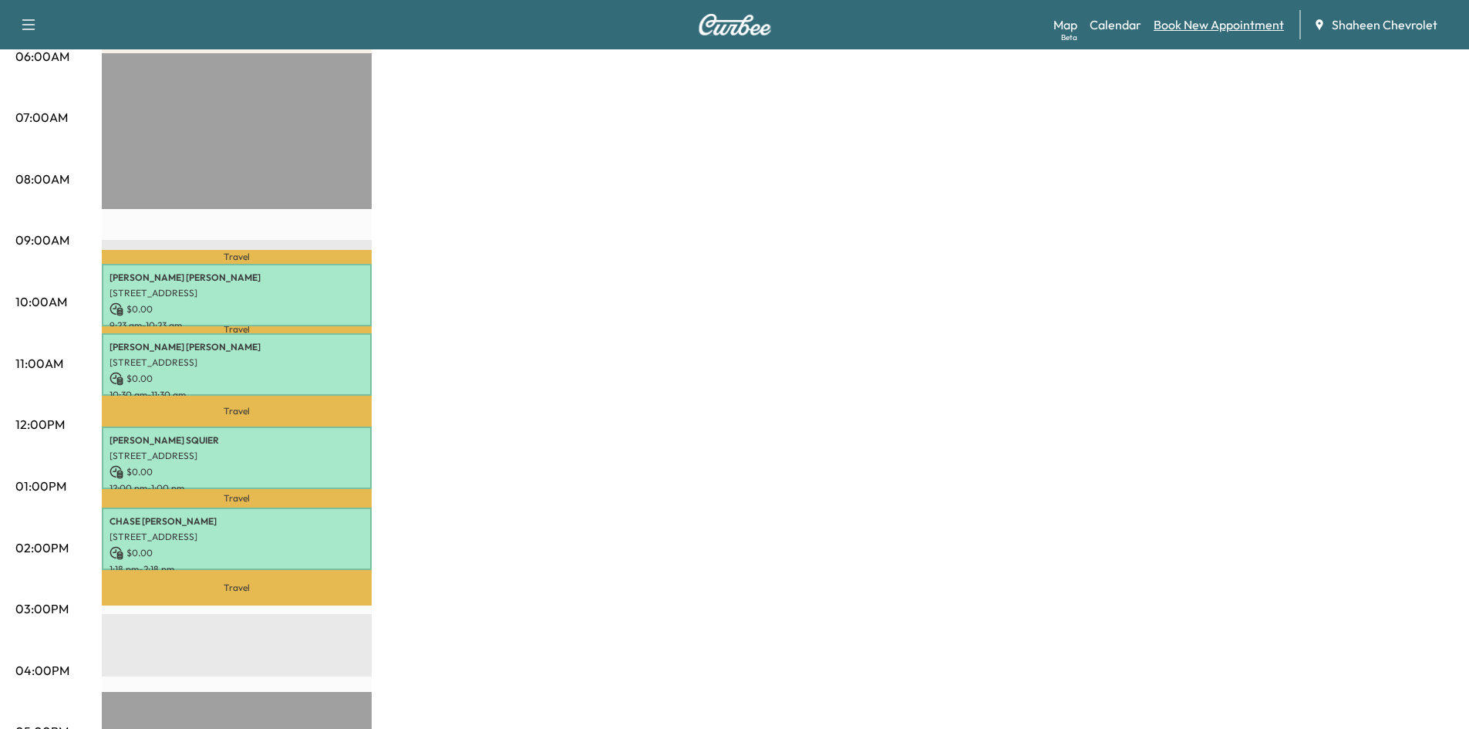
click at [1189, 29] on link "Book New Appointment" at bounding box center [1219, 24] width 130 height 19
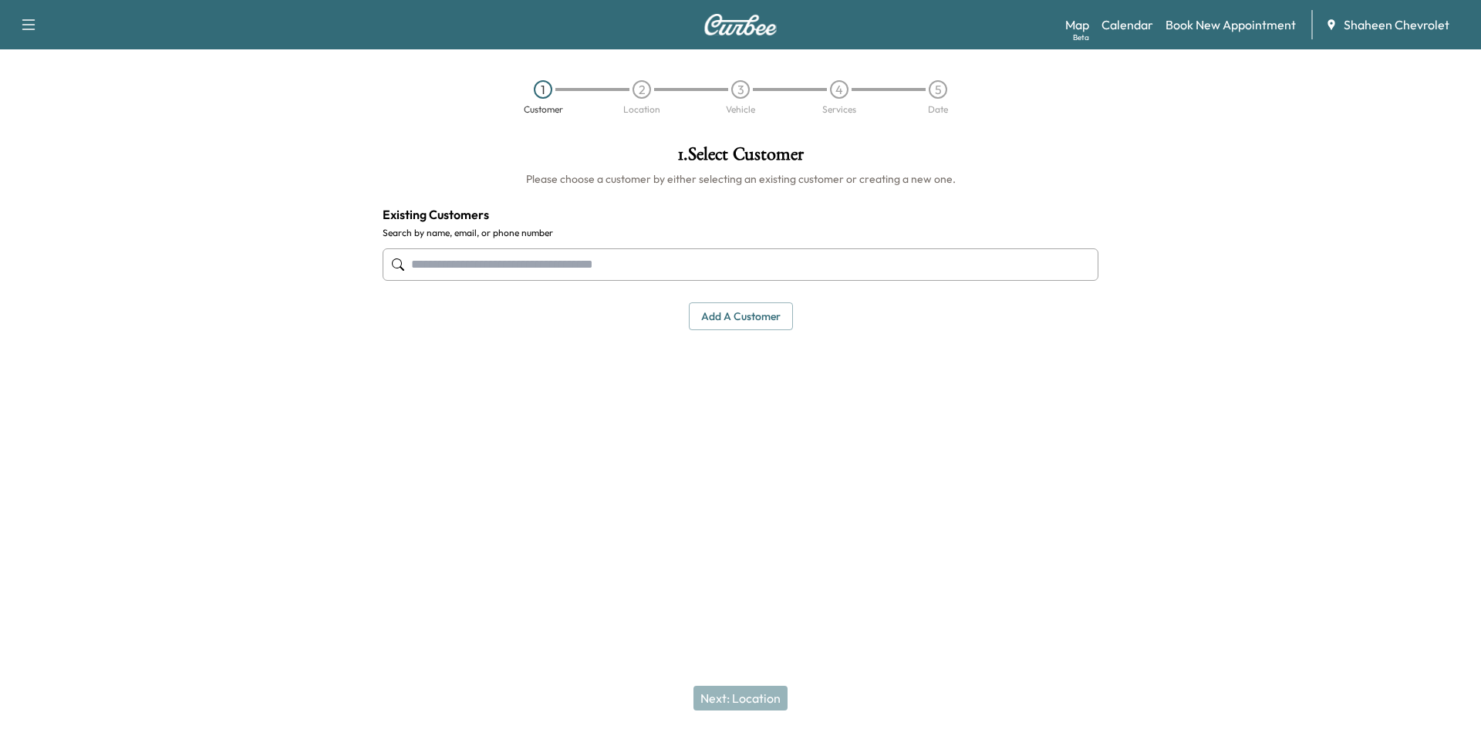
click at [466, 268] on input "text" at bounding box center [741, 264] width 716 height 32
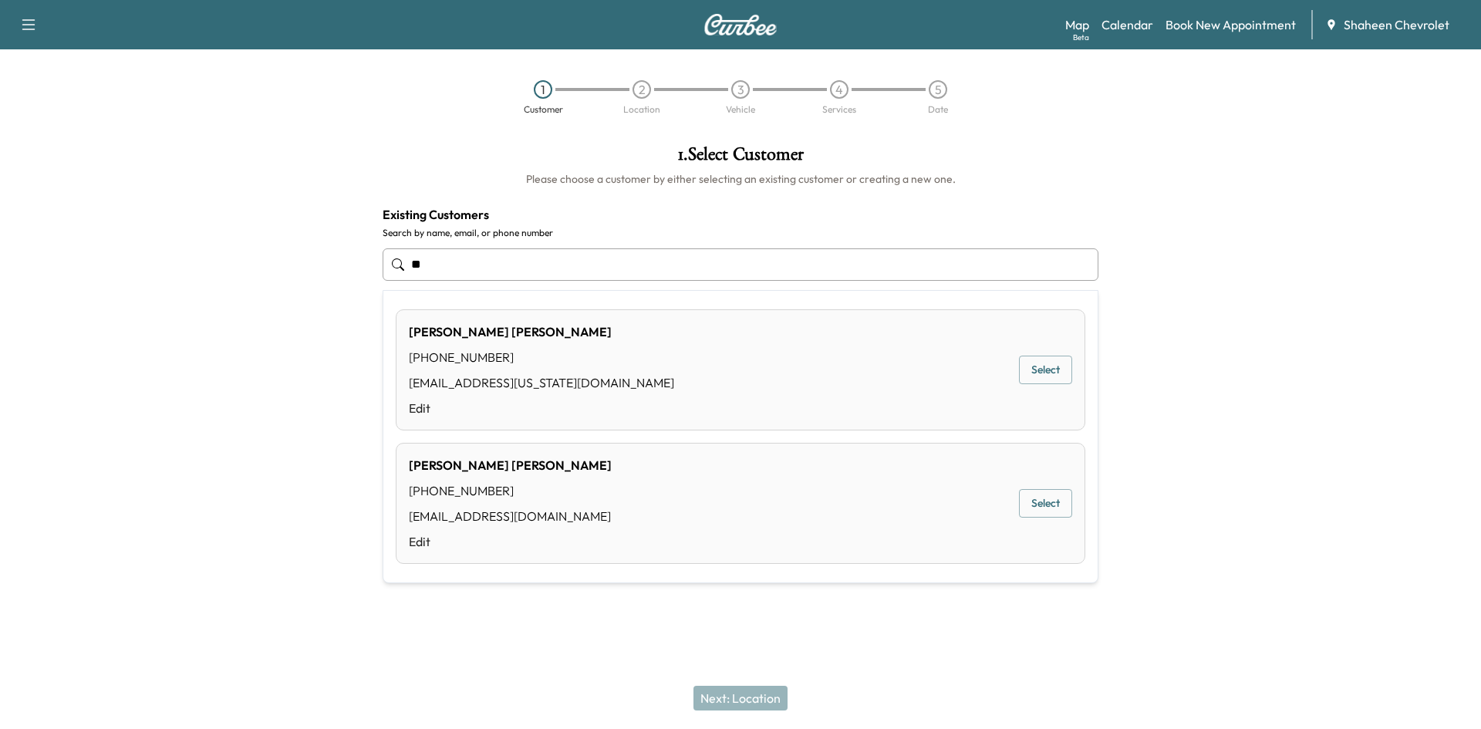
type input "*"
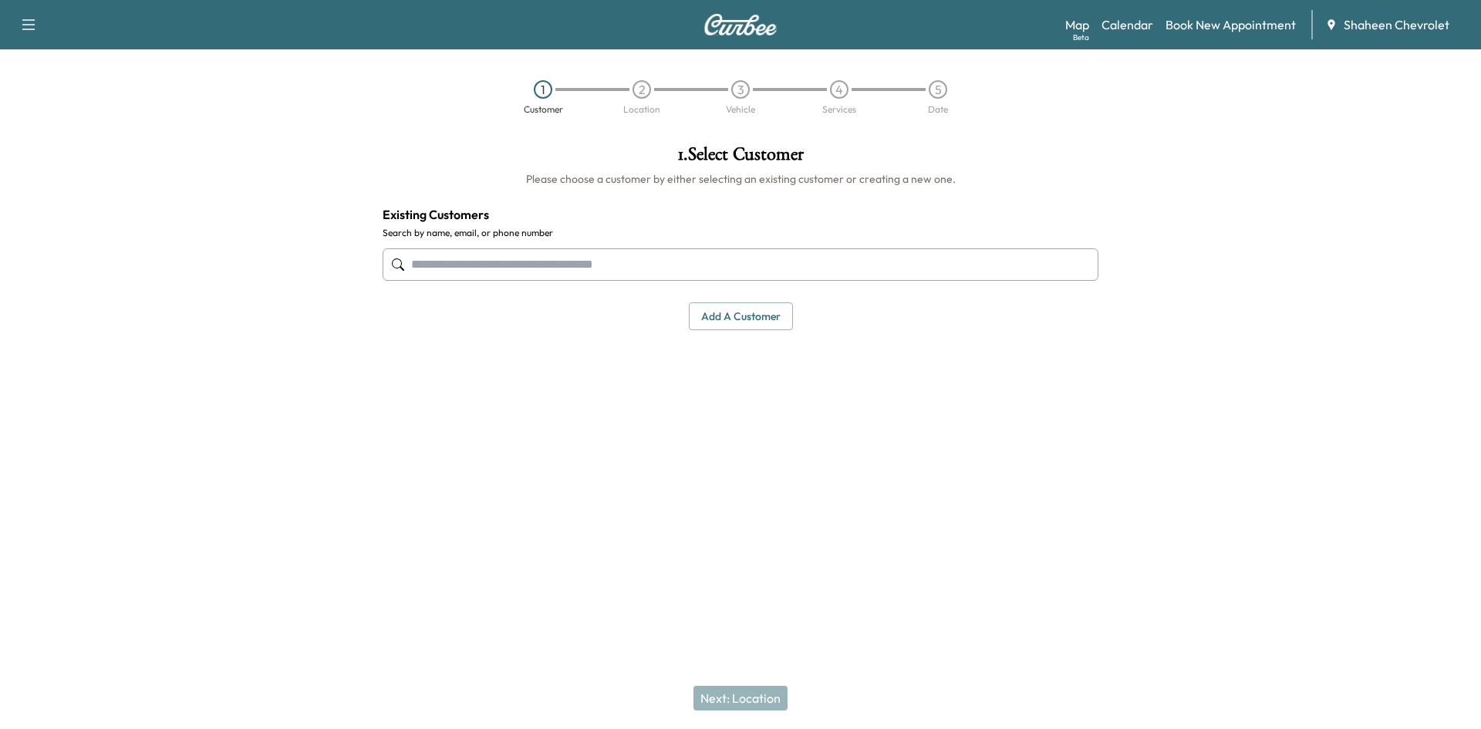
click at [667, 266] on input "text" at bounding box center [741, 264] width 716 height 32
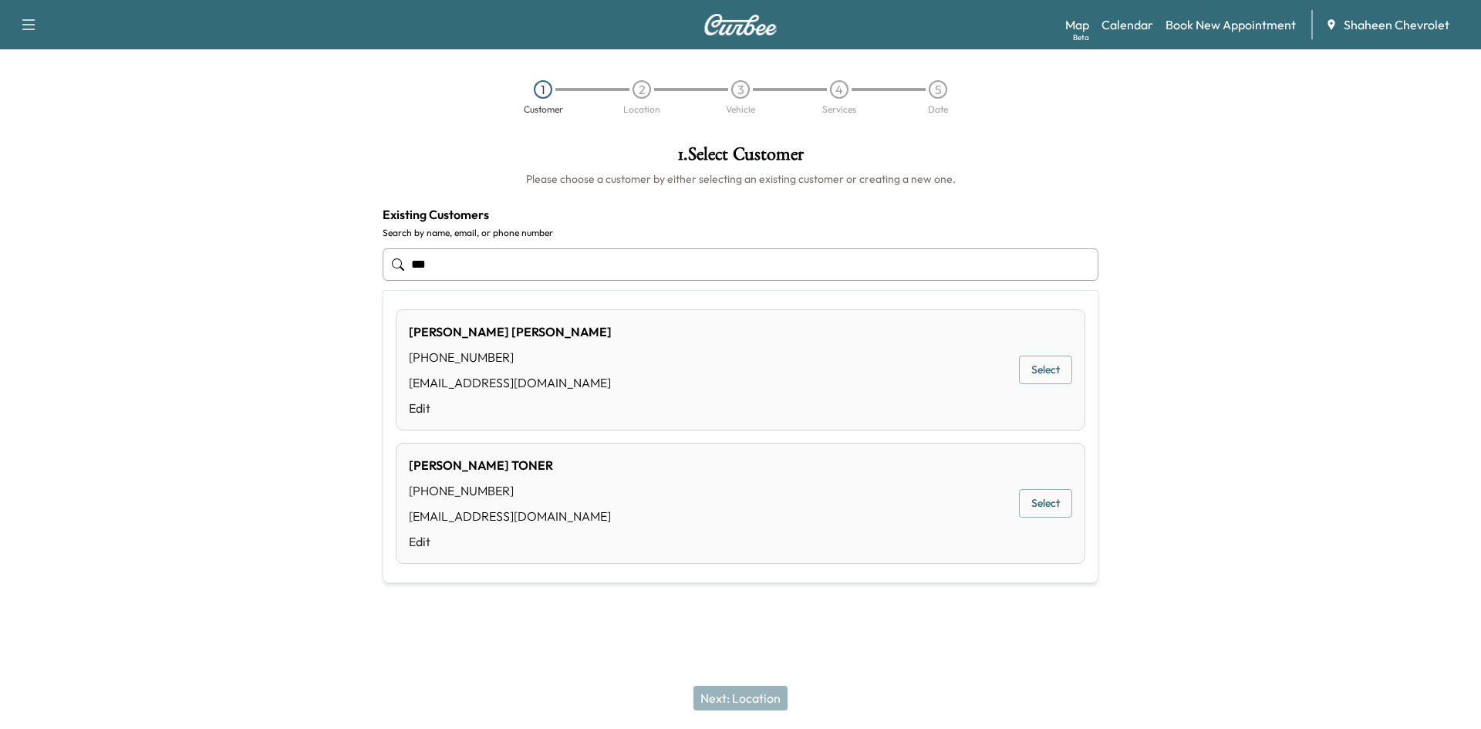
click at [1042, 371] on button "Select" at bounding box center [1045, 370] width 53 height 29
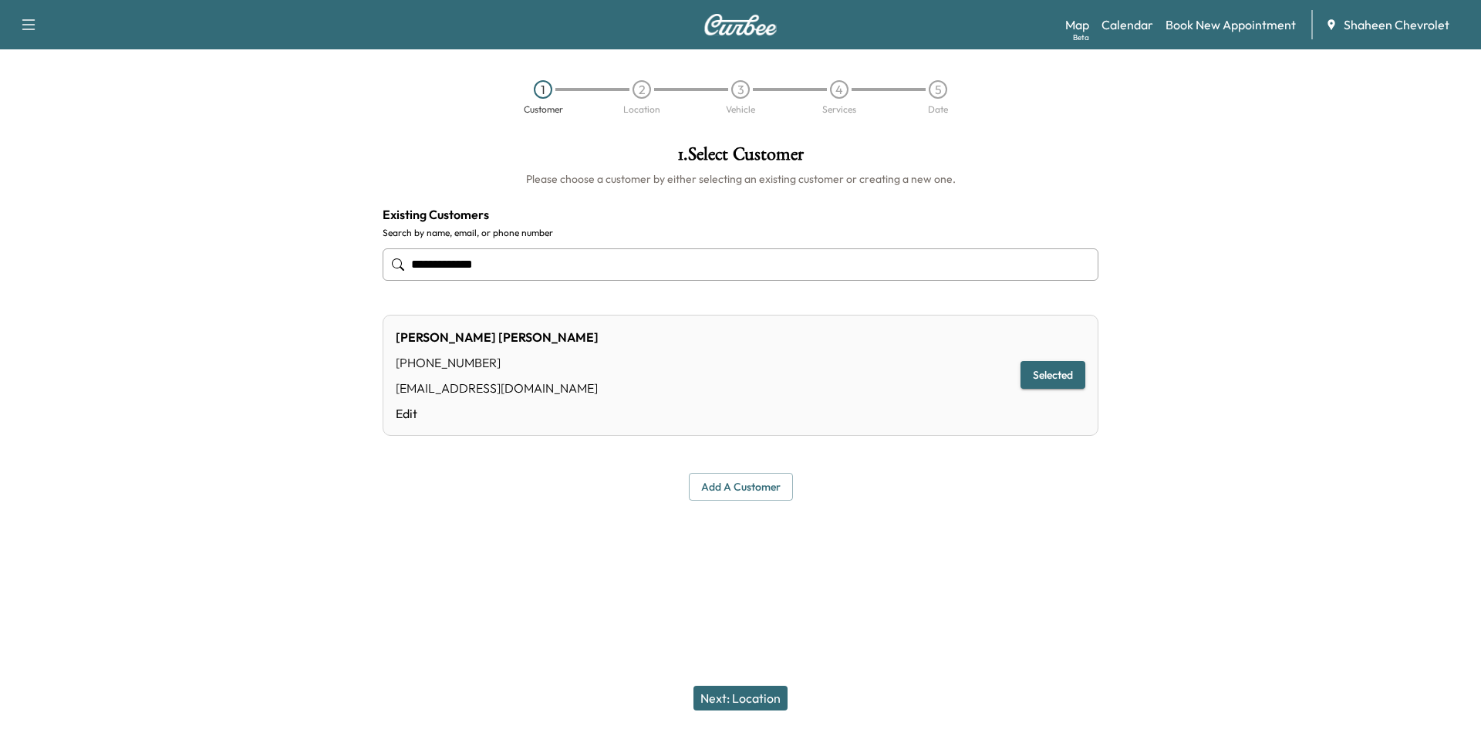
type input "**********"
click at [736, 691] on button "Next: Location" at bounding box center [740, 698] width 94 height 25
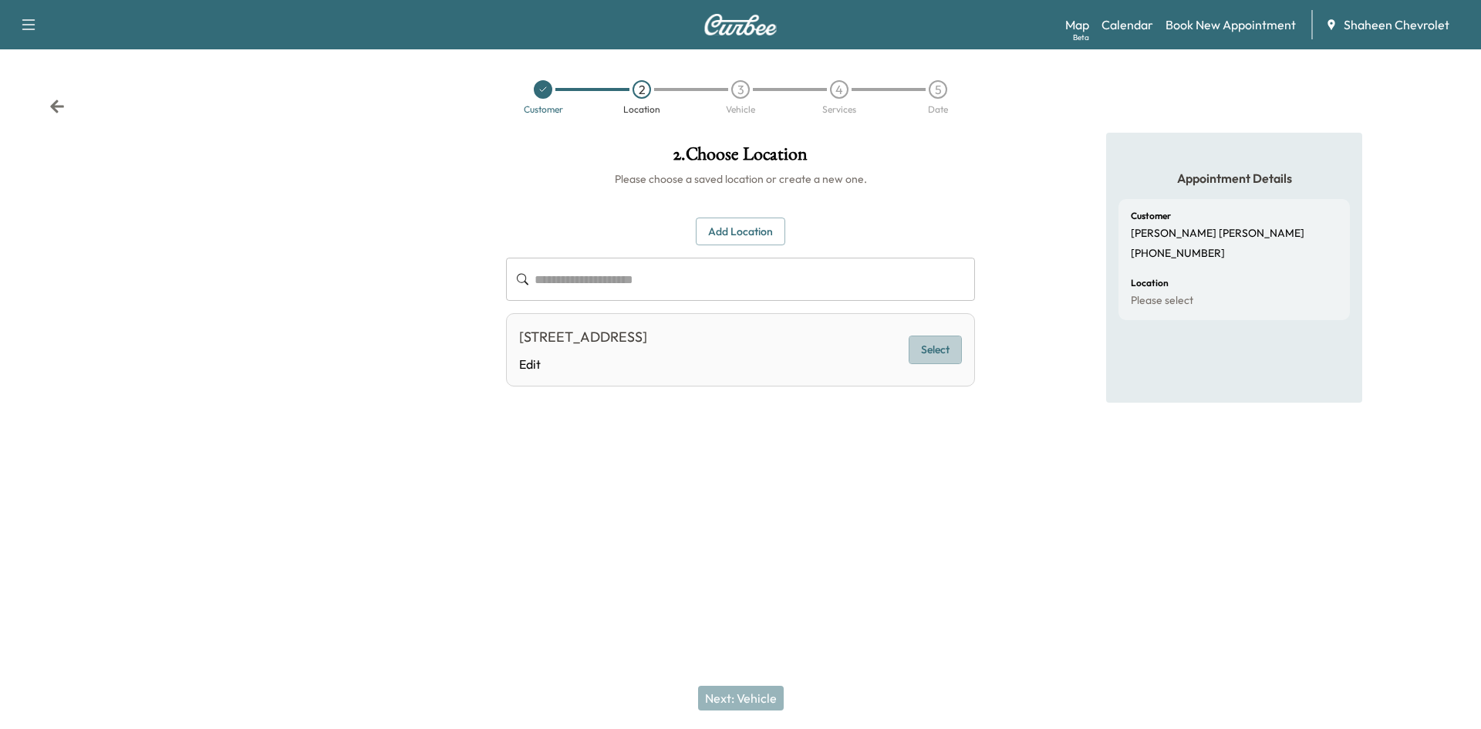
click at [945, 346] on button "Select" at bounding box center [934, 349] width 53 height 29
click at [757, 699] on button "Next: Vehicle" at bounding box center [741, 698] width 86 height 25
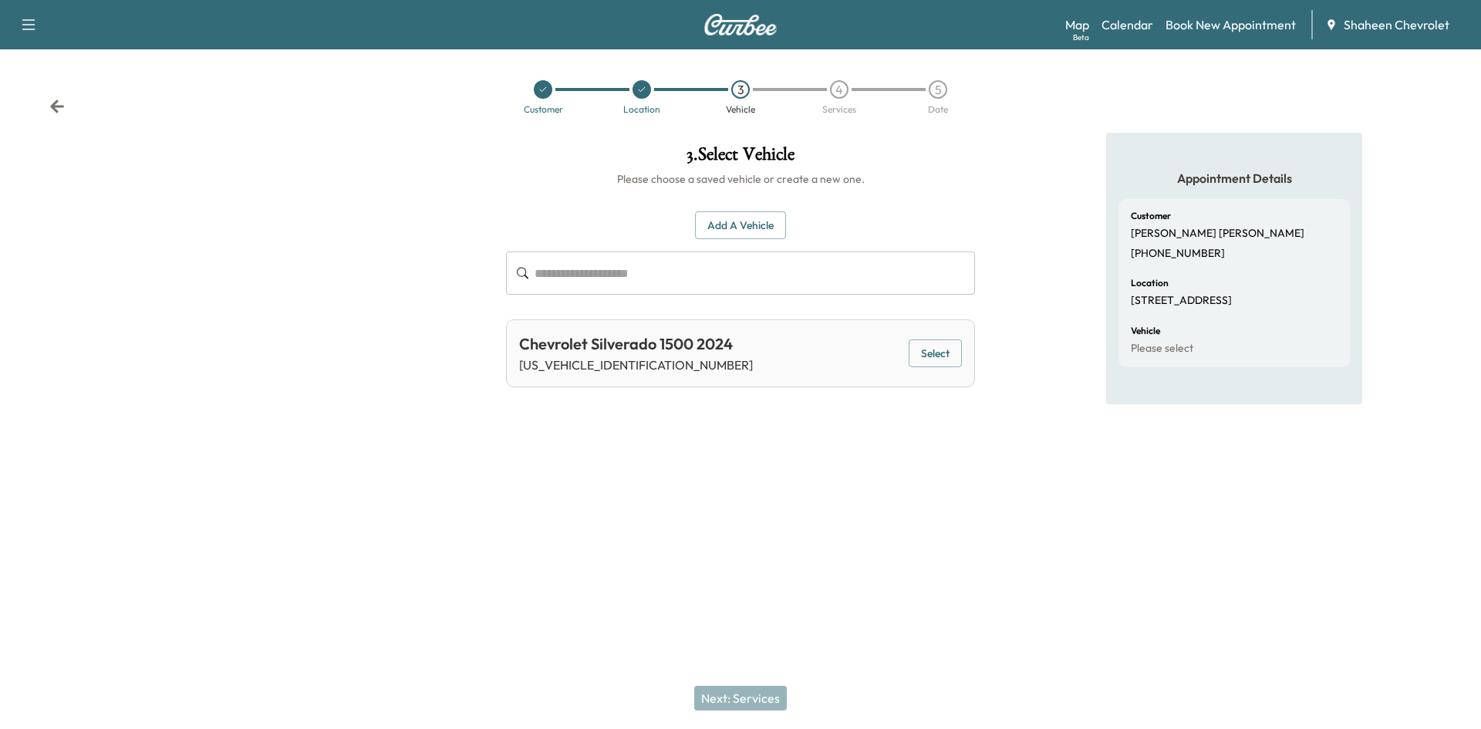
click at [933, 353] on button "Select" at bounding box center [934, 353] width 53 height 29
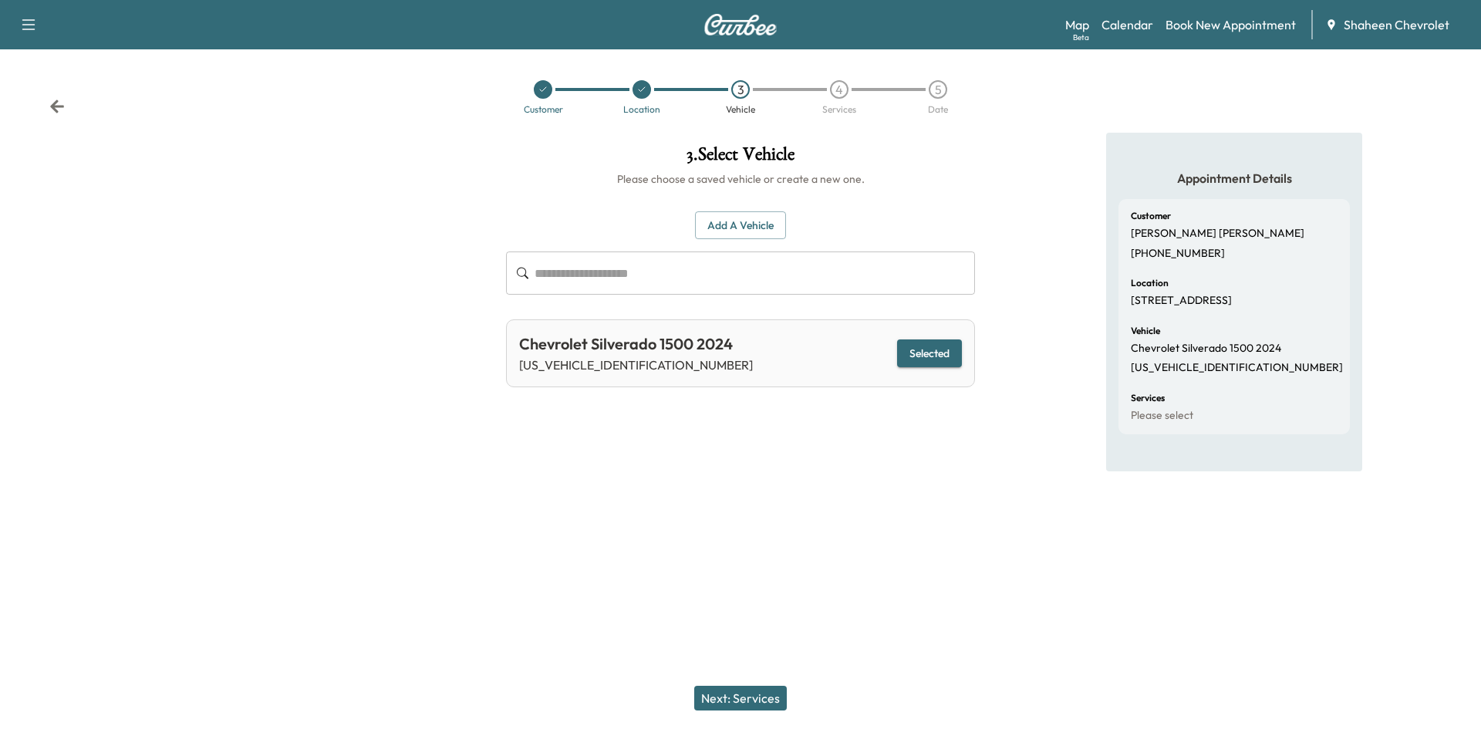
click at [763, 698] on button "Next: Services" at bounding box center [740, 698] width 93 height 25
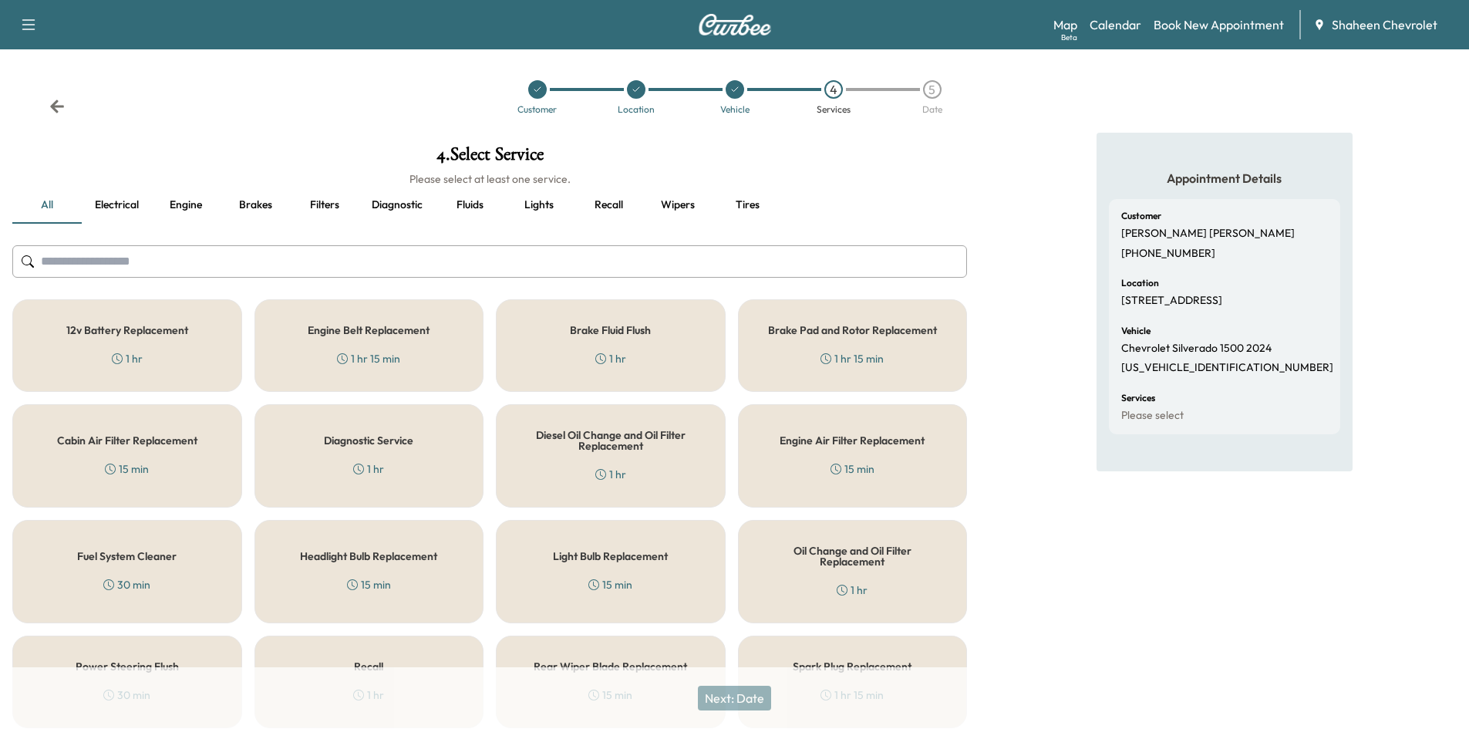
click at [222, 262] on input "text" at bounding box center [489, 261] width 955 height 32
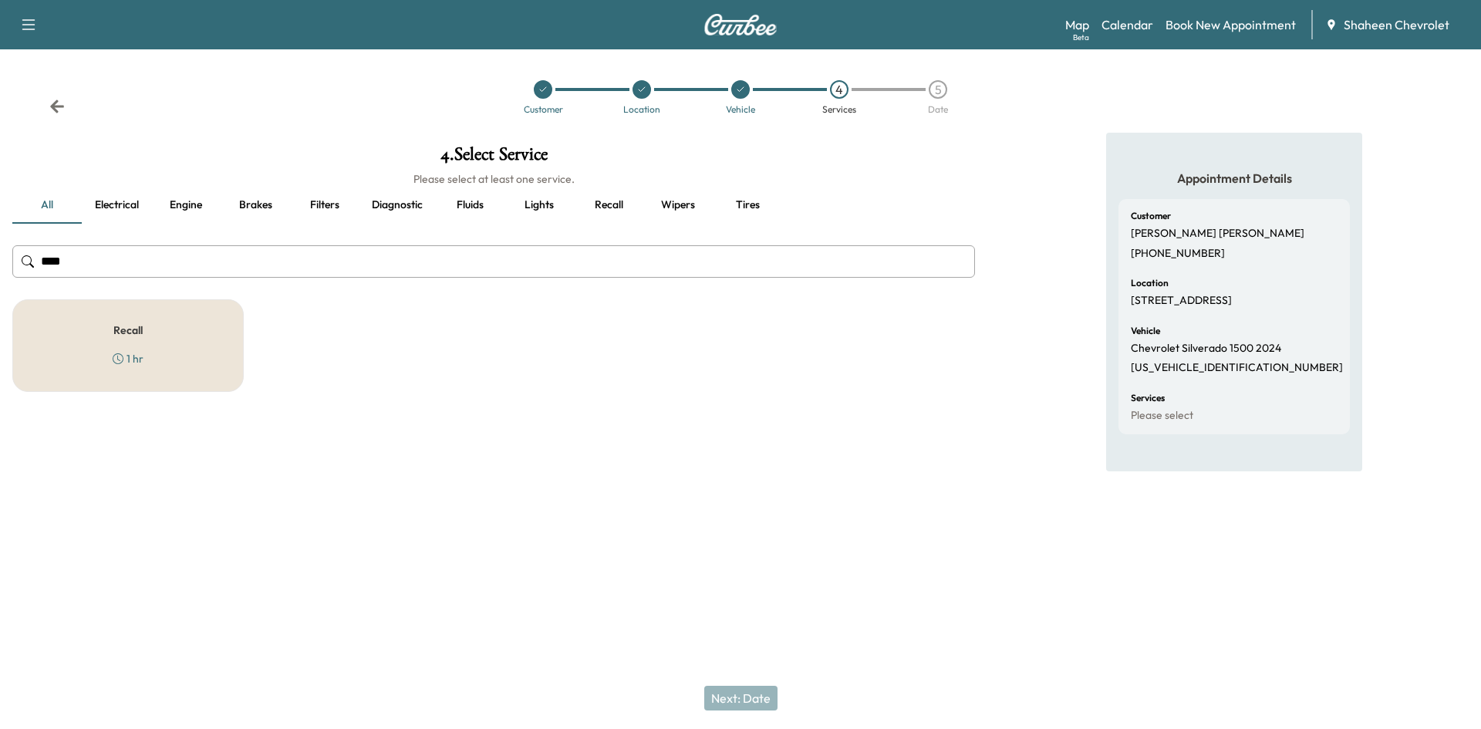
type input "****"
click at [209, 329] on div "Recall 1 hr" at bounding box center [127, 345] width 231 height 93
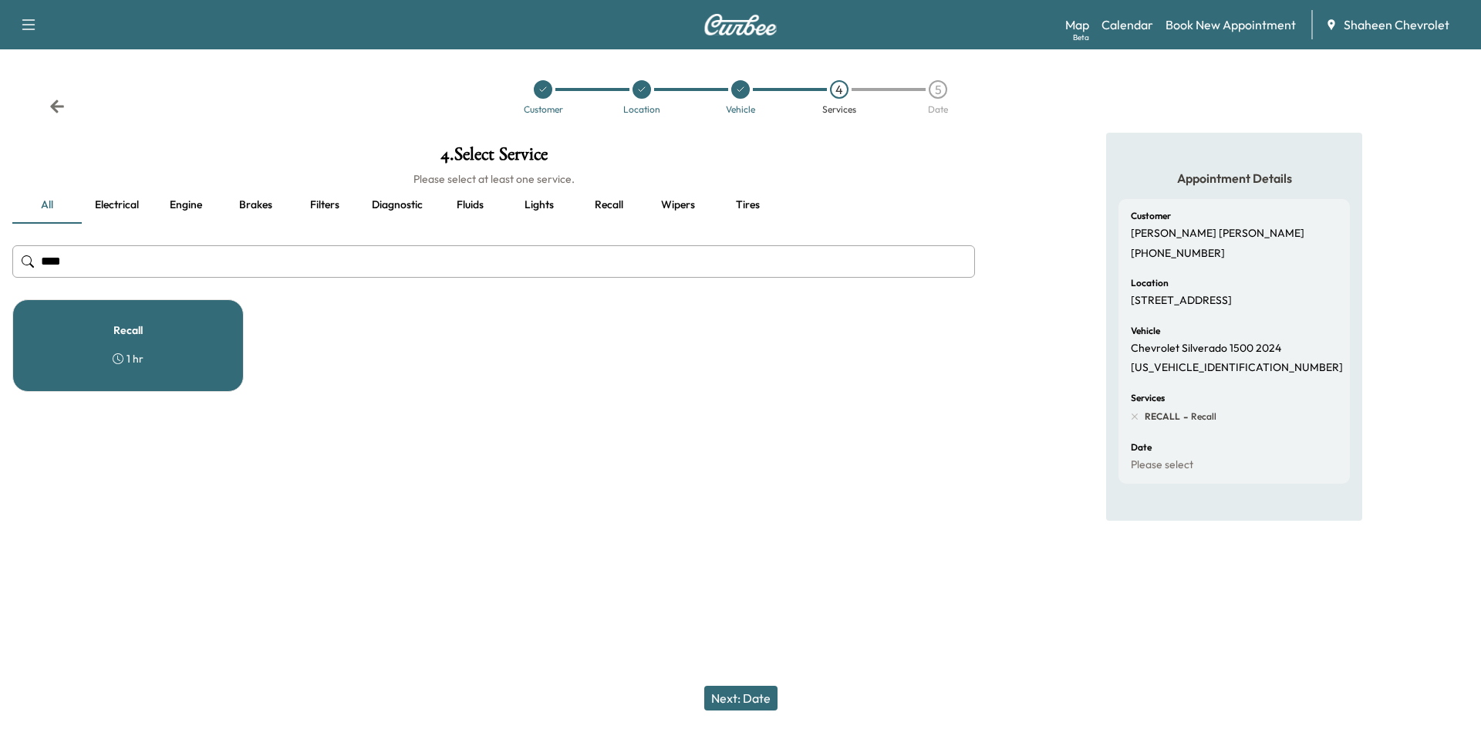
click at [763, 698] on button "Next: Date" at bounding box center [740, 698] width 73 height 25
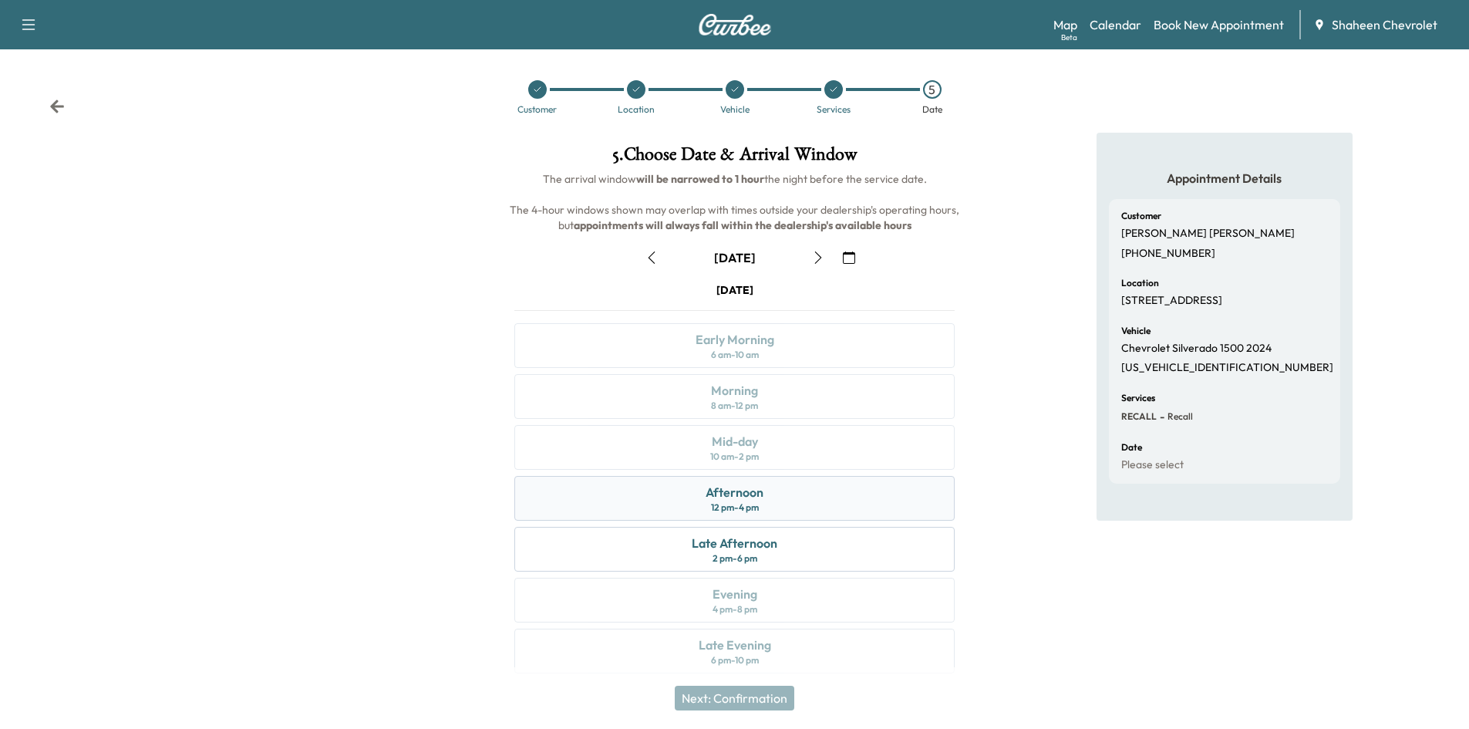
click at [849, 507] on div "Afternoon 12 pm - 4 pm" at bounding box center [734, 498] width 440 height 45
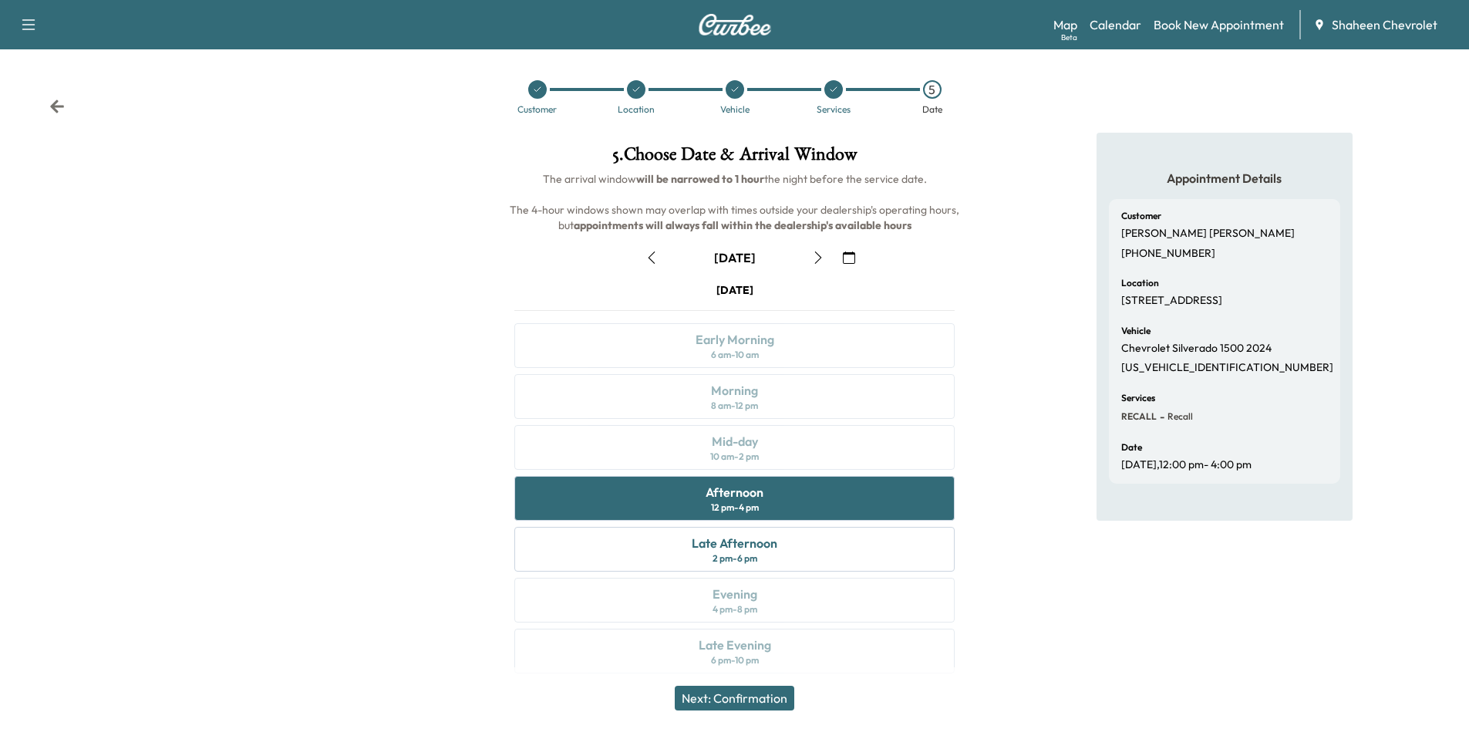
click at [789, 698] on button "Next: Confirmation" at bounding box center [735, 698] width 120 height 25
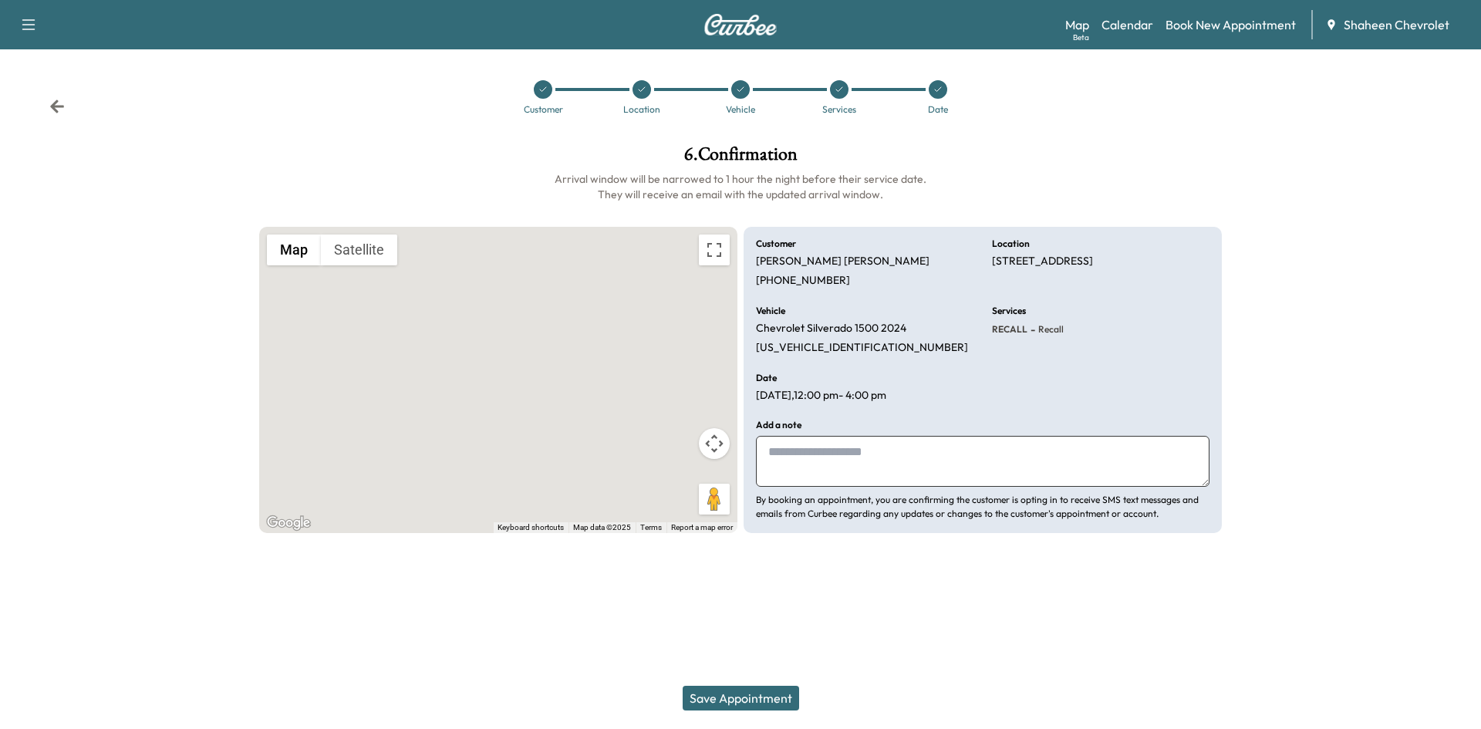
click at [770, 693] on button "Save Appointment" at bounding box center [741, 698] width 116 height 25
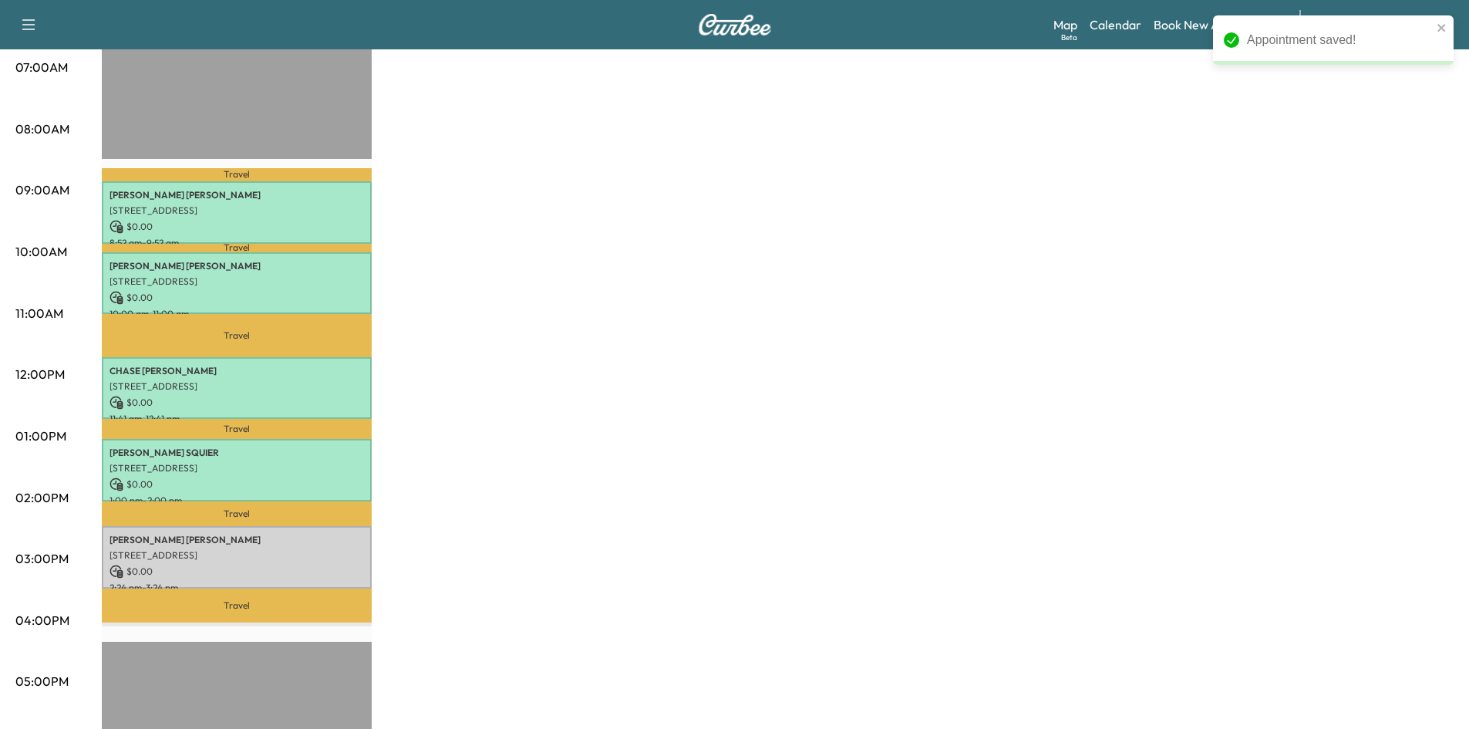
scroll to position [386, 0]
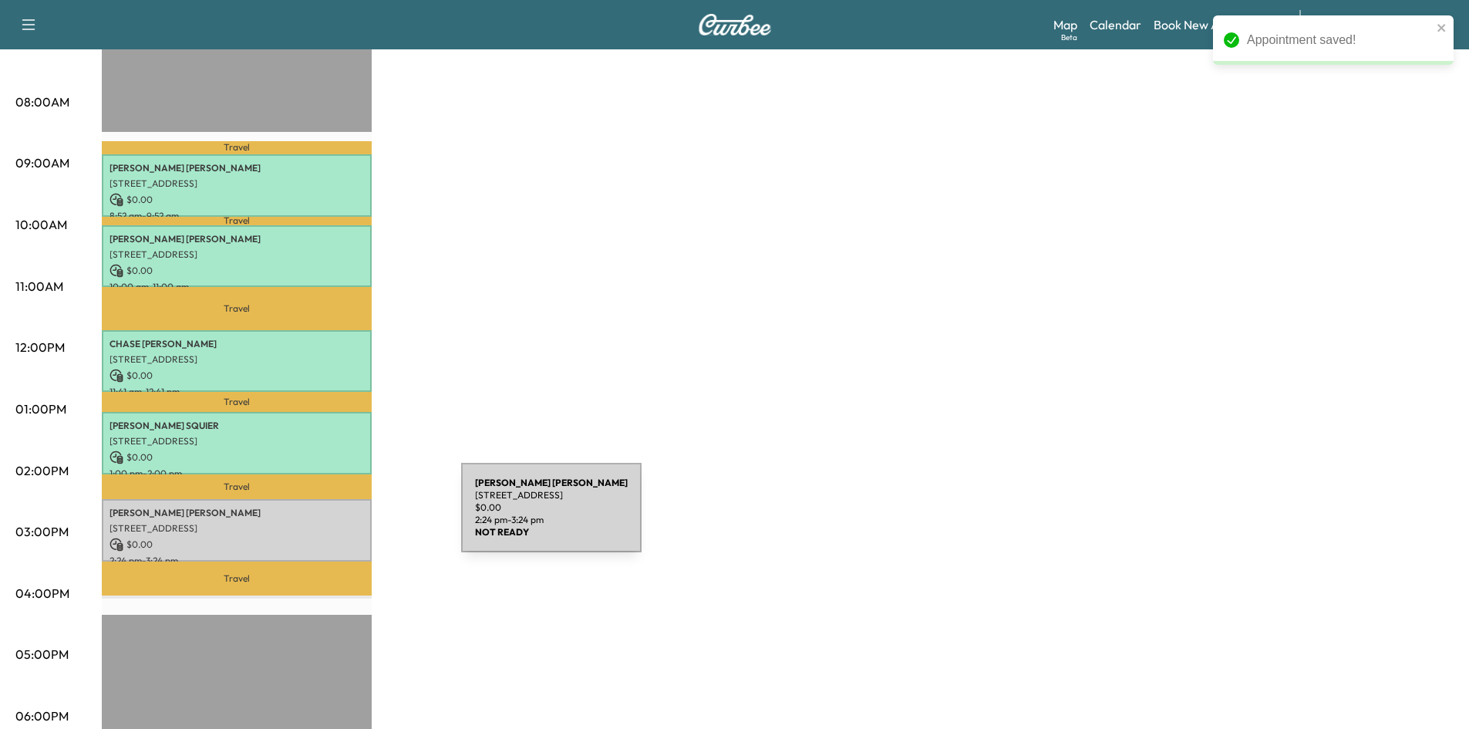
click at [345, 522] on p "[STREET_ADDRESS]" at bounding box center [237, 528] width 254 height 12
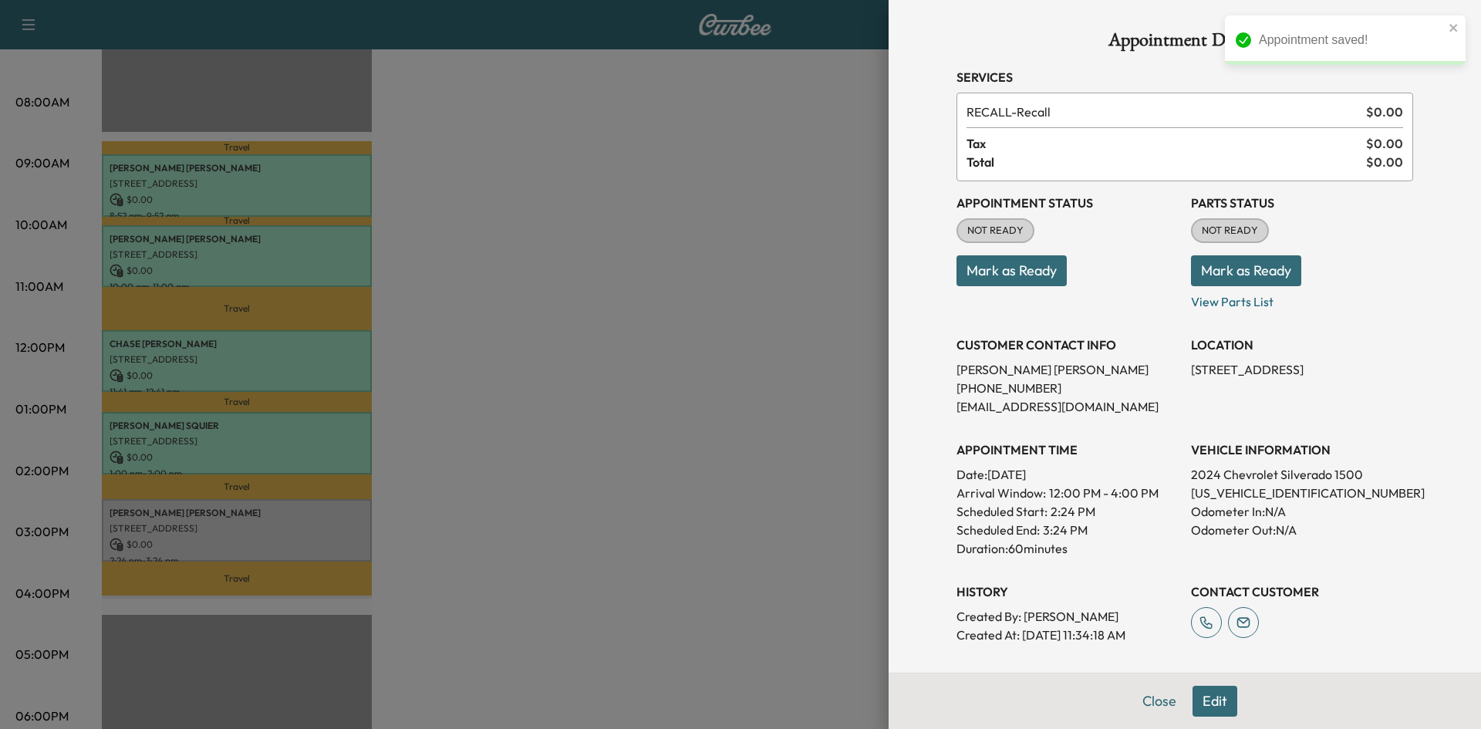
click at [1000, 266] on button "Mark as Ready" at bounding box center [1011, 270] width 110 height 31
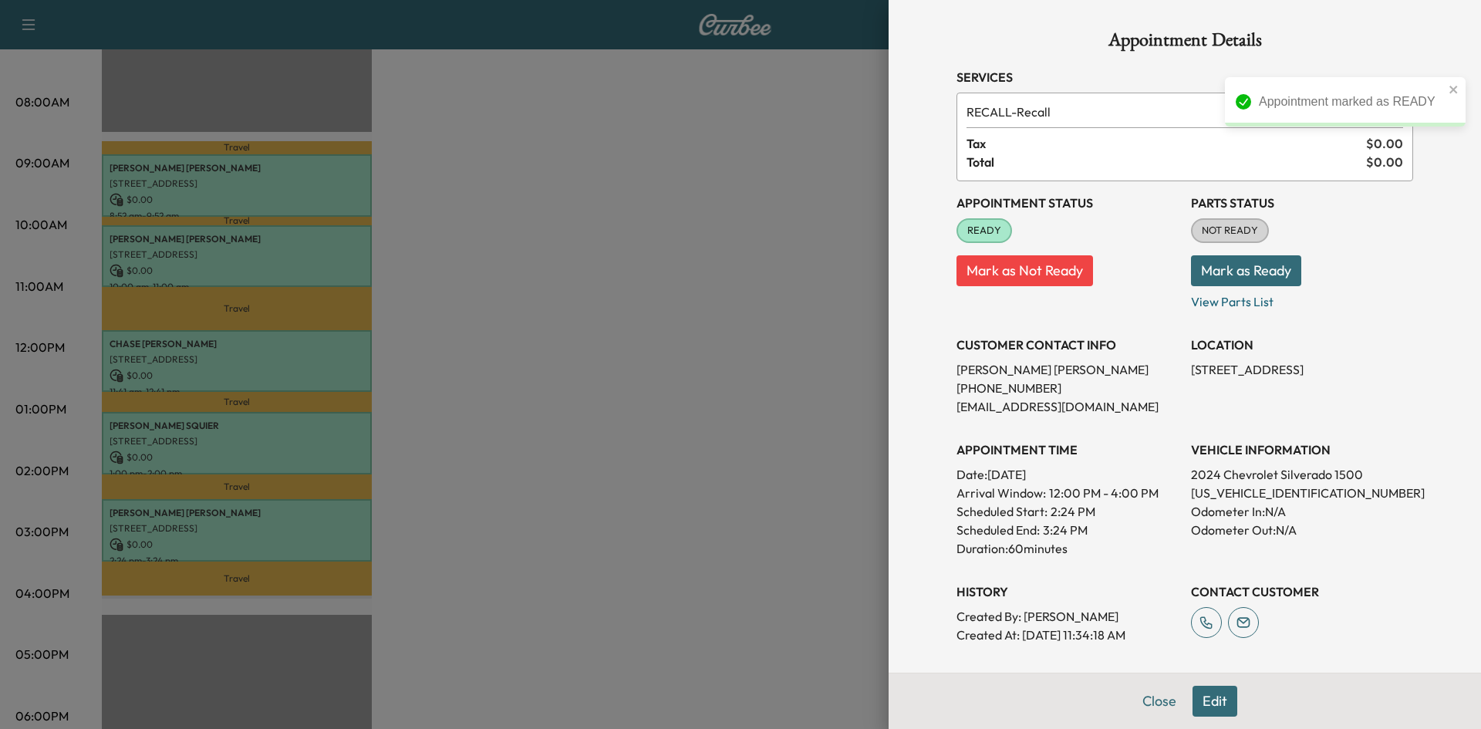
click at [1245, 262] on button "Mark as Ready" at bounding box center [1246, 270] width 110 height 31
click at [727, 256] on div at bounding box center [740, 364] width 1481 height 729
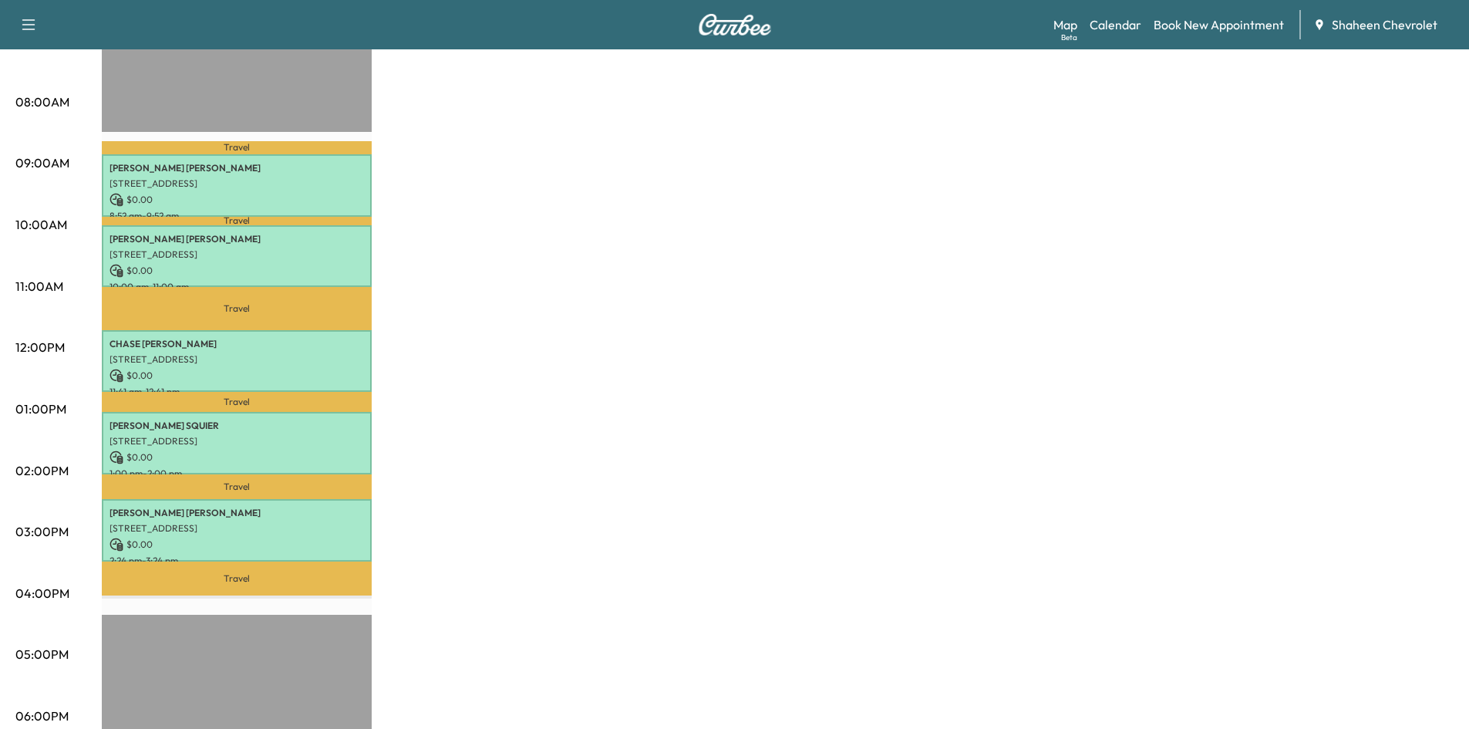
click at [1109, 292] on div "MobileService+ Revenue $ 0.00 Work Time 300 mins Transit Time 140 mins Travel […" at bounding box center [778, 394] width 1352 height 1157
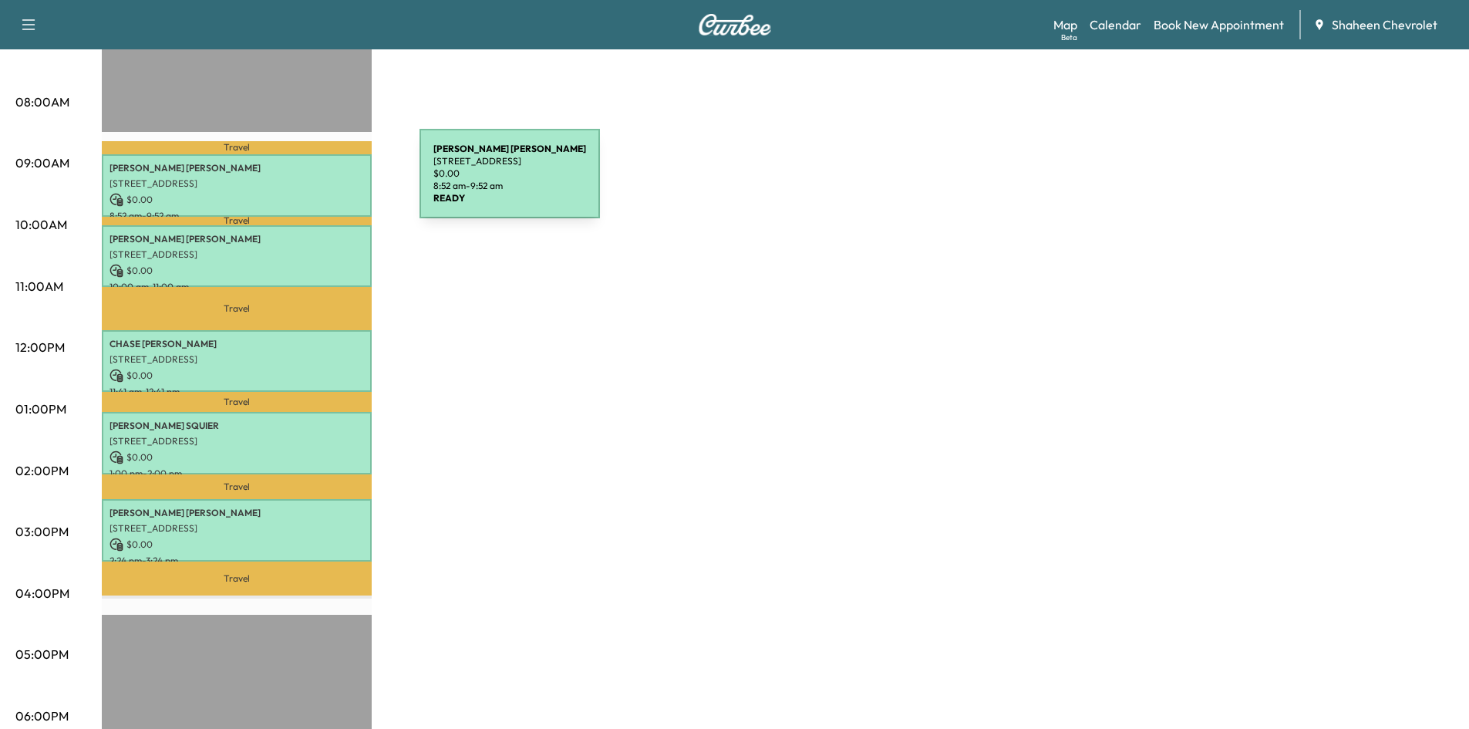
click at [304, 183] on p "[STREET_ADDRESS]" at bounding box center [237, 183] width 254 height 12
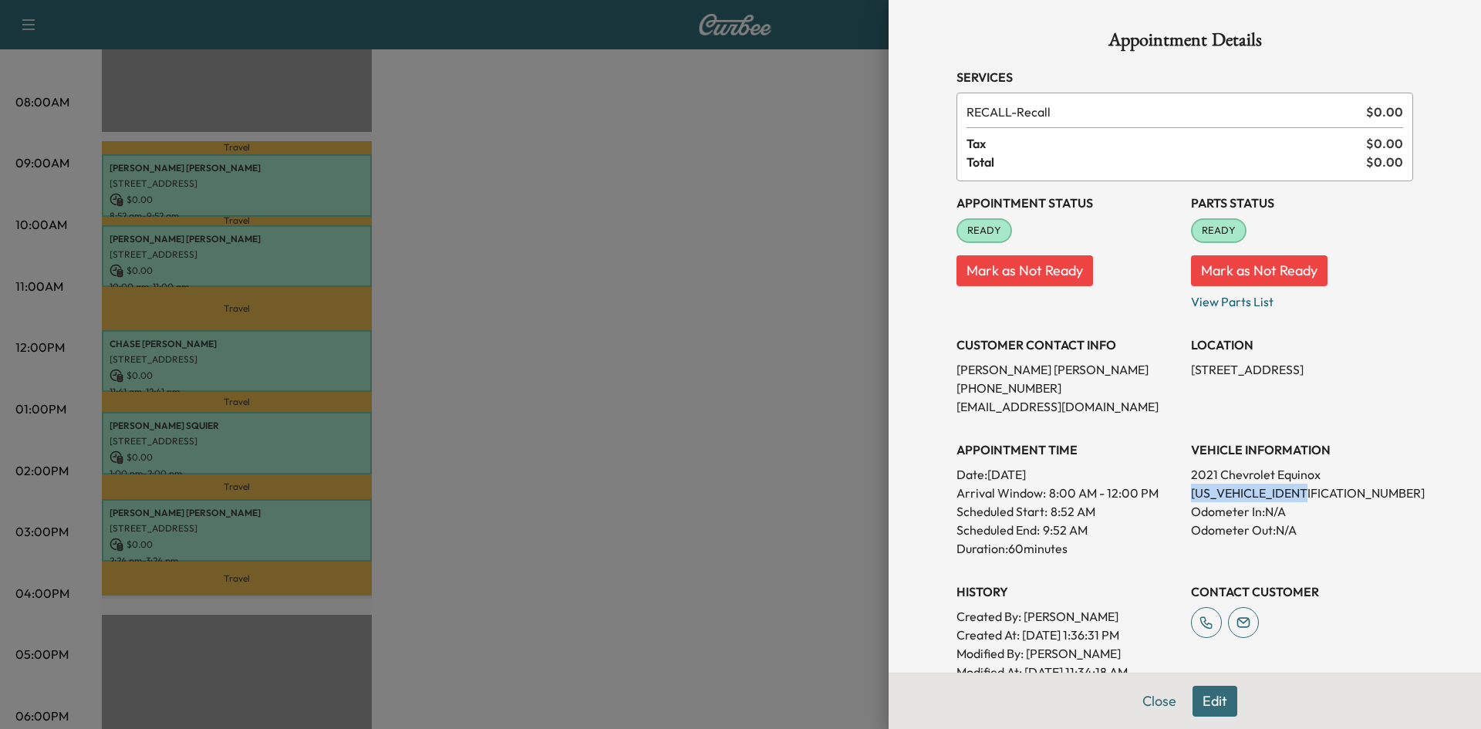
drag, startPoint x: 1311, startPoint y: 491, endPoint x: 1181, endPoint y: 497, distance: 130.4
click at [1191, 497] on p "[US_VEHICLE_IDENTIFICATION_NUMBER]" at bounding box center [1302, 493] width 222 height 19
copy p "[US_VEHICLE_IDENTIFICATION_NUMBER]"
click at [689, 342] on div at bounding box center [740, 364] width 1481 height 729
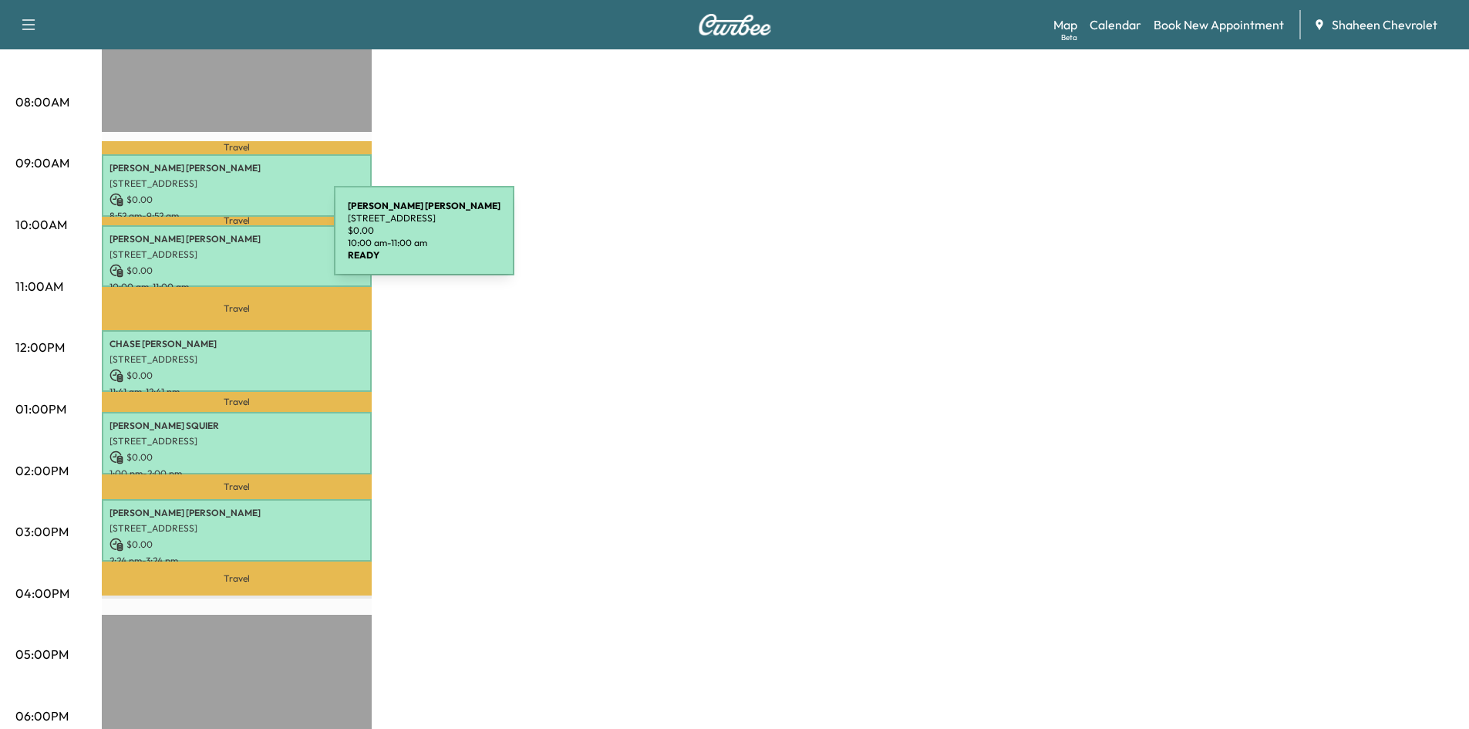
click at [218, 240] on p "[PERSON_NAME]" at bounding box center [237, 239] width 254 height 12
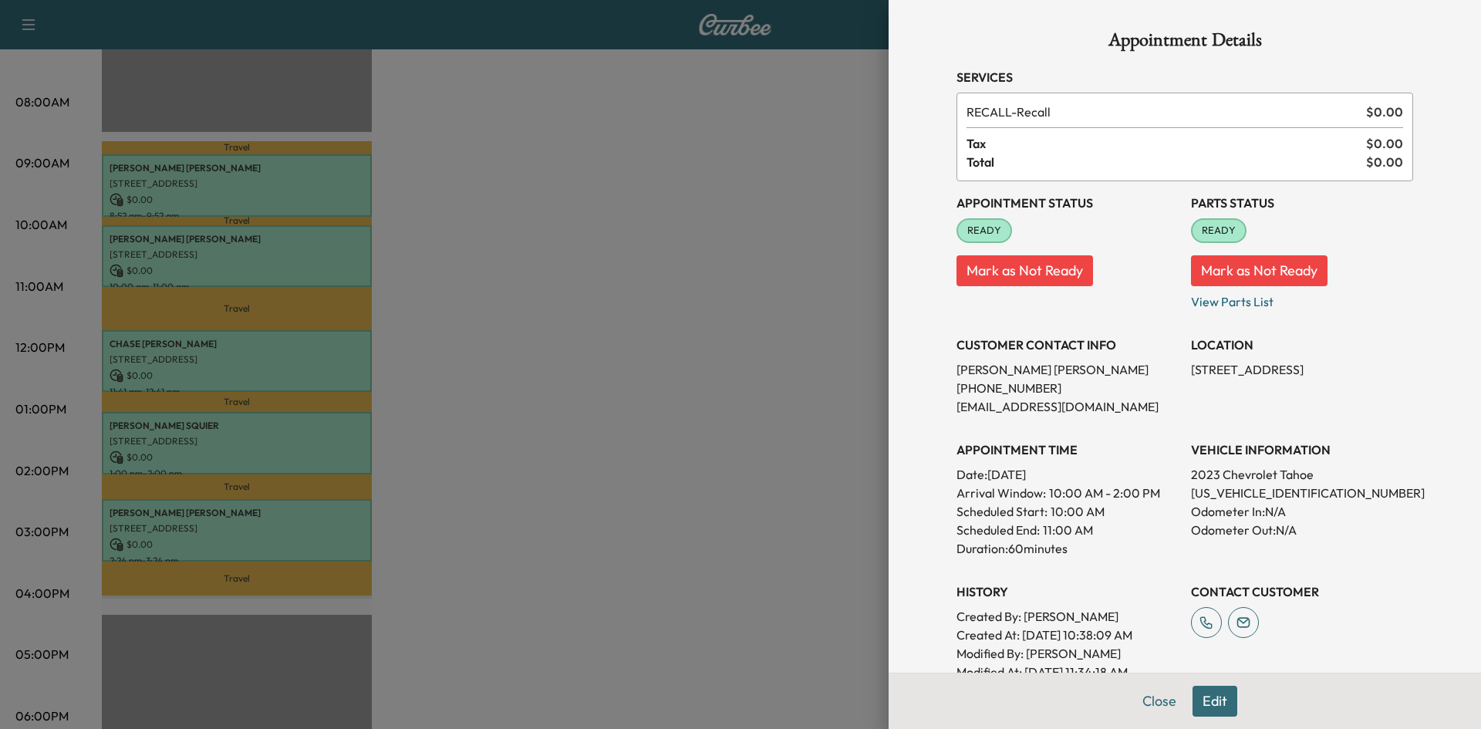
click at [1095, 431] on div "APPOINTMENT TIME Date: [DATE] Arrival Window: 10:00 AM - 2:00 PM Scheduled Star…" at bounding box center [1067, 493] width 222 height 130
drag, startPoint x: 1311, startPoint y: 495, endPoint x: 1179, endPoint y: 490, distance: 132.0
click at [1191, 490] on p "[US_VEHICLE_IDENTIFICATION_NUMBER]" at bounding box center [1302, 493] width 222 height 19
copy p "[US_VEHICLE_IDENTIFICATION_NUMBER]"
click at [673, 266] on div at bounding box center [740, 364] width 1481 height 729
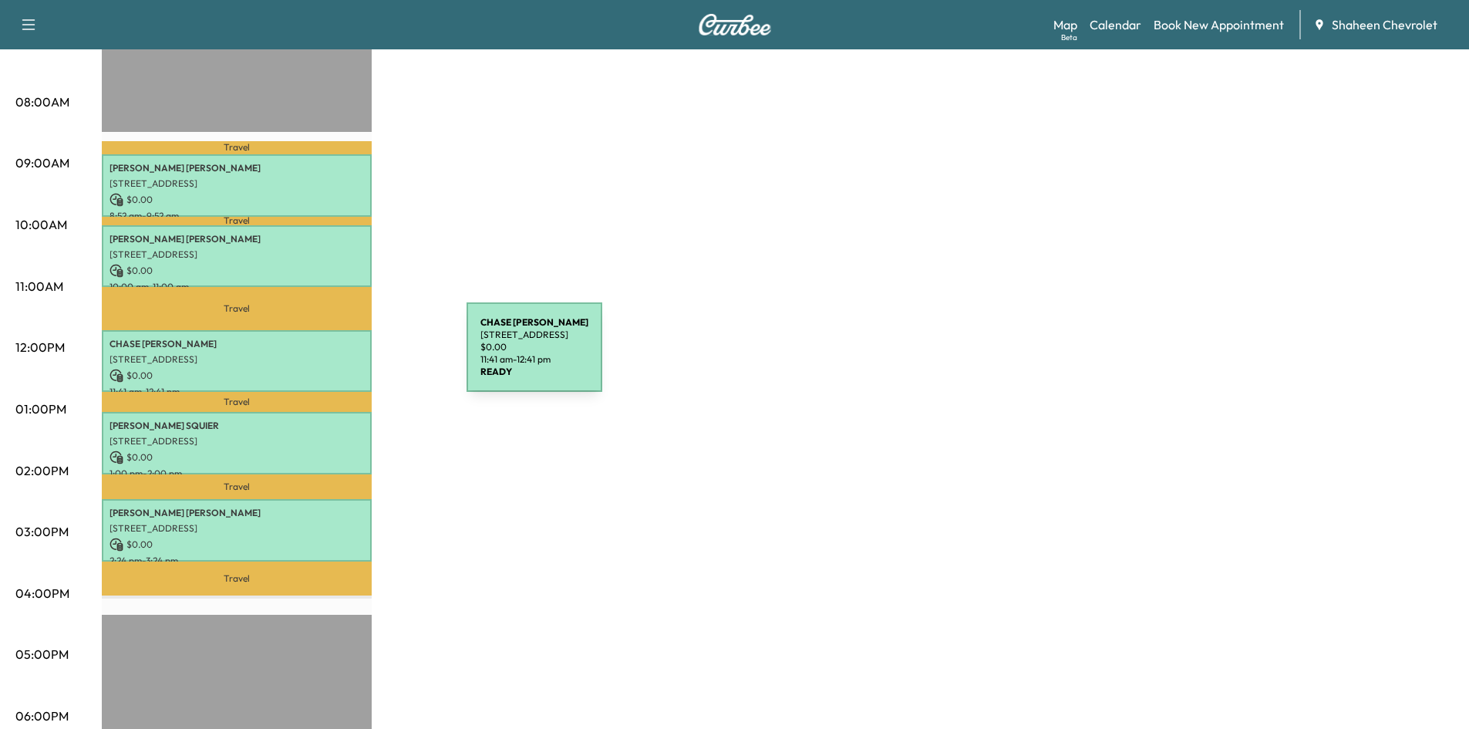
click at [351, 356] on p "[STREET_ADDRESS]" at bounding box center [237, 359] width 254 height 12
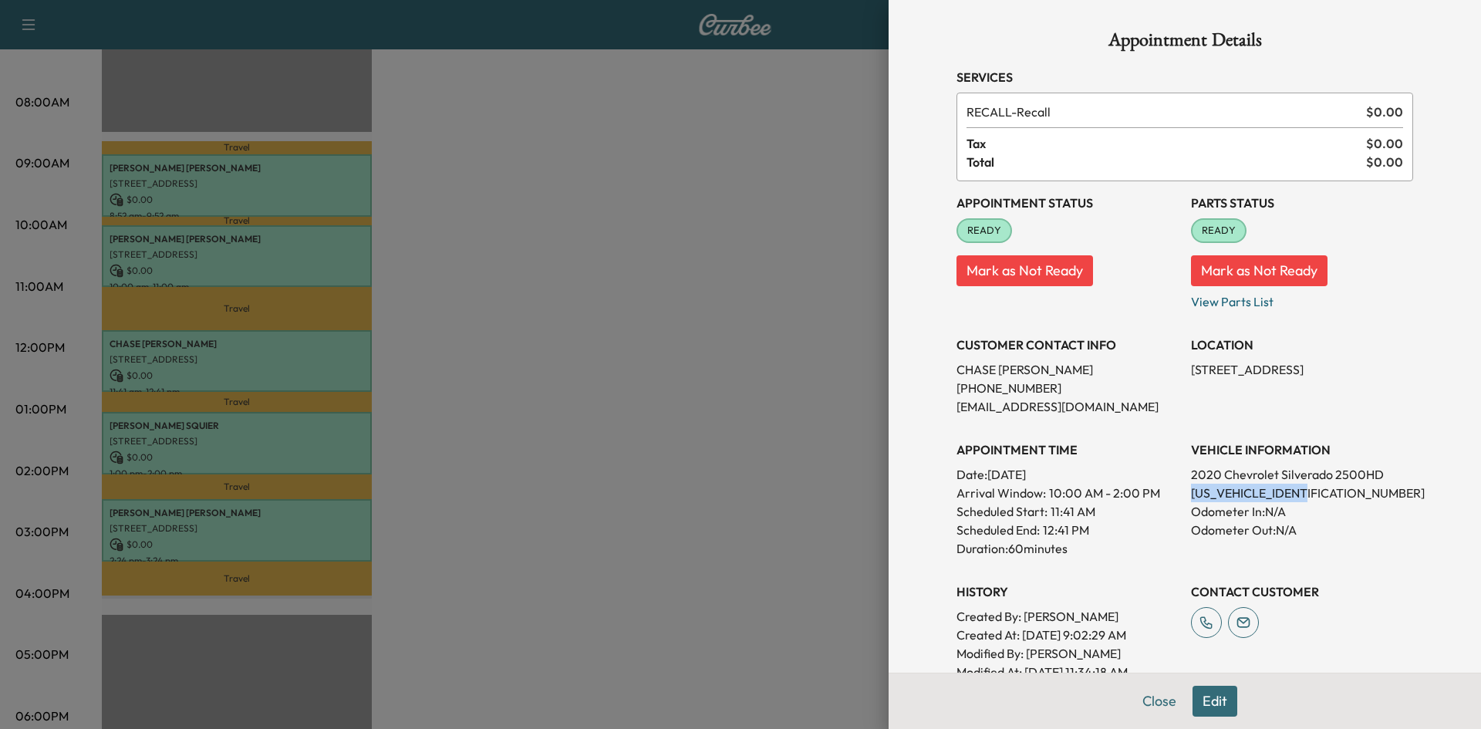
drag, startPoint x: 1301, startPoint y: 493, endPoint x: 1175, endPoint y: 488, distance: 125.8
click at [1175, 488] on div "Appointment Status READY Mark as Not Ready Parts Status READY Mark as Not Ready…" at bounding box center [1184, 431] width 457 height 500
copy p "[US_VEHICLE_IDENTIFICATION_NUMBER]"
click at [781, 339] on div at bounding box center [740, 364] width 1481 height 729
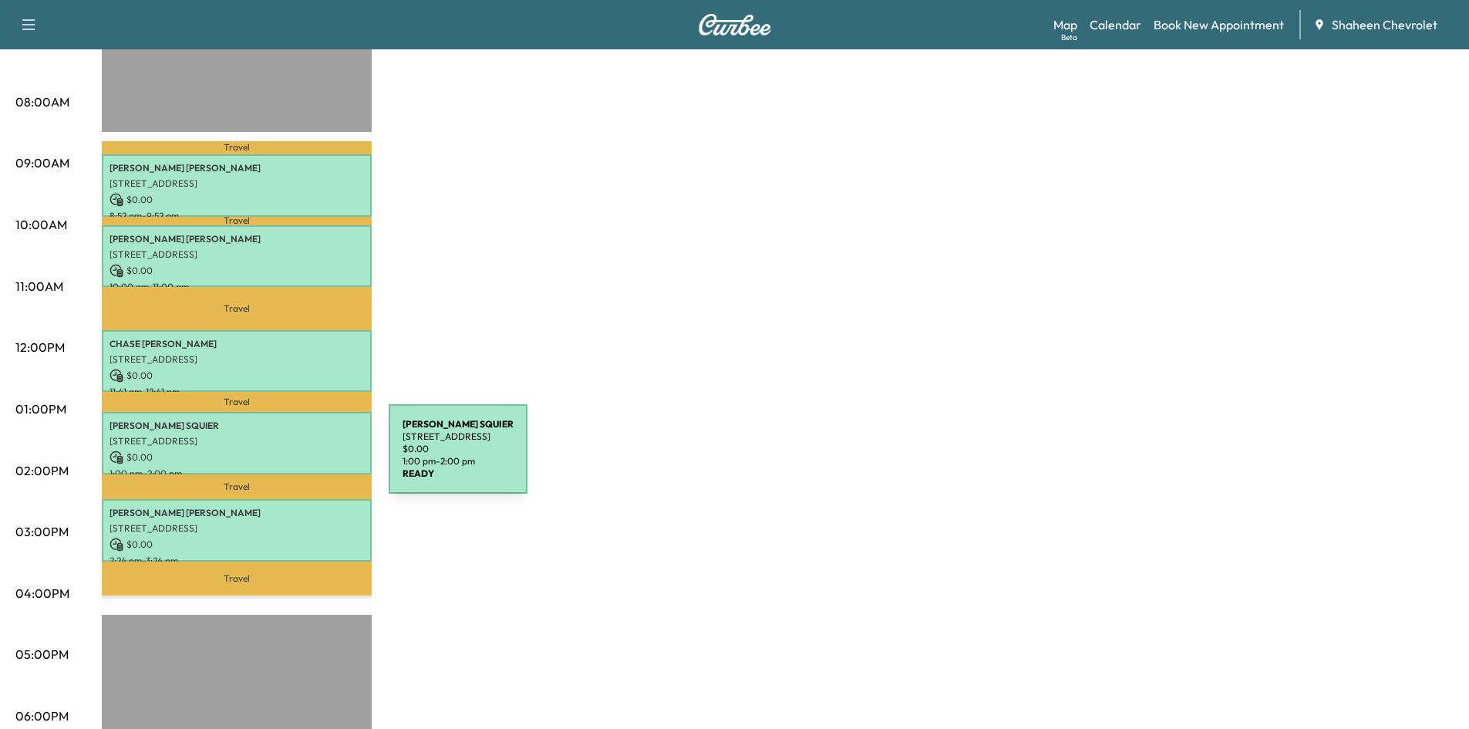
click at [272, 455] on p "$ 0.00" at bounding box center [237, 457] width 254 height 14
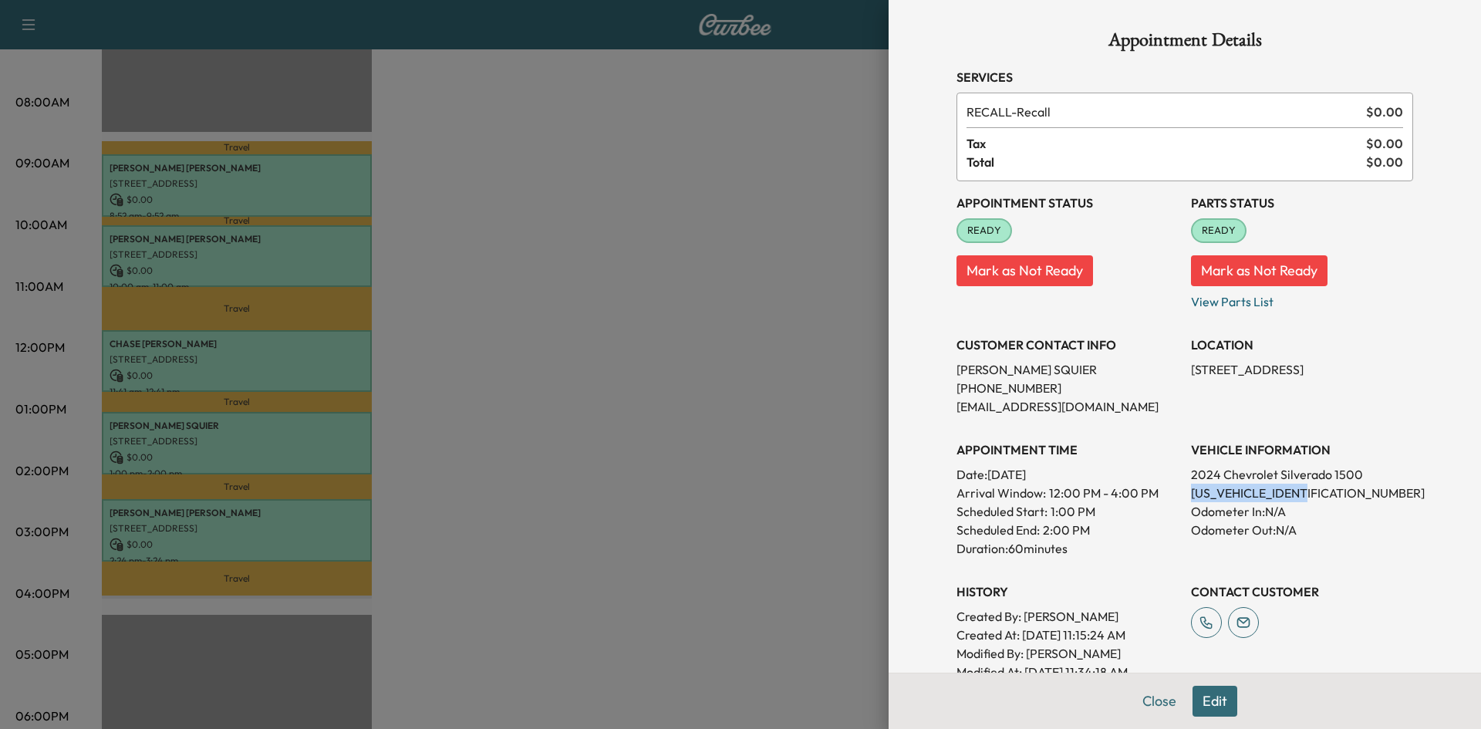
drag, startPoint x: 1310, startPoint y: 491, endPoint x: 1176, endPoint y: 496, distance: 134.3
click at [1176, 496] on div "Appointment Status READY Mark as Not Ready Parts Status READY Mark as Not Ready…" at bounding box center [1184, 431] width 457 height 500
copy p "[US_VEHICLE_IDENTIFICATION_NUMBER]"
click at [823, 228] on div at bounding box center [740, 364] width 1481 height 729
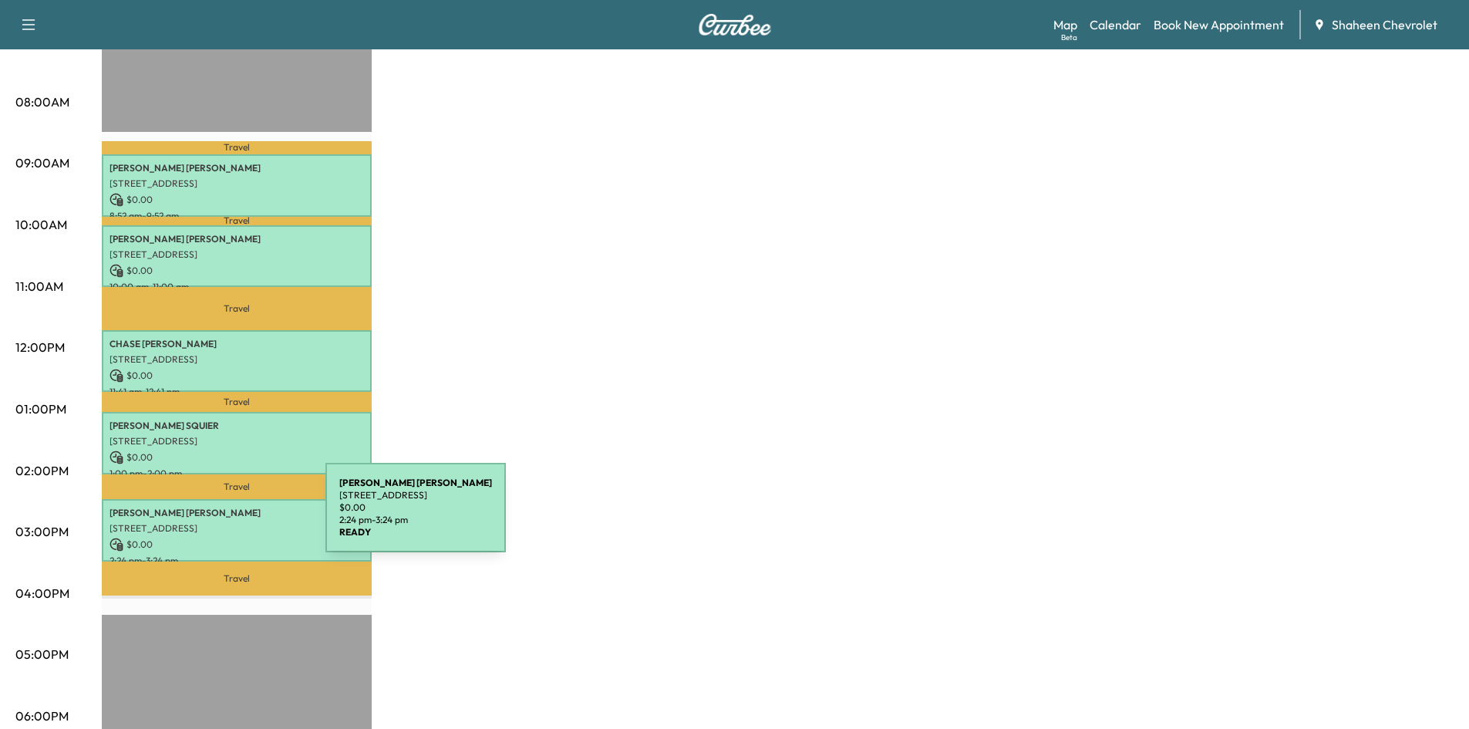
click at [210, 522] on p "[STREET_ADDRESS]" at bounding box center [237, 528] width 254 height 12
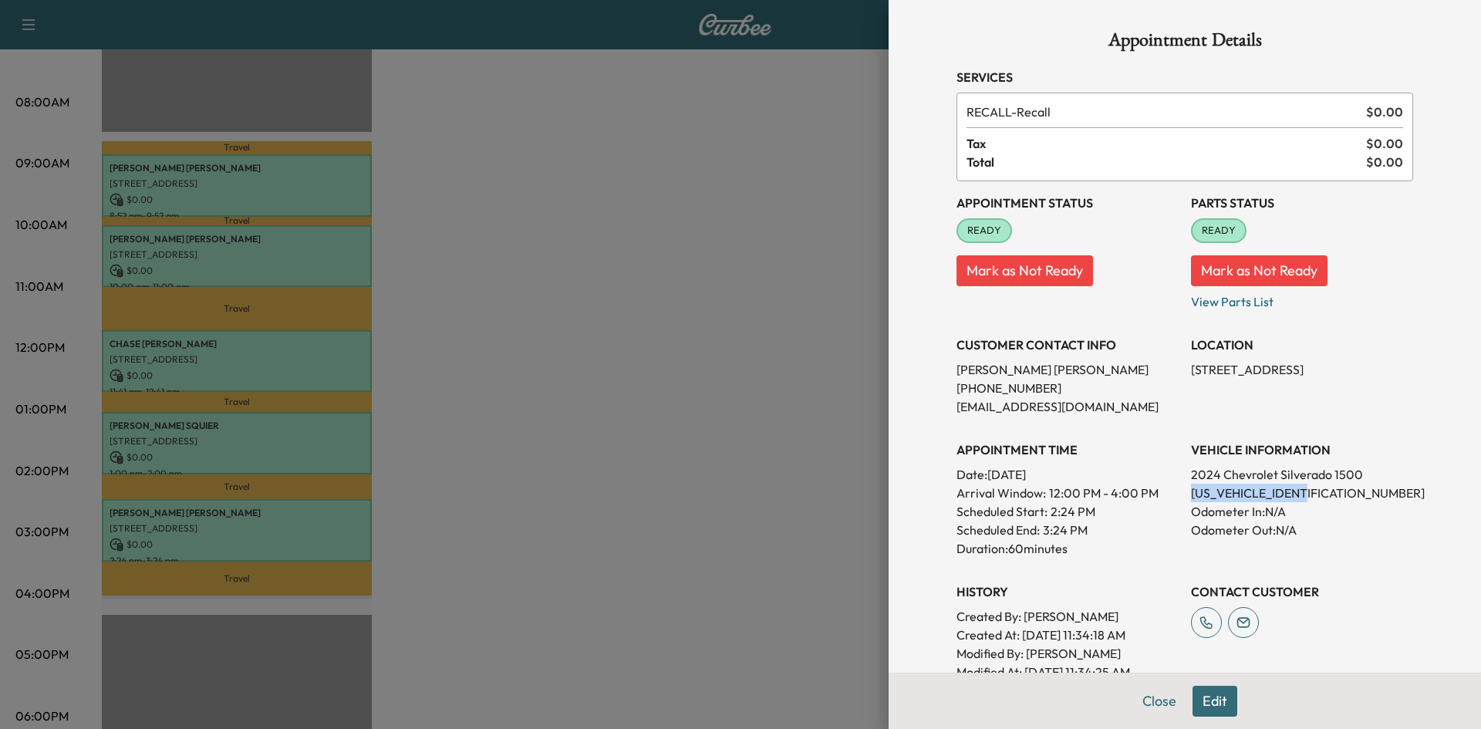
drag, startPoint x: 1305, startPoint y: 495, endPoint x: 1180, endPoint y: 497, distance: 124.9
click at [1191, 497] on p "[US_VEHICLE_IDENTIFICATION_NUMBER]" at bounding box center [1302, 493] width 222 height 19
copy p "[US_VEHICLE_IDENTIFICATION_NUMBER]"
click at [759, 319] on div at bounding box center [740, 364] width 1481 height 729
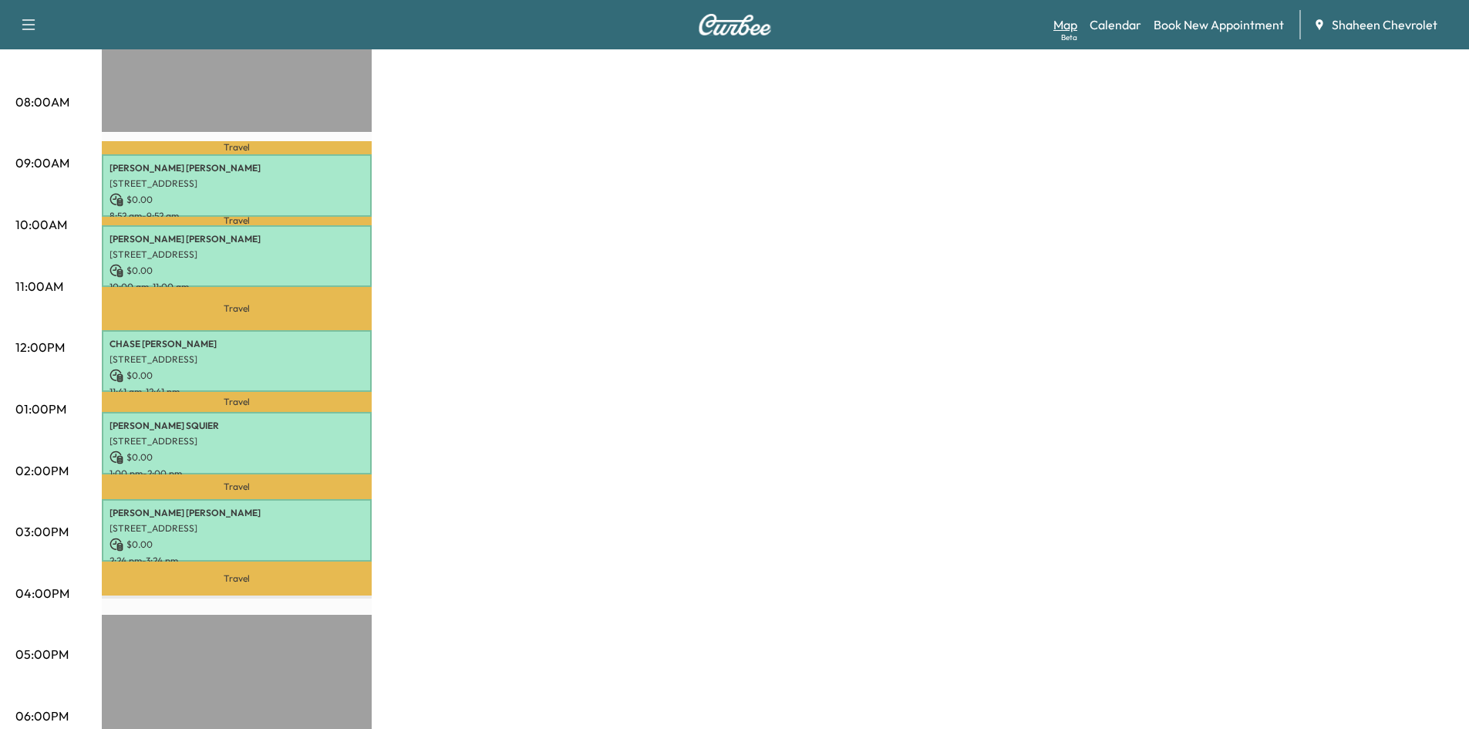
click at [1057, 26] on link "Map Beta" at bounding box center [1065, 24] width 24 height 19
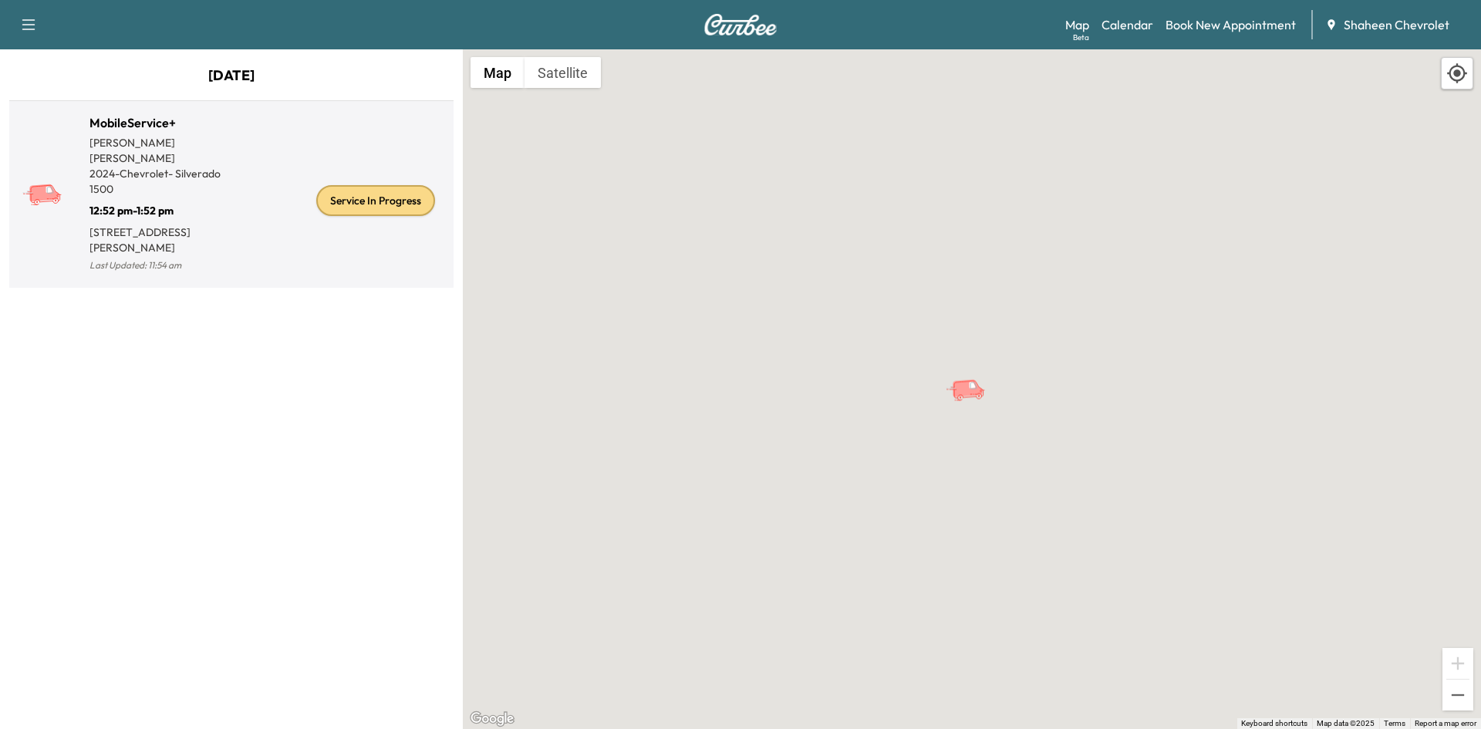
click at [413, 241] on div "Service In Progress" at bounding box center [339, 201] width 216 height 150
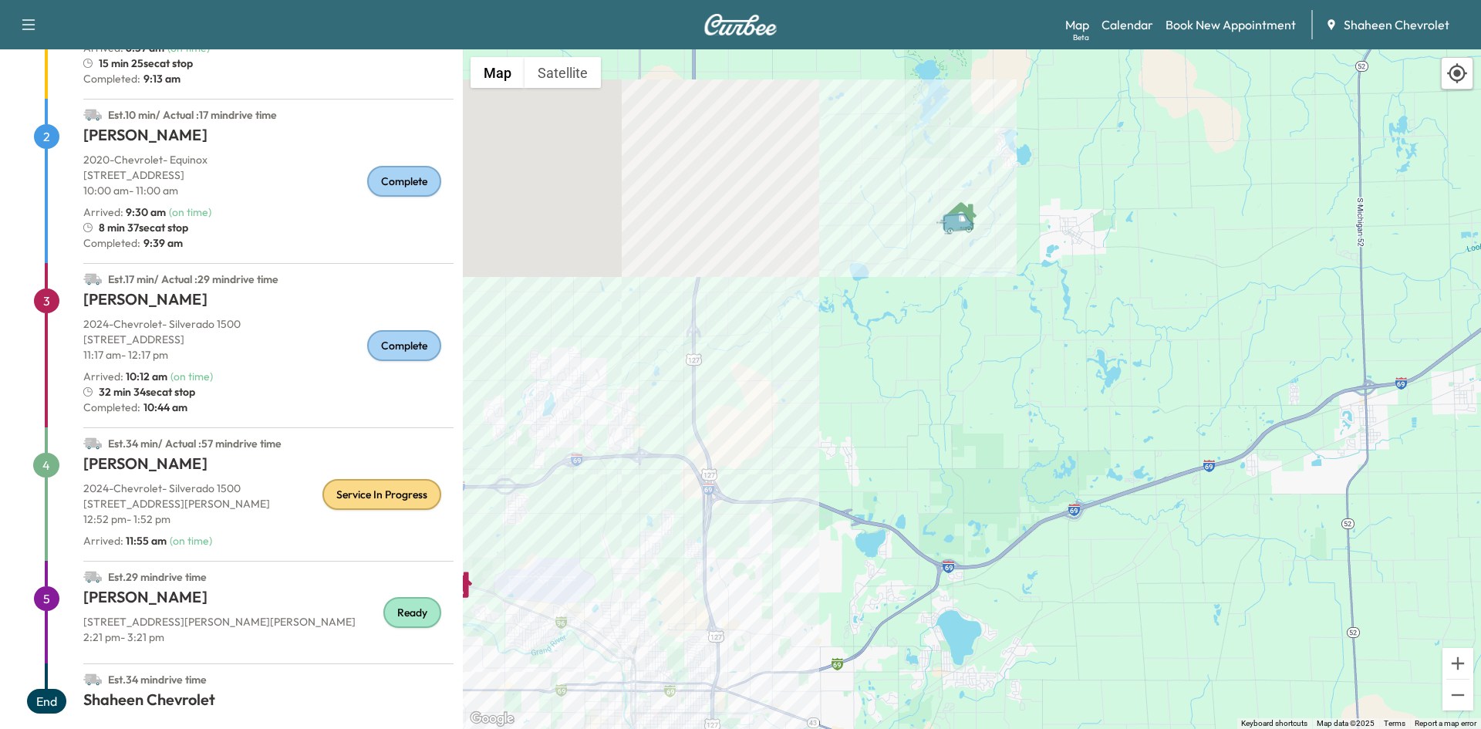
scroll to position [272, 0]
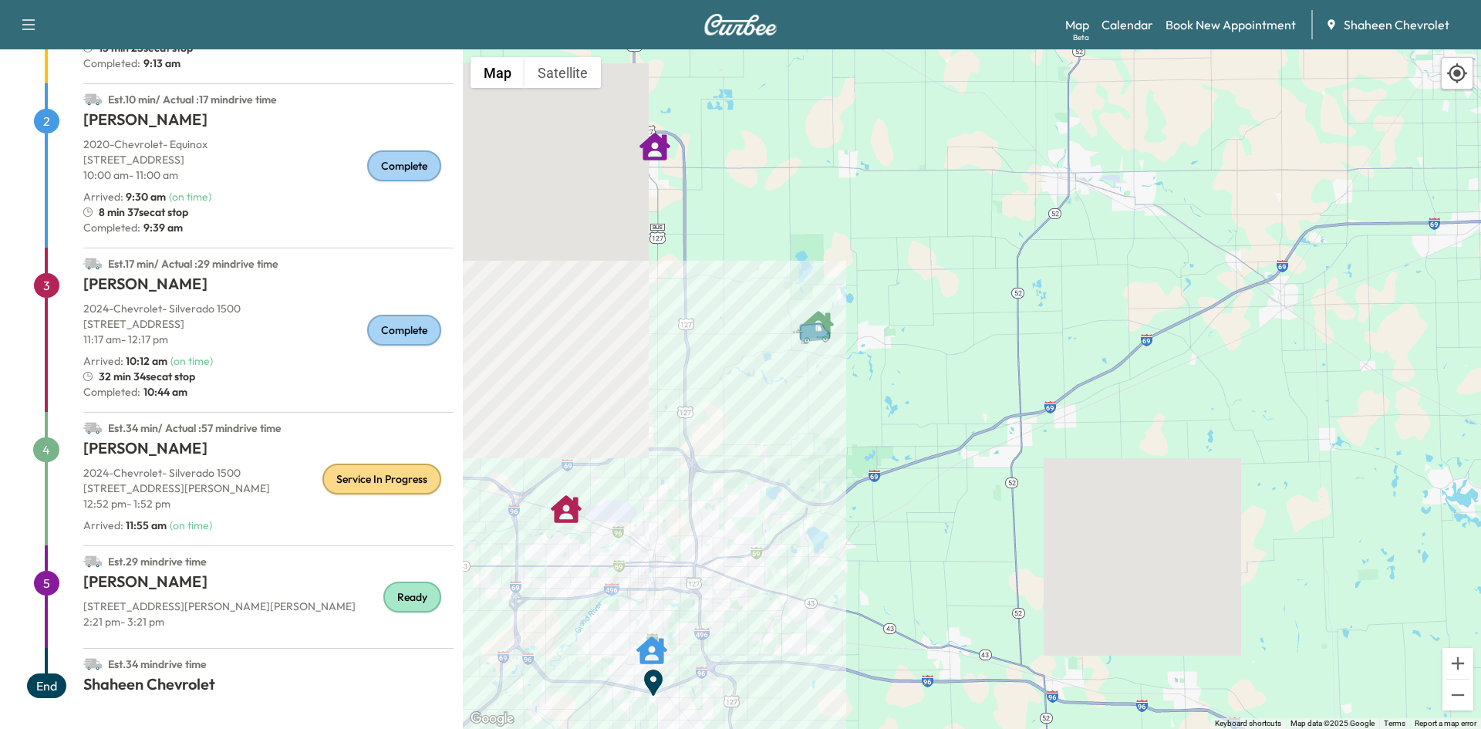
click at [234, 587] on h1 "[PERSON_NAME]" at bounding box center [268, 585] width 370 height 28
click at [172, 585] on h1 "[PERSON_NAME]" at bounding box center [268, 585] width 370 height 28
